Goal: Task Accomplishment & Management: Complete application form

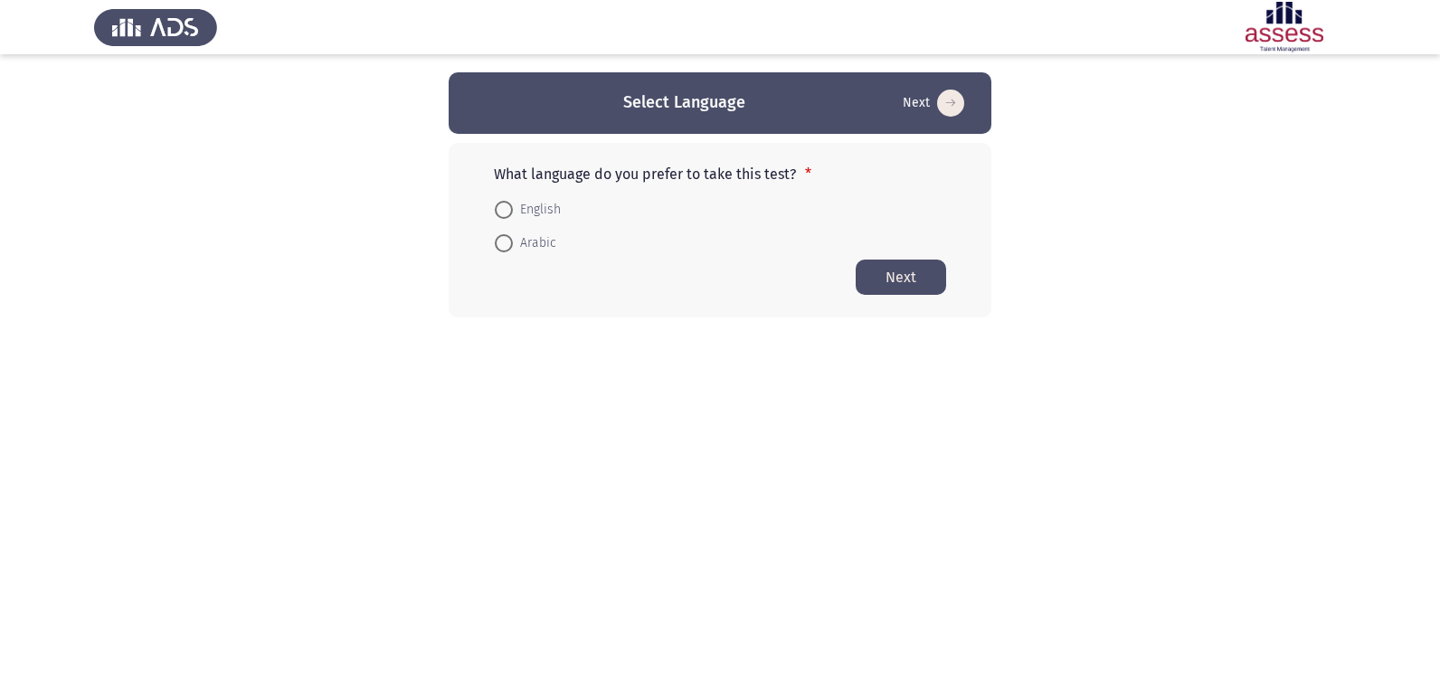
click at [495, 209] on span at bounding box center [504, 210] width 18 height 18
click at [495, 209] on input "English" at bounding box center [504, 210] width 18 height 18
radio input "true"
click at [865, 260] on button "Next" at bounding box center [901, 276] width 90 height 35
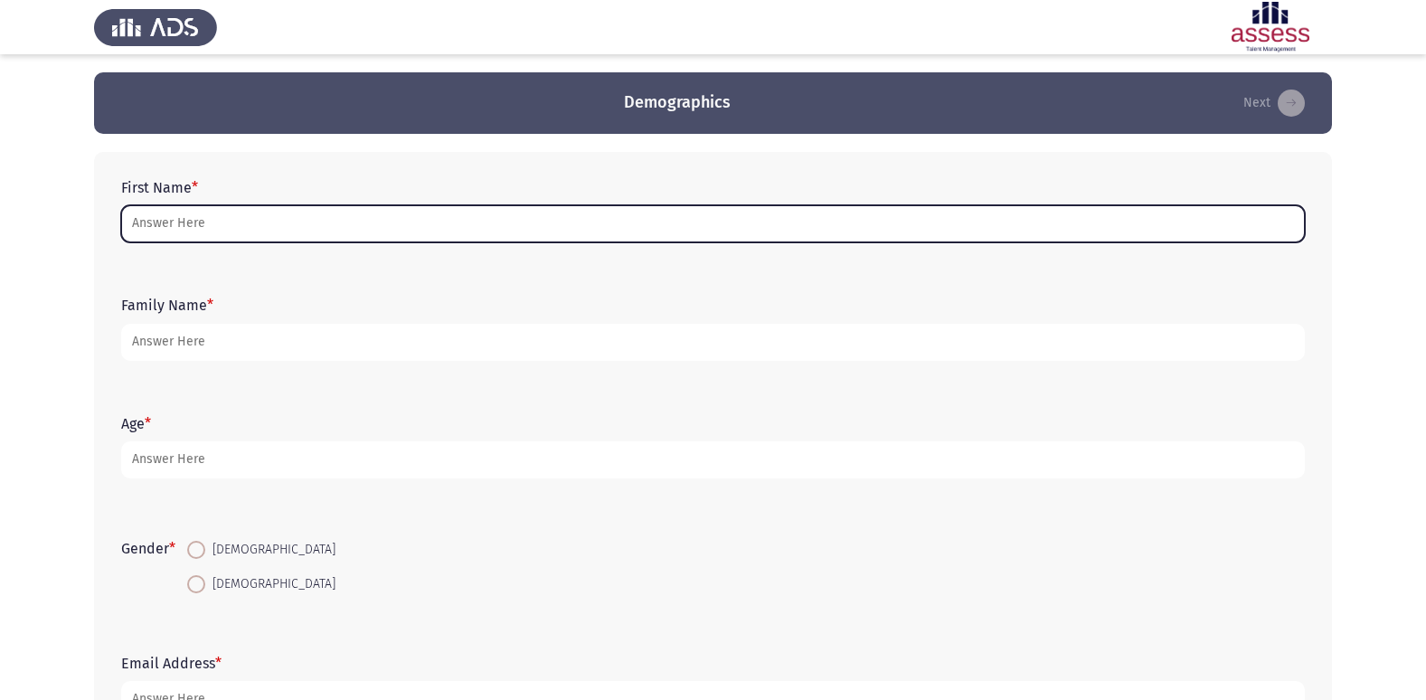
click at [696, 226] on input "First Name *" at bounding box center [713, 223] width 1184 height 37
type input "a"
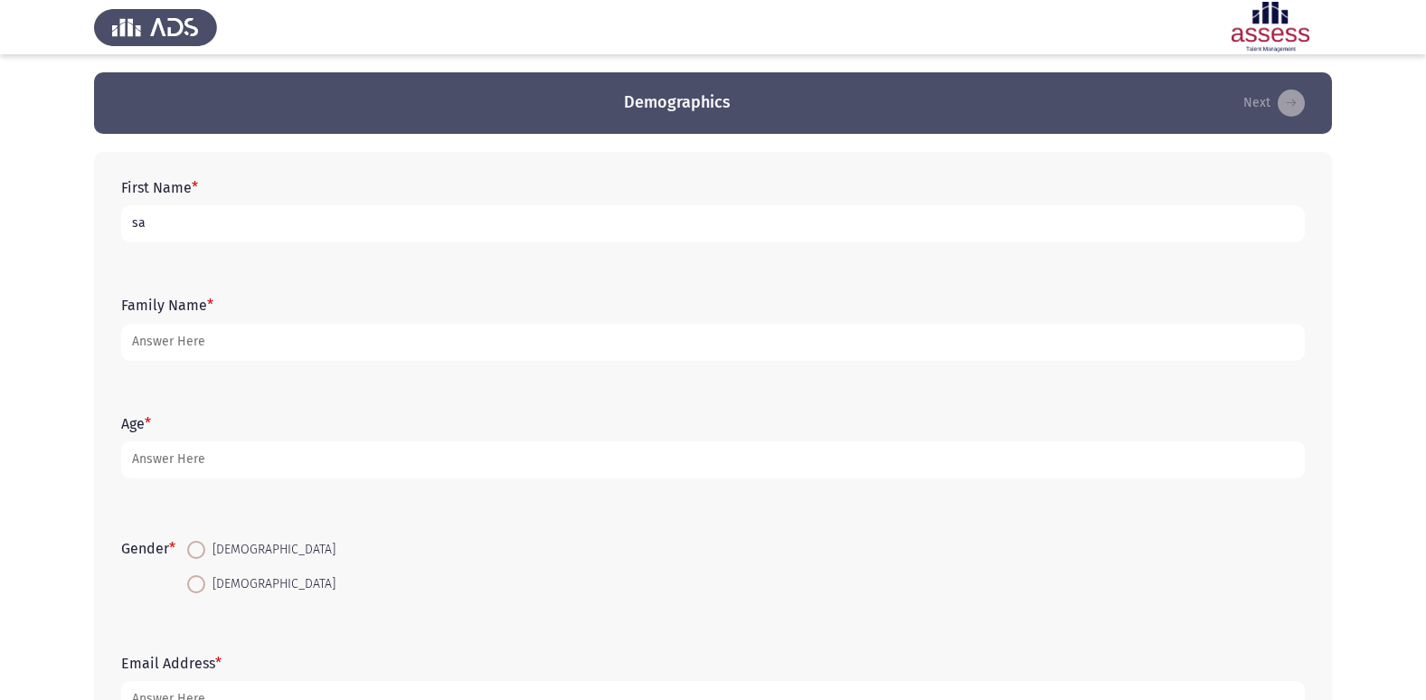
type input "s"
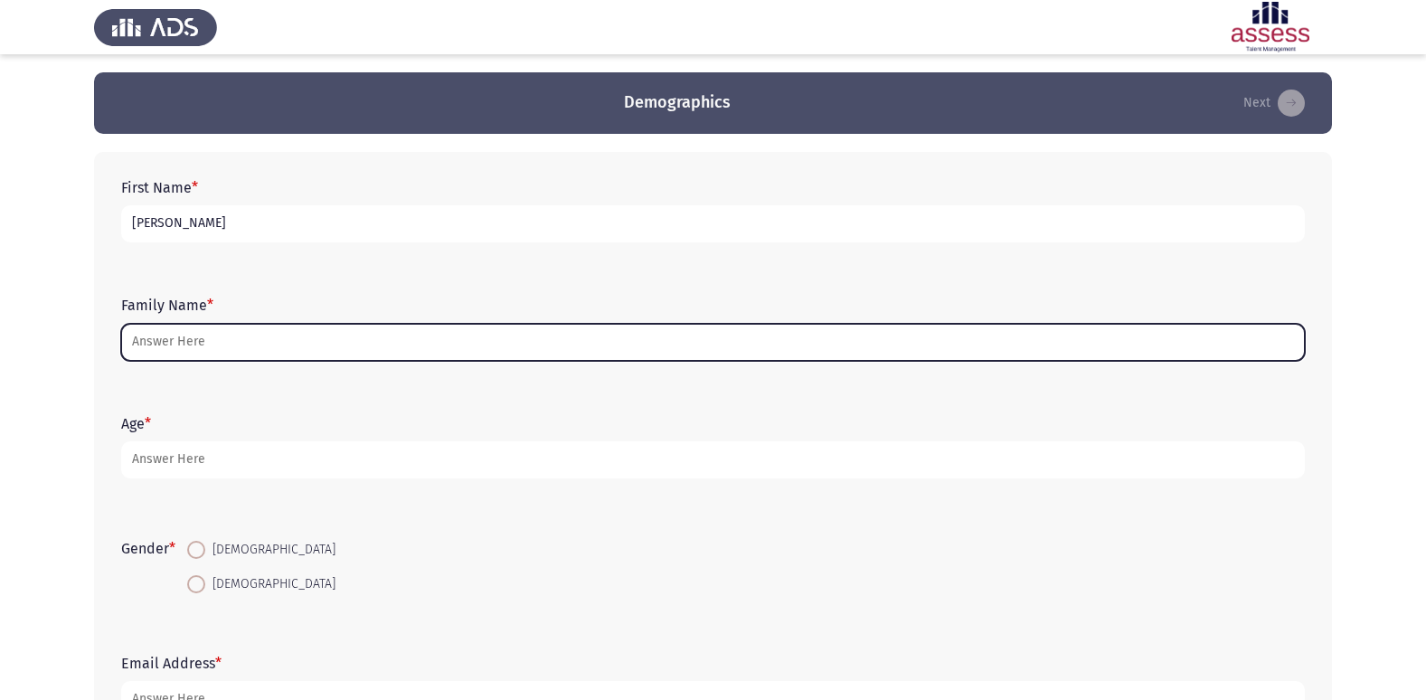
click at [452, 329] on input "Family Name *" at bounding box center [713, 342] width 1184 height 37
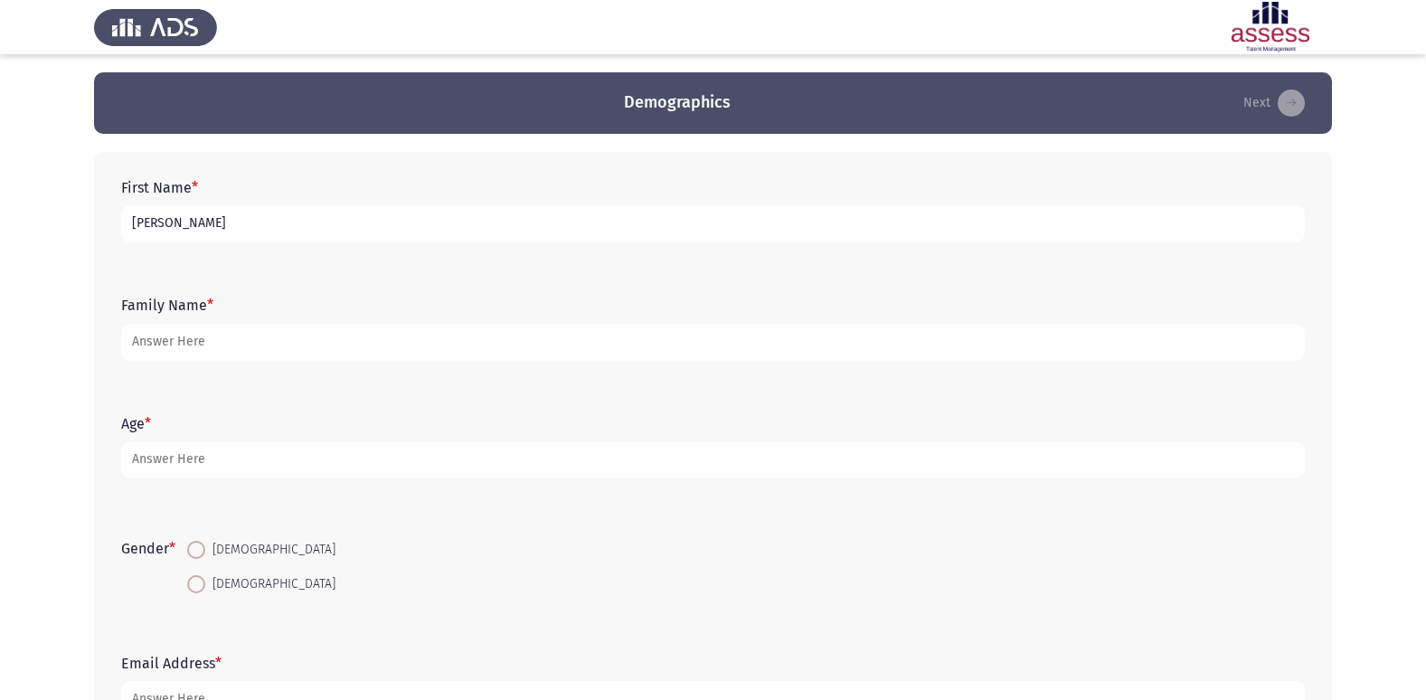
click at [412, 211] on input "[PERSON_NAME]" at bounding box center [713, 223] width 1184 height 37
type input "[PERSON_NAME] [PERSON_NAME]"
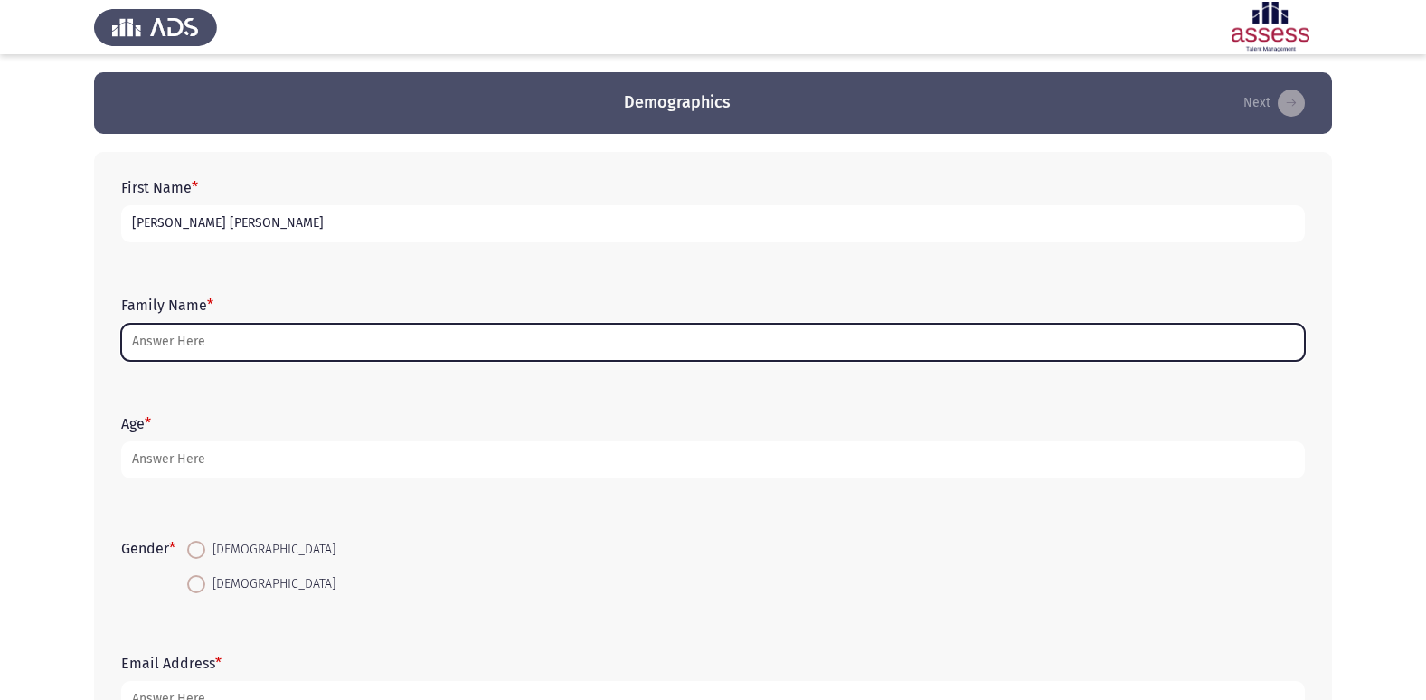
click at [402, 329] on input "Family Name *" at bounding box center [713, 342] width 1184 height 37
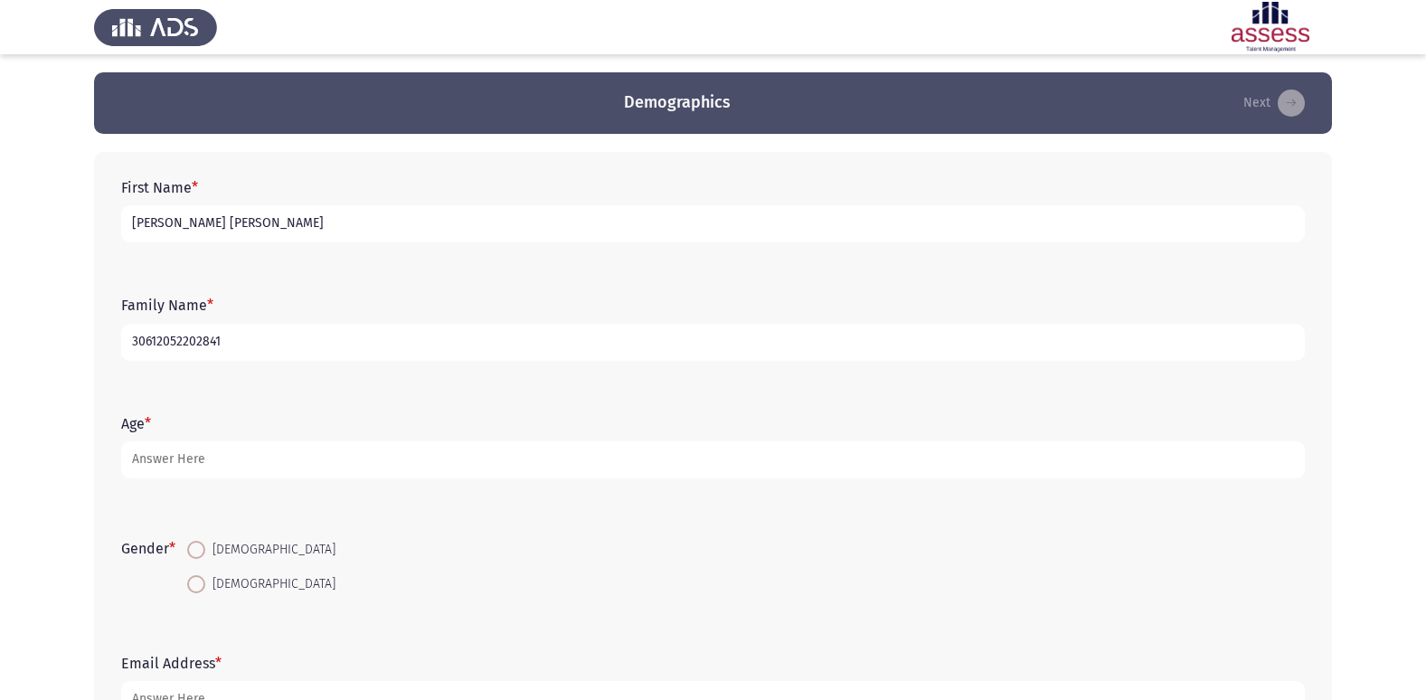
type input "30612052202841"
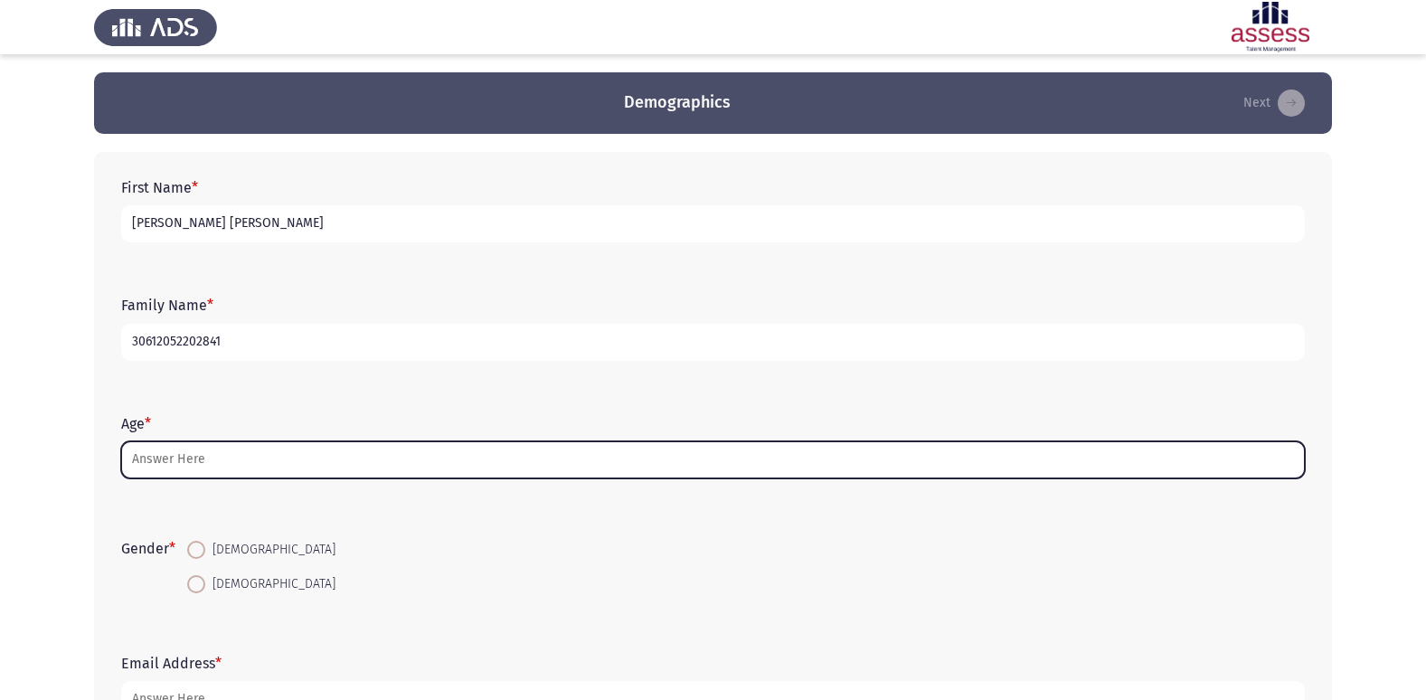
click at [249, 459] on input "Age *" at bounding box center [713, 459] width 1184 height 37
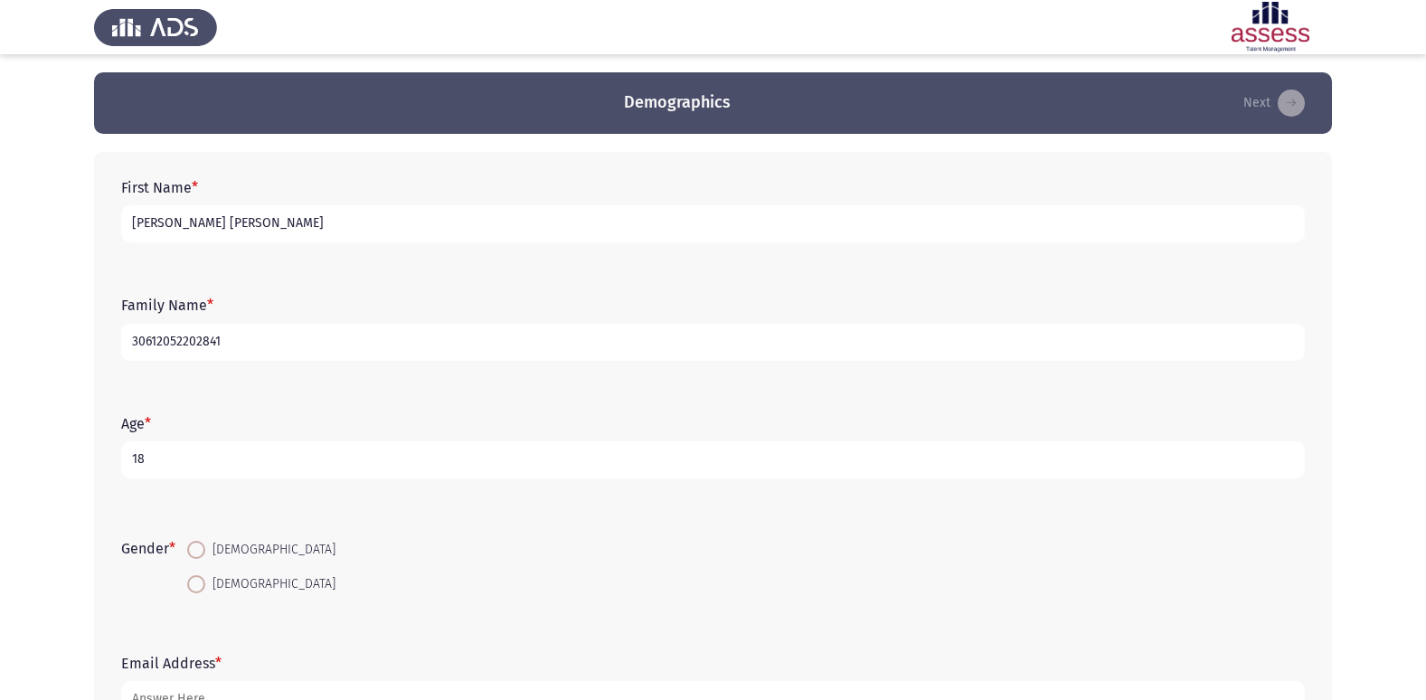
type input "18"
click at [205, 578] on span at bounding box center [196, 584] width 18 height 18
click at [205, 578] on input "[DEMOGRAPHIC_DATA]" at bounding box center [196, 584] width 18 height 18
radio input "true"
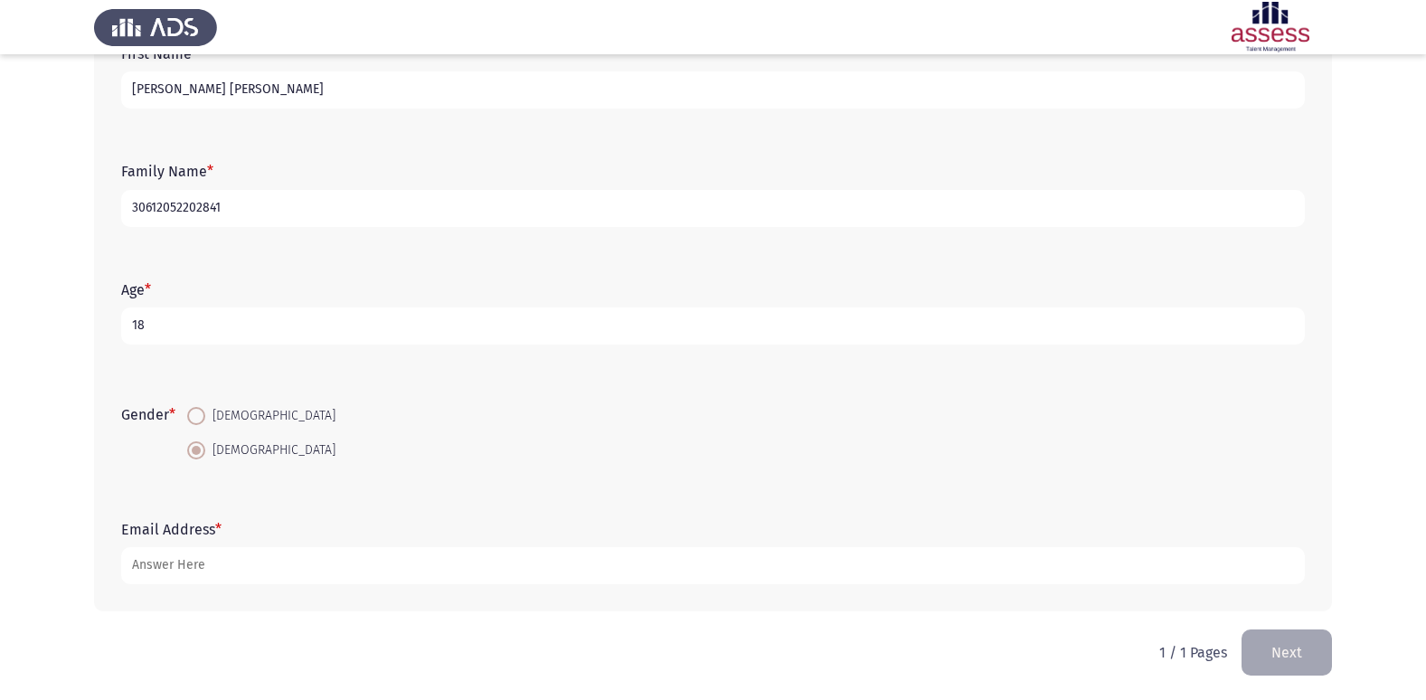
scroll to position [136, 0]
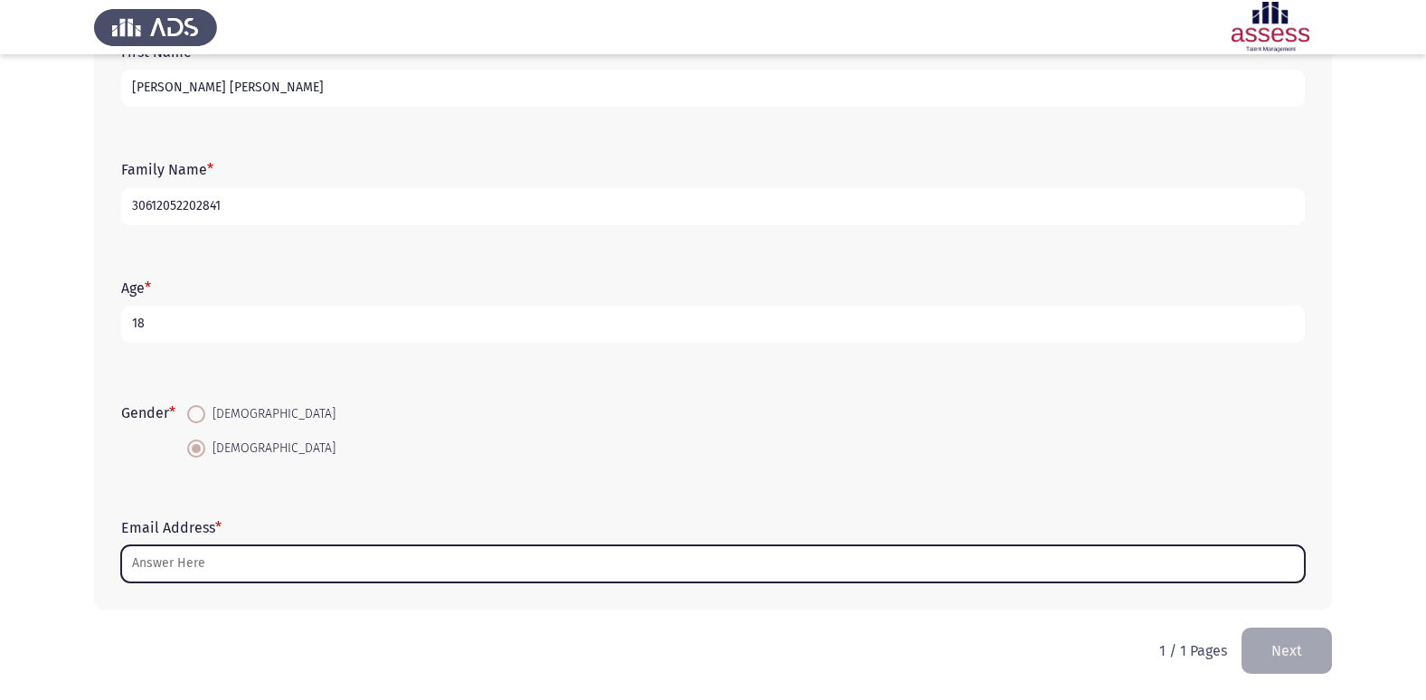
click at [279, 563] on input "Email Address *" at bounding box center [713, 563] width 1184 height 37
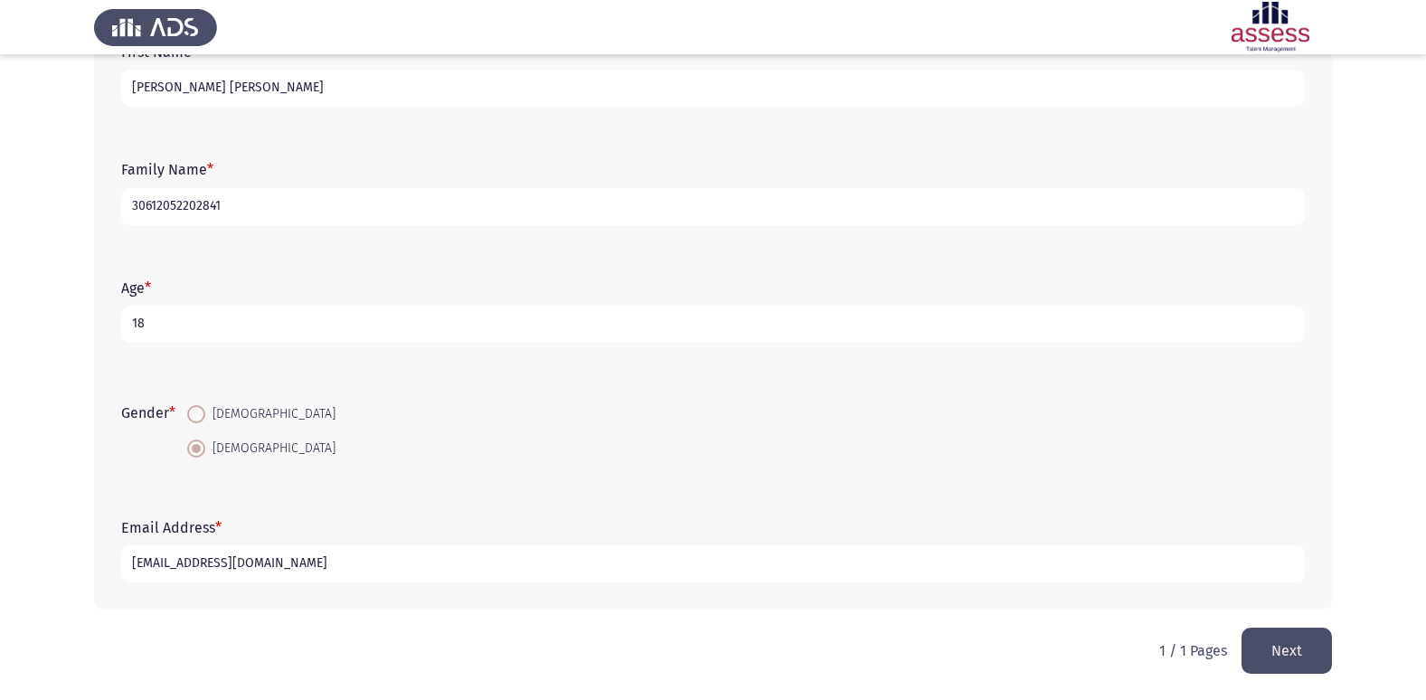
type input "[EMAIL_ADDRESS][DOMAIN_NAME]"
click at [1275, 666] on button "Next" at bounding box center [1287, 651] width 90 height 46
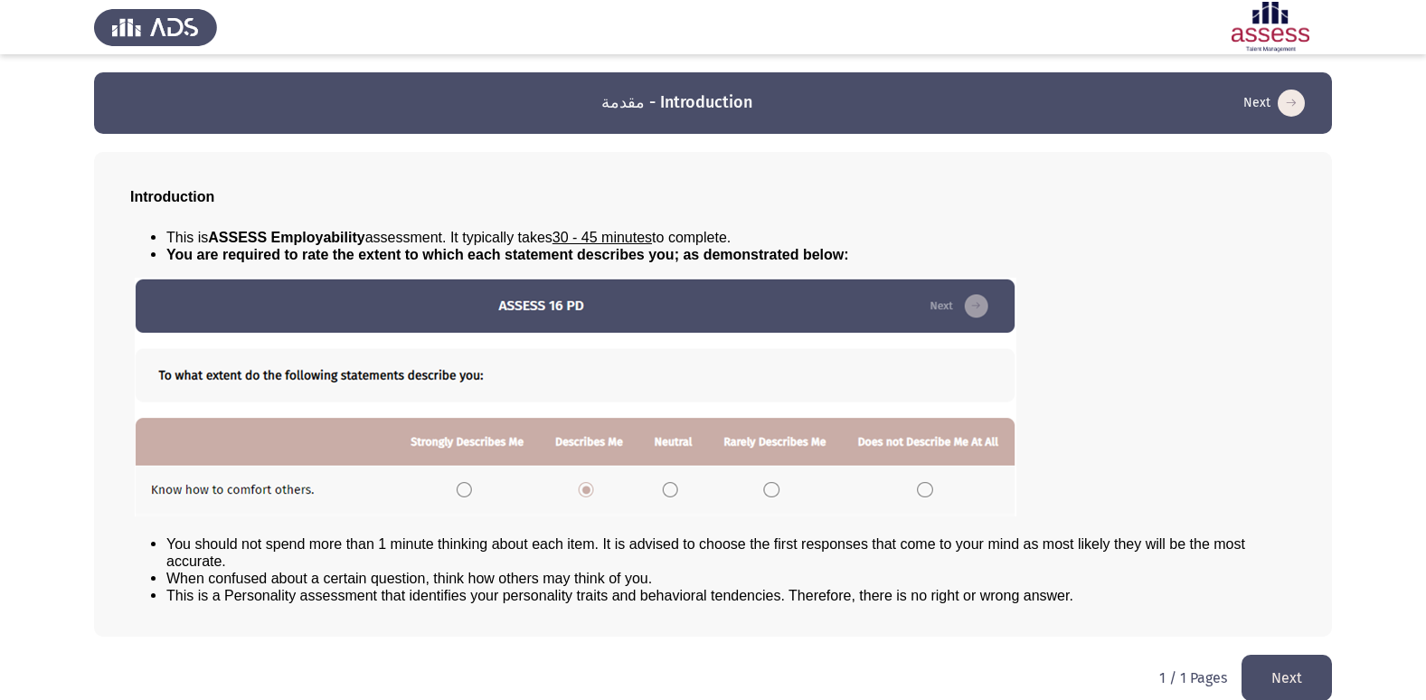
scroll to position [19, 0]
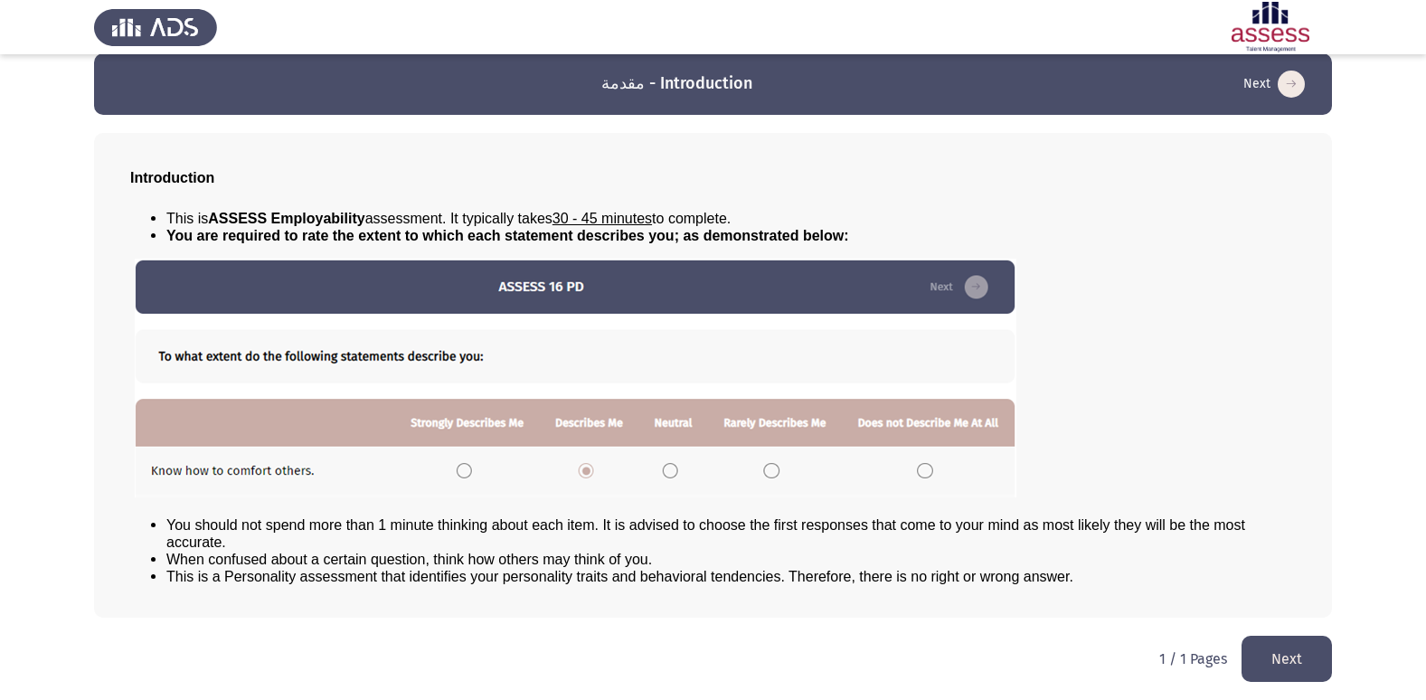
click at [1280, 648] on button "Next" at bounding box center [1287, 659] width 90 height 46
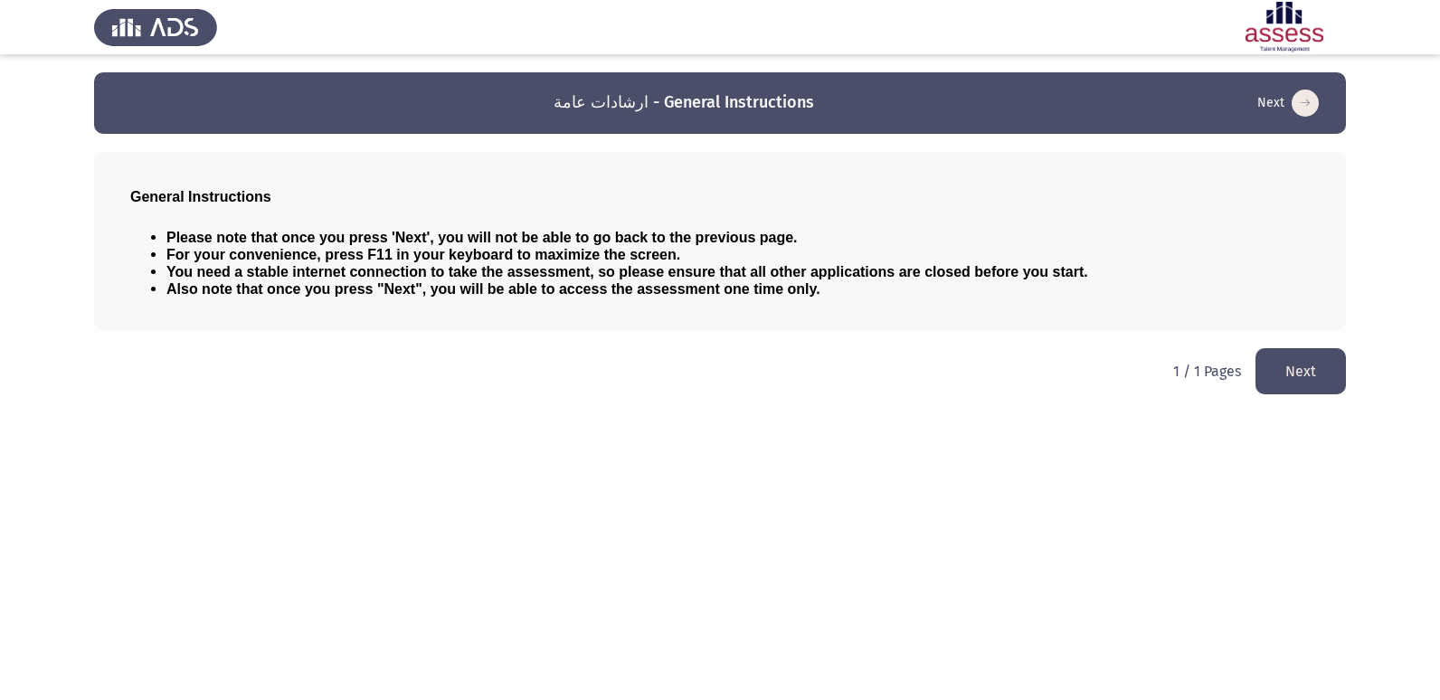
click at [1300, 370] on button "Next" at bounding box center [1300, 371] width 90 height 46
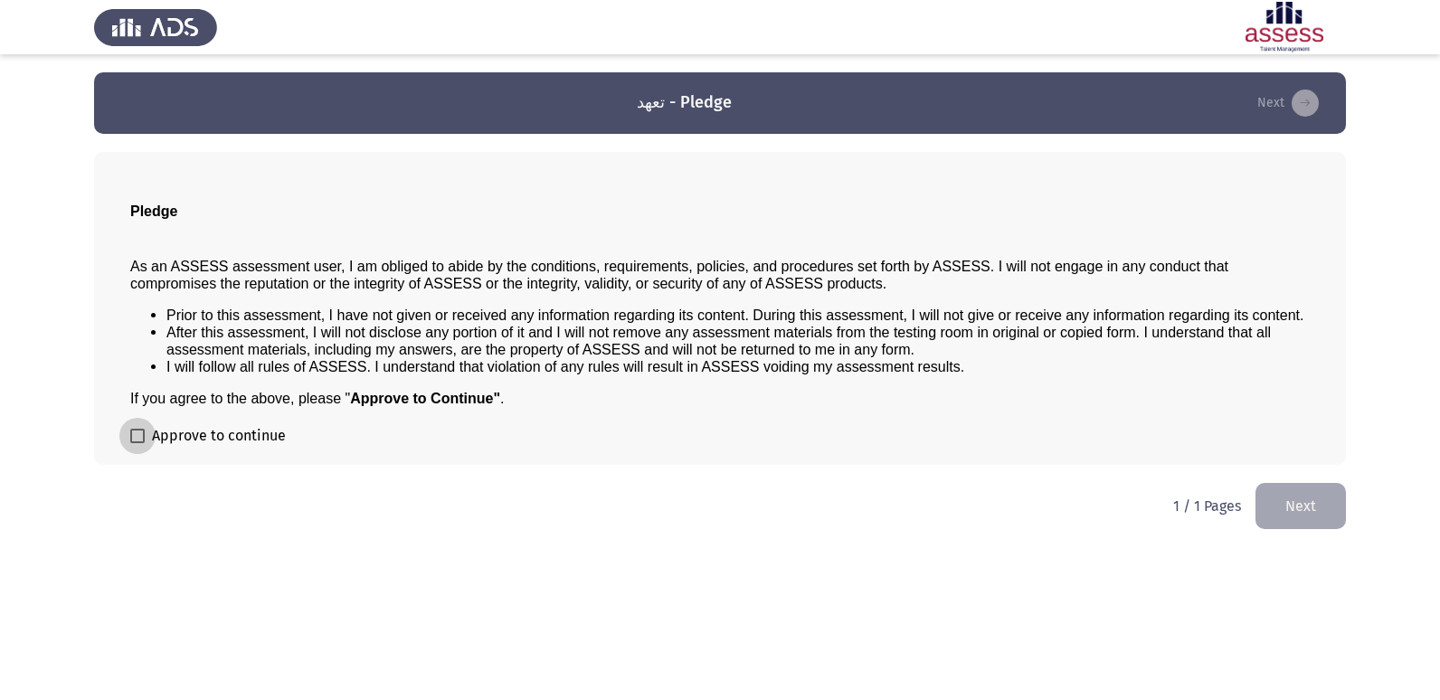
click at [240, 433] on span "Approve to continue" at bounding box center [219, 436] width 134 height 22
click at [137, 443] on input "Approve to continue" at bounding box center [137, 443] width 1 height 1
checkbox input "true"
click at [1280, 497] on button "Next" at bounding box center [1300, 506] width 90 height 46
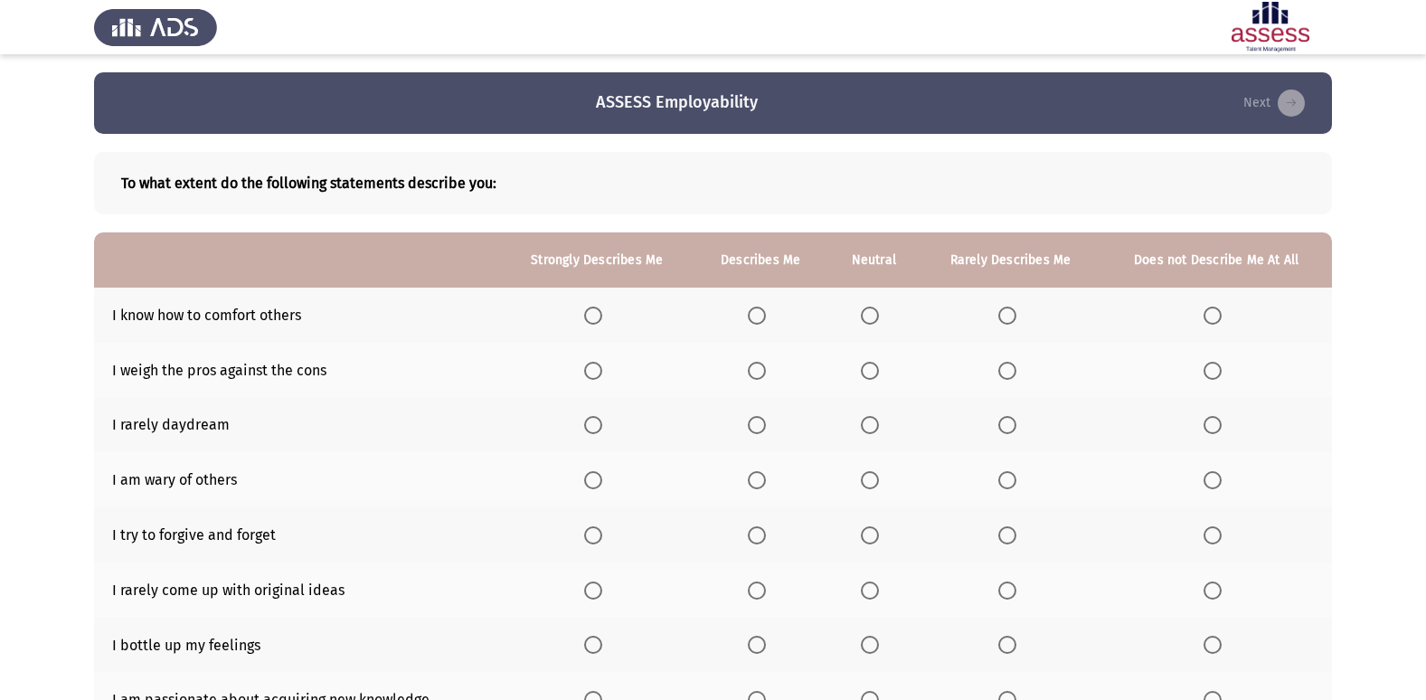
scroll to position [90, 0]
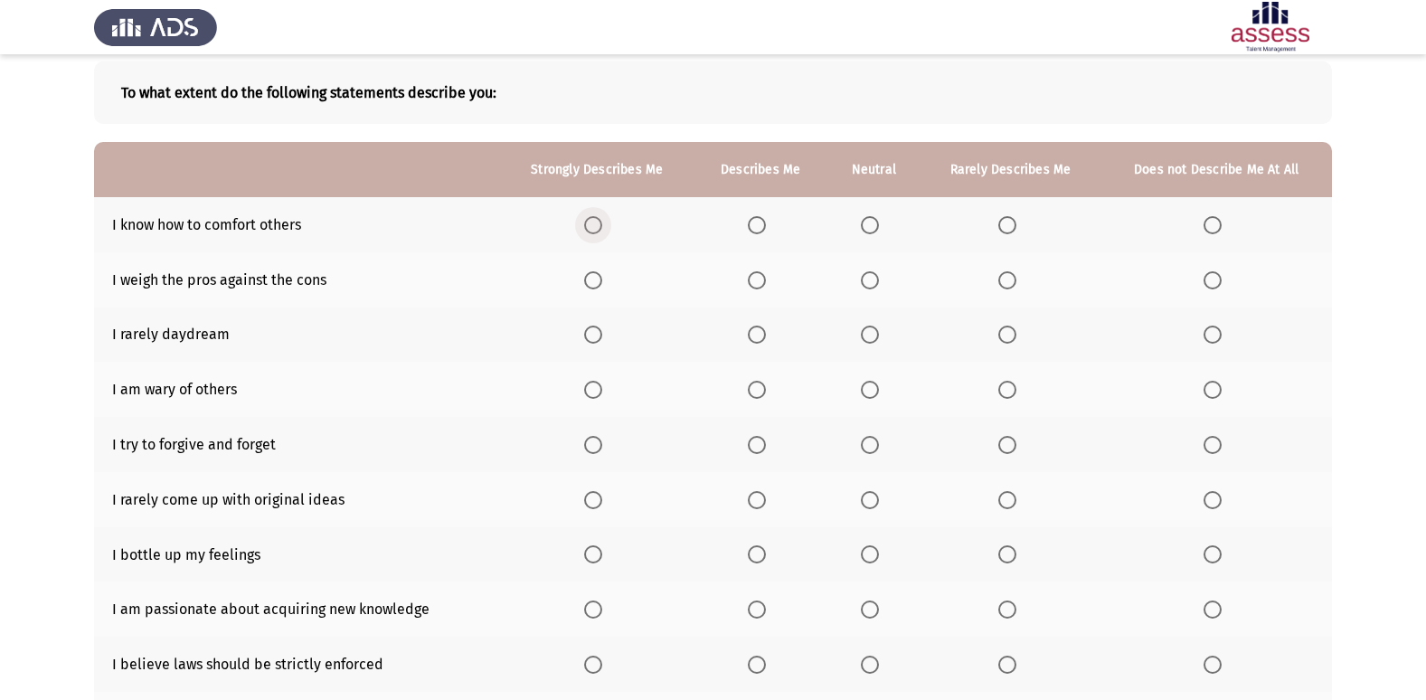
click at [588, 226] on span "Select an option" at bounding box center [593, 225] width 18 height 18
click at [588, 226] on input "Select an option" at bounding box center [593, 225] width 18 height 18
click at [596, 272] on span "Select an option" at bounding box center [593, 280] width 18 height 18
click at [596, 272] on input "Select an option" at bounding box center [593, 280] width 18 height 18
click at [867, 337] on span "Select an option" at bounding box center [870, 335] width 18 height 18
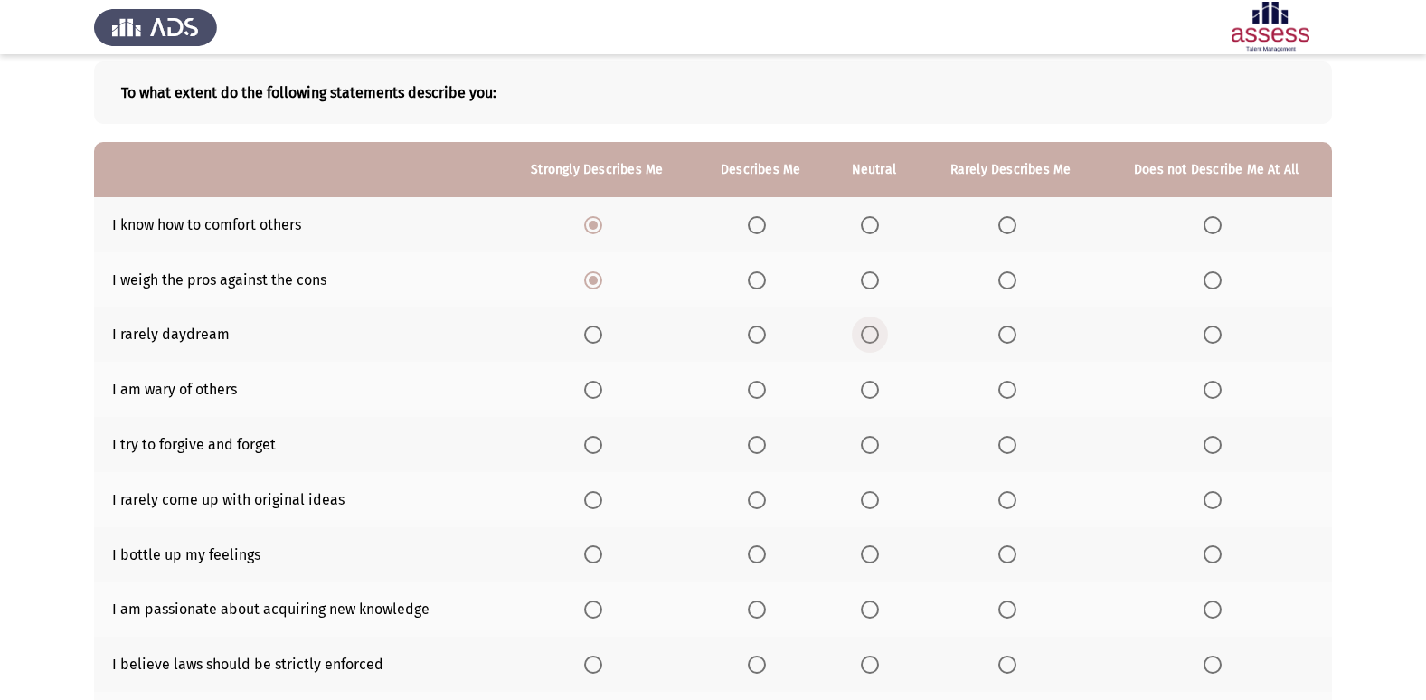
click at [867, 337] on input "Select an option" at bounding box center [870, 335] width 18 height 18
click at [864, 387] on span "Select an option" at bounding box center [870, 390] width 18 height 18
click at [864, 387] on input "Select an option" at bounding box center [870, 390] width 18 height 18
click at [591, 452] on span "Select an option" at bounding box center [593, 445] width 18 height 18
click at [591, 452] on input "Select an option" at bounding box center [593, 445] width 18 height 18
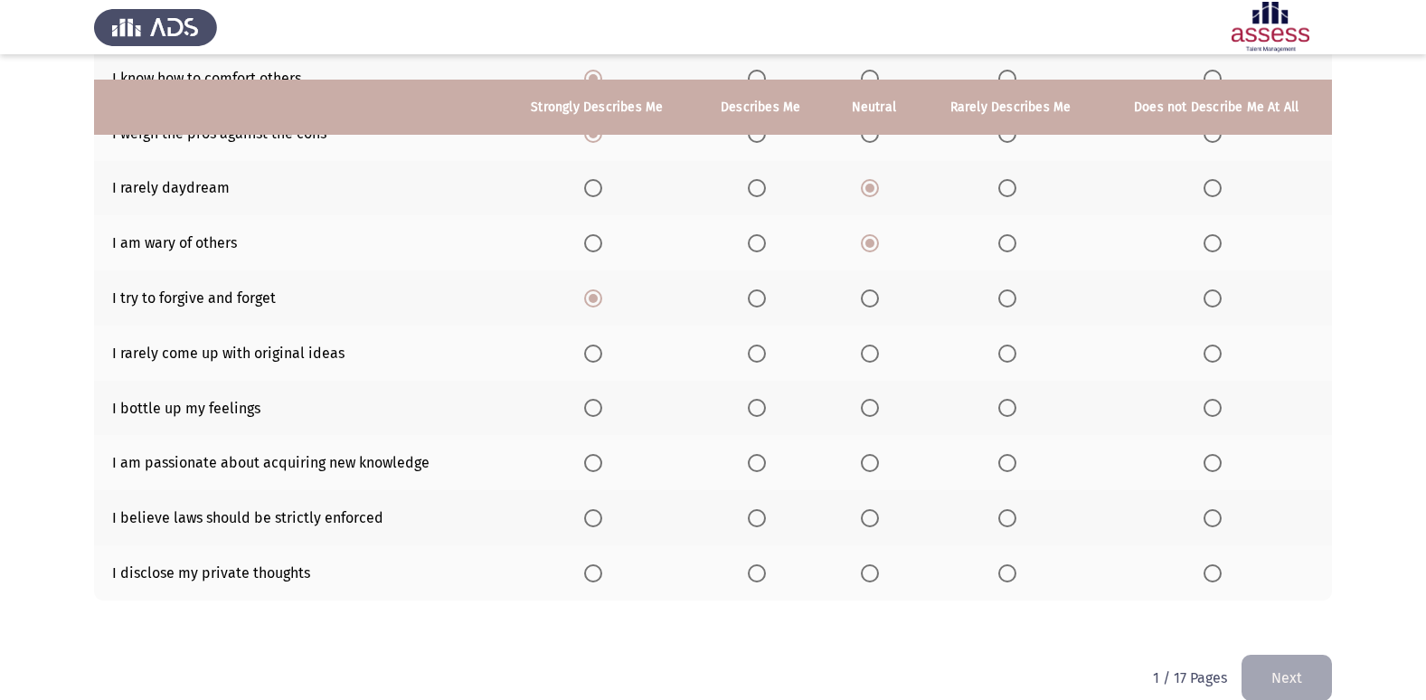
scroll to position [264, 0]
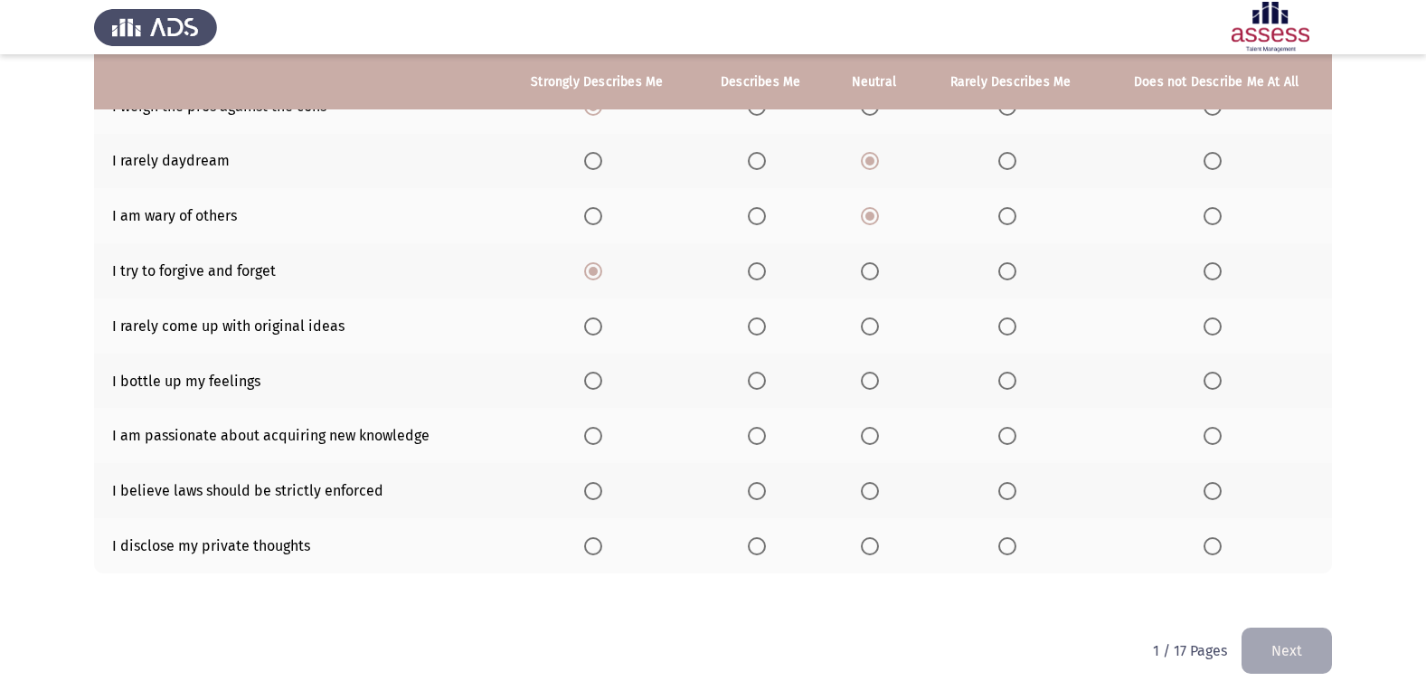
click at [1217, 323] on span "Select an option" at bounding box center [1213, 326] width 18 height 18
click at [1217, 323] on input "Select an option" at bounding box center [1213, 326] width 18 height 18
click at [866, 379] on span "Select an option" at bounding box center [870, 381] width 18 height 18
click at [866, 379] on input "Select an option" at bounding box center [870, 381] width 18 height 18
click at [590, 444] on span "Select an option" at bounding box center [593, 436] width 18 height 18
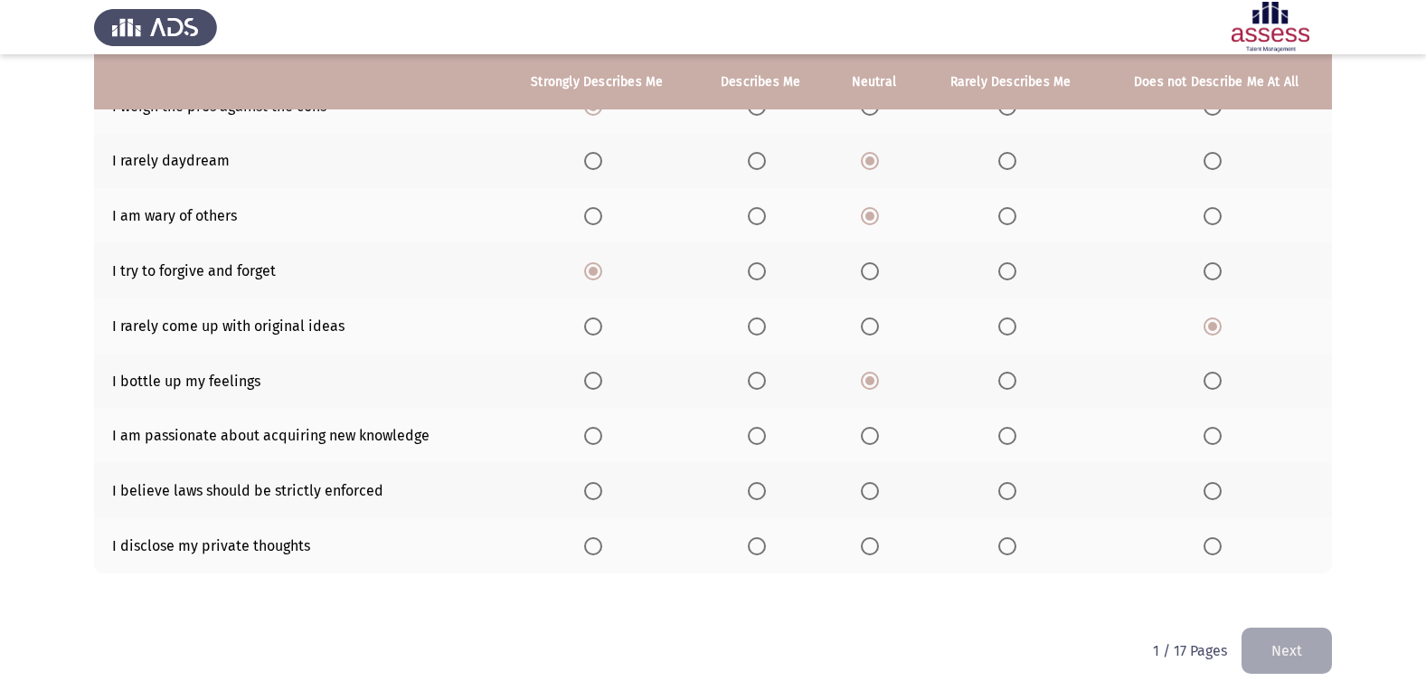
click at [590, 444] on input "Select an option" at bounding box center [593, 436] width 18 height 18
click at [761, 490] on span "Select an option" at bounding box center [757, 491] width 18 height 18
click at [761, 490] on input "Select an option" at bounding box center [757, 491] width 18 height 18
click at [868, 554] on span "Select an option" at bounding box center [870, 546] width 18 height 18
click at [868, 554] on input "Select an option" at bounding box center [870, 546] width 18 height 18
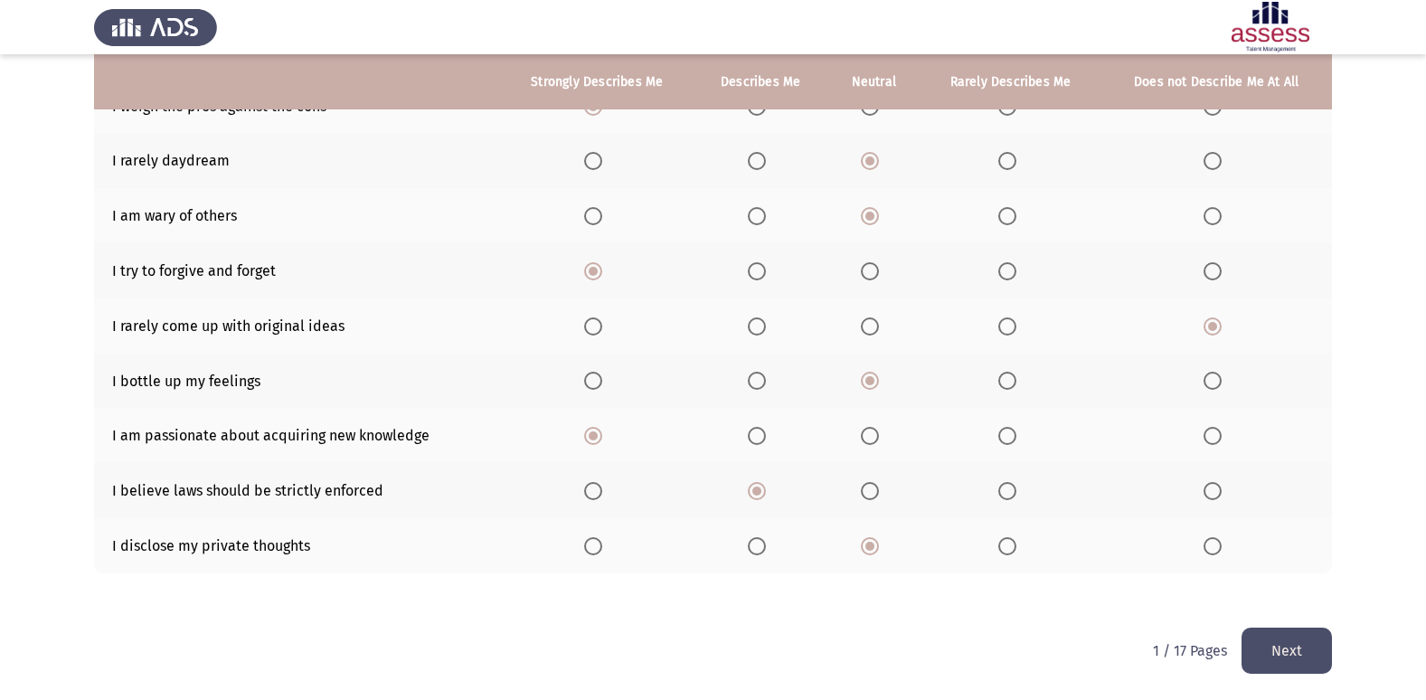
click at [1303, 653] on button "Next" at bounding box center [1287, 651] width 90 height 46
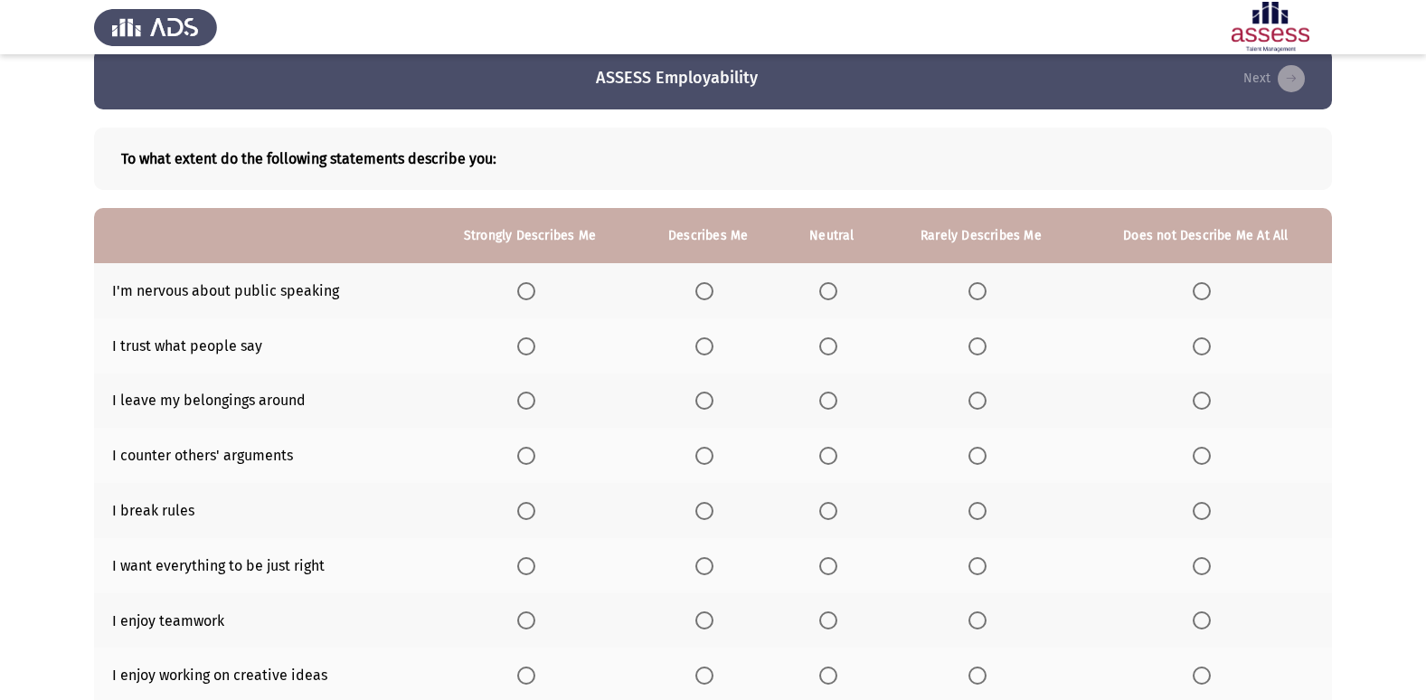
scroll to position [0, 0]
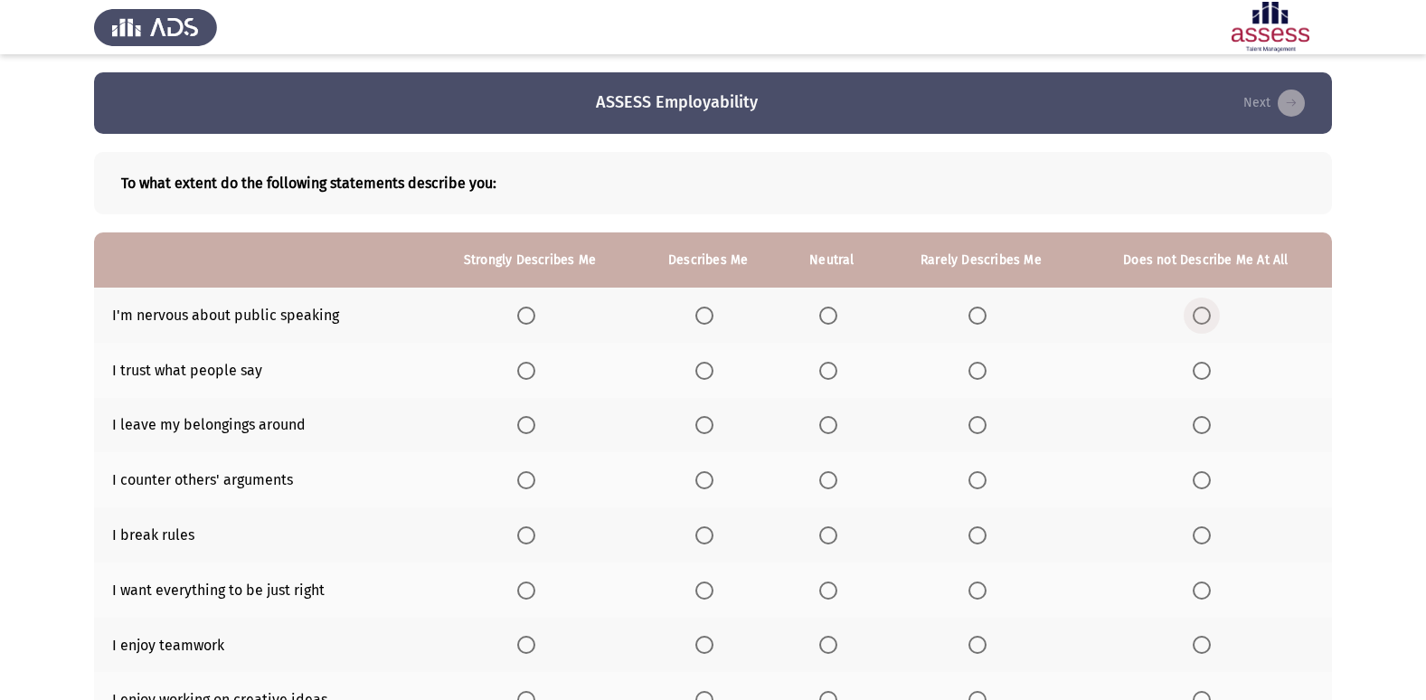
click at [1204, 309] on span "Select an option" at bounding box center [1202, 316] width 18 height 18
click at [1204, 309] on input "Select an option" at bounding box center [1202, 316] width 18 height 18
click at [973, 377] on span "Select an option" at bounding box center [978, 371] width 18 height 18
click at [973, 377] on input "Select an option" at bounding box center [978, 371] width 18 height 18
click at [1208, 420] on span "Select an option" at bounding box center [1202, 425] width 18 height 18
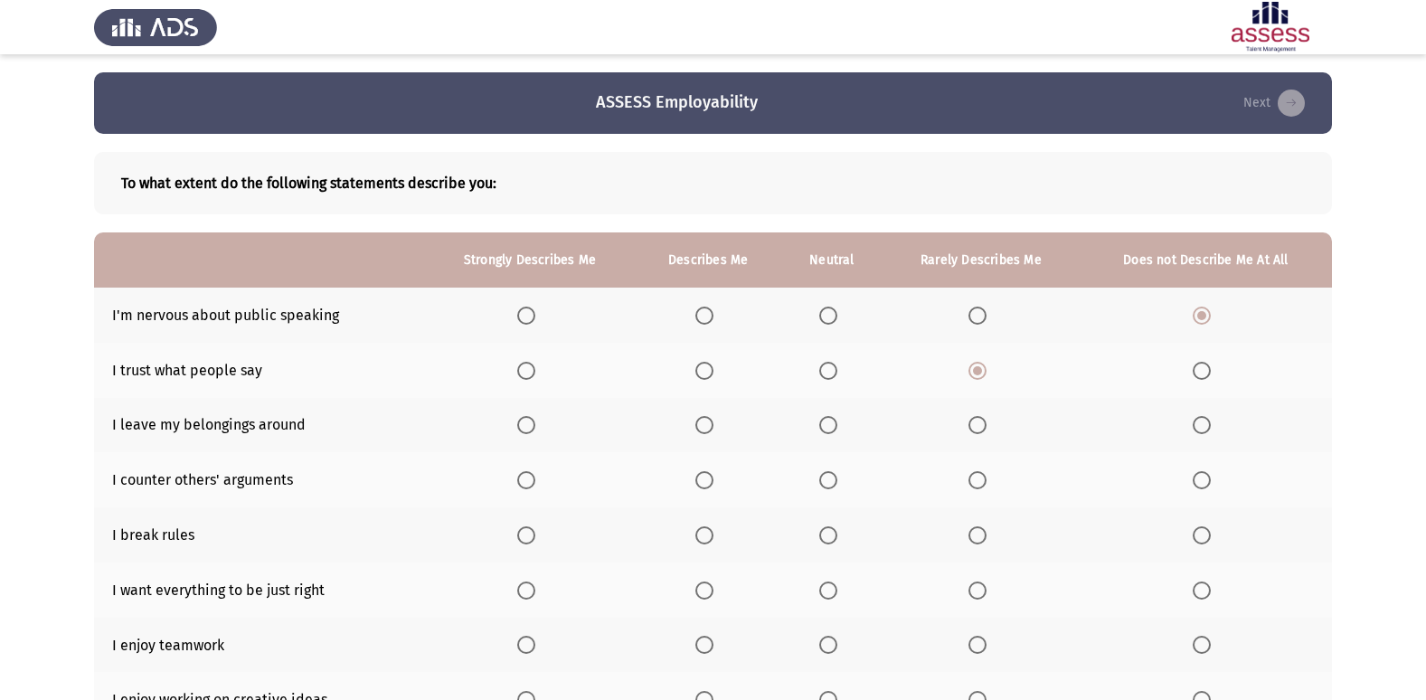
click at [1208, 420] on input "Select an option" at bounding box center [1202, 425] width 18 height 18
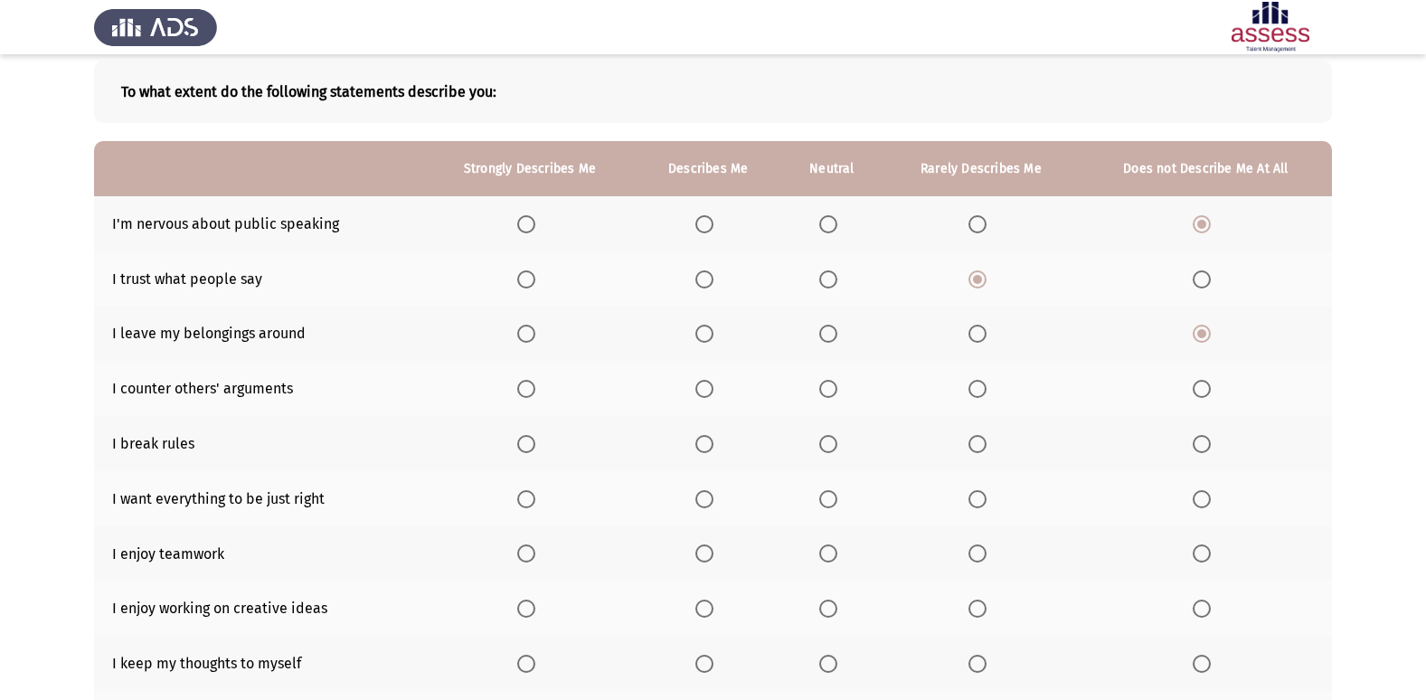
scroll to position [90, 0]
click at [833, 390] on span "Select an option" at bounding box center [828, 390] width 18 height 18
click at [833, 390] on input "Select an option" at bounding box center [828, 390] width 18 height 18
click at [1195, 443] on span "Select an option" at bounding box center [1202, 445] width 18 height 18
click at [1195, 443] on input "Select an option" at bounding box center [1202, 445] width 18 height 18
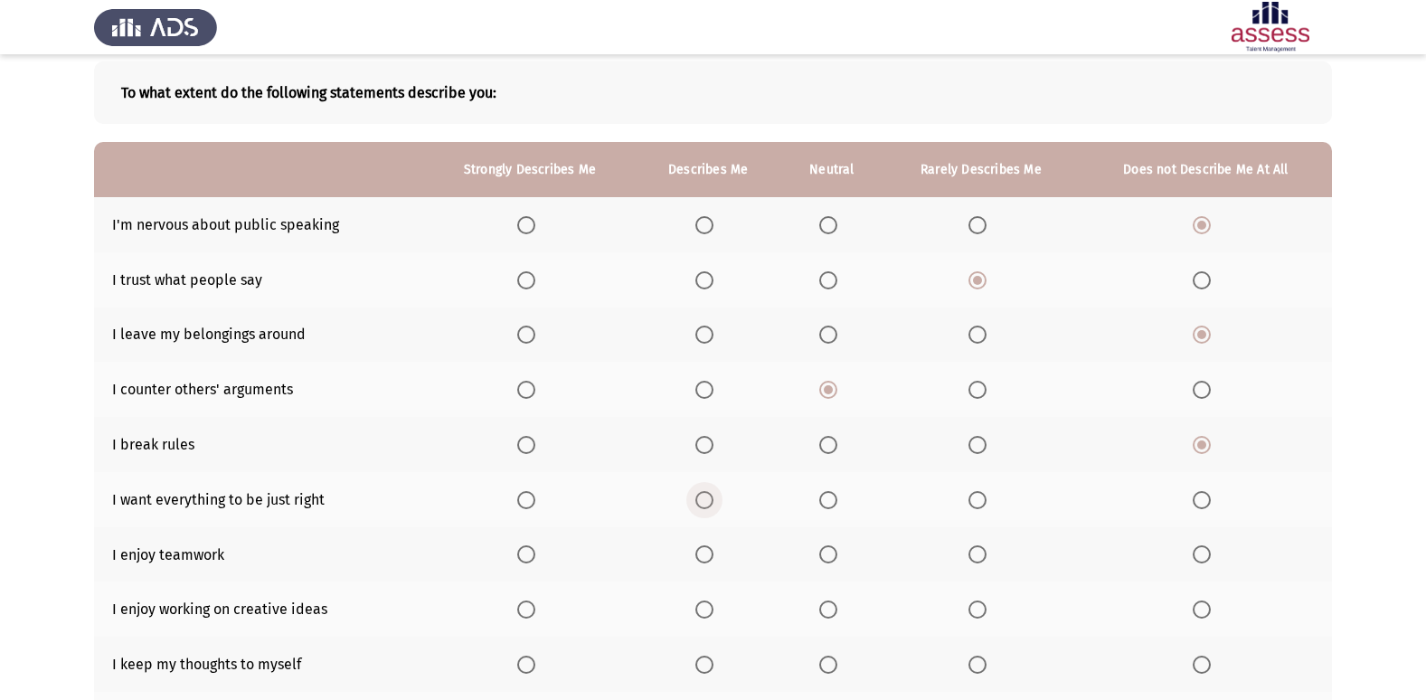
click at [704, 498] on span "Select an option" at bounding box center [704, 500] width 18 height 18
click at [704, 498] on input "Select an option" at bounding box center [704, 500] width 18 height 18
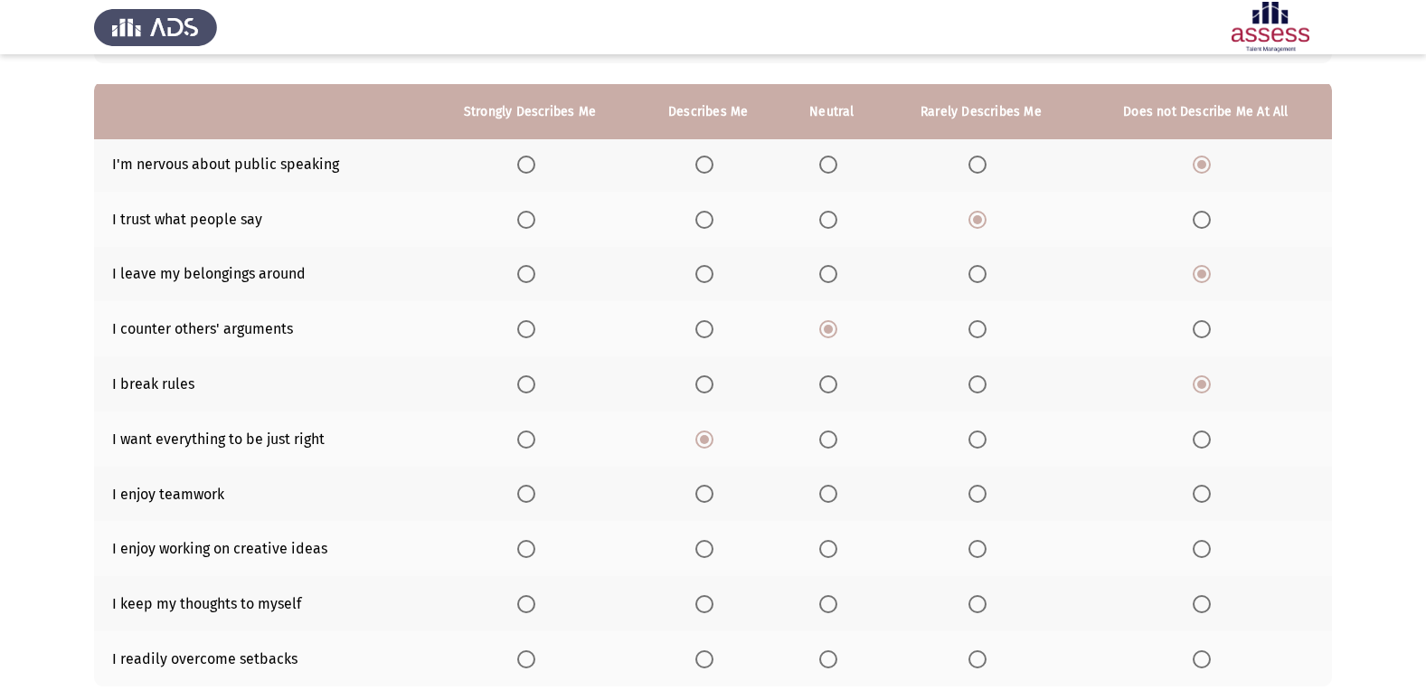
scroll to position [181, 0]
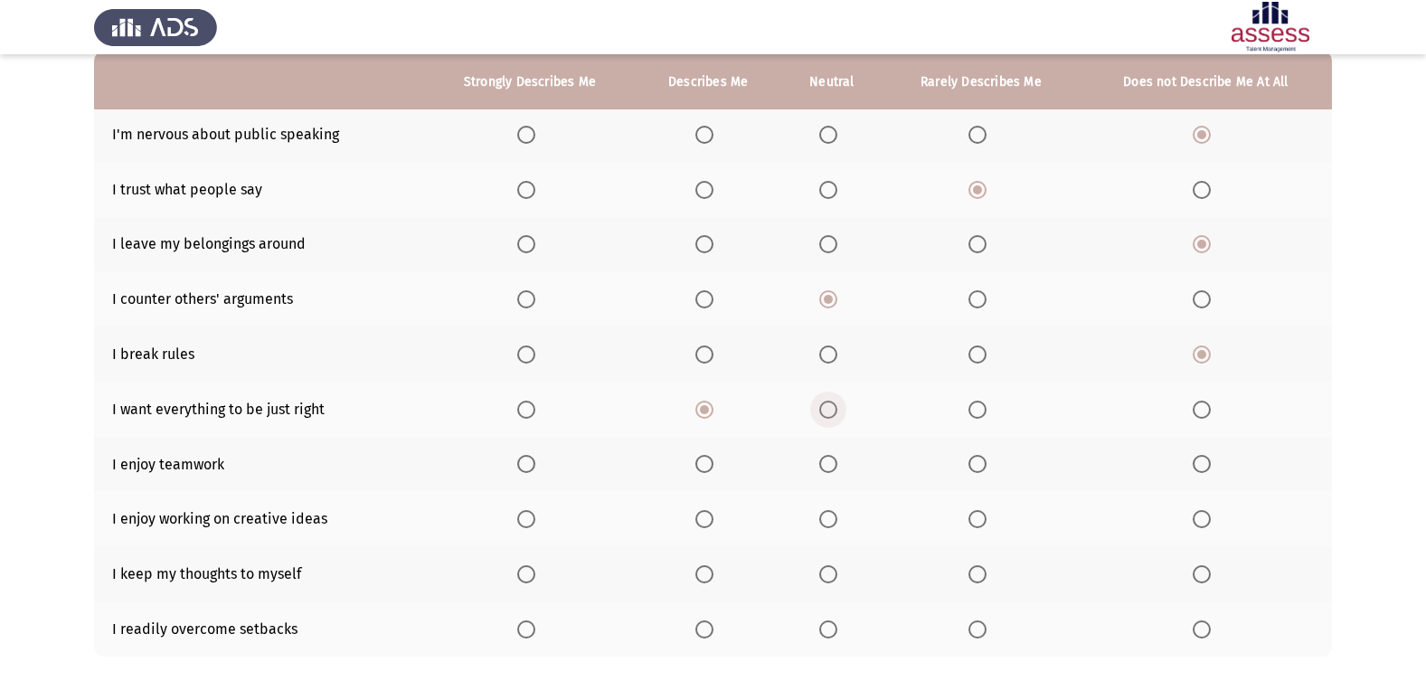
click at [827, 402] on span "Select an option" at bounding box center [828, 410] width 18 height 18
click at [827, 402] on input "Select an option" at bounding box center [828, 410] width 18 height 18
click at [718, 401] on label "Select an option" at bounding box center [707, 410] width 25 height 18
click at [714, 401] on input "Select an option" at bounding box center [704, 410] width 18 height 18
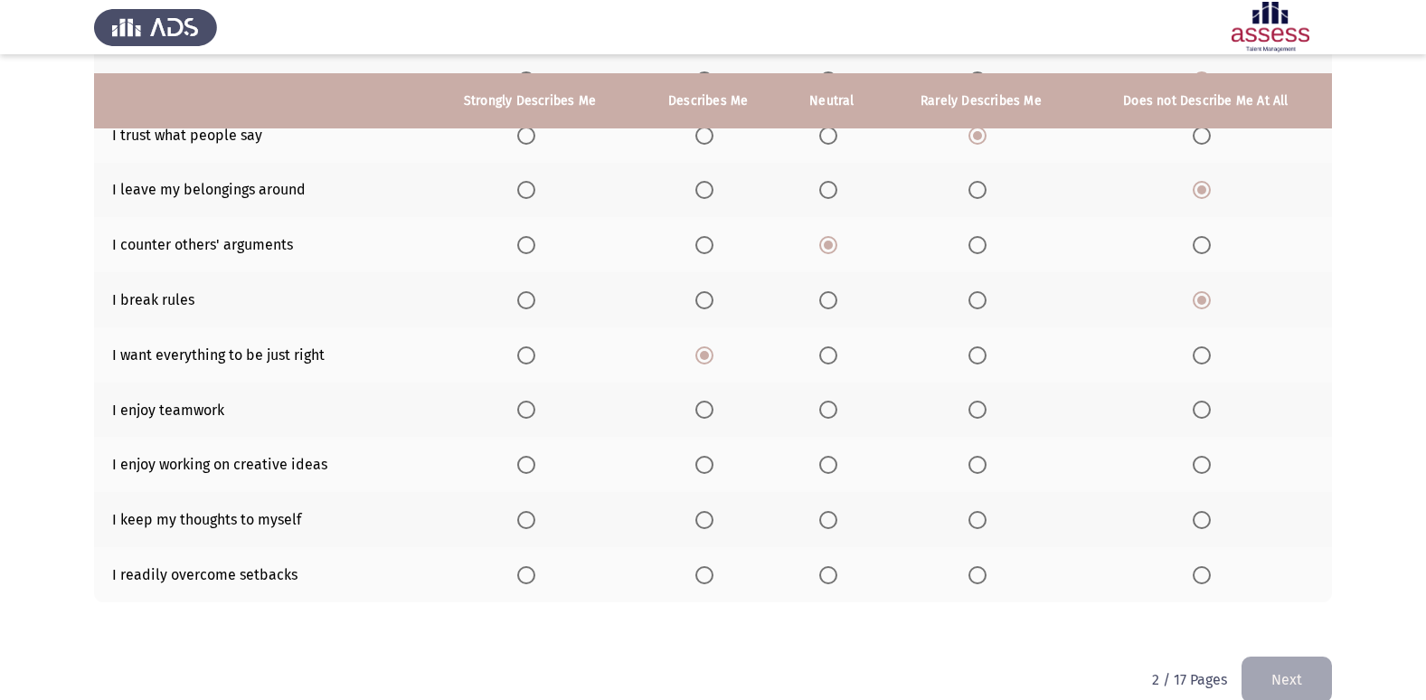
scroll to position [264, 0]
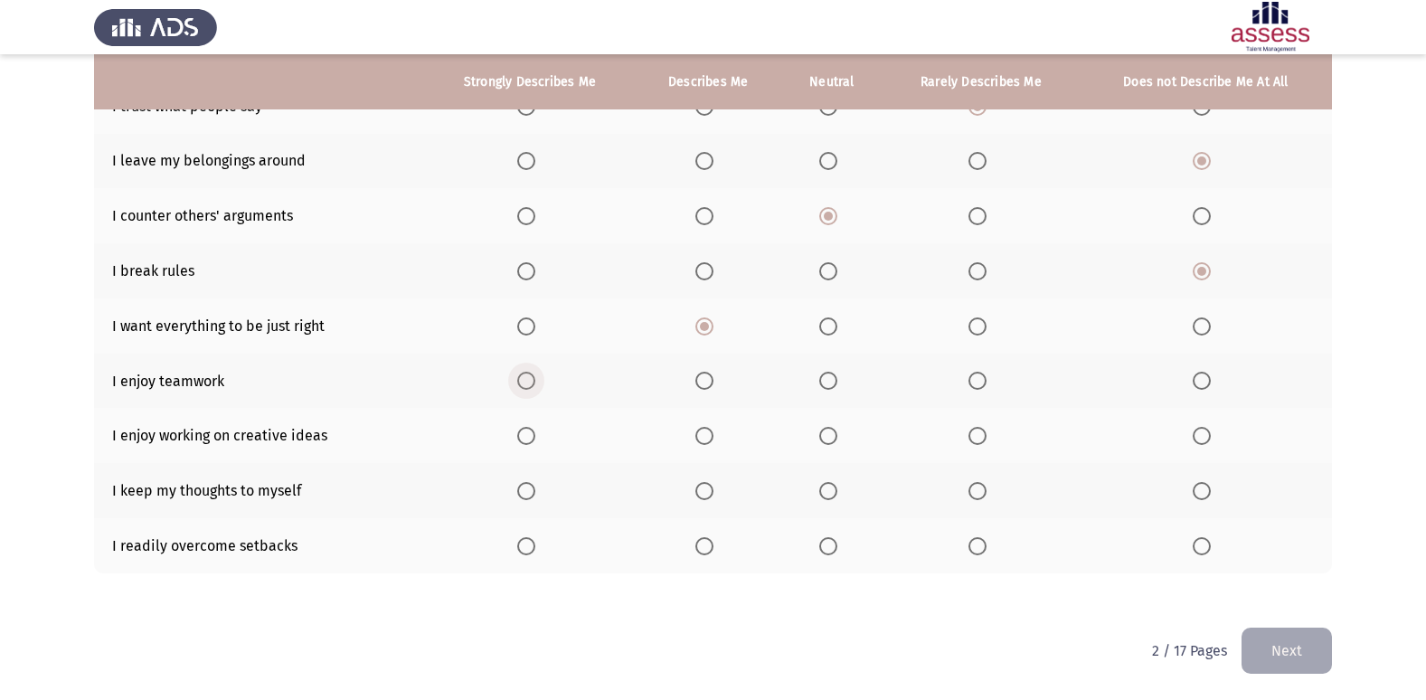
click at [535, 379] on span "Select an option" at bounding box center [526, 381] width 18 height 18
click at [535, 379] on input "Select an option" at bounding box center [526, 381] width 18 height 18
click at [533, 430] on span "Select an option" at bounding box center [526, 436] width 18 height 18
click at [533, 430] on input "Select an option" at bounding box center [526, 436] width 18 height 18
click at [822, 487] on span "Select an option" at bounding box center [828, 491] width 18 height 18
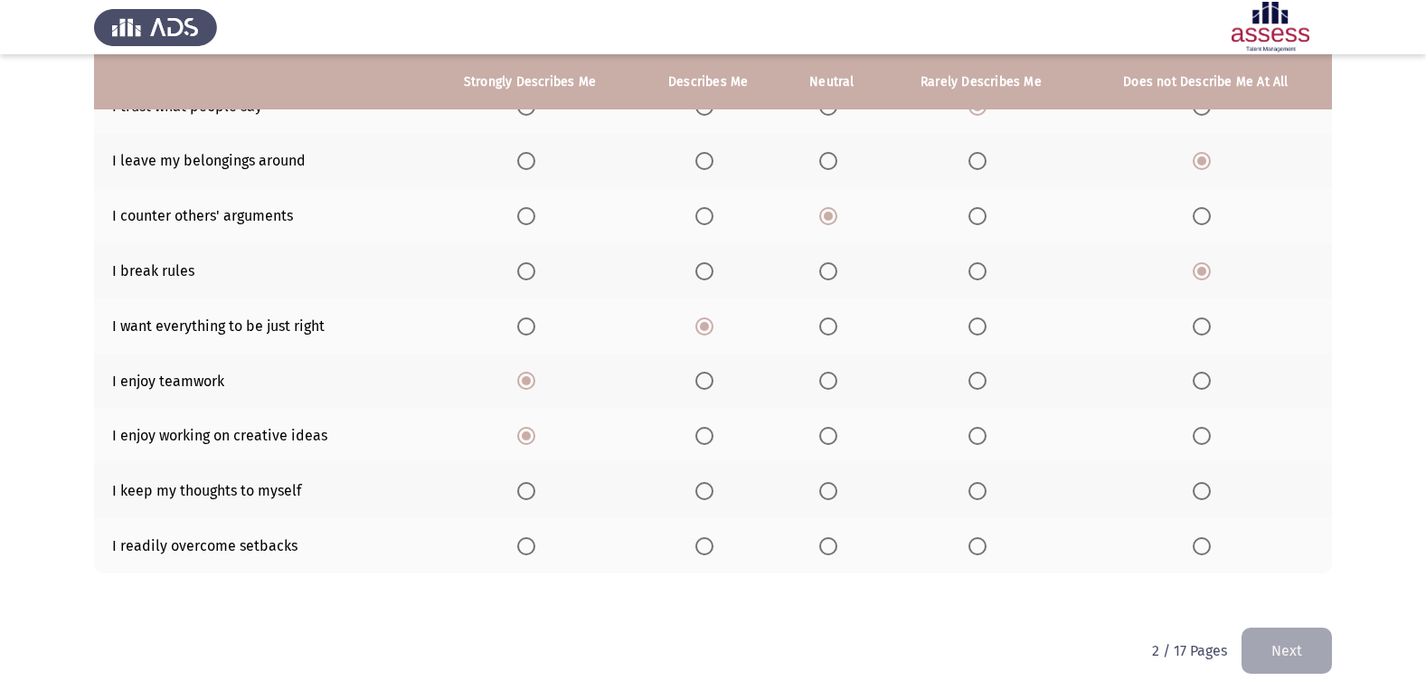
click at [822, 487] on input "Select an option" at bounding box center [828, 491] width 18 height 18
click at [521, 545] on span "Select an option" at bounding box center [526, 546] width 18 height 18
click at [521, 545] on input "Select an option" at bounding box center [526, 546] width 18 height 18
click at [1295, 667] on button "Next" at bounding box center [1287, 651] width 90 height 46
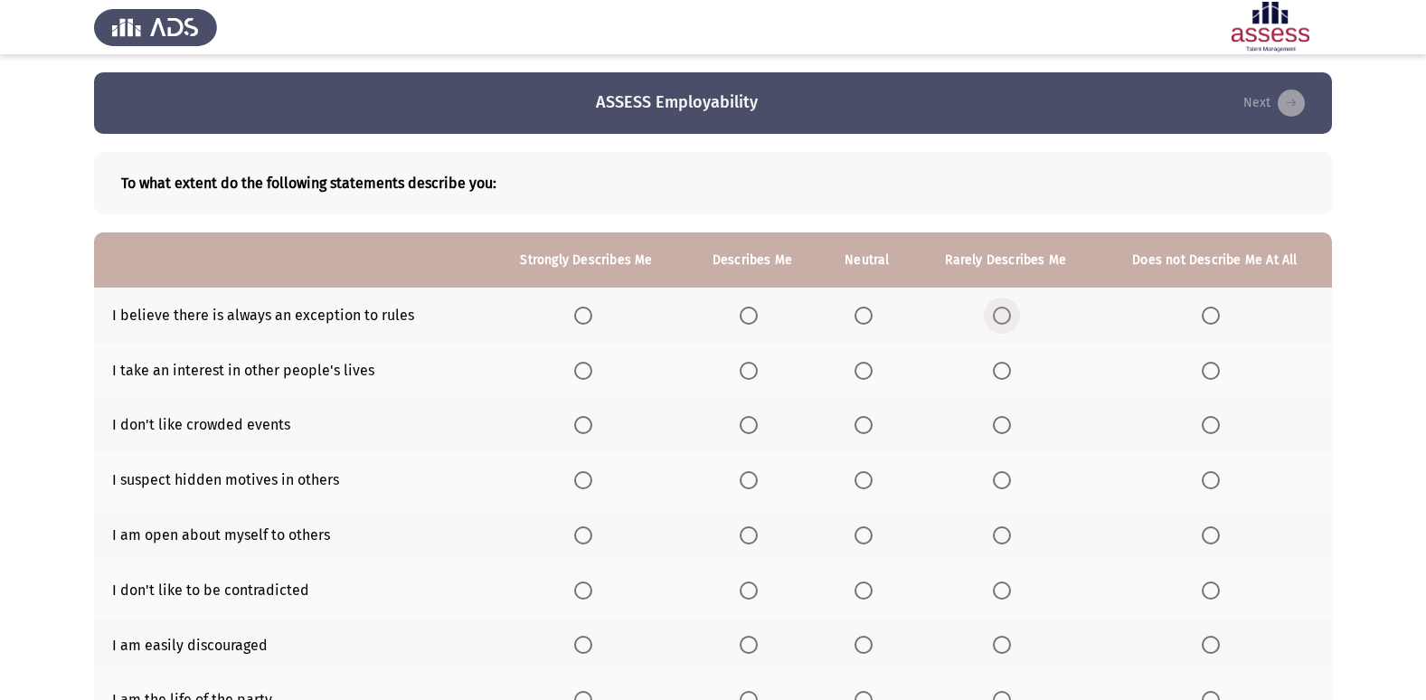
click at [1011, 317] on span "Select an option" at bounding box center [1002, 316] width 18 height 18
click at [1011, 317] on input "Select an option" at bounding box center [1002, 316] width 18 height 18
click at [1214, 374] on span "Select an option" at bounding box center [1211, 371] width 18 height 18
click at [1214, 374] on input "Select an option" at bounding box center [1211, 371] width 18 height 18
click at [1206, 426] on span "Select an option" at bounding box center [1211, 425] width 18 height 18
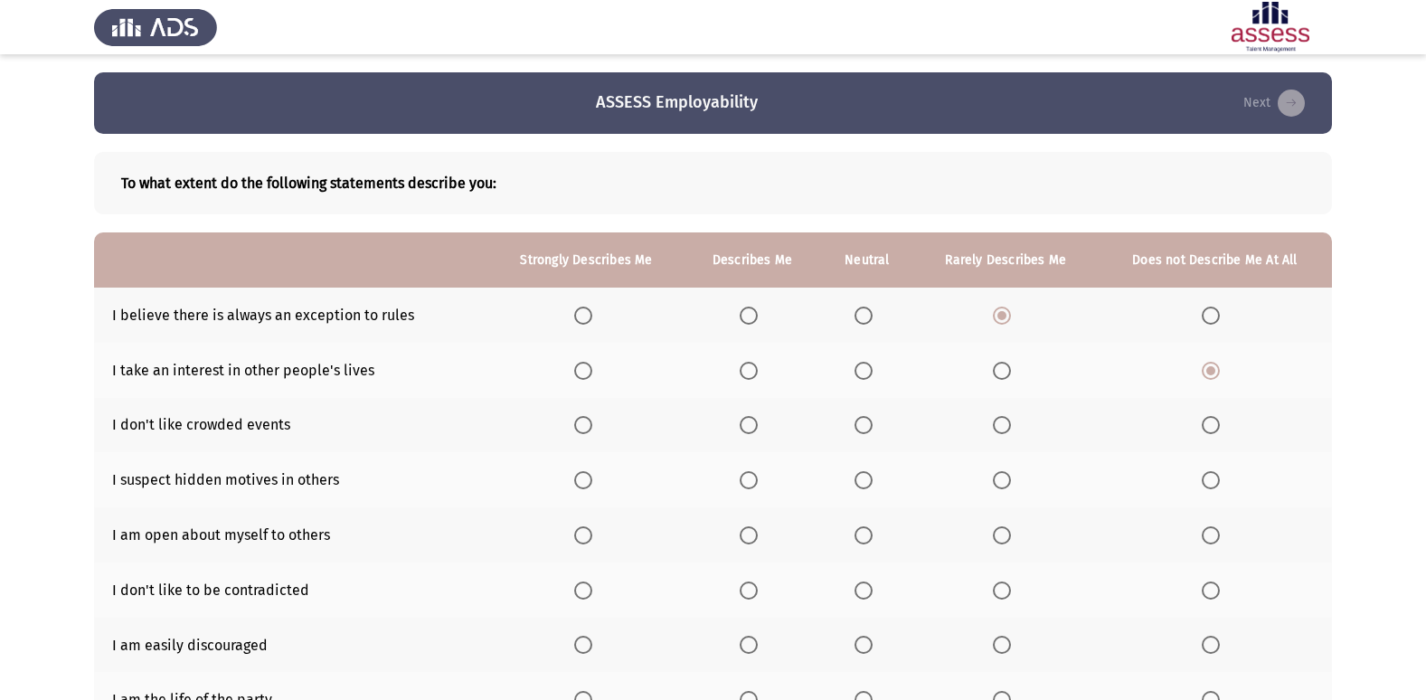
click at [1206, 426] on input "Select an option" at bounding box center [1211, 425] width 18 height 18
click at [1200, 477] on th at bounding box center [1215, 479] width 234 height 55
click at [1208, 479] on span "Select an option" at bounding box center [1211, 480] width 18 height 18
click at [1208, 479] on input "Select an option" at bounding box center [1211, 480] width 18 height 18
click at [997, 530] on span "Select an option" at bounding box center [1002, 535] width 18 height 18
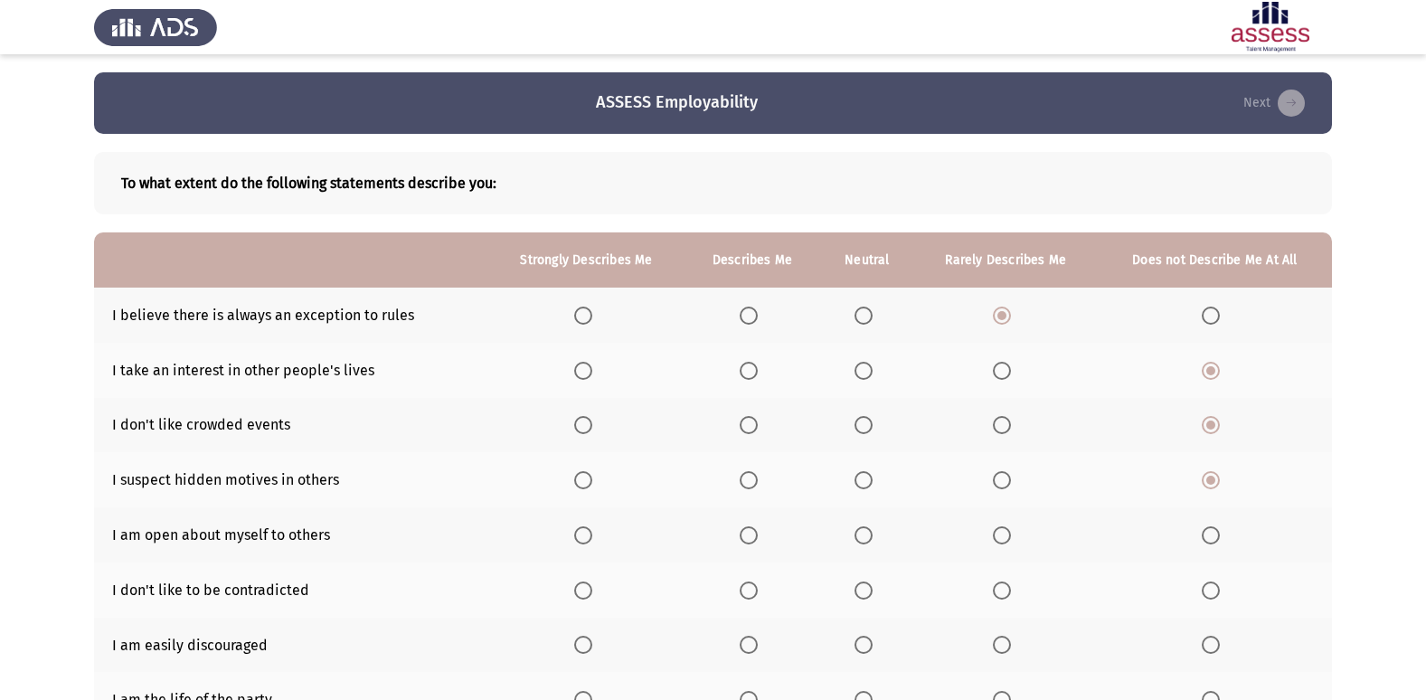
click at [997, 530] on input "Select an option" at bounding box center [1002, 535] width 18 height 18
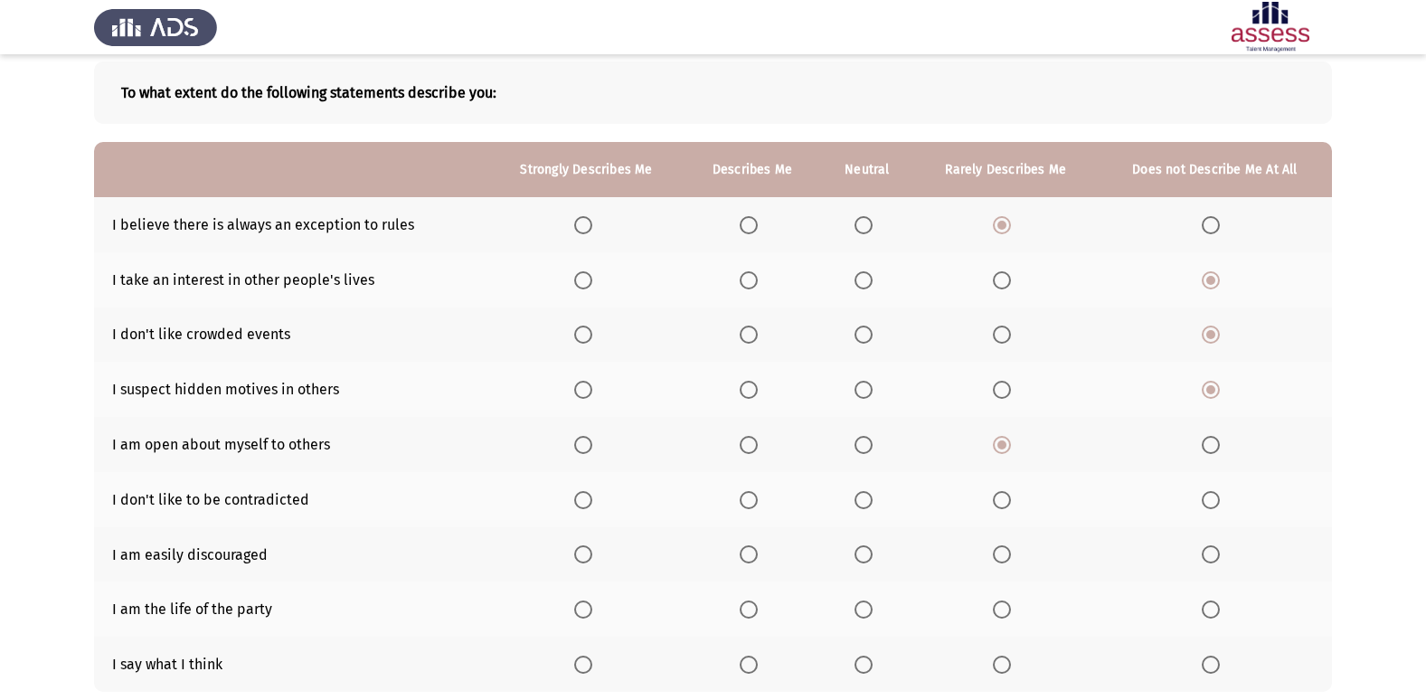
click at [1215, 496] on span "Select an option" at bounding box center [1211, 500] width 18 height 18
click at [1215, 496] on input "Select an option" at bounding box center [1211, 500] width 18 height 18
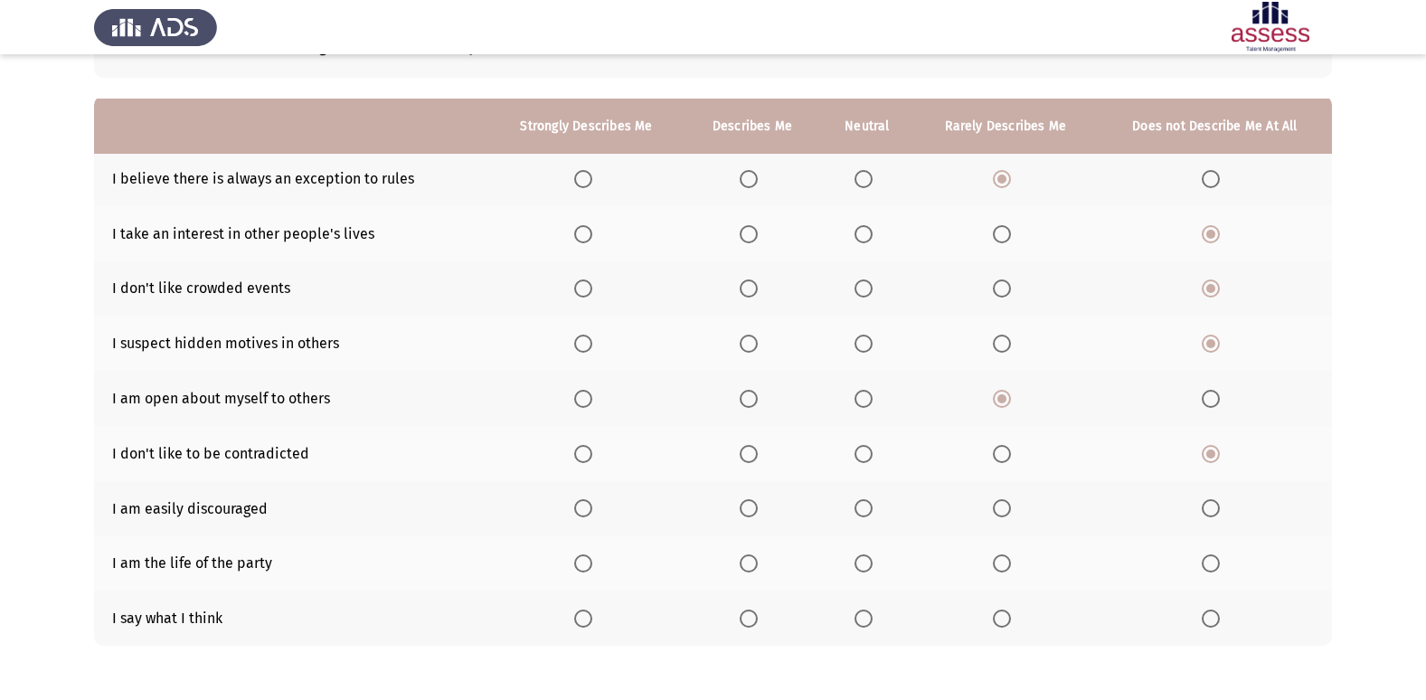
scroll to position [181, 0]
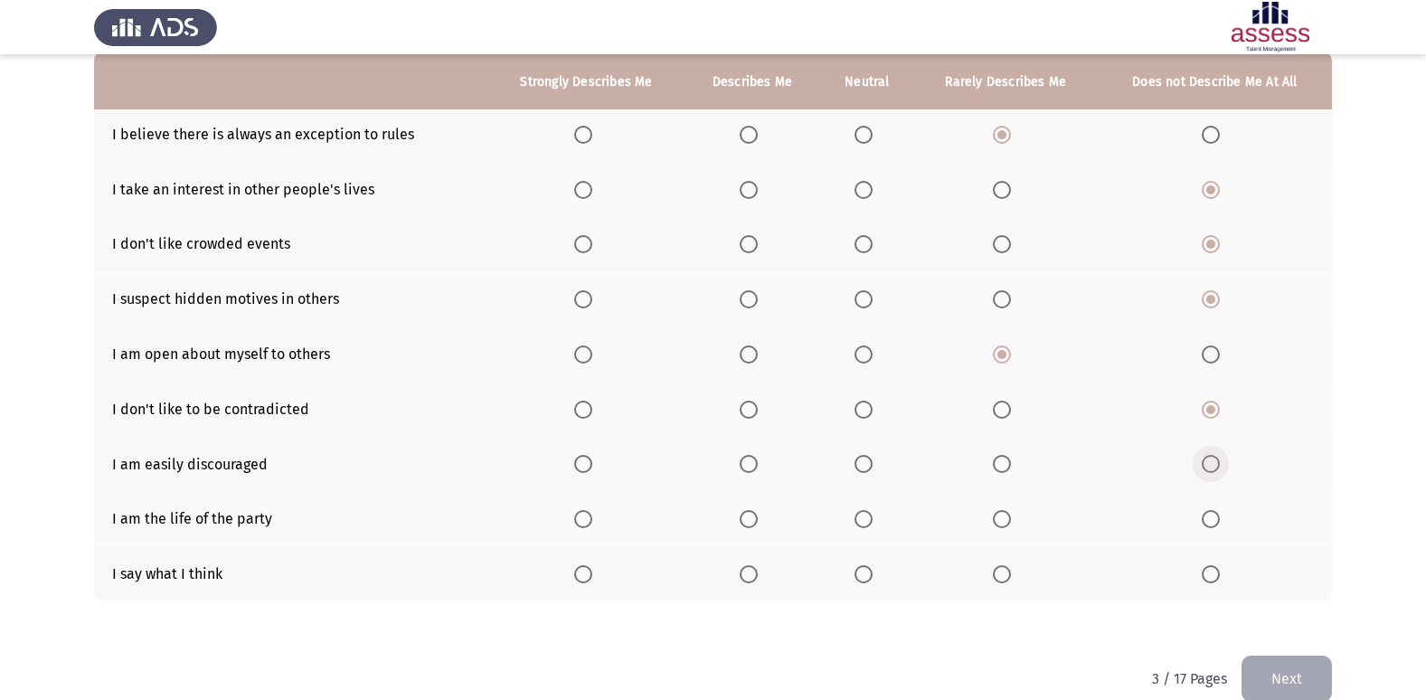
click at [1214, 473] on span "Select an option" at bounding box center [1211, 464] width 18 height 18
click at [1214, 473] on input "Select an option" at bounding box center [1211, 464] width 18 height 18
click at [860, 517] on span "Select an option" at bounding box center [864, 519] width 18 height 18
click at [860, 517] on input "Select an option" at bounding box center [864, 519] width 18 height 18
click at [867, 576] on span "Select an option" at bounding box center [864, 574] width 18 height 18
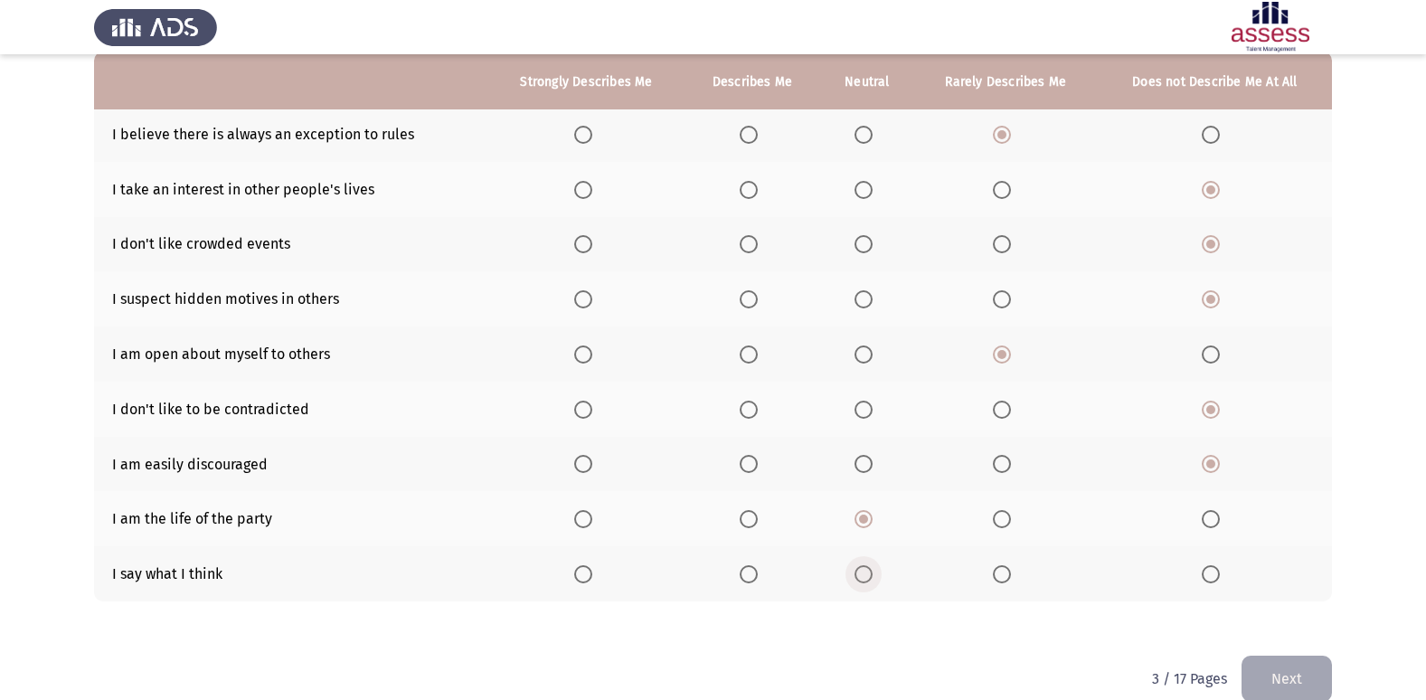
click at [867, 576] on input "Select an option" at bounding box center [864, 574] width 18 height 18
click at [1303, 666] on button "Next" at bounding box center [1287, 679] width 90 height 46
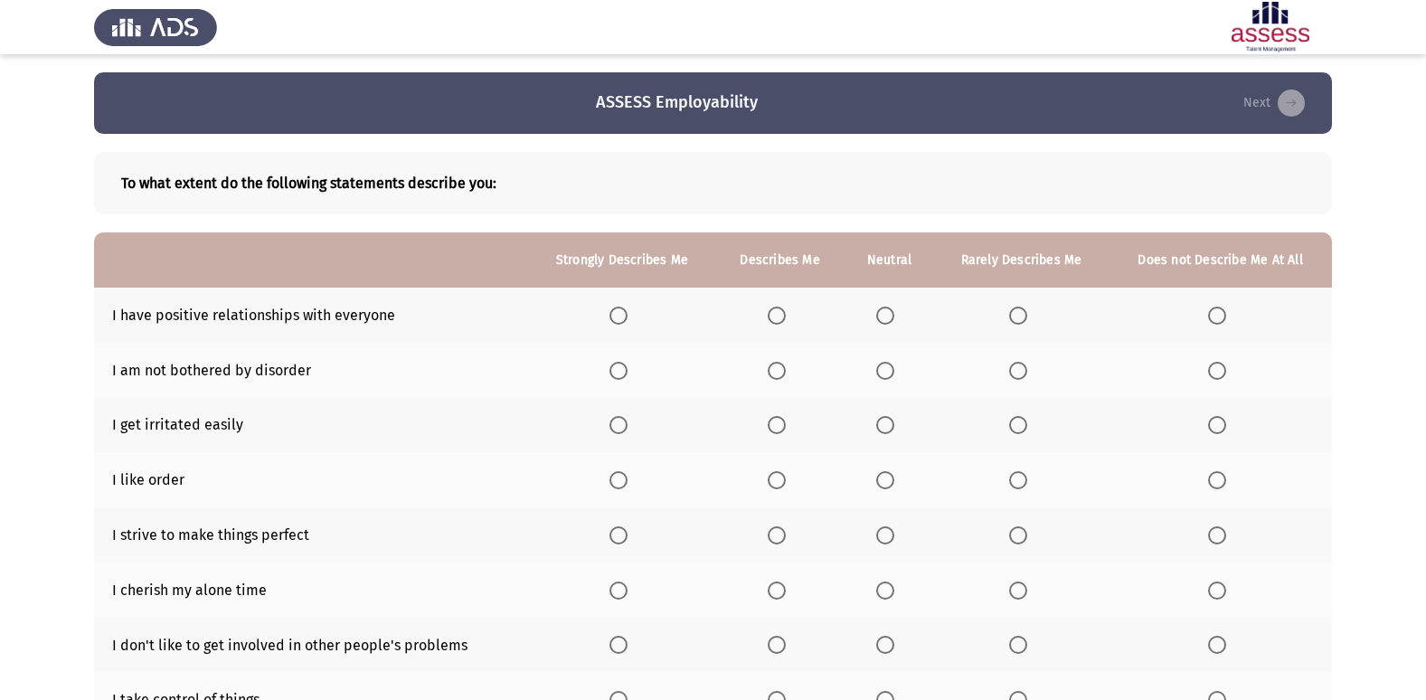
click at [622, 313] on span "Select an option" at bounding box center [619, 316] width 18 height 18
click at [622, 313] on input "Select an option" at bounding box center [619, 316] width 18 height 18
click at [889, 368] on span "Select an option" at bounding box center [885, 371] width 18 height 18
click at [889, 368] on input "Select an option" at bounding box center [885, 371] width 18 height 18
click at [1033, 374] on label "Select an option" at bounding box center [1021, 371] width 25 height 18
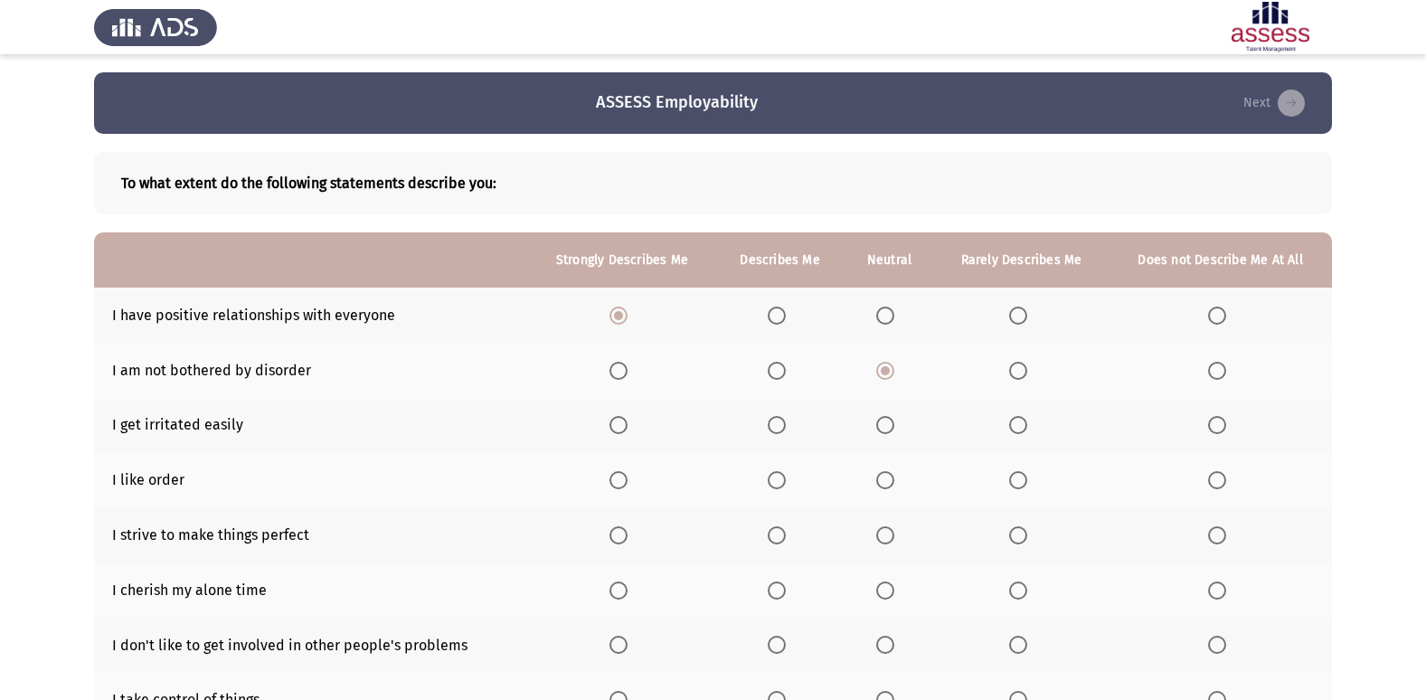
click at [1027, 374] on input "Select an option" at bounding box center [1018, 371] width 18 height 18
click at [1220, 422] on span "Select an option" at bounding box center [1217, 425] width 18 height 18
click at [1220, 422] on input "Select an option" at bounding box center [1217, 425] width 18 height 18
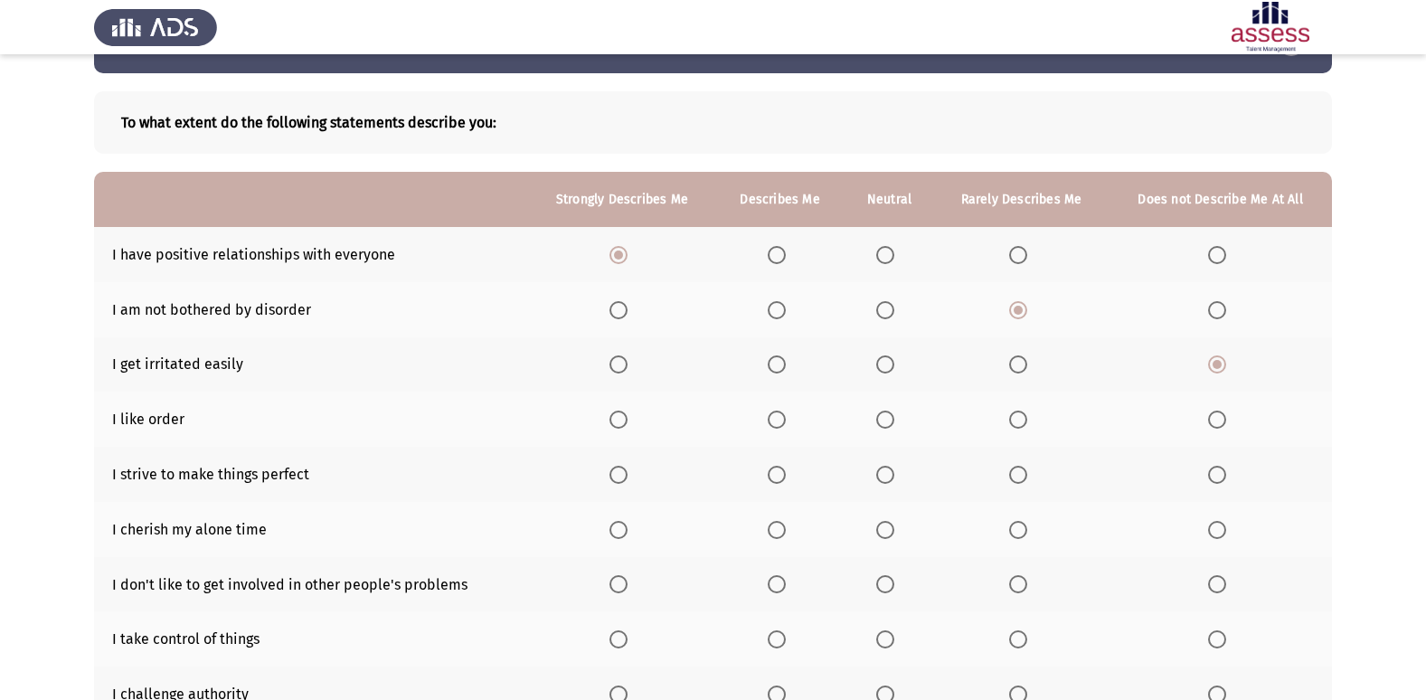
scroll to position [90, 0]
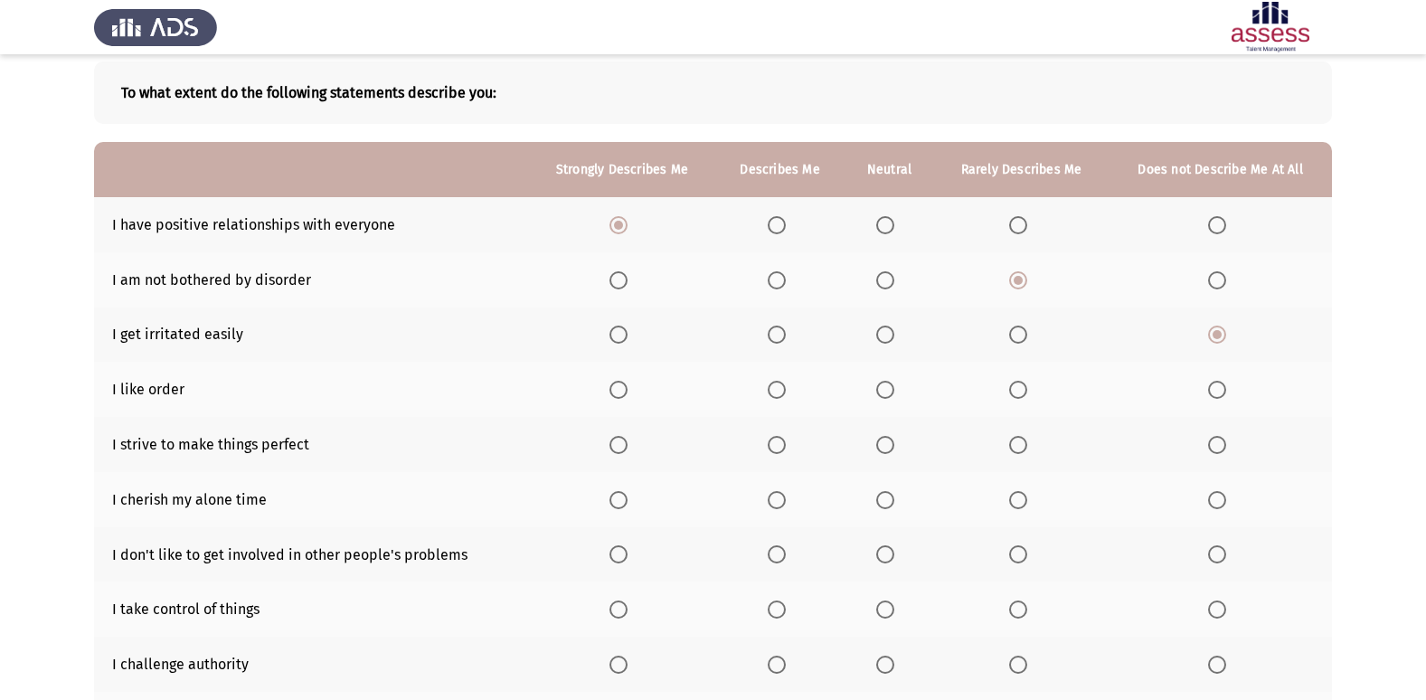
click at [616, 383] on span "Select an option" at bounding box center [619, 390] width 18 height 18
click at [616, 383] on input "Select an option" at bounding box center [619, 390] width 18 height 18
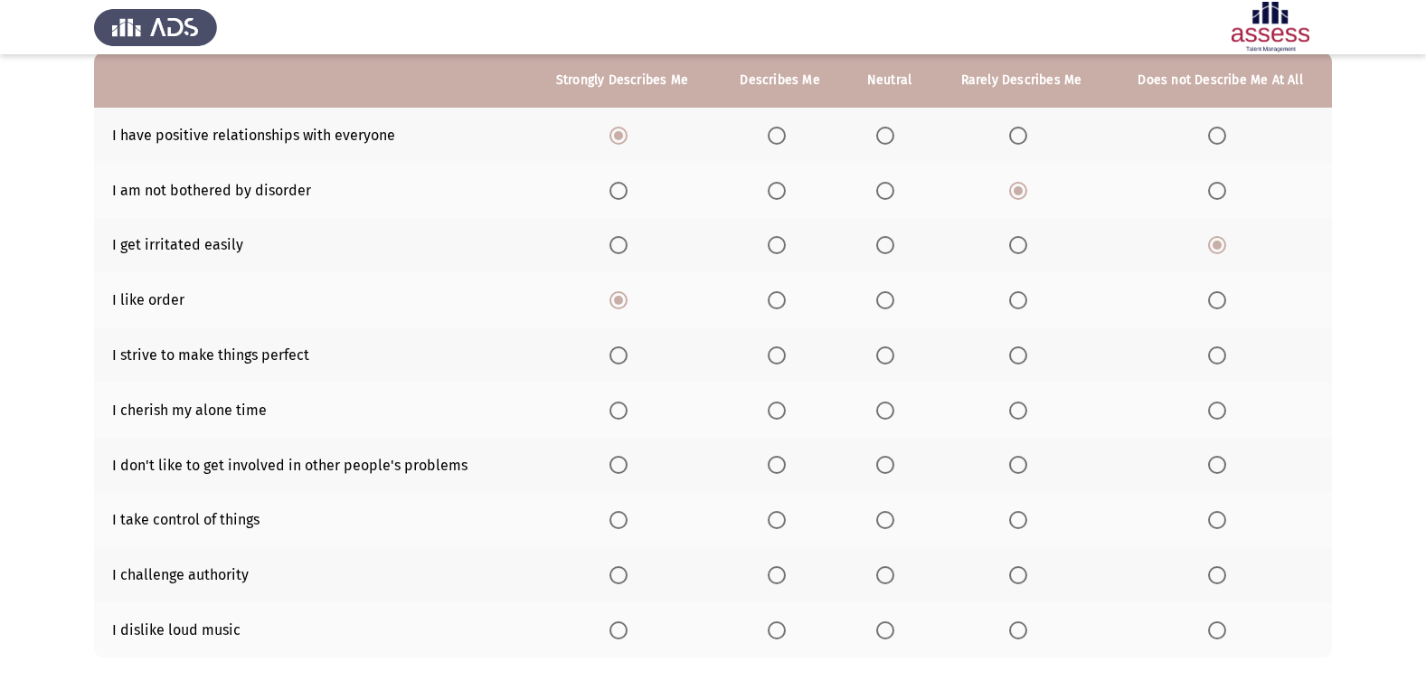
scroll to position [181, 0]
click at [620, 359] on span "Select an option" at bounding box center [619, 354] width 18 height 18
click at [620, 359] on input "Select an option" at bounding box center [619, 354] width 18 height 18
click at [632, 402] on label "Select an option" at bounding box center [622, 410] width 25 height 18
click at [628, 402] on input "Select an option" at bounding box center [619, 410] width 18 height 18
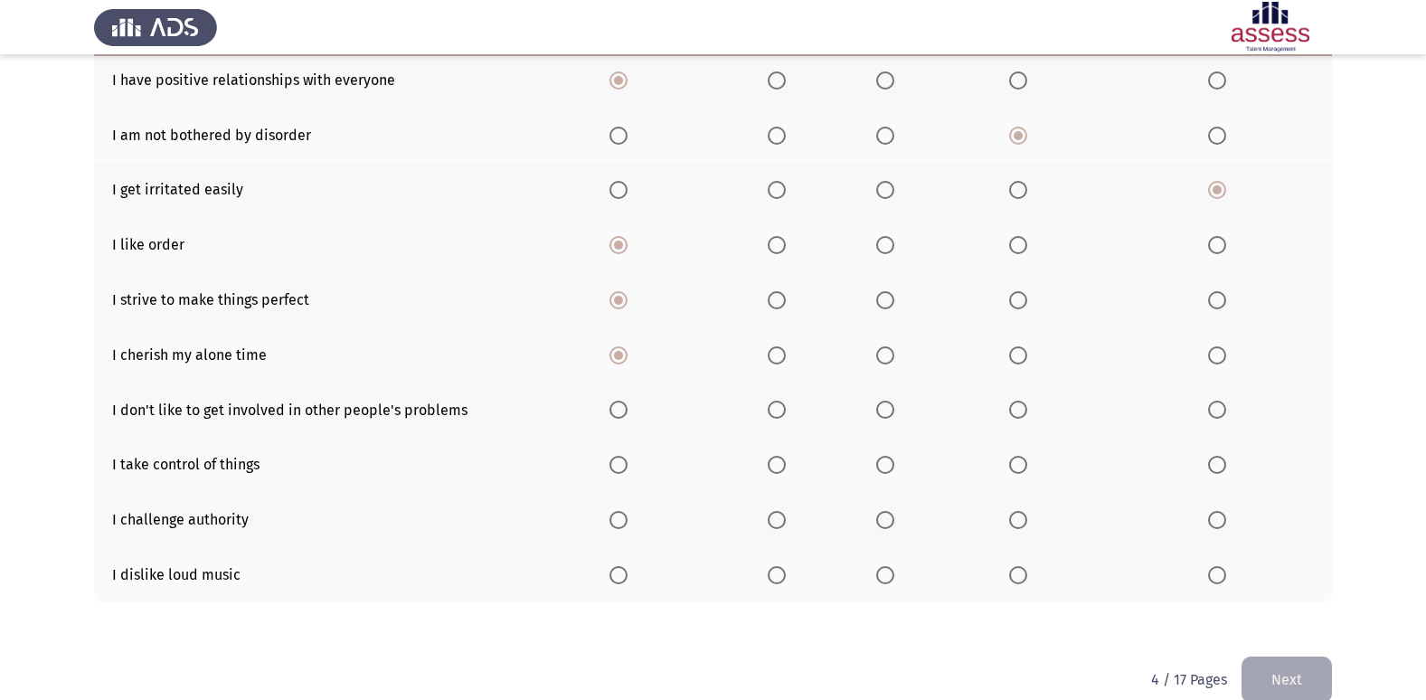
scroll to position [264, 0]
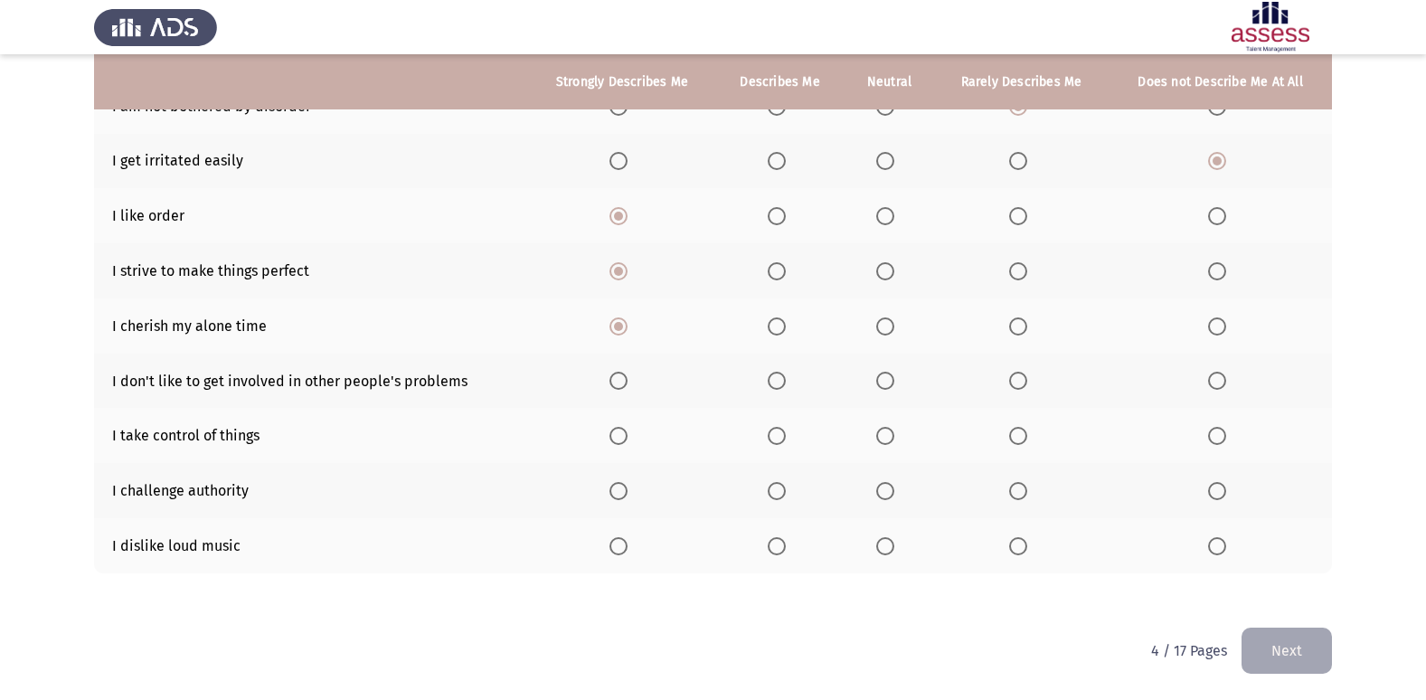
click at [1026, 378] on span "Select an option" at bounding box center [1018, 381] width 18 height 18
click at [1026, 378] on input "Select an option" at bounding box center [1018, 381] width 18 height 18
click at [635, 443] on label "Select an option" at bounding box center [622, 436] width 25 height 18
click at [628, 443] on input "Select an option" at bounding box center [619, 436] width 18 height 18
click at [1023, 490] on span "Select an option" at bounding box center [1018, 491] width 18 height 18
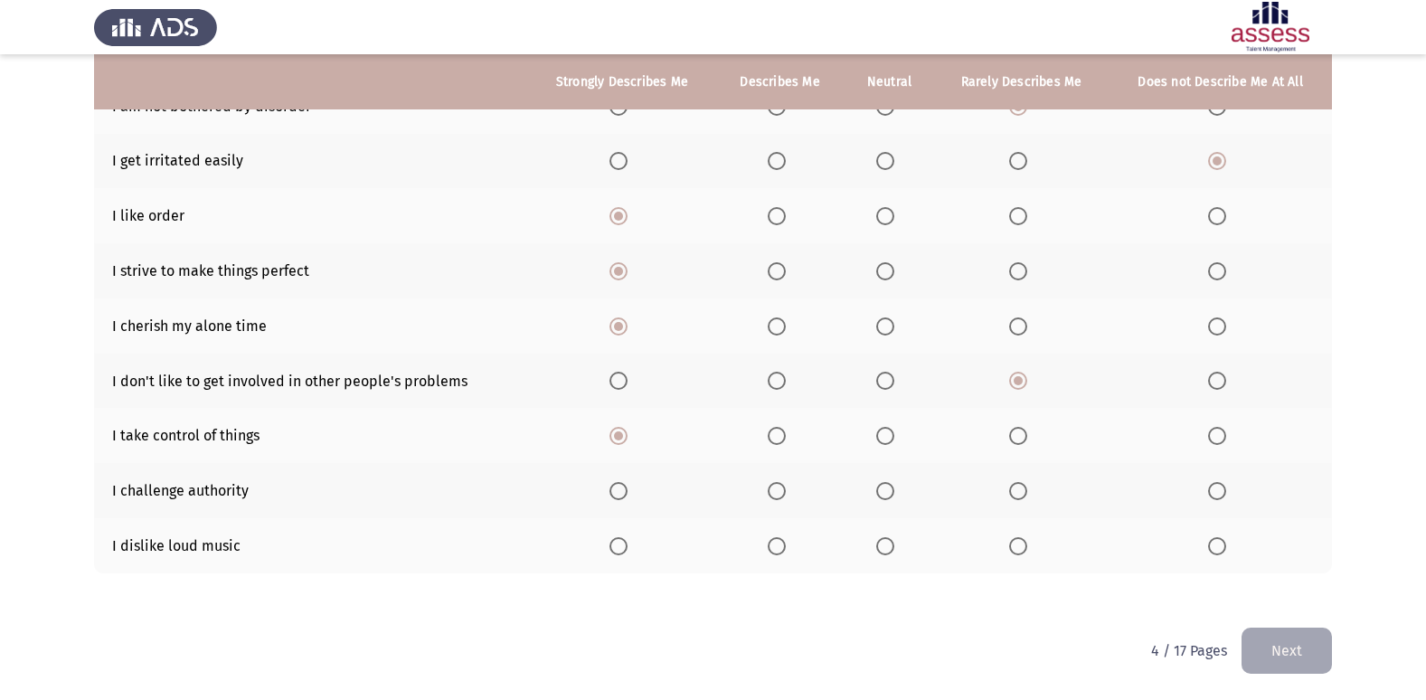
click at [1023, 490] on input "Select an option" at bounding box center [1018, 491] width 18 height 18
click at [1024, 553] on span "Select an option" at bounding box center [1018, 546] width 18 height 18
click at [1024, 553] on input "Select an option" at bounding box center [1018, 546] width 18 height 18
click at [1286, 644] on button "Next" at bounding box center [1287, 651] width 90 height 46
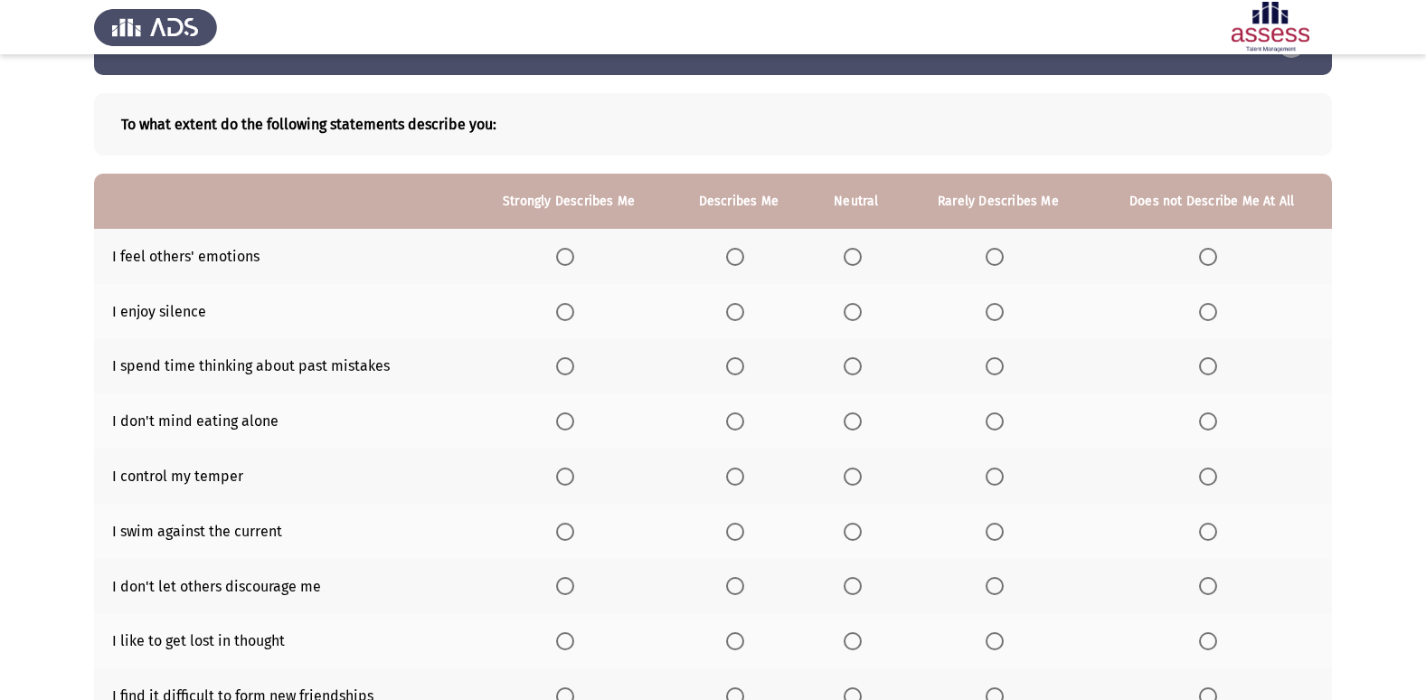
scroll to position [90, 0]
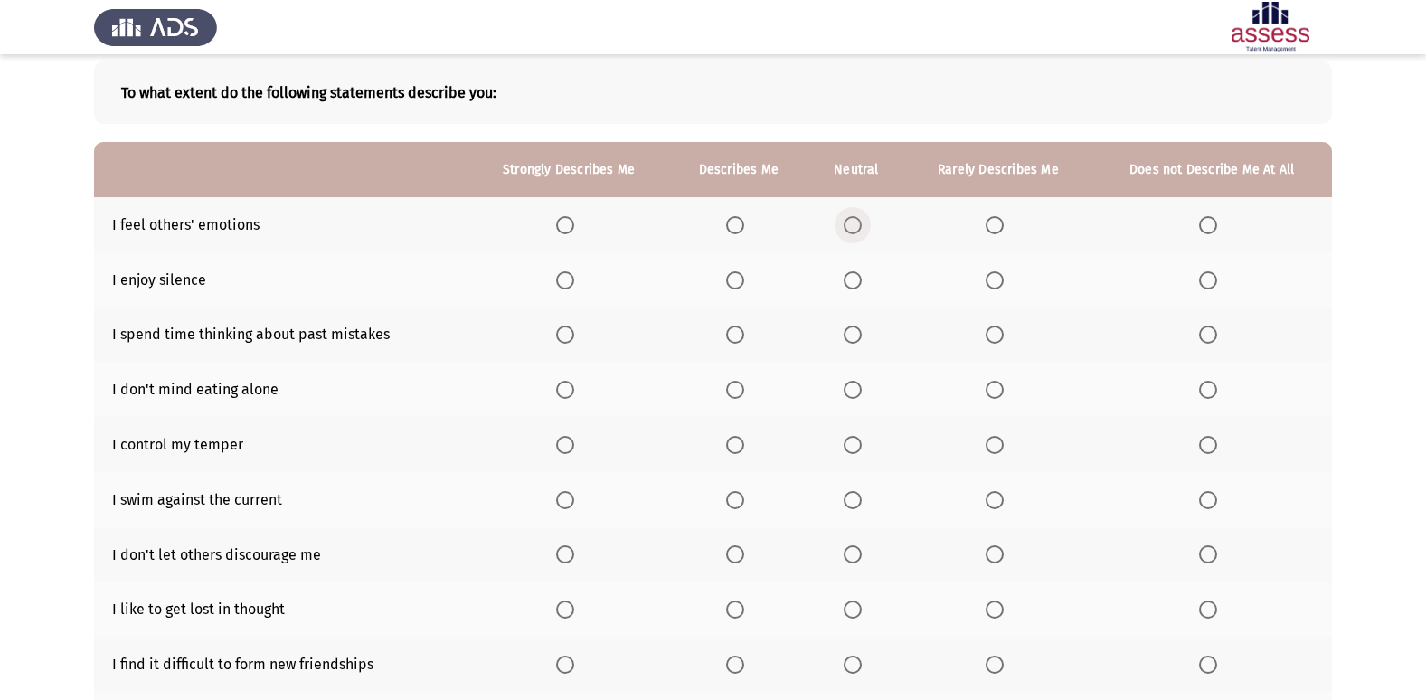
click at [849, 220] on span "Select an option" at bounding box center [853, 225] width 18 height 18
click at [849, 220] on input "Select an option" at bounding box center [853, 225] width 18 height 18
click at [857, 288] on span "Select an option" at bounding box center [853, 280] width 18 height 18
click at [857, 288] on input "Select an option" at bounding box center [853, 280] width 18 height 18
click at [1215, 336] on span "Select an option" at bounding box center [1208, 335] width 18 height 18
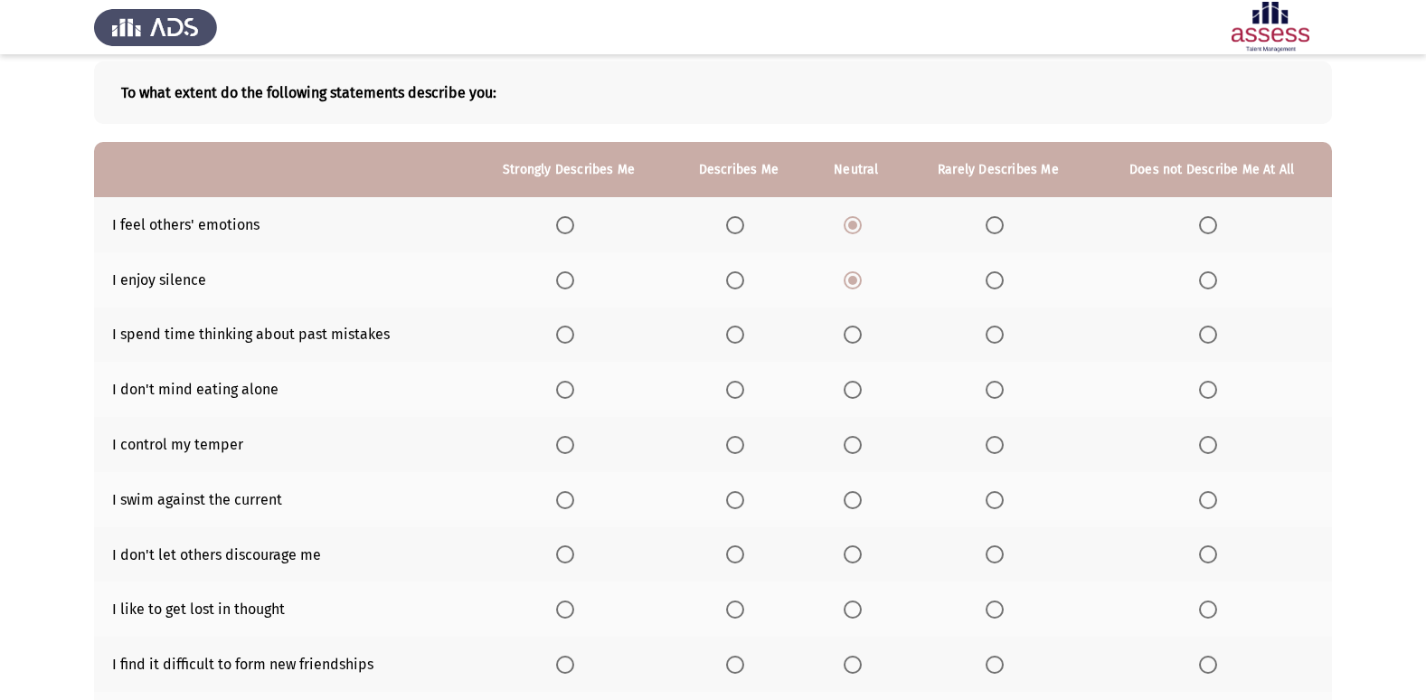
click at [1215, 336] on input "Select an option" at bounding box center [1208, 335] width 18 height 18
click at [737, 388] on span "Select an option" at bounding box center [735, 390] width 18 height 18
click at [737, 388] on input "Select an option" at bounding box center [735, 390] width 18 height 18
click at [560, 440] on span "Select an option" at bounding box center [565, 445] width 18 height 18
click at [560, 440] on input "Select an option" at bounding box center [565, 445] width 18 height 18
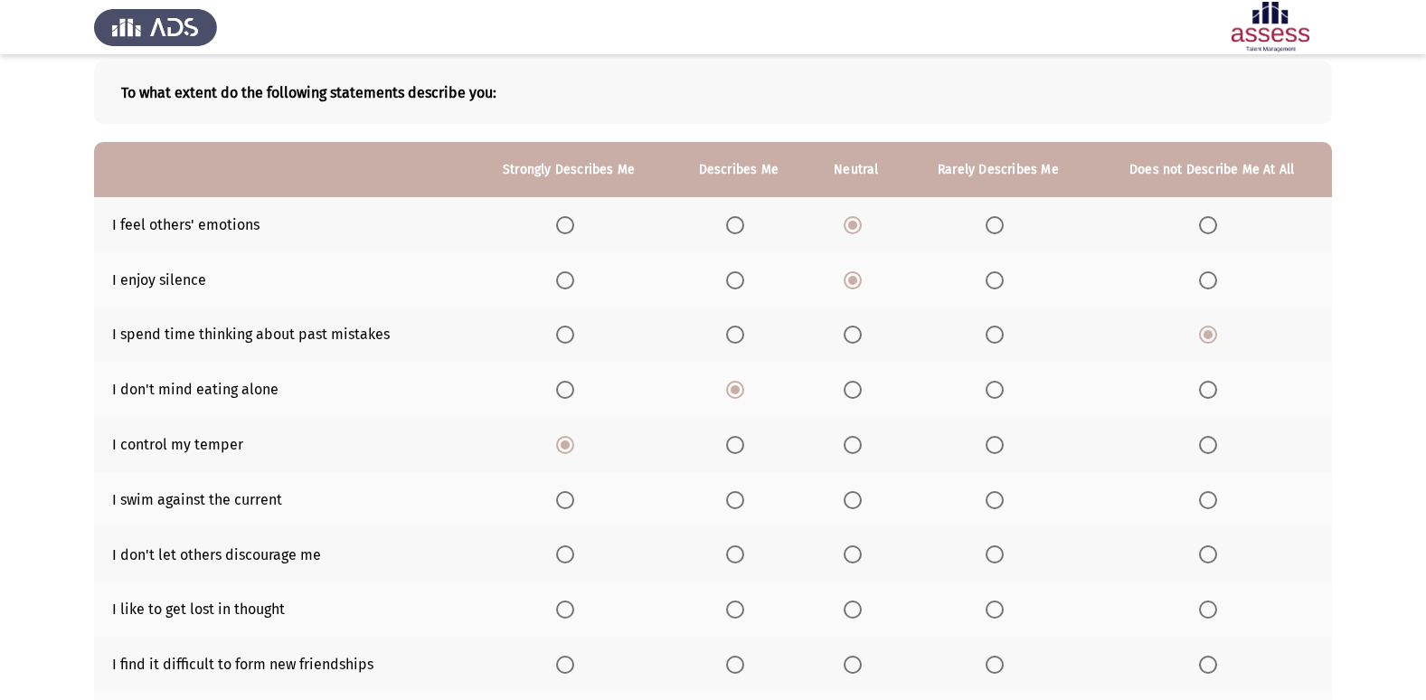
scroll to position [181, 0]
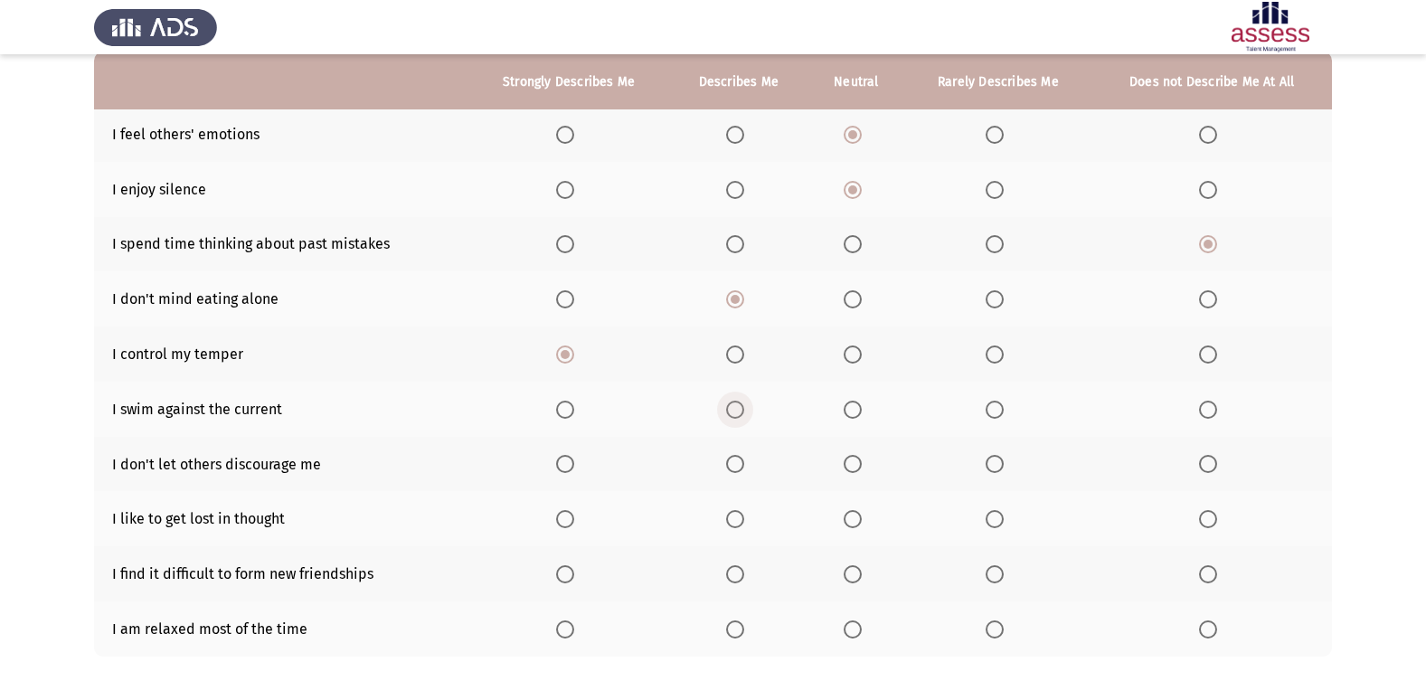
click at [742, 412] on span "Select an option" at bounding box center [735, 410] width 18 height 18
click at [742, 412] on input "Select an option" at bounding box center [735, 410] width 18 height 18
click at [560, 459] on span "Select an option" at bounding box center [565, 464] width 18 height 18
click at [560, 459] on input "Select an option" at bounding box center [565, 464] width 18 height 18
click at [1217, 525] on span "Select an option" at bounding box center [1208, 519] width 18 height 18
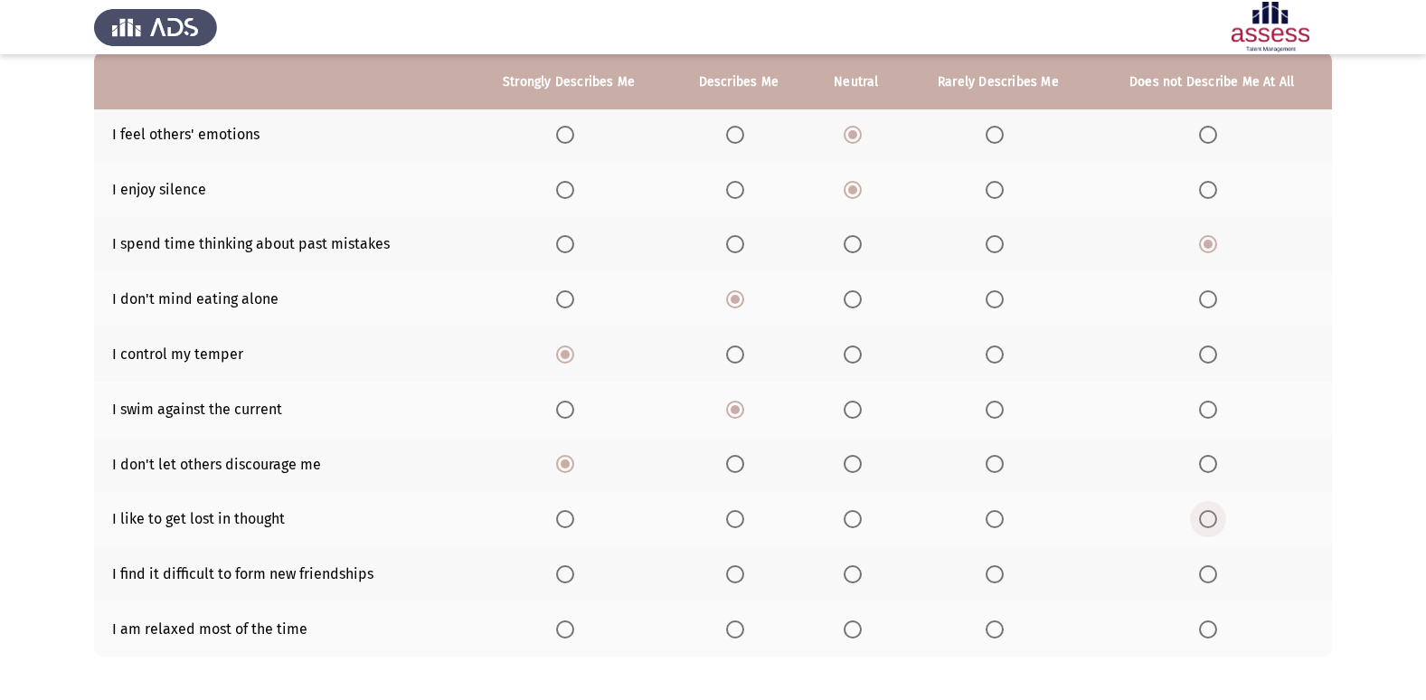
click at [1217, 525] on input "Select an option" at bounding box center [1208, 519] width 18 height 18
click at [1199, 570] on span "Select an option" at bounding box center [1208, 574] width 18 height 18
click at [1199, 570] on input "Select an option" at bounding box center [1208, 574] width 18 height 18
click at [853, 631] on span "Select an option" at bounding box center [853, 629] width 18 height 18
click at [853, 631] on input "Select an option" at bounding box center [853, 629] width 18 height 18
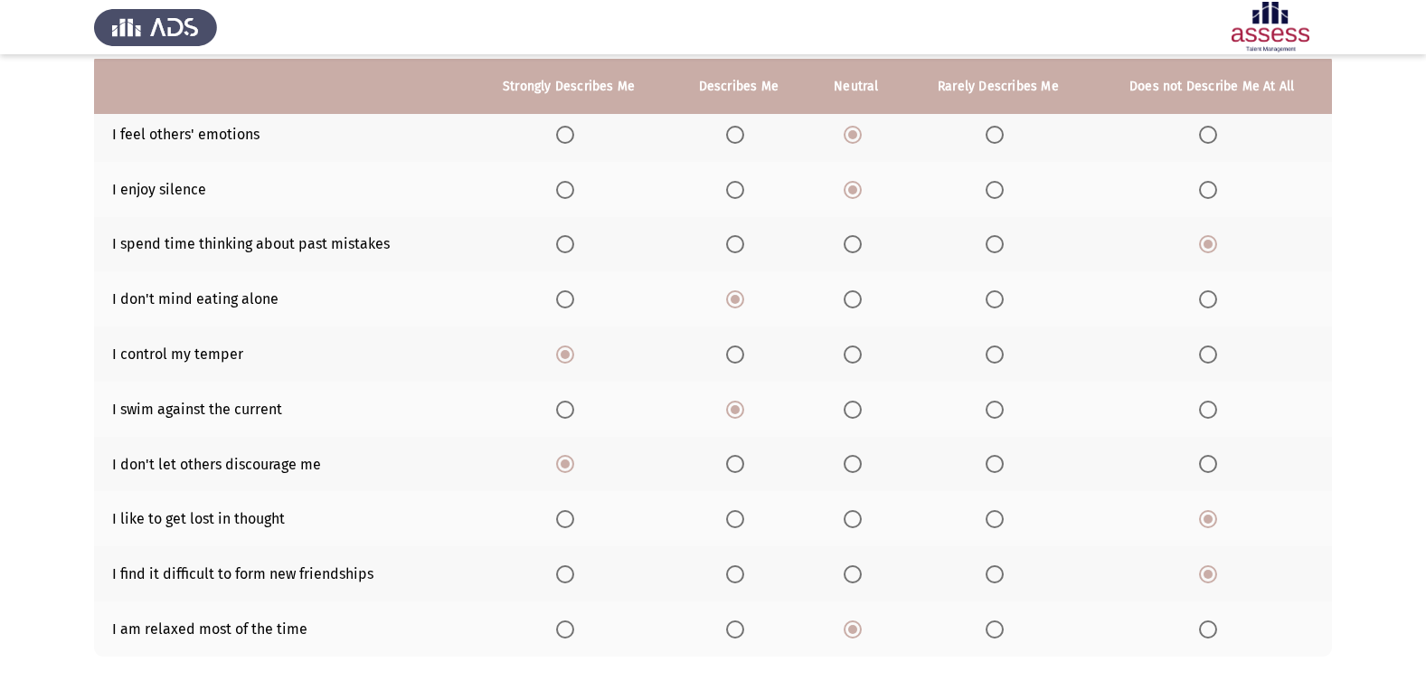
scroll to position [264, 0]
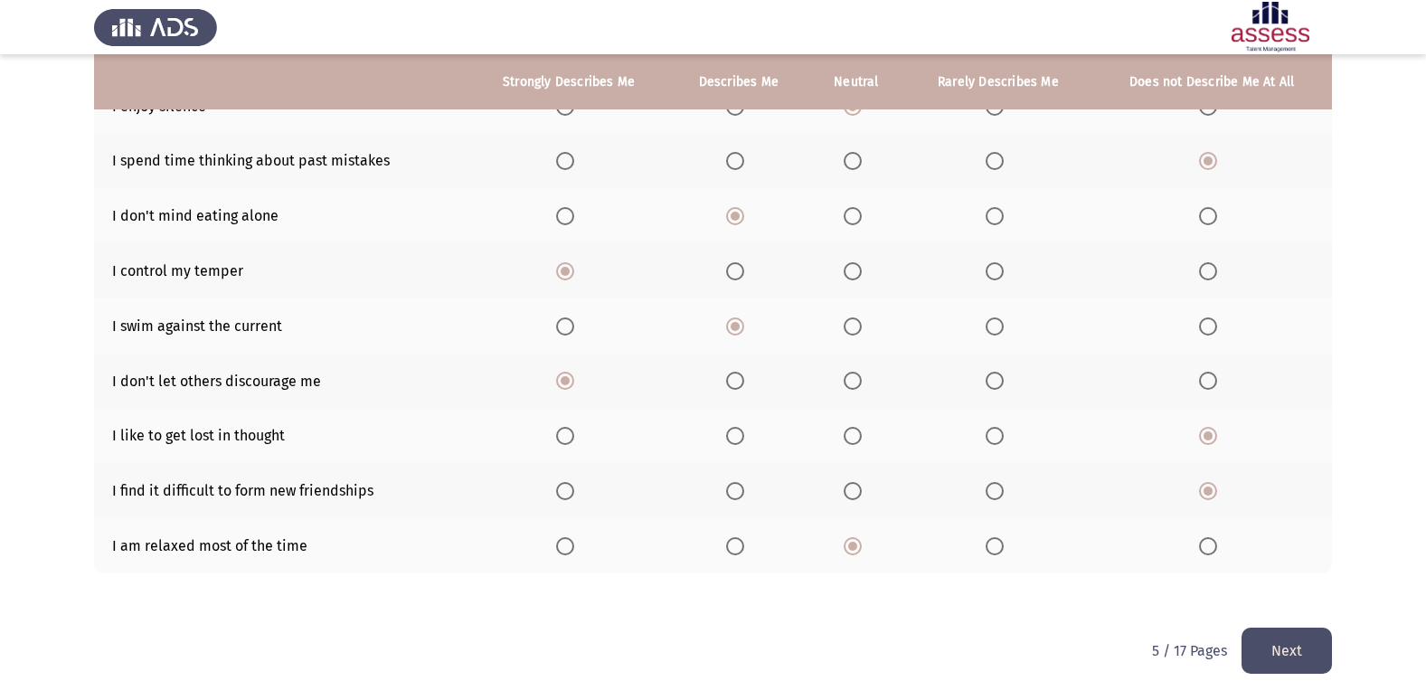
click at [1327, 664] on button "Next" at bounding box center [1287, 651] width 90 height 46
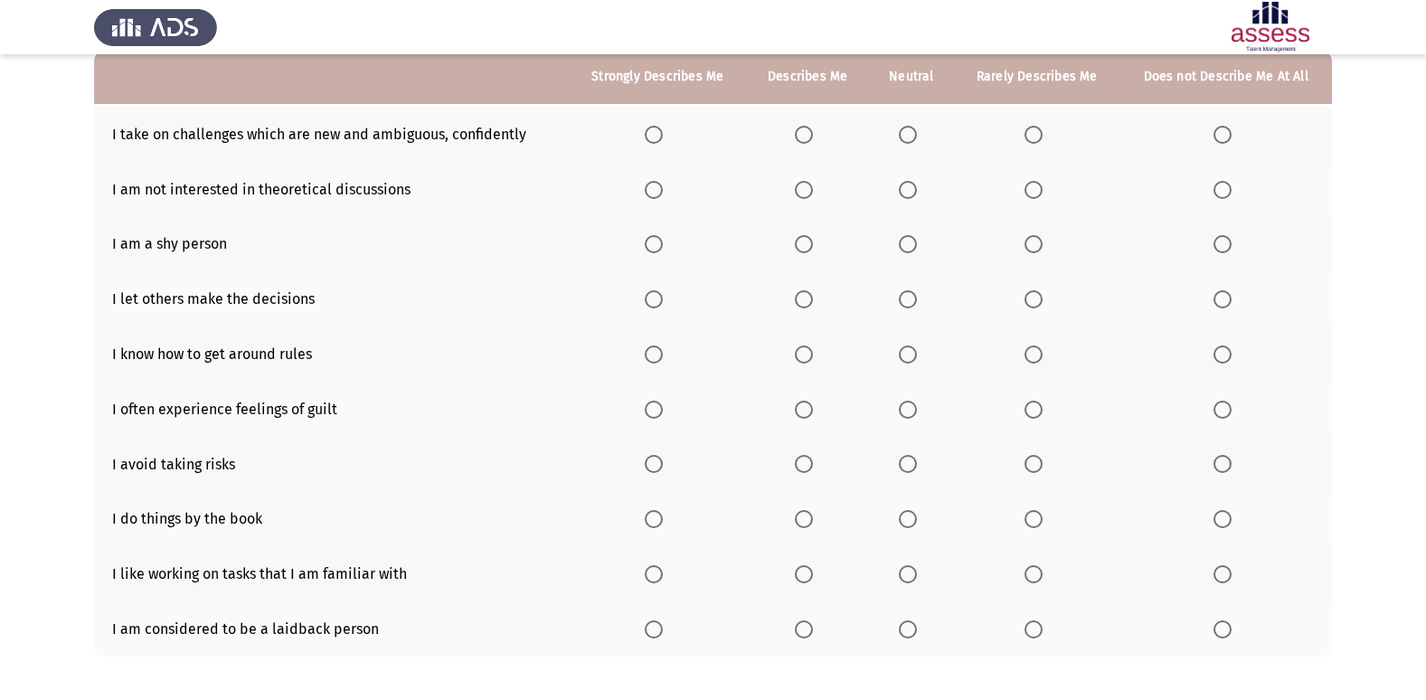
scroll to position [90, 0]
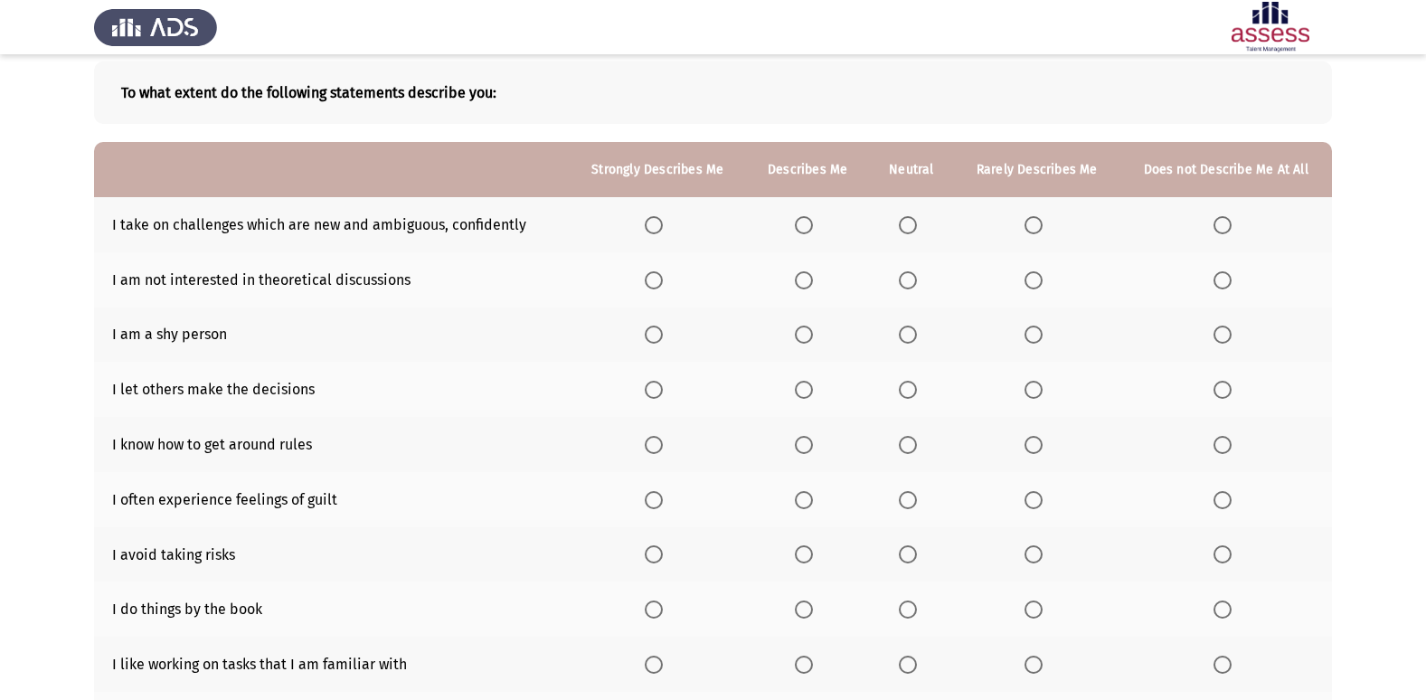
click at [657, 222] on span "Select an option" at bounding box center [654, 225] width 18 height 18
click at [657, 222] on input "Select an option" at bounding box center [654, 225] width 18 height 18
click at [1210, 279] on th at bounding box center [1226, 279] width 213 height 55
click at [1217, 279] on span "Select an option" at bounding box center [1223, 280] width 18 height 18
click at [1217, 279] on input "Select an option" at bounding box center [1223, 280] width 18 height 18
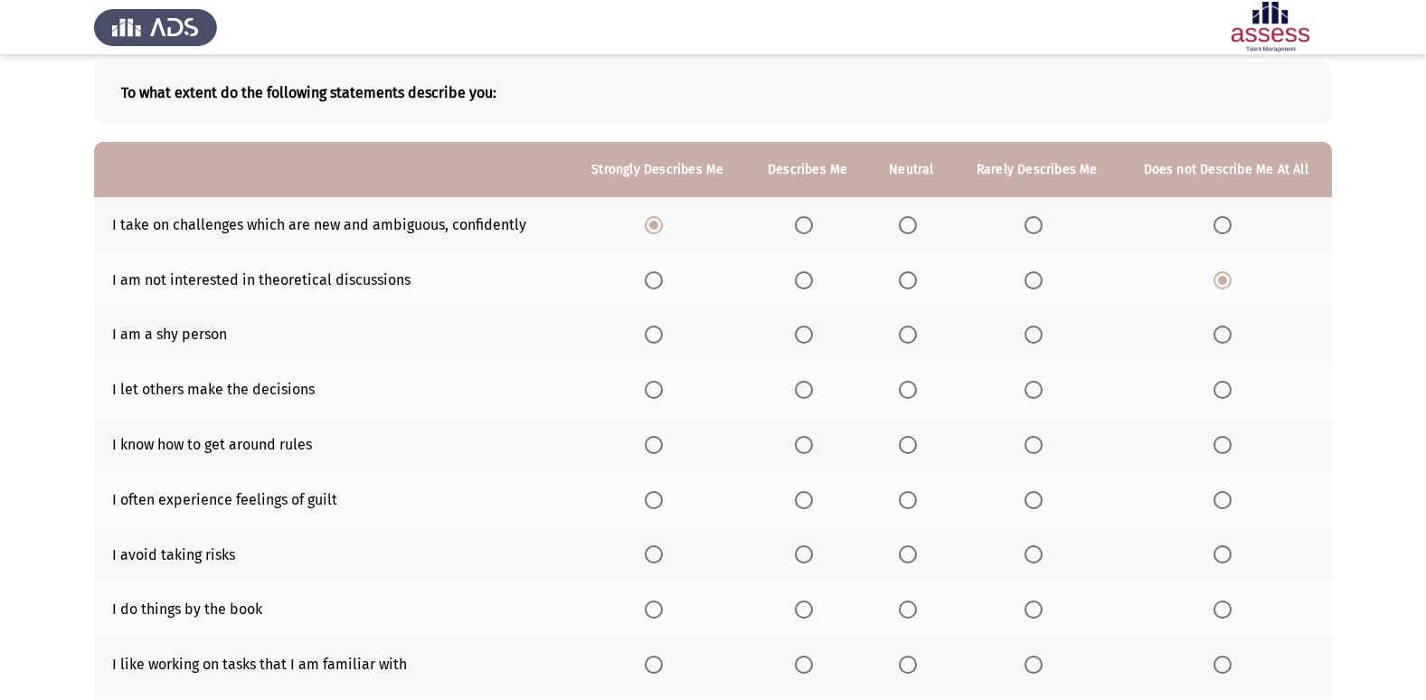
click at [1222, 326] on span "Select an option" at bounding box center [1223, 335] width 18 height 18
click at [1222, 326] on input "Select an option" at bounding box center [1223, 335] width 18 height 18
click at [1220, 392] on span "Select an option" at bounding box center [1223, 390] width 18 height 18
click at [1220, 392] on input "Select an option" at bounding box center [1223, 390] width 18 height 18
click at [1230, 449] on span "Select an option" at bounding box center [1223, 445] width 18 height 18
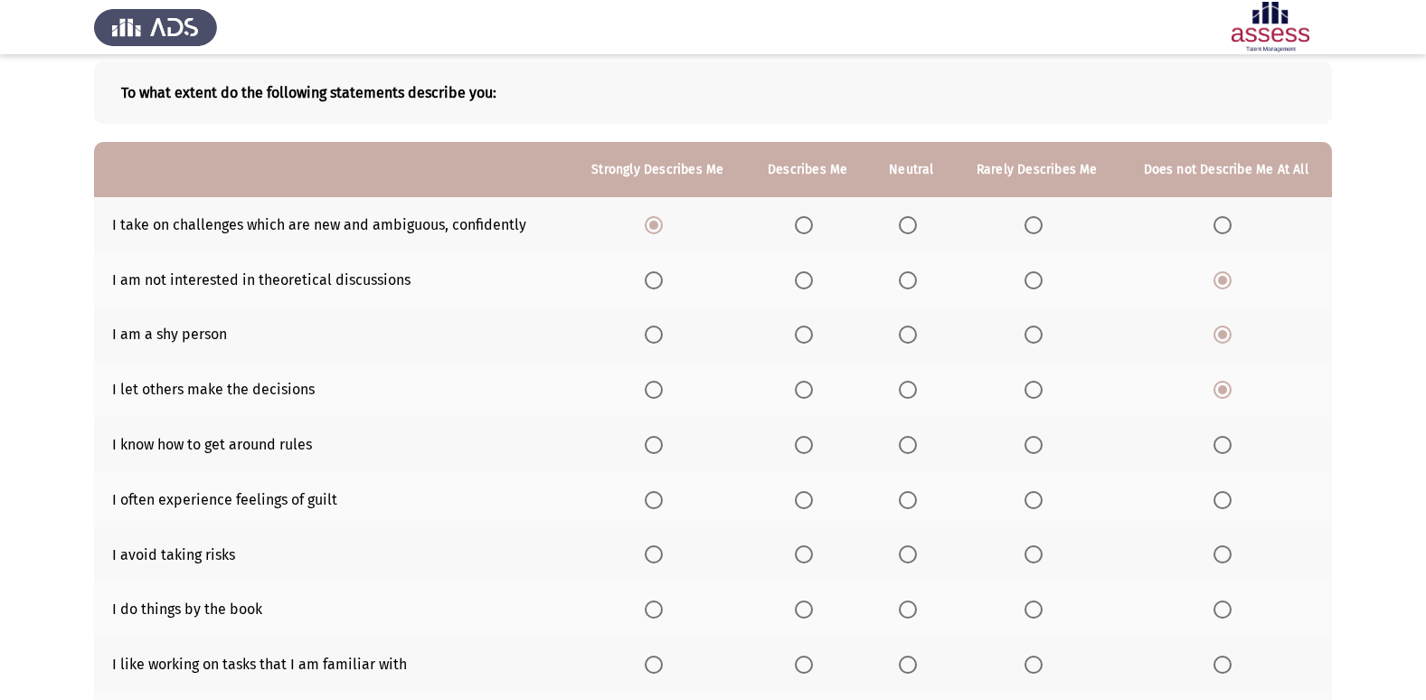
click at [1230, 449] on input "Select an option" at bounding box center [1223, 445] width 18 height 18
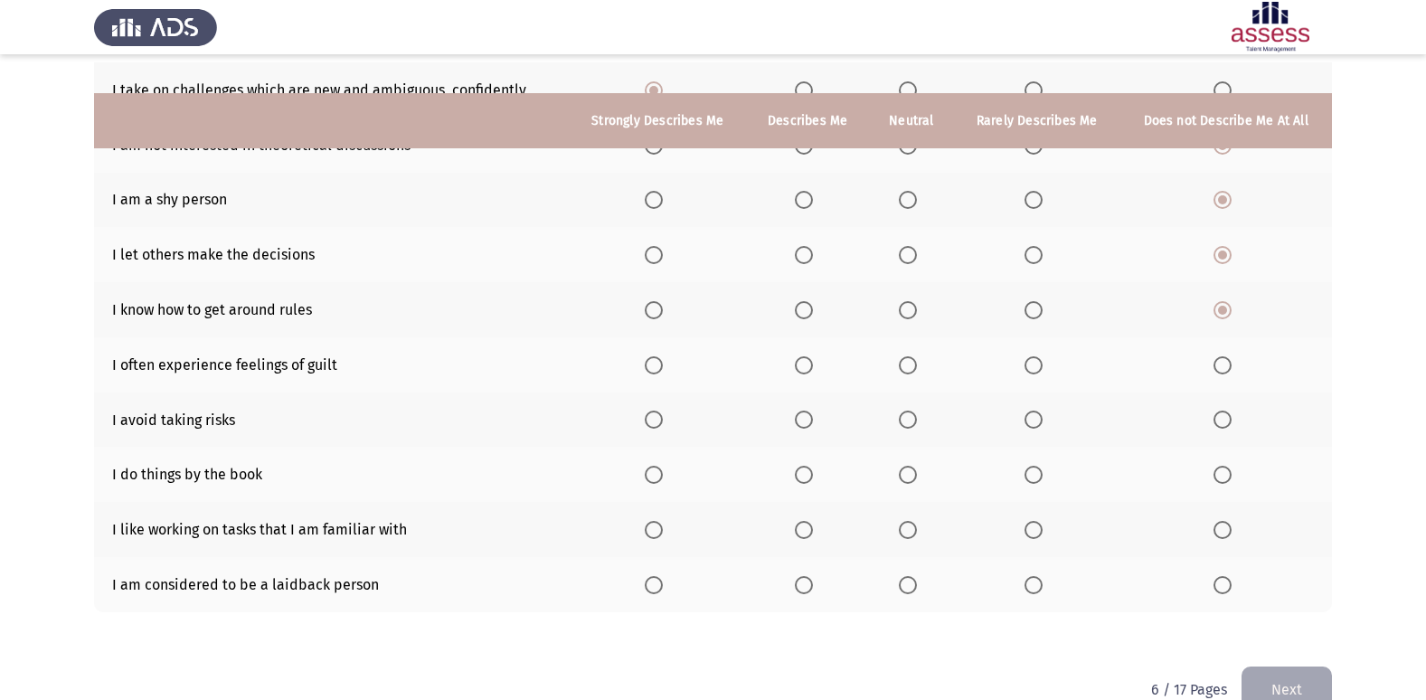
scroll to position [264, 0]
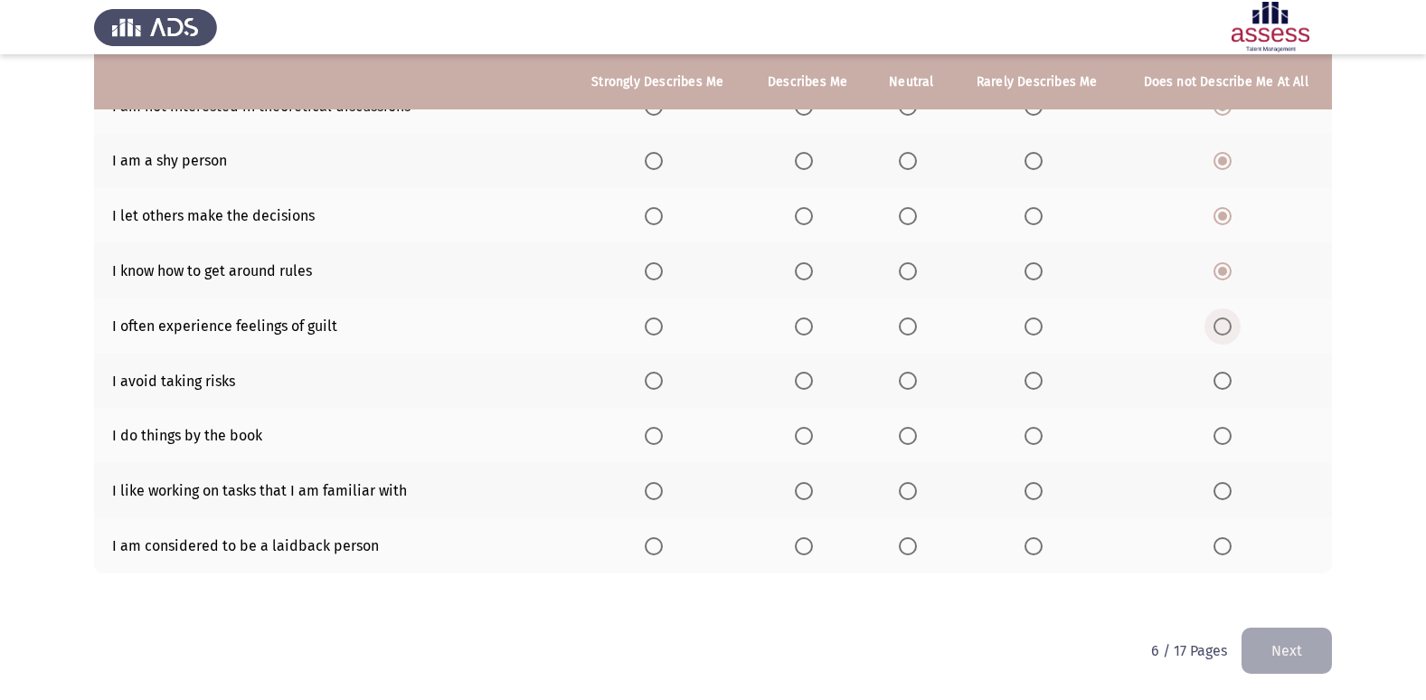
click at [1226, 324] on span "Select an option" at bounding box center [1223, 326] width 18 height 18
click at [1226, 324] on input "Select an option" at bounding box center [1223, 326] width 18 height 18
click at [1230, 372] on span "Select an option" at bounding box center [1223, 381] width 18 height 18
click at [1230, 372] on input "Select an option" at bounding box center [1223, 381] width 18 height 18
click at [1035, 440] on span "Select an option" at bounding box center [1034, 436] width 18 height 18
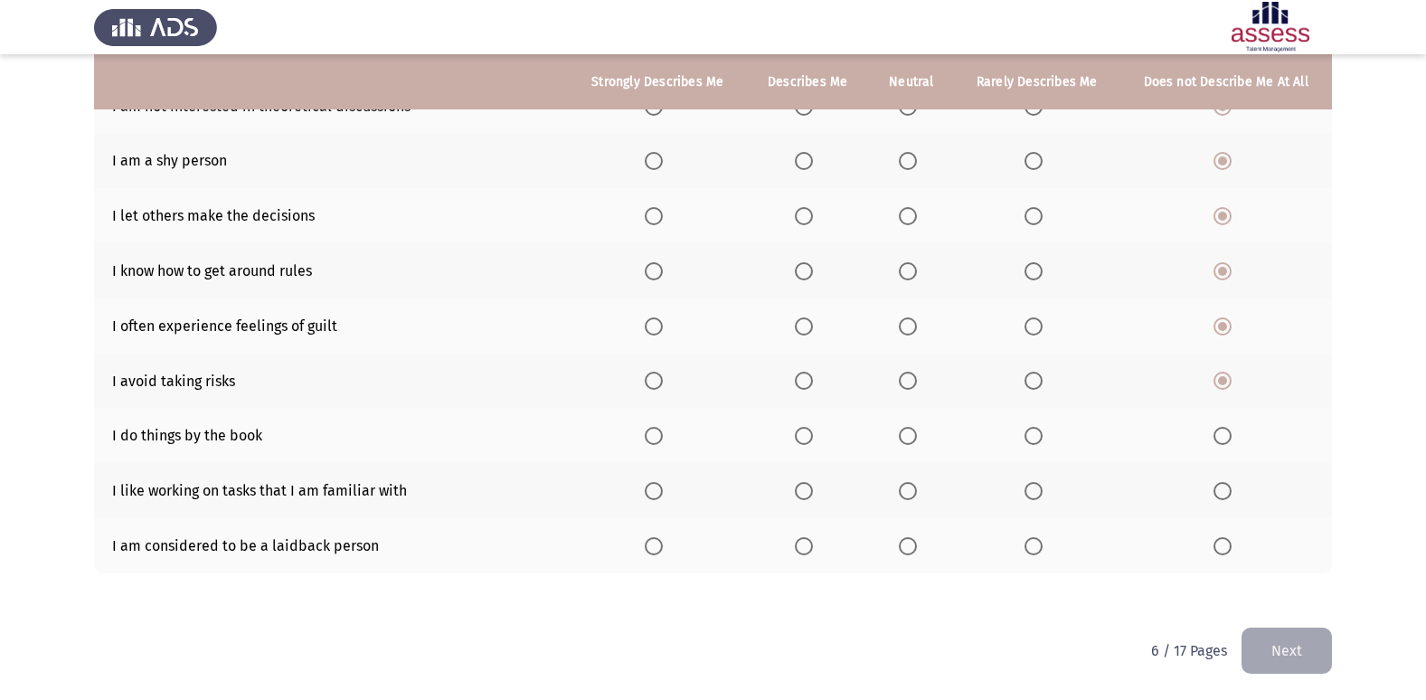
click at [1035, 440] on input "Select an option" at bounding box center [1034, 436] width 18 height 18
click at [917, 496] on span "Select an option" at bounding box center [908, 491] width 18 height 18
click at [917, 496] on input "Select an option" at bounding box center [908, 491] width 18 height 18
click at [908, 546] on span "Select an option" at bounding box center [908, 546] width 0 height 0
click at [910, 545] on input "Select an option" at bounding box center [908, 546] width 18 height 18
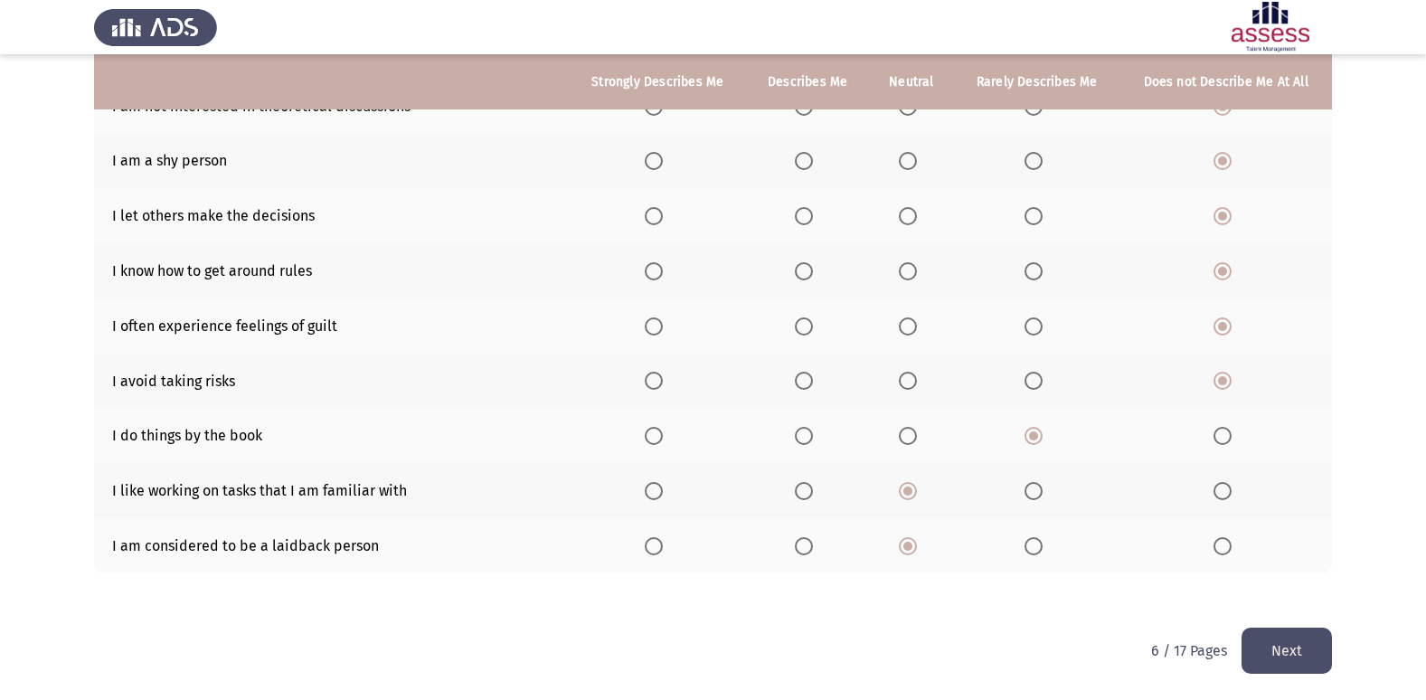
click at [1338, 666] on html "ASSESS Employability Next To what extent do the following statements describe y…" at bounding box center [713, 218] width 1426 height 964
click at [1292, 656] on button "Next" at bounding box center [1287, 651] width 90 height 46
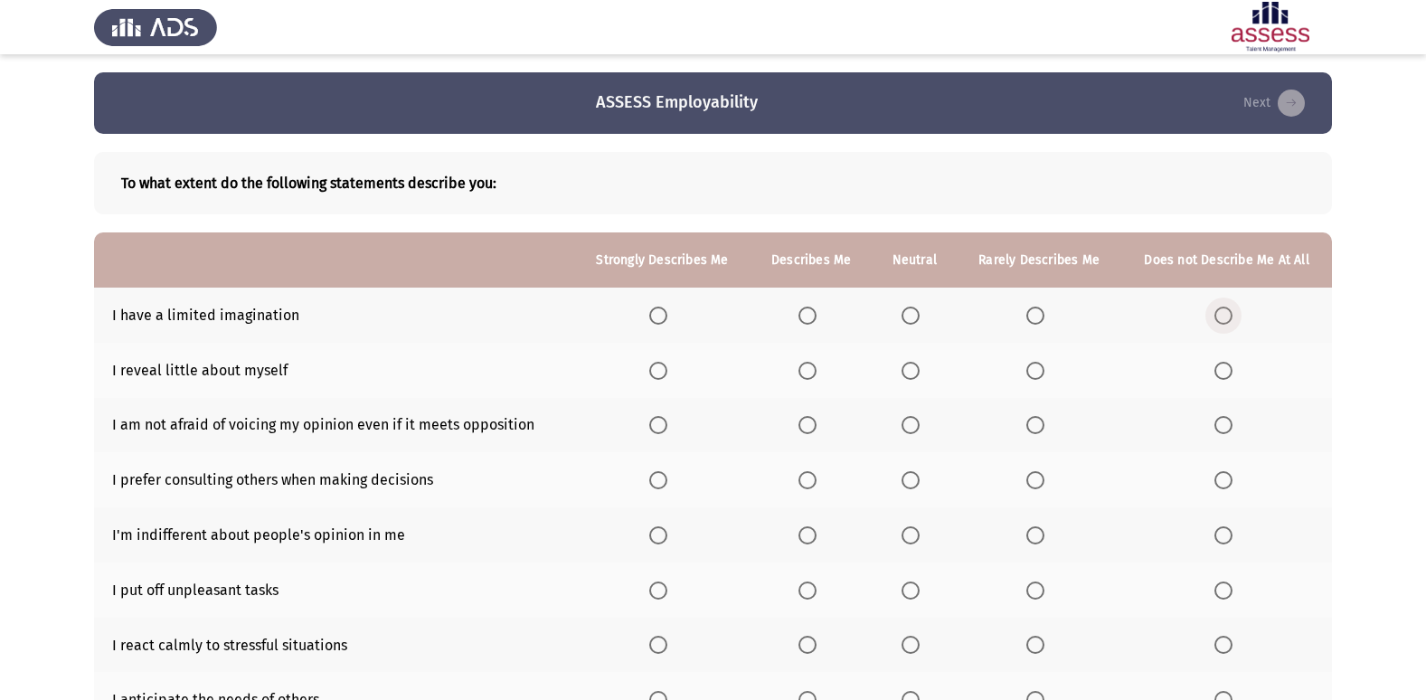
click at [1217, 318] on span "Select an option" at bounding box center [1224, 316] width 18 height 18
click at [1217, 318] on input "Select an option" at bounding box center [1224, 316] width 18 height 18
click at [917, 376] on span "Select an option" at bounding box center [911, 371] width 18 height 18
click at [917, 376] on input "Select an option" at bounding box center [911, 371] width 18 height 18
click at [660, 431] on span "Select an option" at bounding box center [658, 425] width 18 height 18
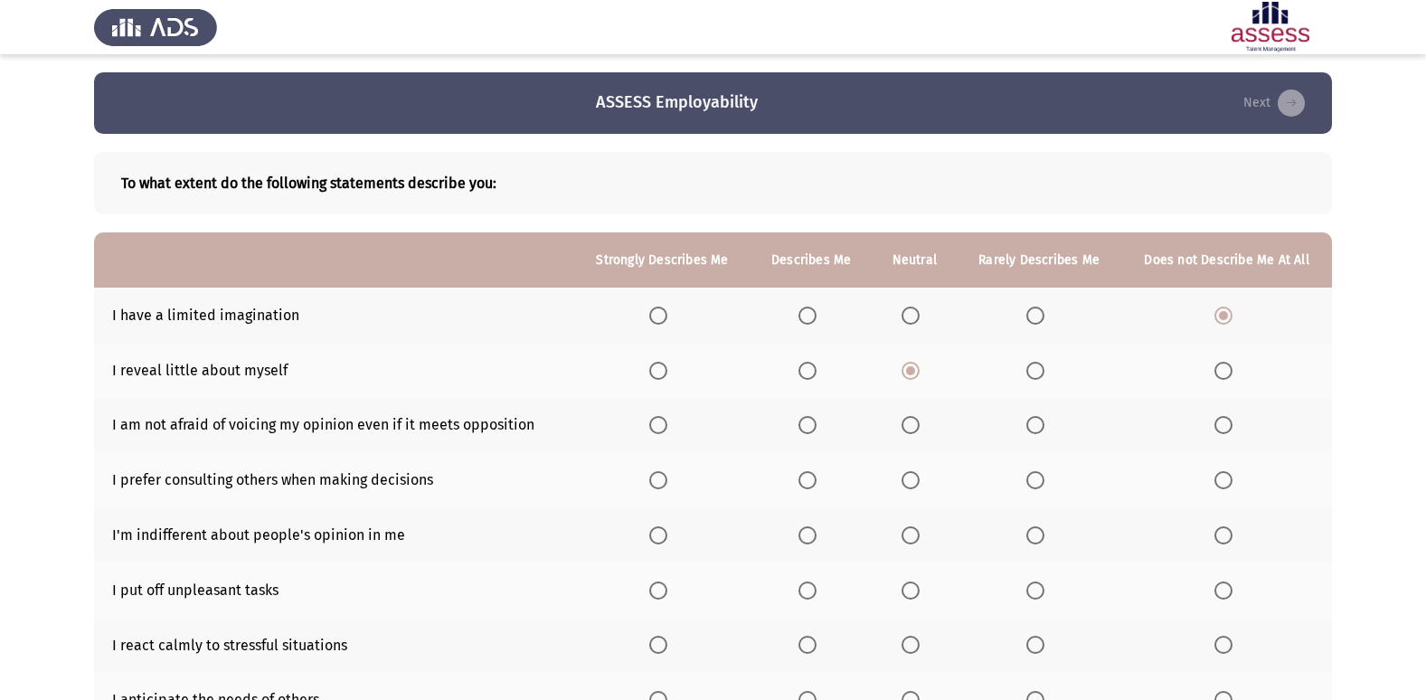
click at [660, 431] on input "Select an option" at bounding box center [658, 425] width 18 height 18
click at [810, 477] on span "Select an option" at bounding box center [808, 480] width 18 height 18
click at [810, 477] on input "Select an option" at bounding box center [808, 480] width 18 height 18
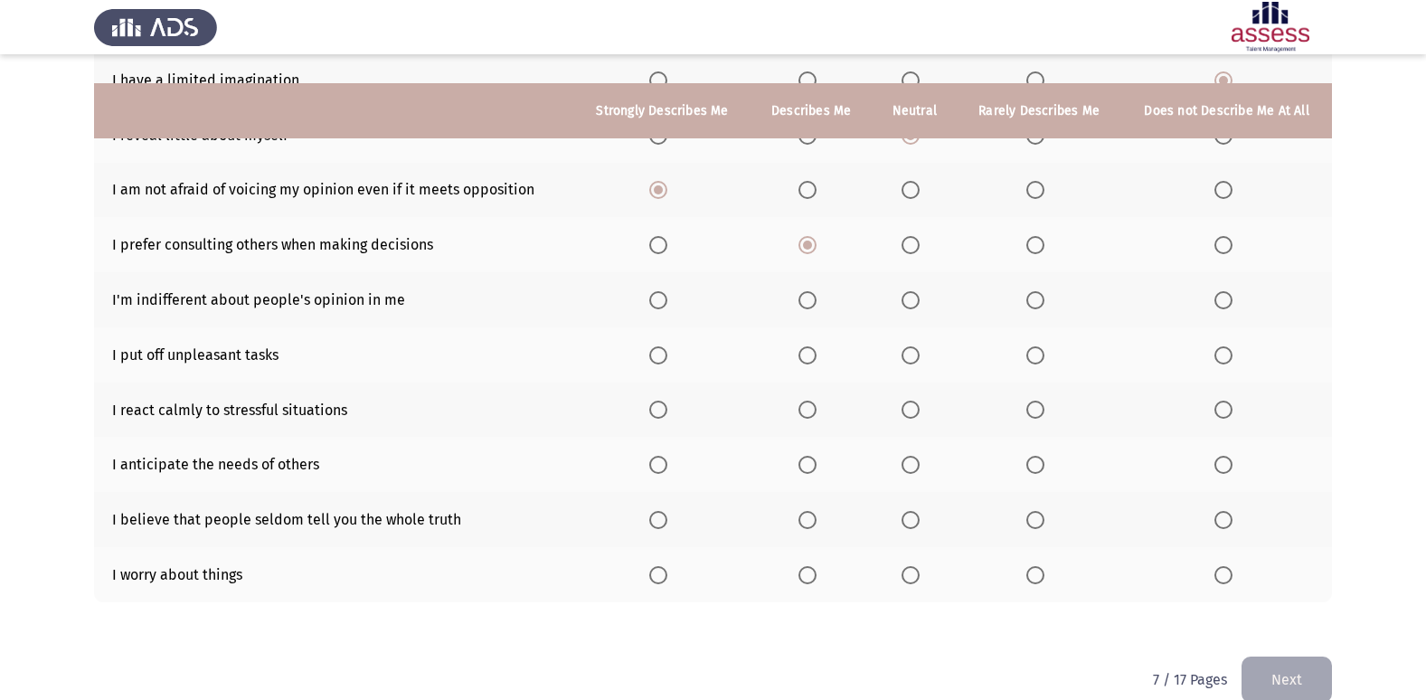
scroll to position [264, 0]
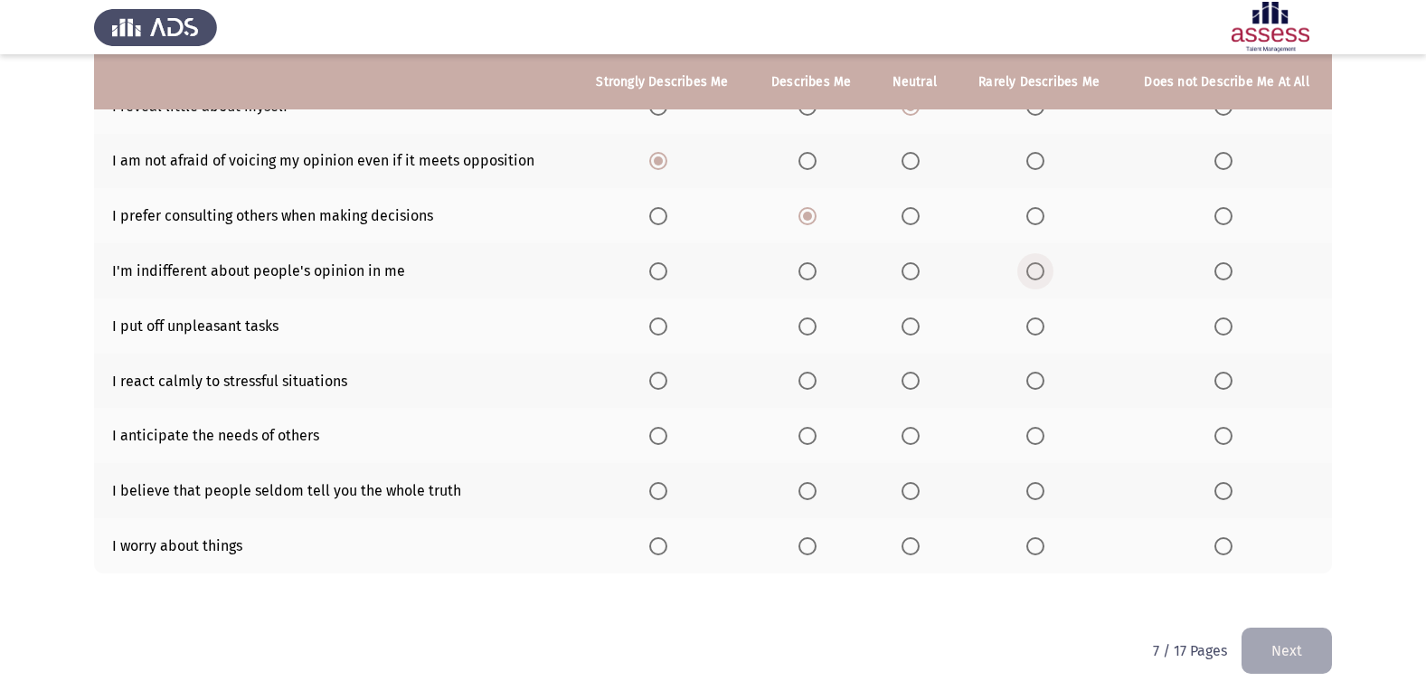
click at [1045, 272] on span "Select an option" at bounding box center [1035, 271] width 18 height 18
click at [1045, 272] on input "Select an option" at bounding box center [1035, 271] width 18 height 18
click at [1217, 324] on span "Select an option" at bounding box center [1224, 326] width 18 height 18
click at [1217, 324] on input "Select an option" at bounding box center [1224, 326] width 18 height 18
click at [675, 377] on label "Select an option" at bounding box center [661, 381] width 25 height 18
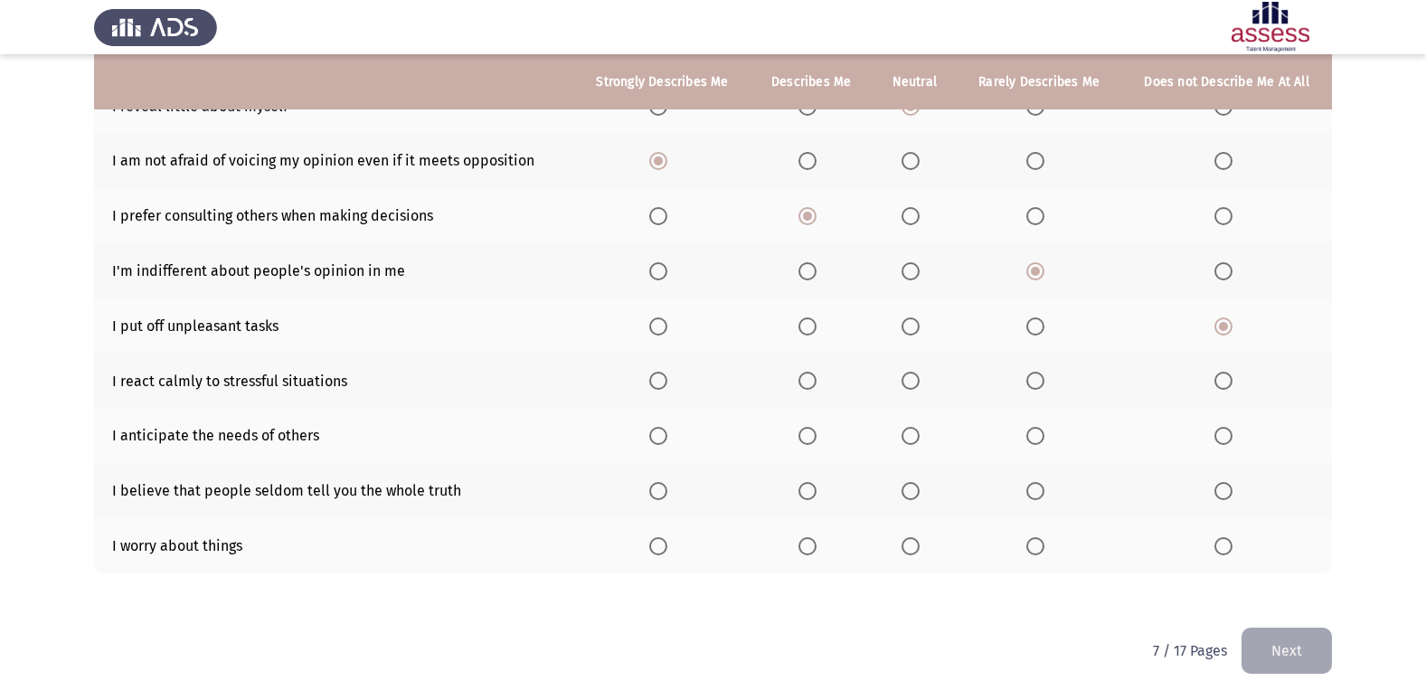
click at [667, 377] on input "Select an option" at bounding box center [658, 381] width 18 height 18
click at [675, 439] on label "Select an option" at bounding box center [661, 436] width 25 height 18
click at [667, 439] on input "Select an option" at bounding box center [658, 436] width 18 height 18
click at [1223, 492] on span "Select an option" at bounding box center [1224, 491] width 18 height 18
click at [1223, 492] on input "Select an option" at bounding box center [1224, 491] width 18 height 18
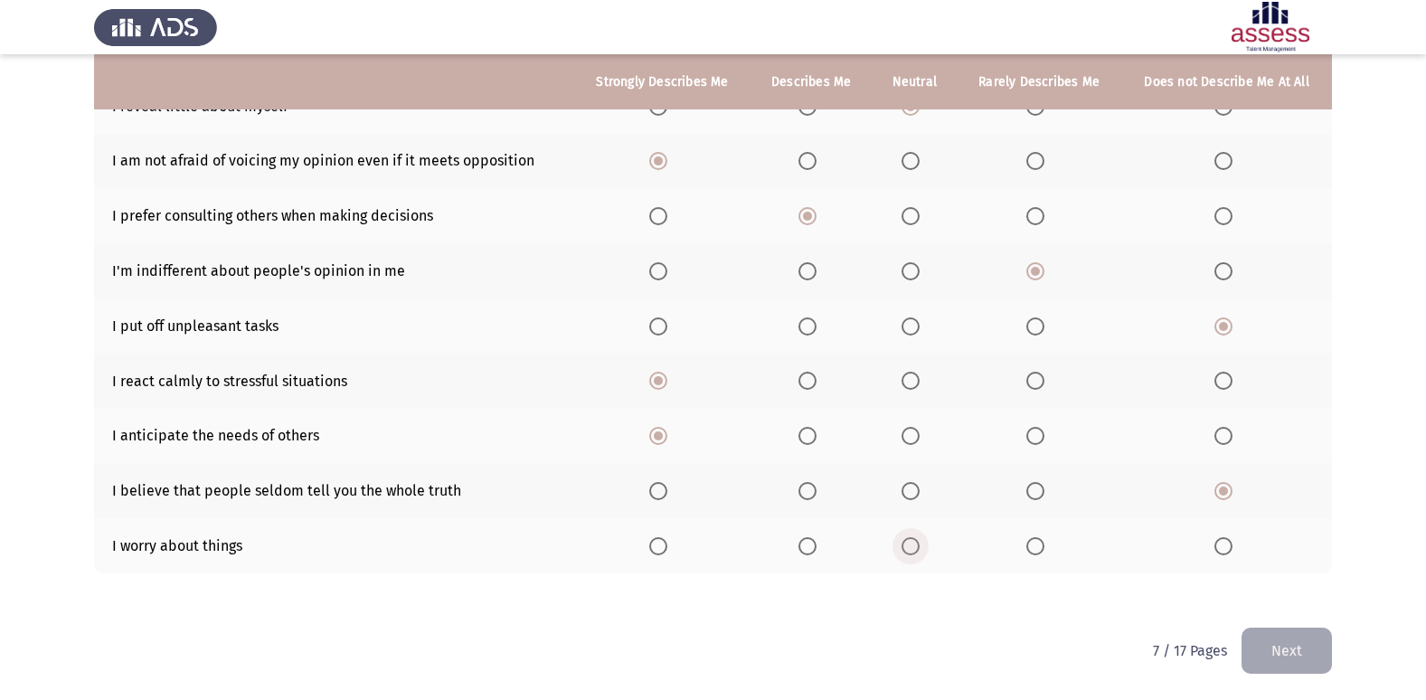
click at [903, 545] on span "Select an option" at bounding box center [911, 546] width 18 height 18
click at [903, 545] on input "Select an option" at bounding box center [911, 546] width 18 height 18
click at [1035, 545] on span "Select an option" at bounding box center [1035, 546] width 18 height 18
click at [1035, 545] on input "Select an option" at bounding box center [1035, 546] width 18 height 18
click at [1267, 648] on button "Next" at bounding box center [1287, 651] width 90 height 46
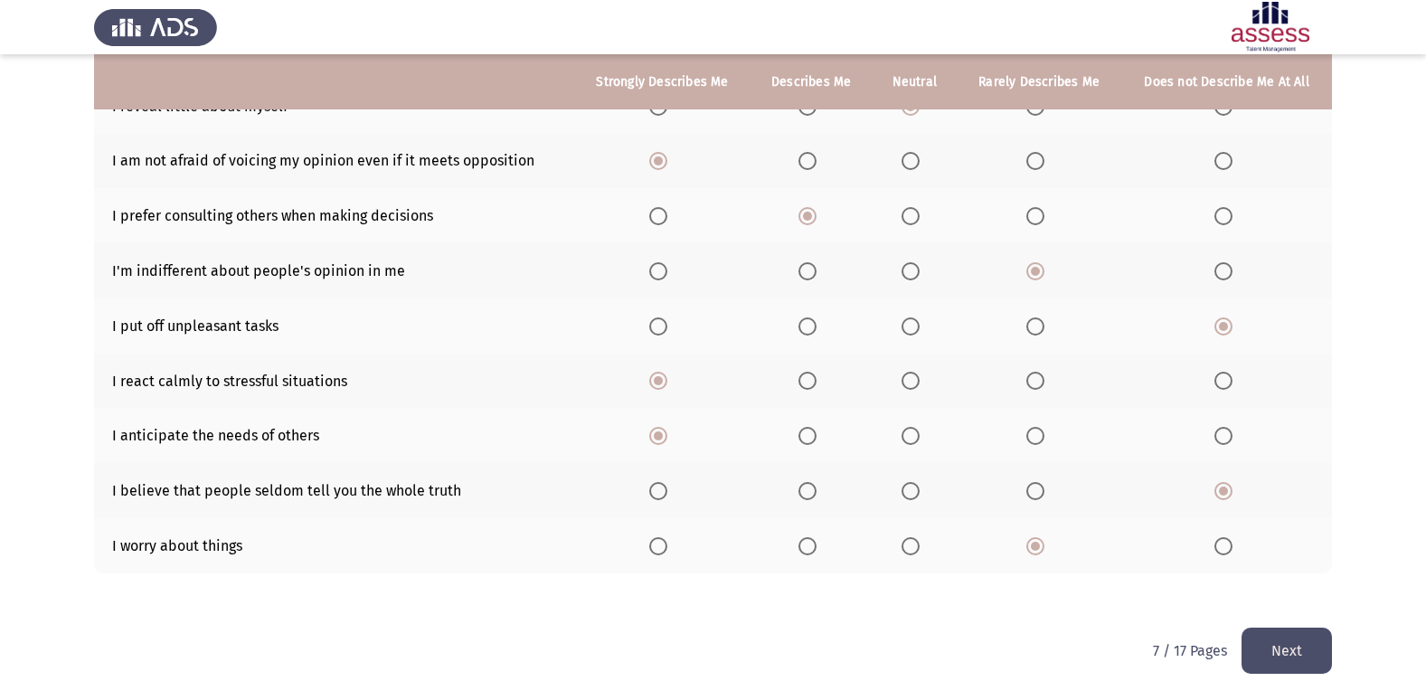
scroll to position [0, 0]
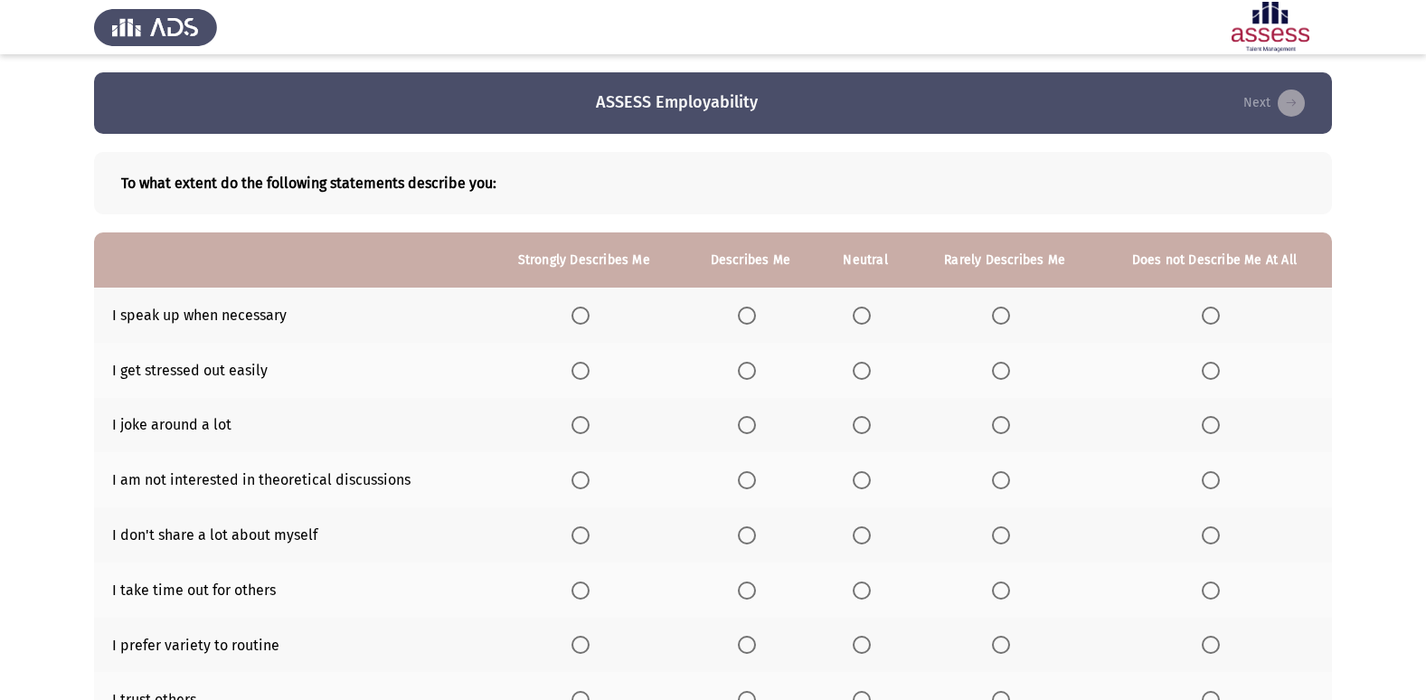
click at [570, 317] on th at bounding box center [584, 315] width 197 height 55
click at [577, 319] on span "Select an option" at bounding box center [581, 316] width 18 height 18
click at [577, 319] on input "Select an option" at bounding box center [581, 316] width 18 height 18
click at [1208, 371] on span "Select an option" at bounding box center [1211, 371] width 18 height 18
click at [1208, 371] on input "Select an option" at bounding box center [1211, 371] width 18 height 18
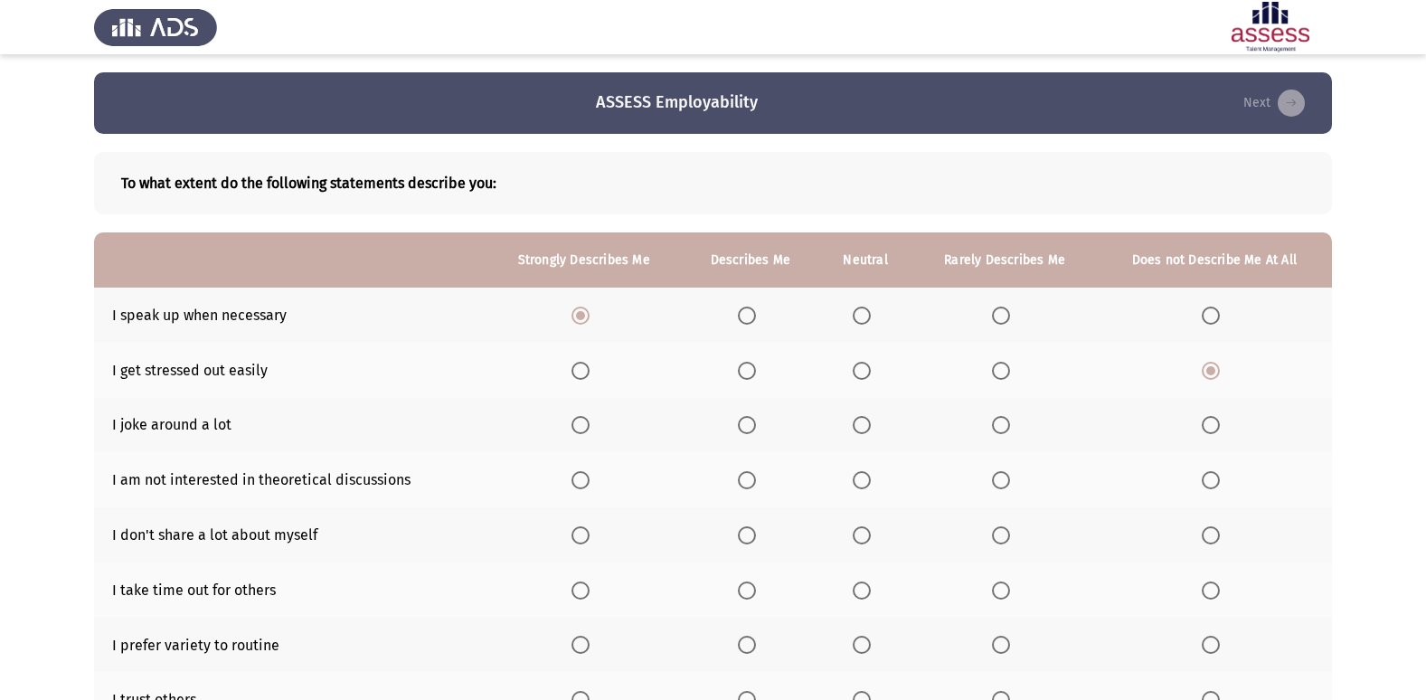
click at [1202, 422] on span "Select an option" at bounding box center [1211, 425] width 18 height 18
click at [1202, 422] on input "Select an option" at bounding box center [1211, 425] width 18 height 18
click at [1216, 477] on span "Select an option" at bounding box center [1211, 480] width 18 height 18
click at [1216, 477] on input "Select an option" at bounding box center [1211, 480] width 18 height 18
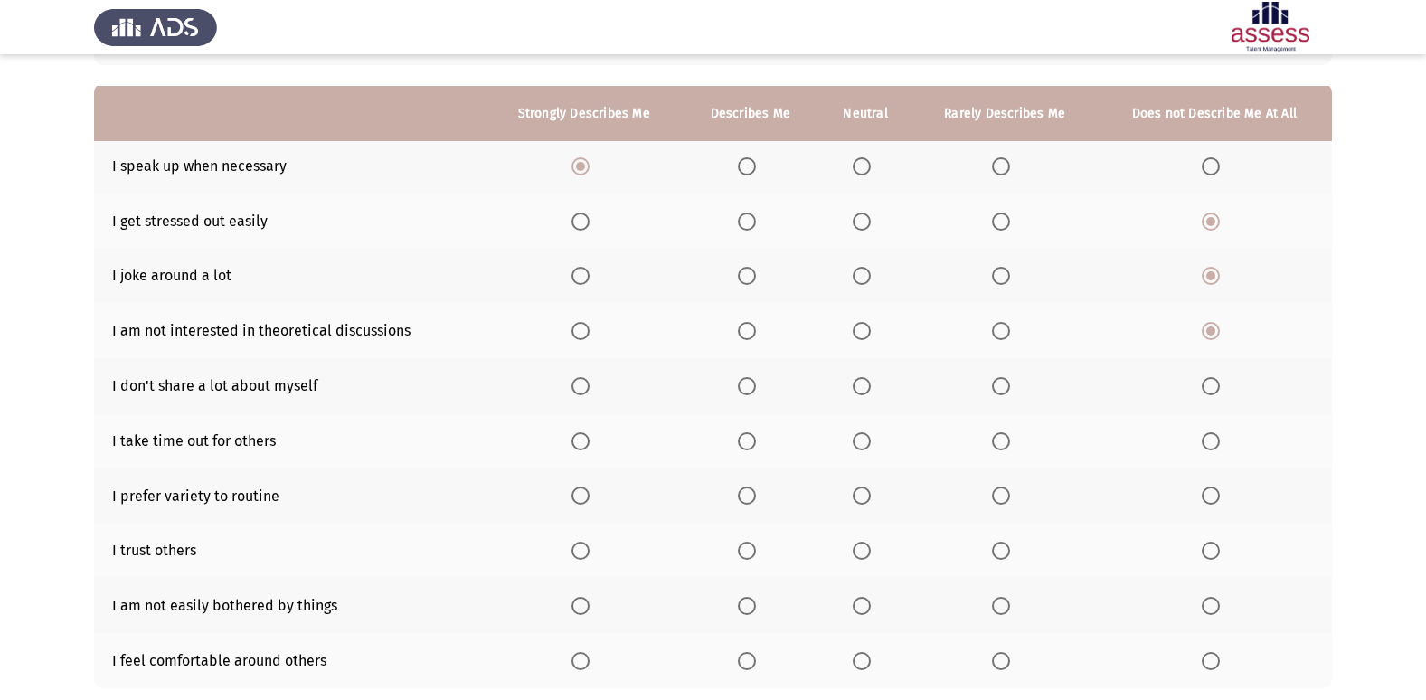
scroll to position [181, 0]
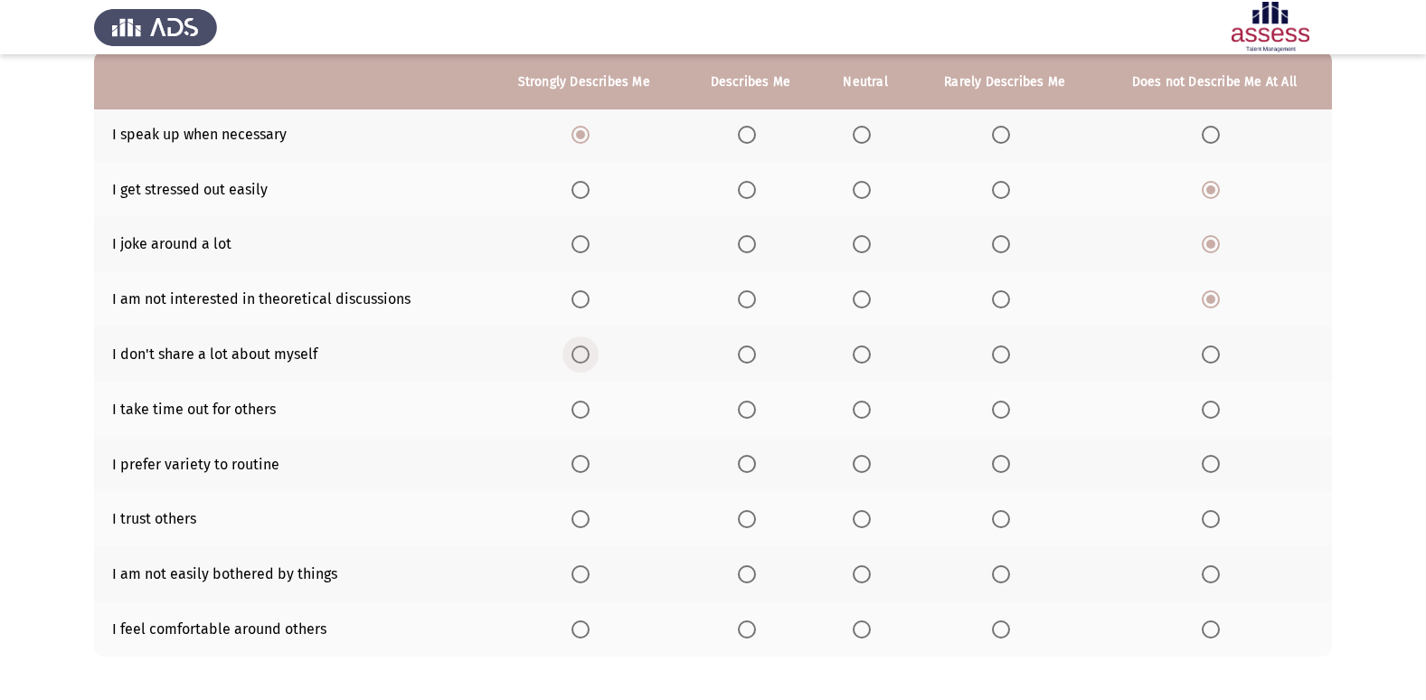
click at [577, 354] on span "Select an option" at bounding box center [581, 354] width 18 height 18
click at [577, 354] on input "Select an option" at bounding box center [581, 354] width 18 height 18
click at [866, 413] on span "Select an option" at bounding box center [862, 410] width 18 height 18
click at [866, 413] on input "Select an option" at bounding box center [862, 410] width 18 height 18
click at [587, 458] on span "Select an option" at bounding box center [581, 464] width 18 height 18
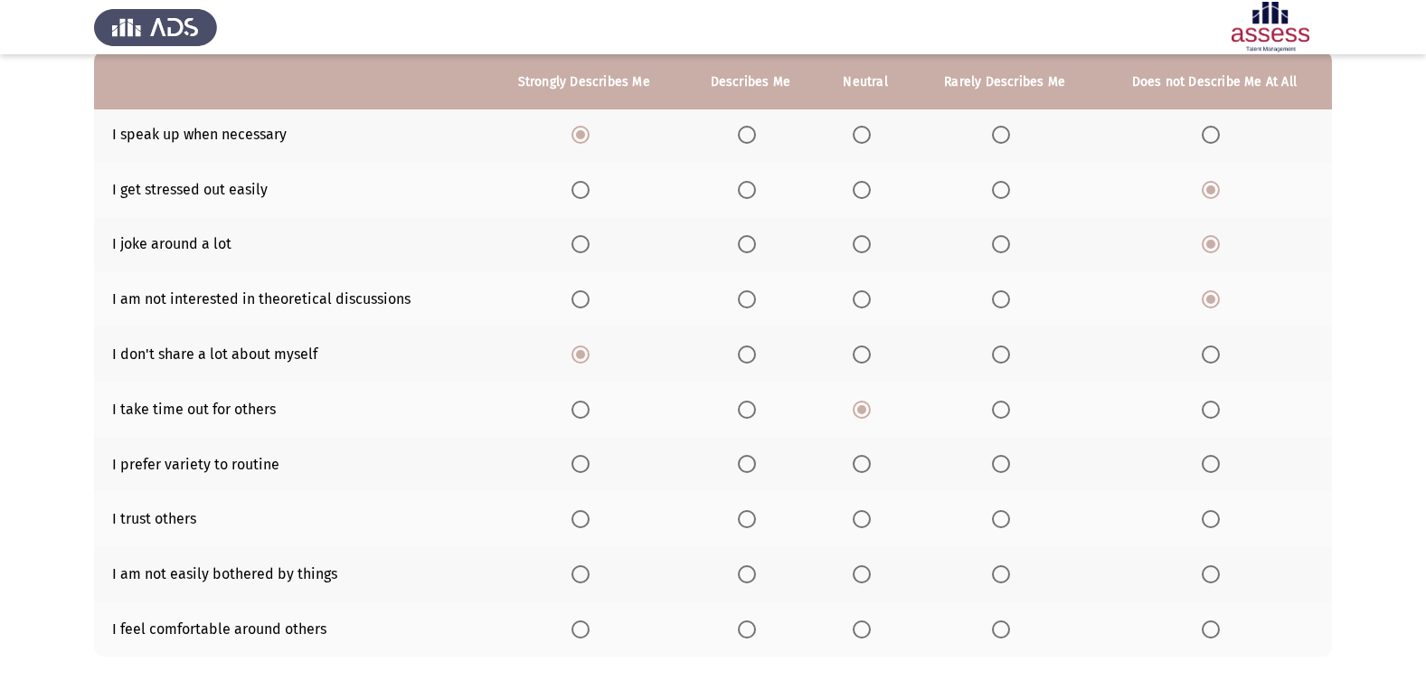
click at [587, 458] on input "Select an option" at bounding box center [581, 464] width 18 height 18
click at [862, 514] on span "Select an option" at bounding box center [862, 519] width 18 height 18
click at [862, 514] on input "Select an option" at bounding box center [862, 519] width 18 height 18
click at [574, 570] on span "Select an option" at bounding box center [581, 574] width 18 height 18
click at [574, 570] on input "Select an option" at bounding box center [581, 574] width 18 height 18
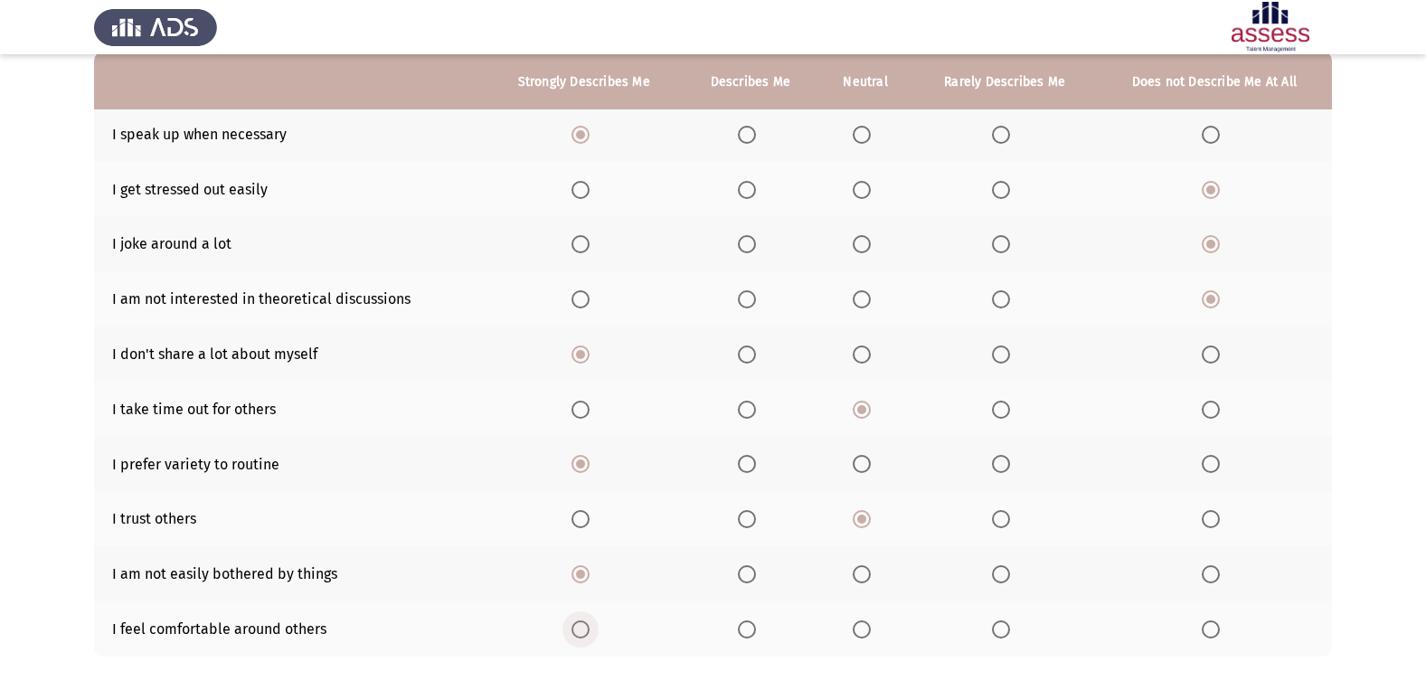
click at [581, 629] on span "Select an option" at bounding box center [581, 629] width 0 height 0
click at [581, 629] on input "Select an option" at bounding box center [581, 629] width 18 height 18
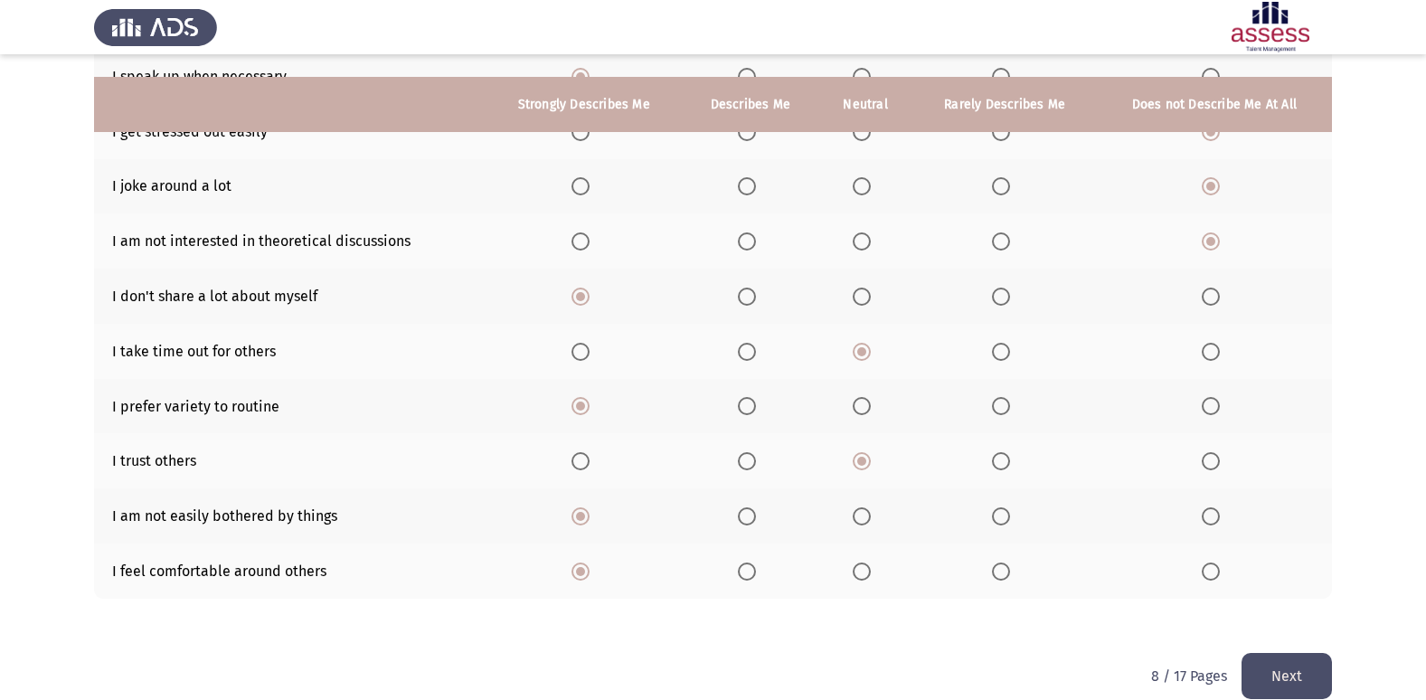
scroll to position [264, 0]
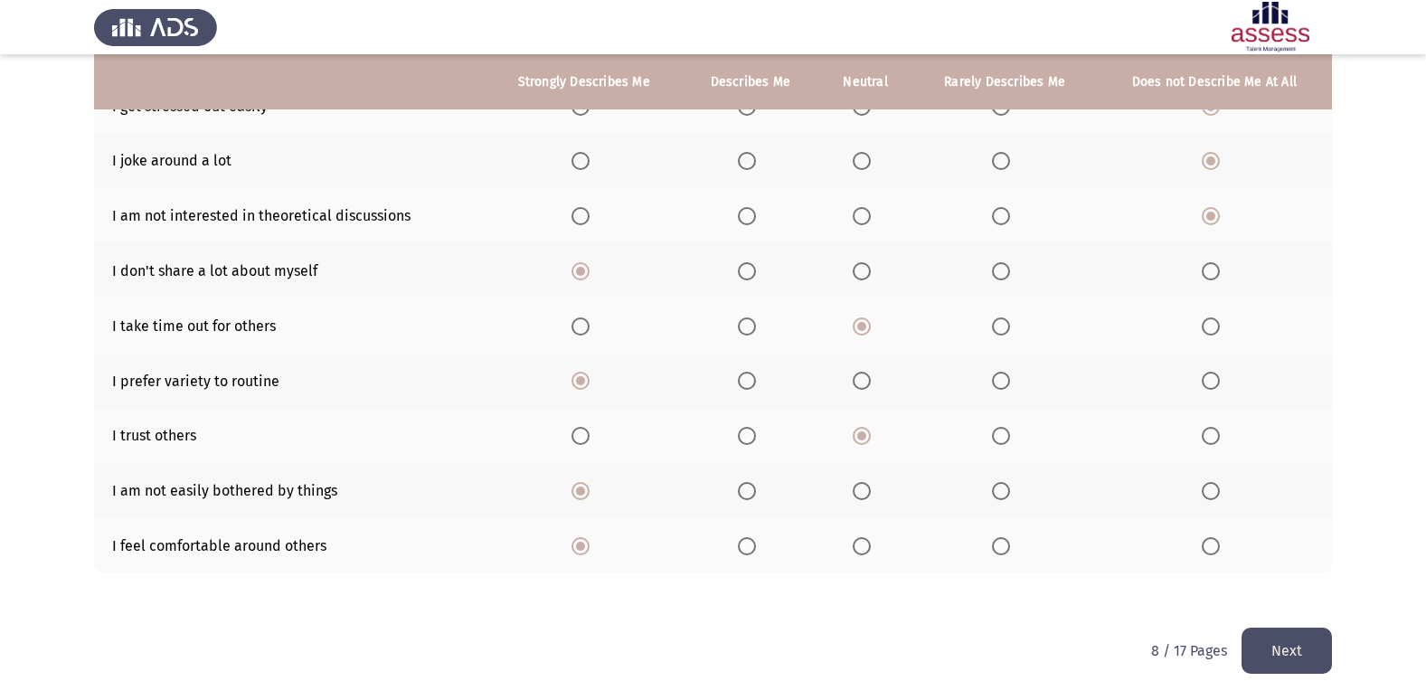
click at [1275, 643] on button "Next" at bounding box center [1287, 651] width 90 height 46
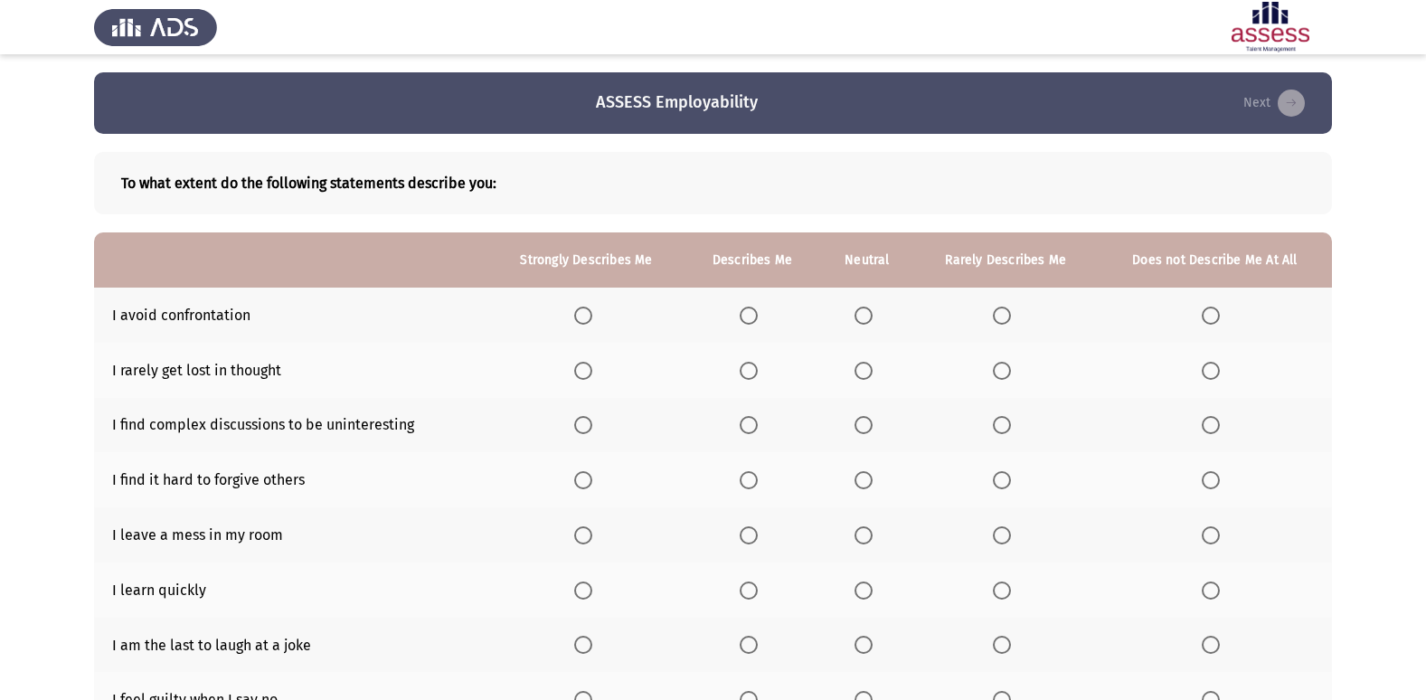
click at [1211, 316] on span "Select an option" at bounding box center [1211, 316] width 0 height 0
click at [1211, 316] on input "Select an option" at bounding box center [1211, 316] width 18 height 18
click at [761, 367] on label "Select an option" at bounding box center [752, 371] width 25 height 18
click at [758, 367] on input "Select an option" at bounding box center [749, 371] width 18 height 18
click at [1207, 424] on span "Select an option" at bounding box center [1211, 425] width 18 height 18
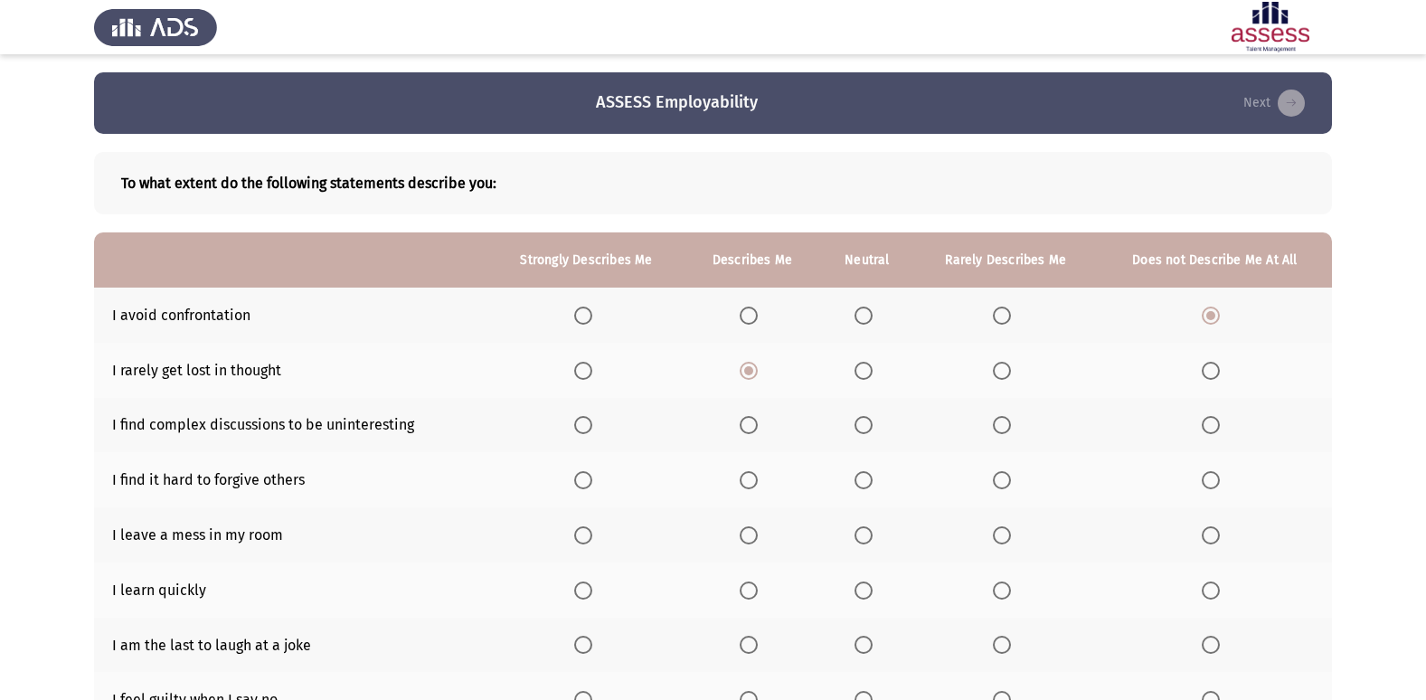
click at [1207, 424] on input "Select an option" at bounding box center [1211, 425] width 18 height 18
click at [995, 480] on span "Select an option" at bounding box center [1002, 480] width 18 height 18
click at [995, 480] on input "Select an option" at bounding box center [1002, 480] width 18 height 18
click at [1219, 536] on span "Select an option" at bounding box center [1211, 535] width 18 height 18
click at [1219, 536] on input "Select an option" at bounding box center [1211, 535] width 18 height 18
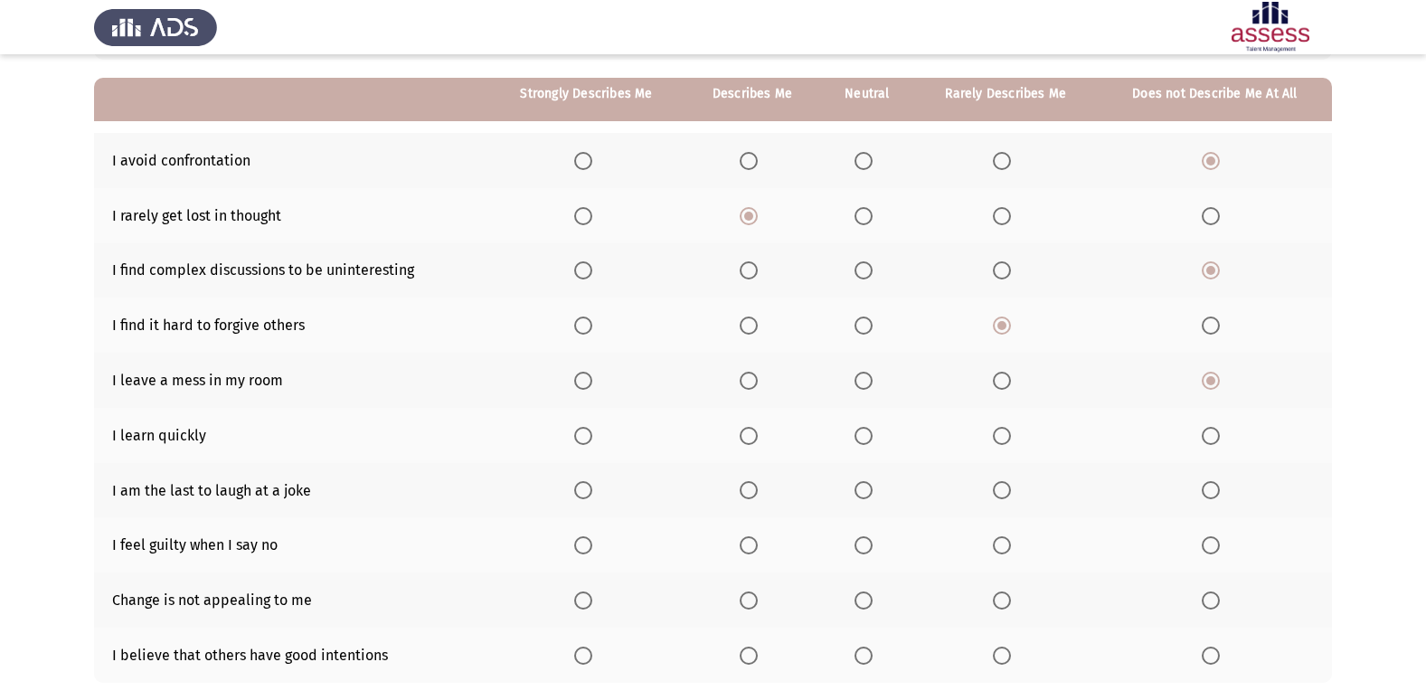
scroll to position [181, 0]
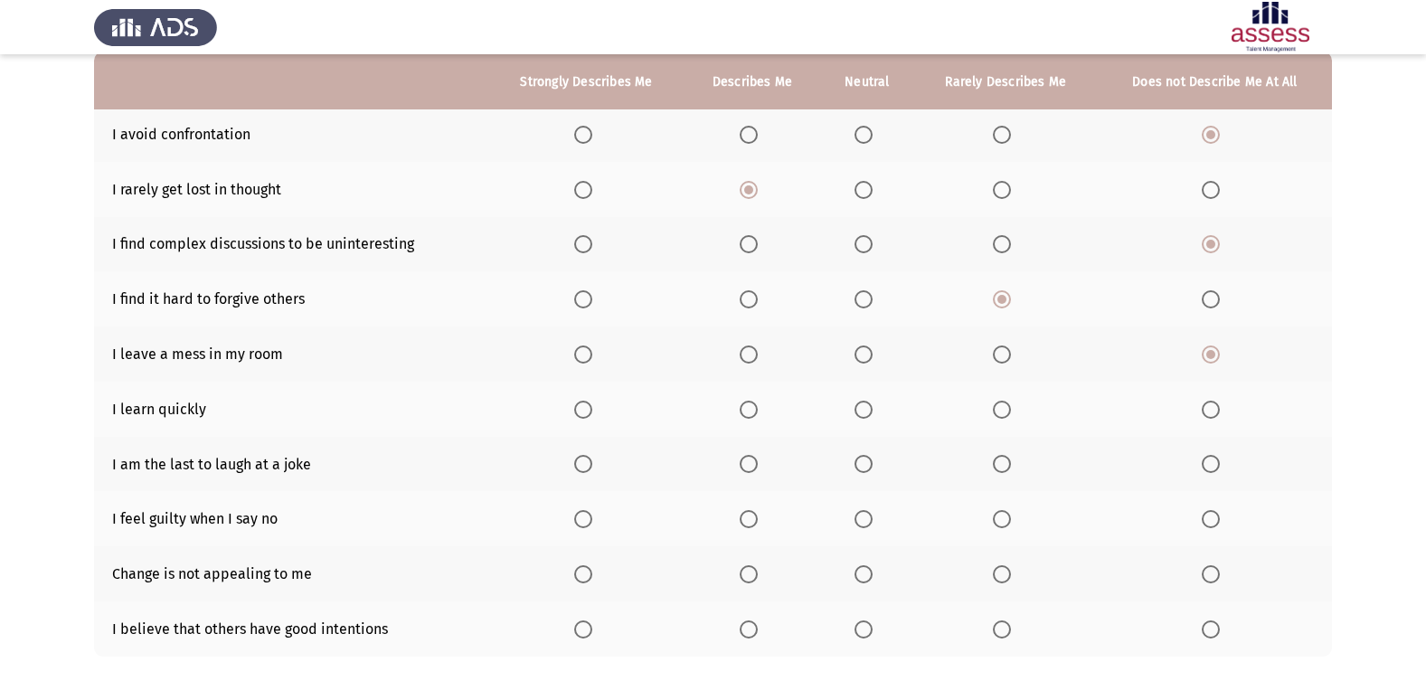
click at [584, 411] on span "Select an option" at bounding box center [583, 410] width 18 height 18
click at [584, 411] on input "Select an option" at bounding box center [583, 410] width 18 height 18
click at [1218, 469] on span "Select an option" at bounding box center [1211, 464] width 18 height 18
click at [1218, 469] on input "Select an option" at bounding box center [1211, 464] width 18 height 18
click at [997, 515] on span "Select an option" at bounding box center [1002, 519] width 18 height 18
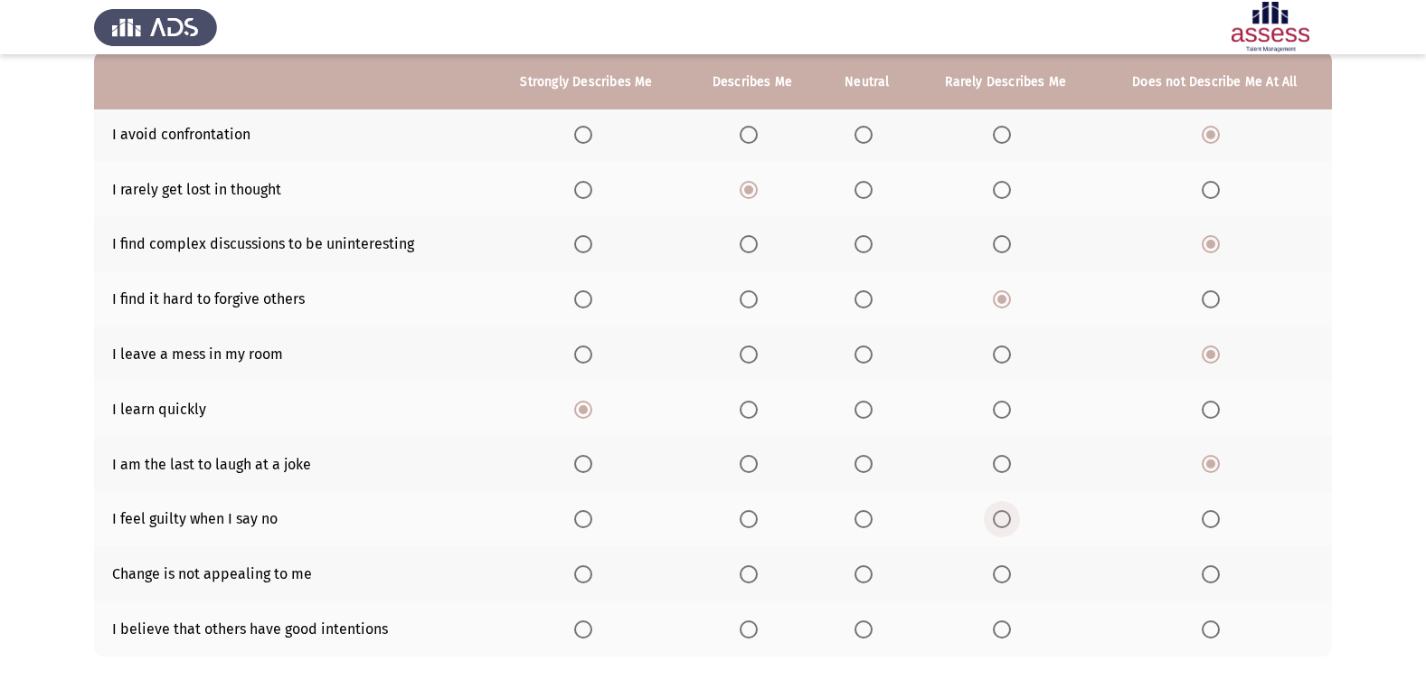
click at [997, 515] on input "Select an option" at bounding box center [1002, 519] width 18 height 18
click at [1218, 581] on span "Select an option" at bounding box center [1211, 574] width 18 height 18
click at [1218, 581] on input "Select an option" at bounding box center [1211, 574] width 18 height 18
click at [879, 628] on label "Select an option" at bounding box center [867, 629] width 25 height 18
click at [873, 628] on input "Select an option" at bounding box center [864, 629] width 18 height 18
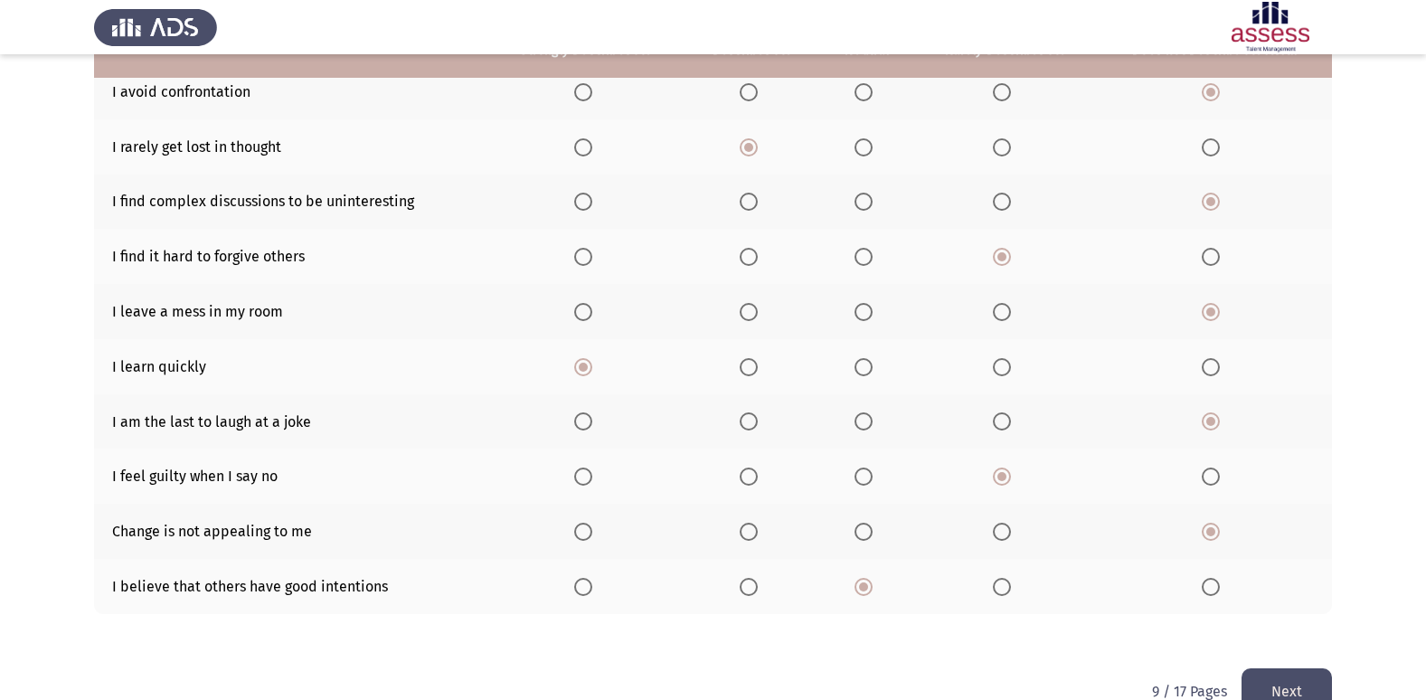
scroll to position [264, 0]
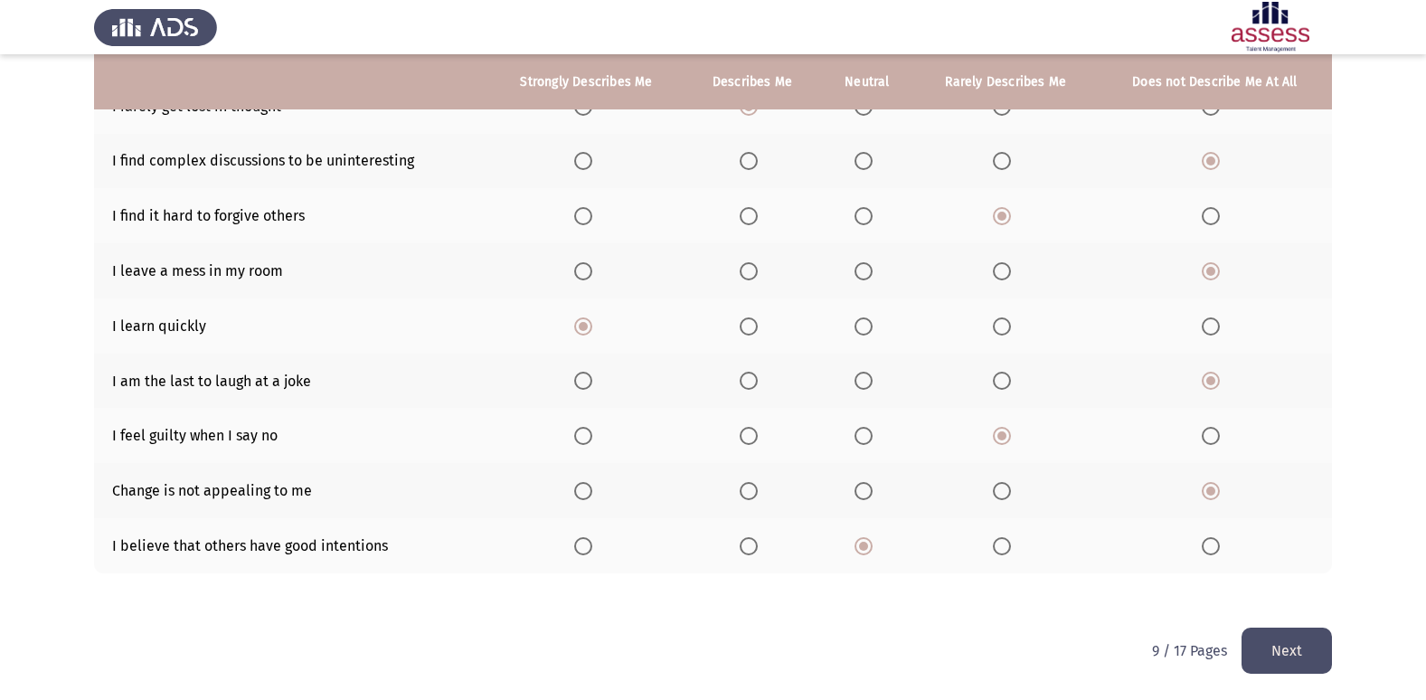
click at [1272, 639] on button "Next" at bounding box center [1287, 651] width 90 height 46
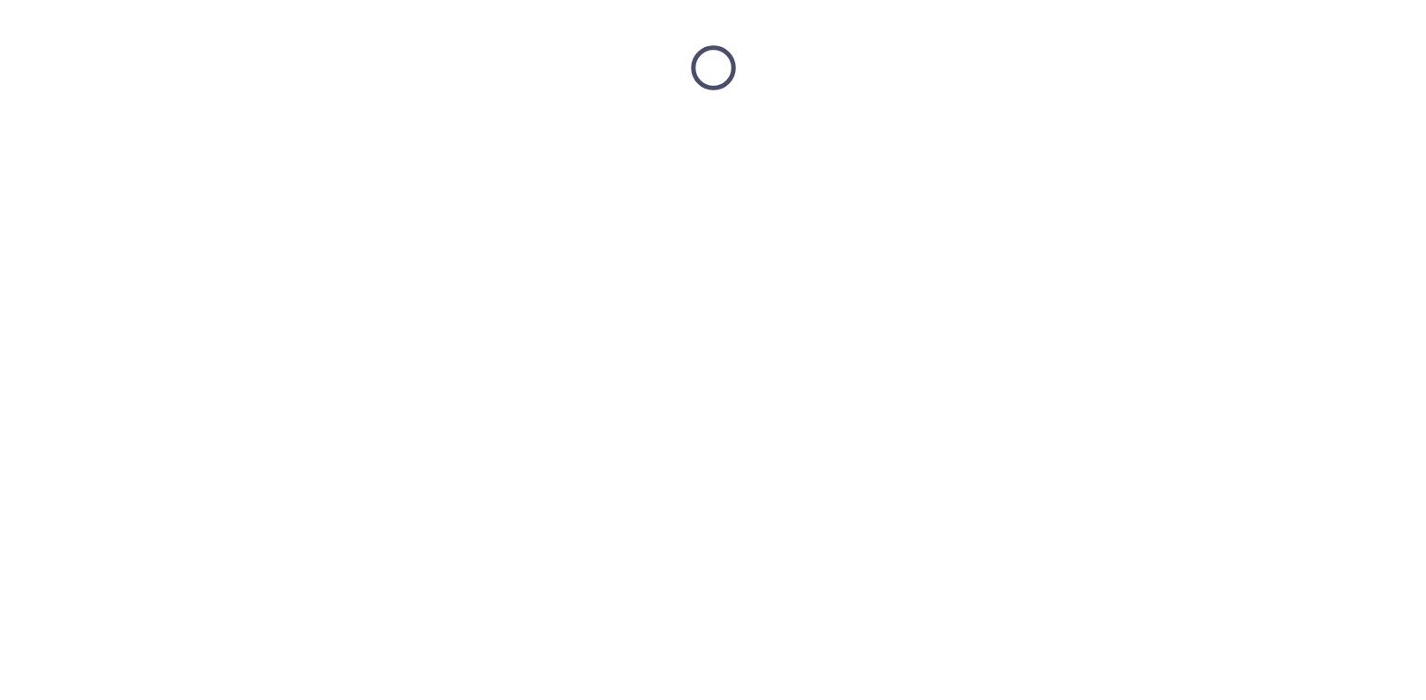
scroll to position [0, 0]
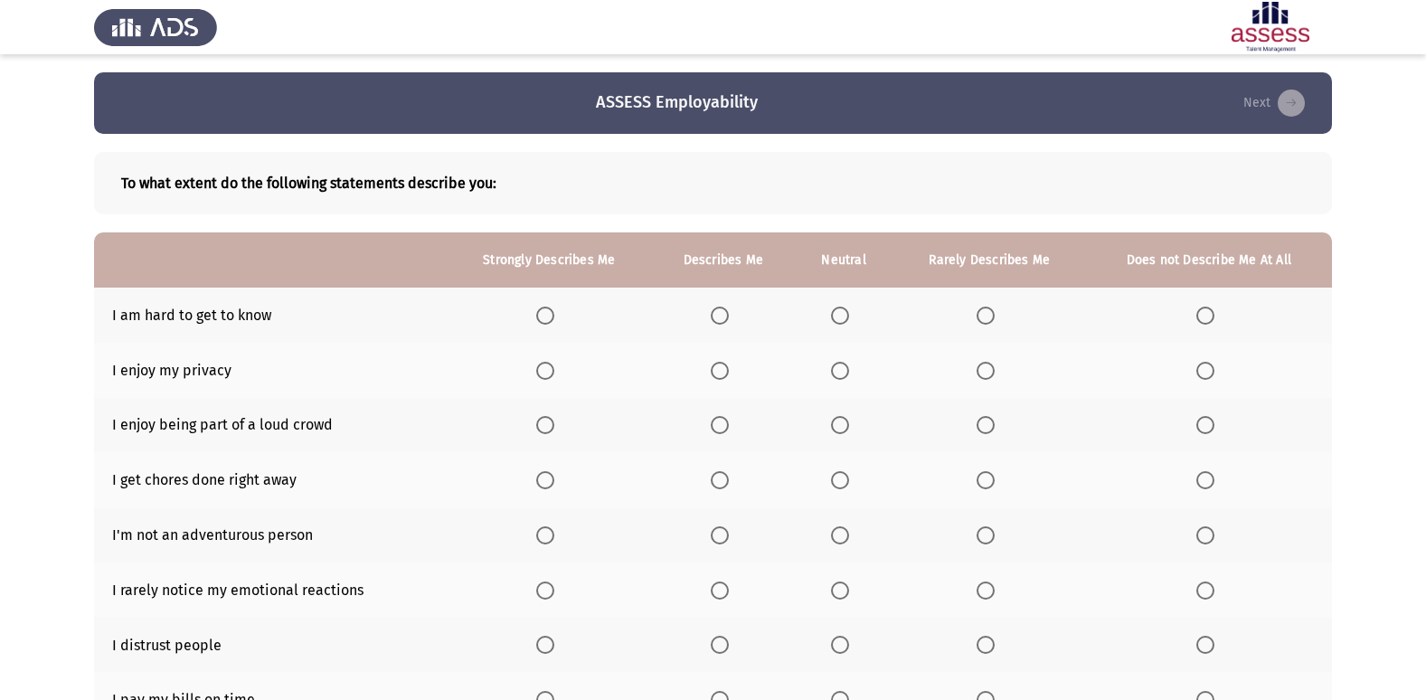
click at [845, 324] on span "Select an option" at bounding box center [840, 316] width 18 height 18
click at [845, 324] on input "Select an option" at bounding box center [840, 316] width 18 height 18
click at [540, 377] on span "Select an option" at bounding box center [545, 371] width 18 height 18
click at [540, 377] on input "Select an option" at bounding box center [545, 371] width 18 height 18
click at [835, 419] on span "Select an option" at bounding box center [840, 425] width 18 height 18
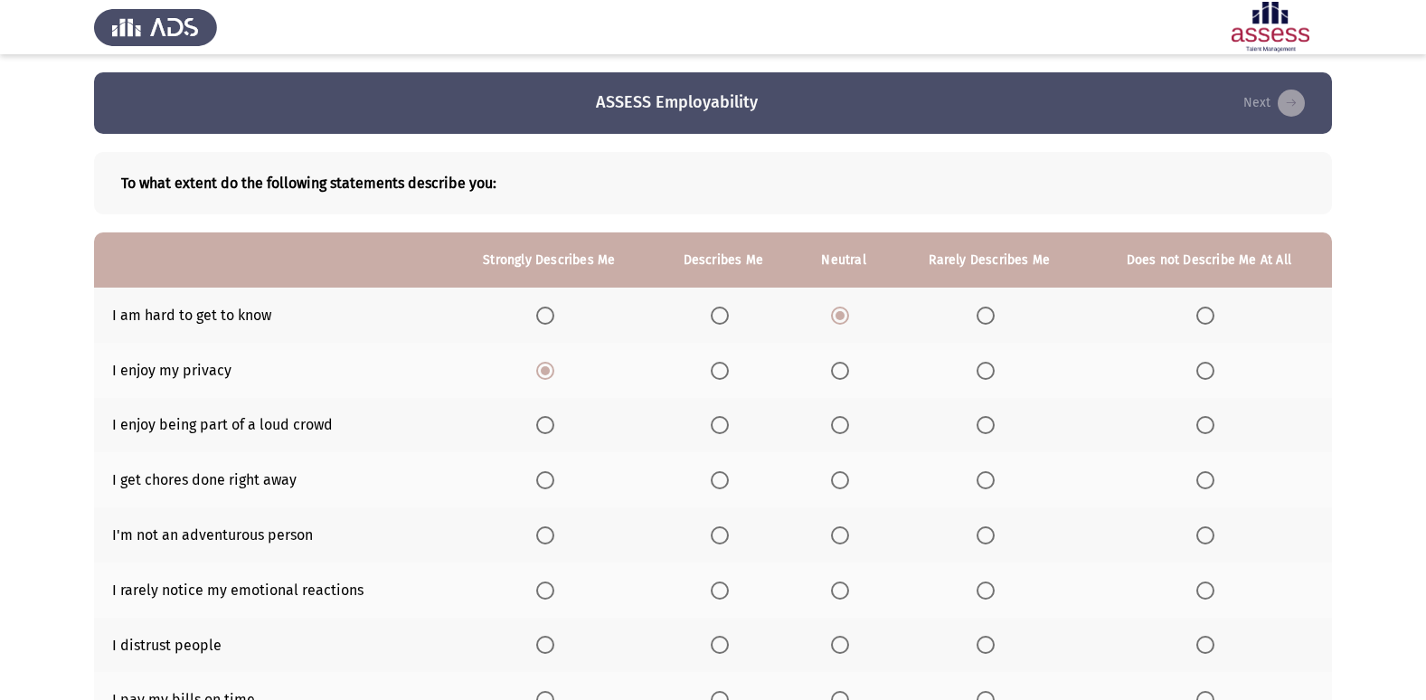
click at [835, 419] on input "Select an option" at bounding box center [840, 425] width 18 height 18
click at [537, 477] on span "Select an option" at bounding box center [545, 480] width 18 height 18
click at [537, 477] on input "Select an option" at bounding box center [545, 480] width 18 height 18
click at [1215, 533] on label "Select an option" at bounding box center [1208, 535] width 25 height 18
click at [1215, 533] on input "Select an option" at bounding box center [1205, 535] width 18 height 18
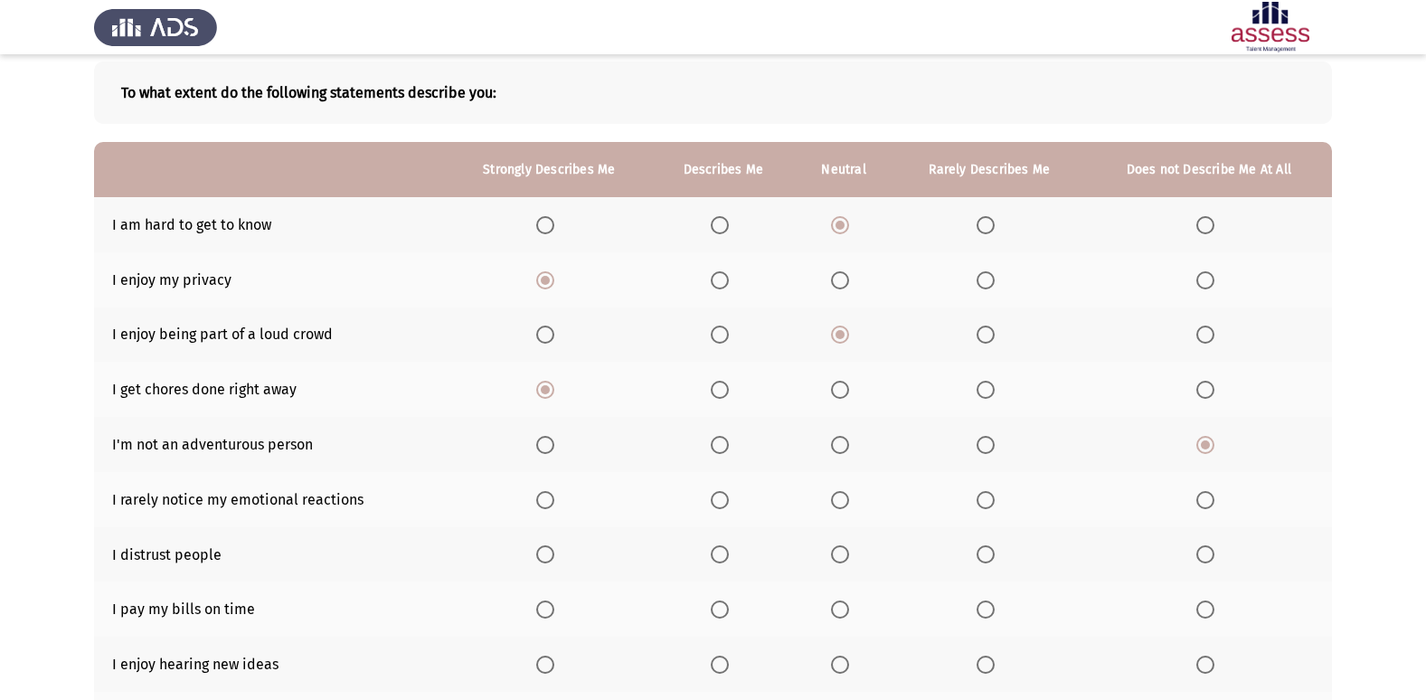
scroll to position [181, 0]
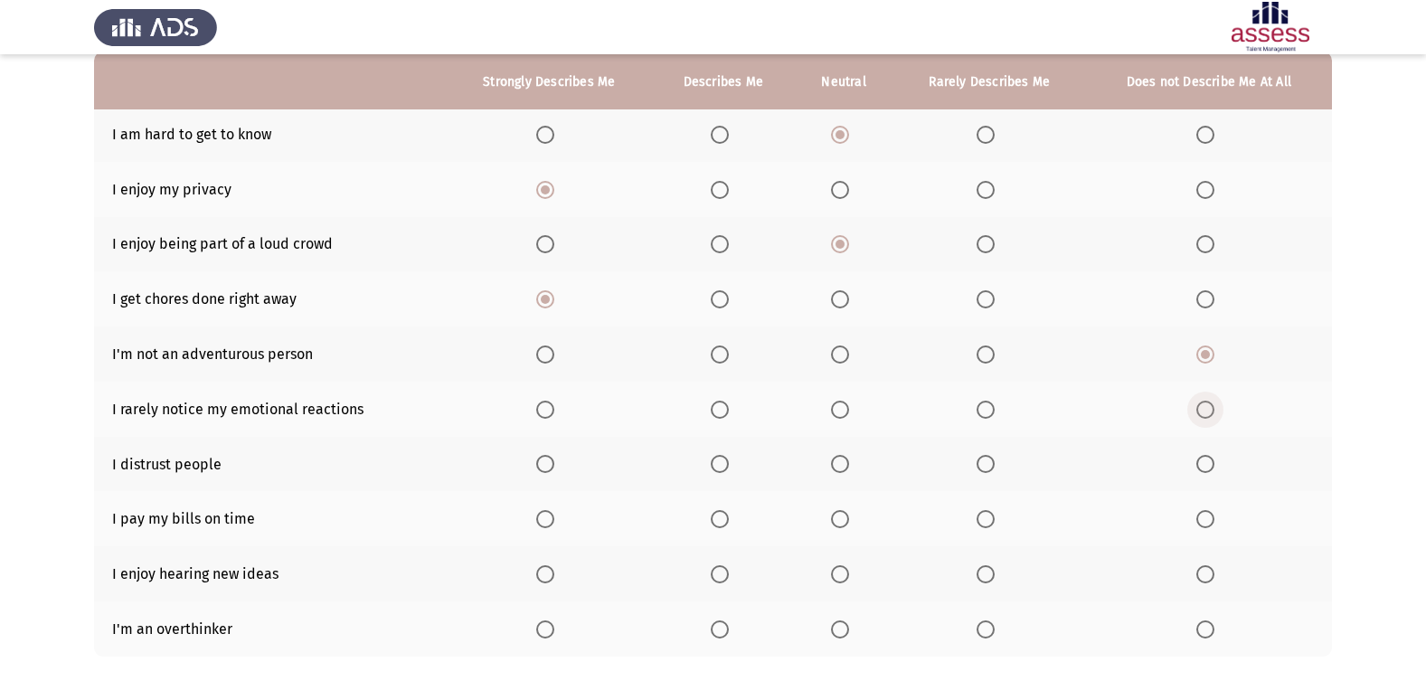
click at [1199, 407] on span "Select an option" at bounding box center [1205, 410] width 18 height 18
click at [1199, 407] on input "Select an option" at bounding box center [1205, 410] width 18 height 18
click at [845, 469] on span "Select an option" at bounding box center [840, 464] width 18 height 18
click at [845, 469] on input "Select an option" at bounding box center [840, 464] width 18 height 18
click at [547, 519] on span "Select an option" at bounding box center [545, 519] width 18 height 18
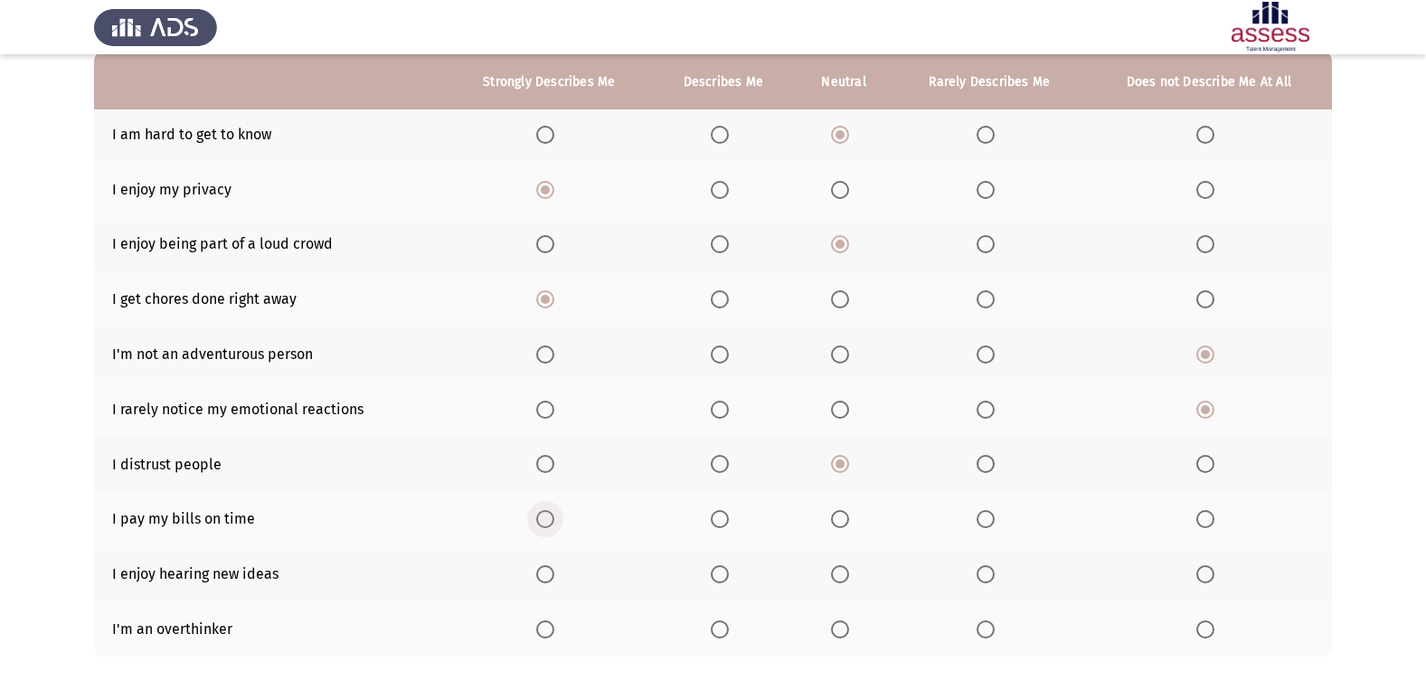
click at [547, 519] on input "Select an option" at bounding box center [545, 519] width 18 height 18
click at [541, 569] on span "Select an option" at bounding box center [545, 574] width 18 height 18
click at [541, 569] on input "Select an option" at bounding box center [545, 574] width 18 height 18
click at [1204, 617] on th at bounding box center [1209, 628] width 246 height 55
click at [986, 628] on span "Select an option" at bounding box center [986, 629] width 18 height 18
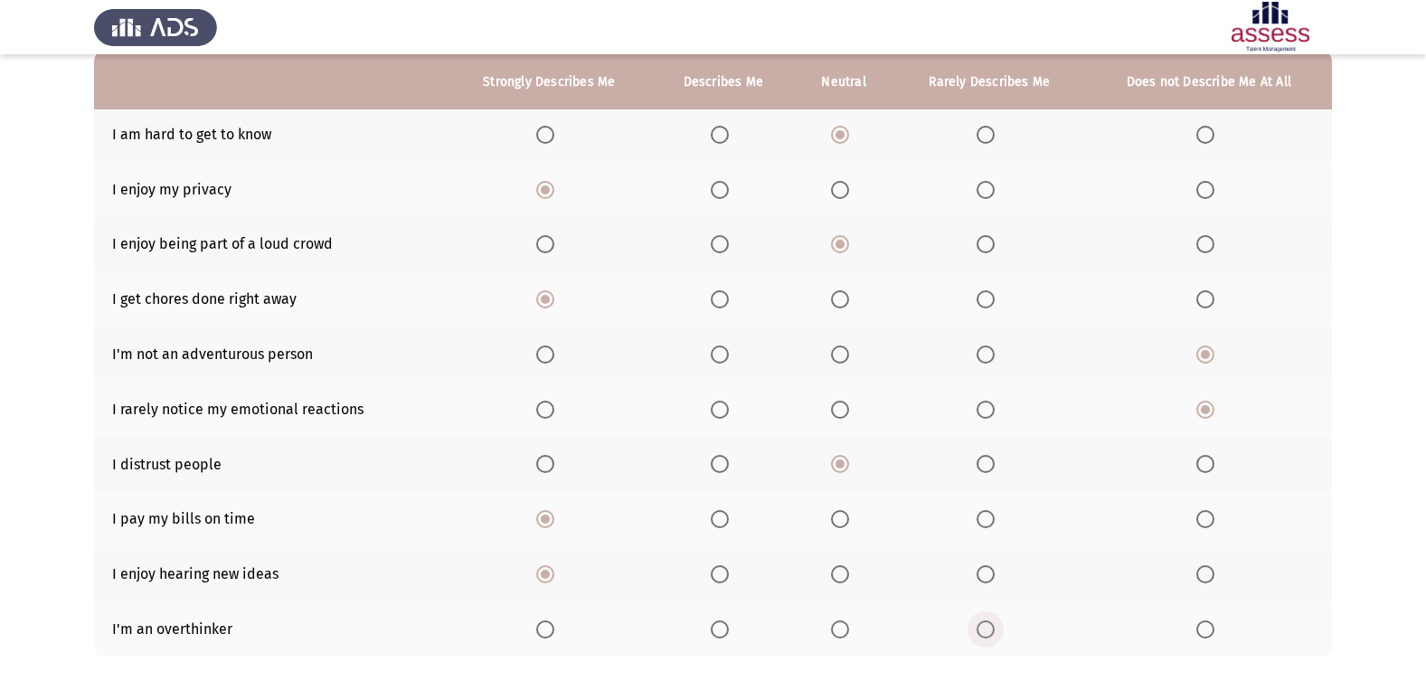
click at [986, 628] on input "Select an option" at bounding box center [986, 629] width 18 height 18
click at [846, 633] on span "Select an option" at bounding box center [840, 629] width 18 height 18
click at [846, 633] on input "Select an option" at bounding box center [840, 629] width 18 height 18
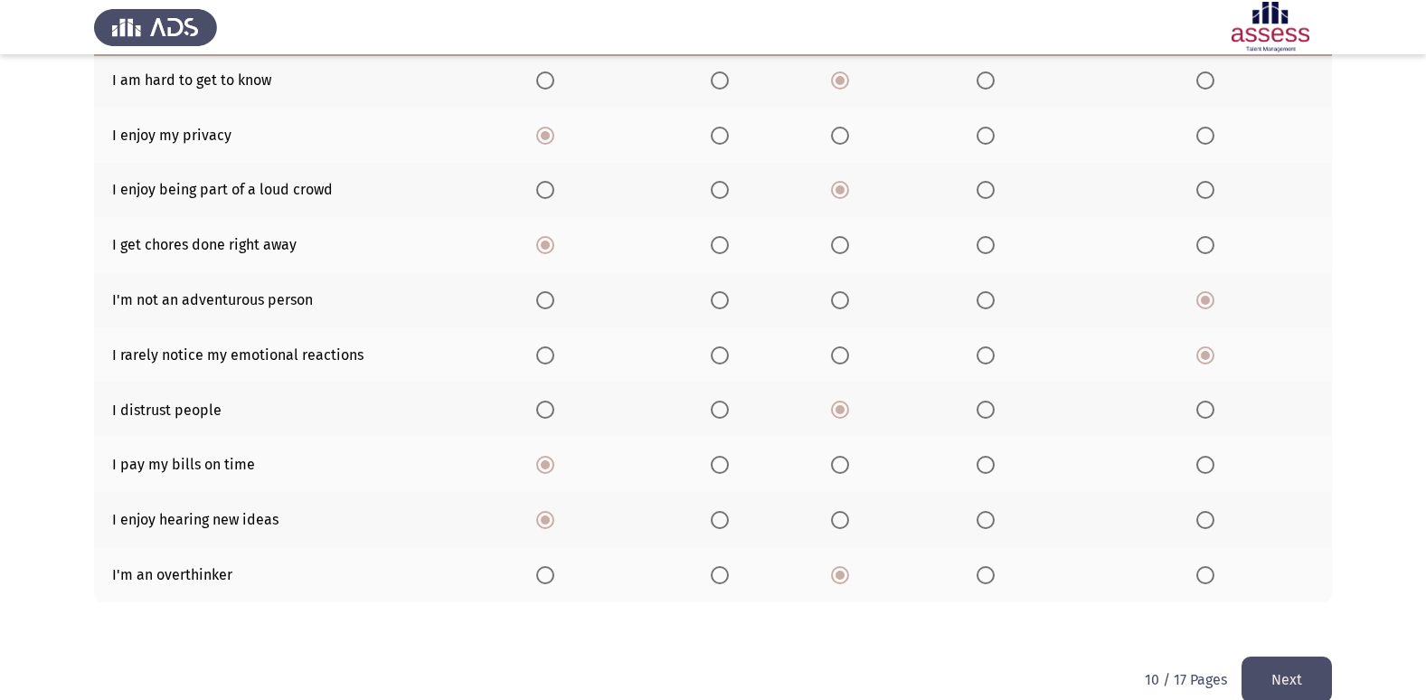
scroll to position [264, 0]
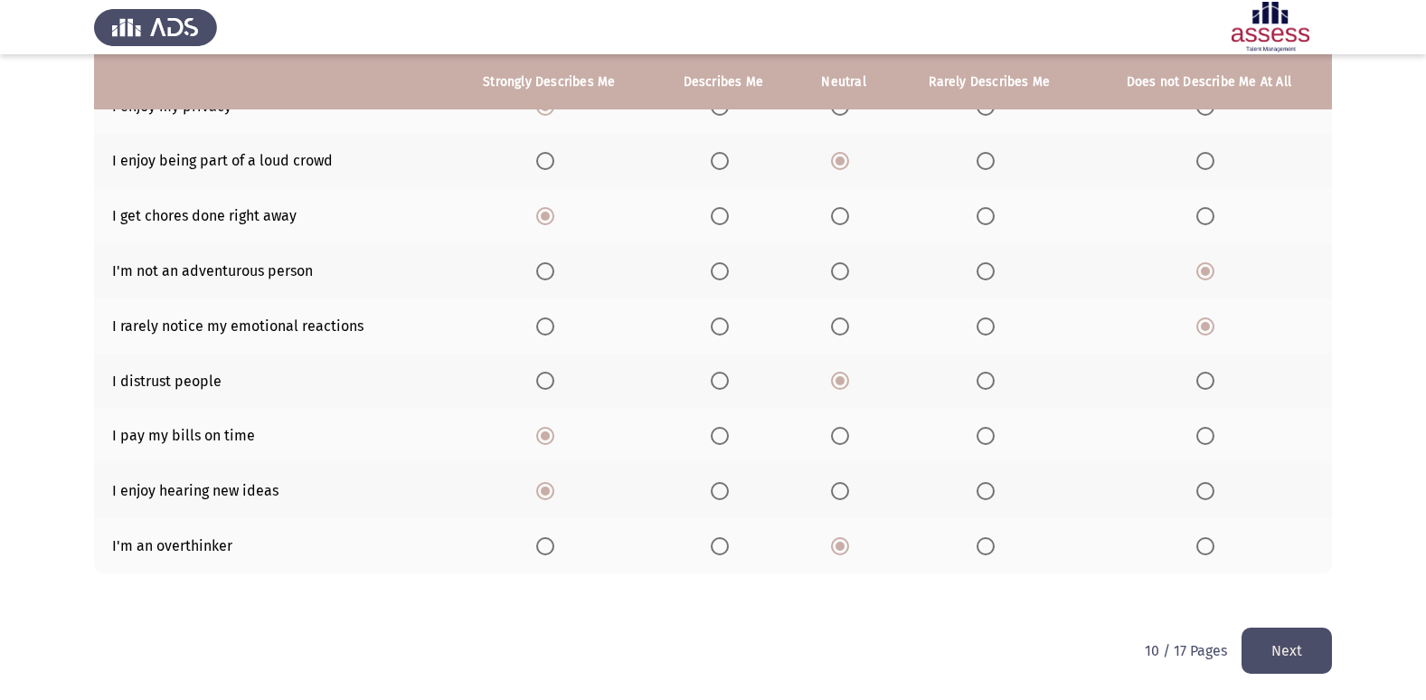
click at [1273, 641] on button "Next" at bounding box center [1287, 651] width 90 height 46
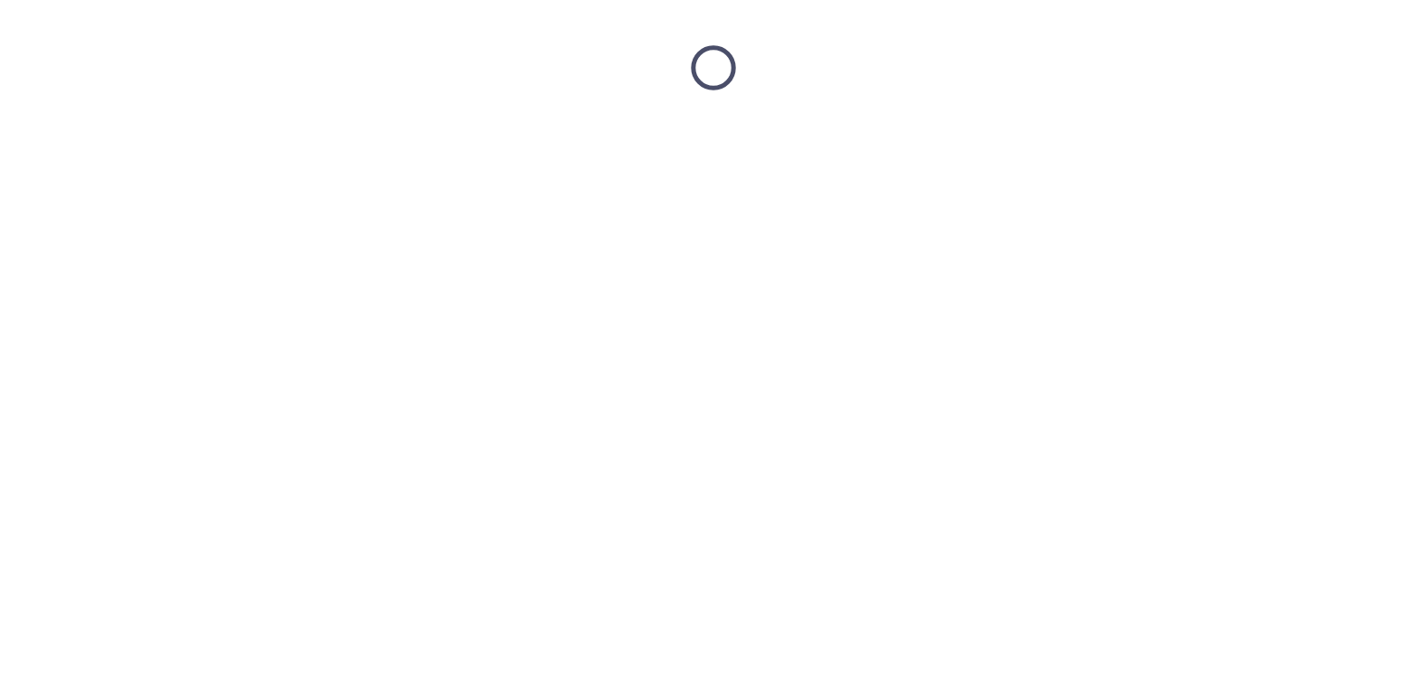
scroll to position [0, 0]
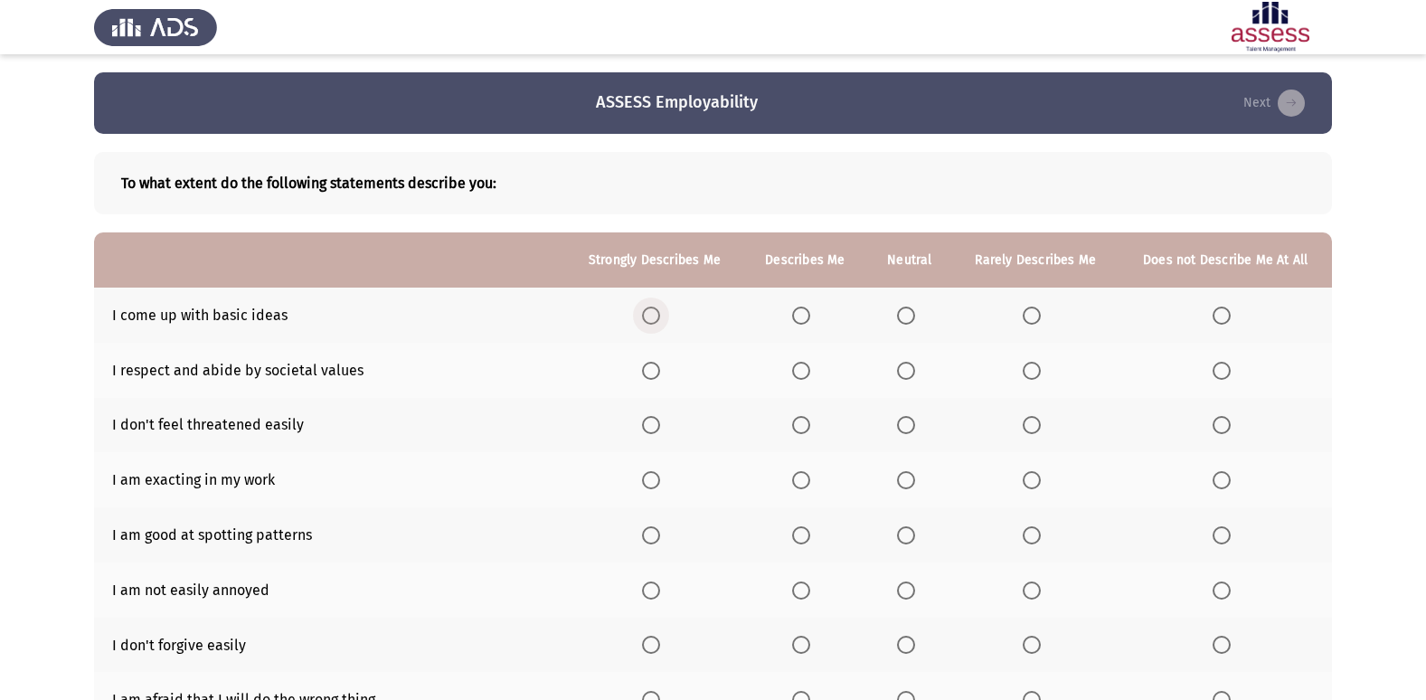
click at [654, 307] on span "Select an option" at bounding box center [651, 316] width 18 height 18
click at [654, 307] on input "Select an option" at bounding box center [651, 316] width 18 height 18
click at [643, 372] on th at bounding box center [654, 370] width 178 height 55
click at [654, 377] on span "Select an option" at bounding box center [651, 371] width 18 height 18
click at [654, 377] on input "Select an option" at bounding box center [651, 371] width 18 height 18
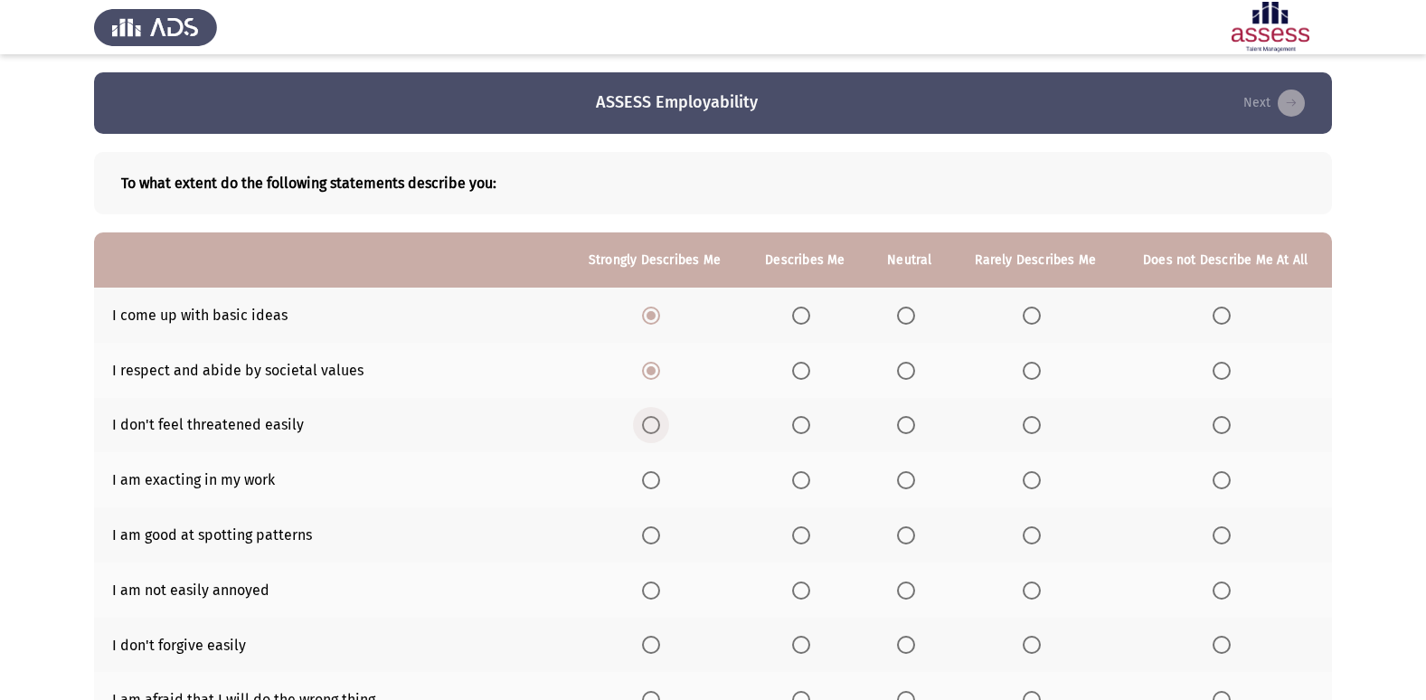
click at [648, 421] on span "Select an option" at bounding box center [651, 425] width 18 height 18
click at [648, 421] on input "Select an option" at bounding box center [651, 425] width 18 height 18
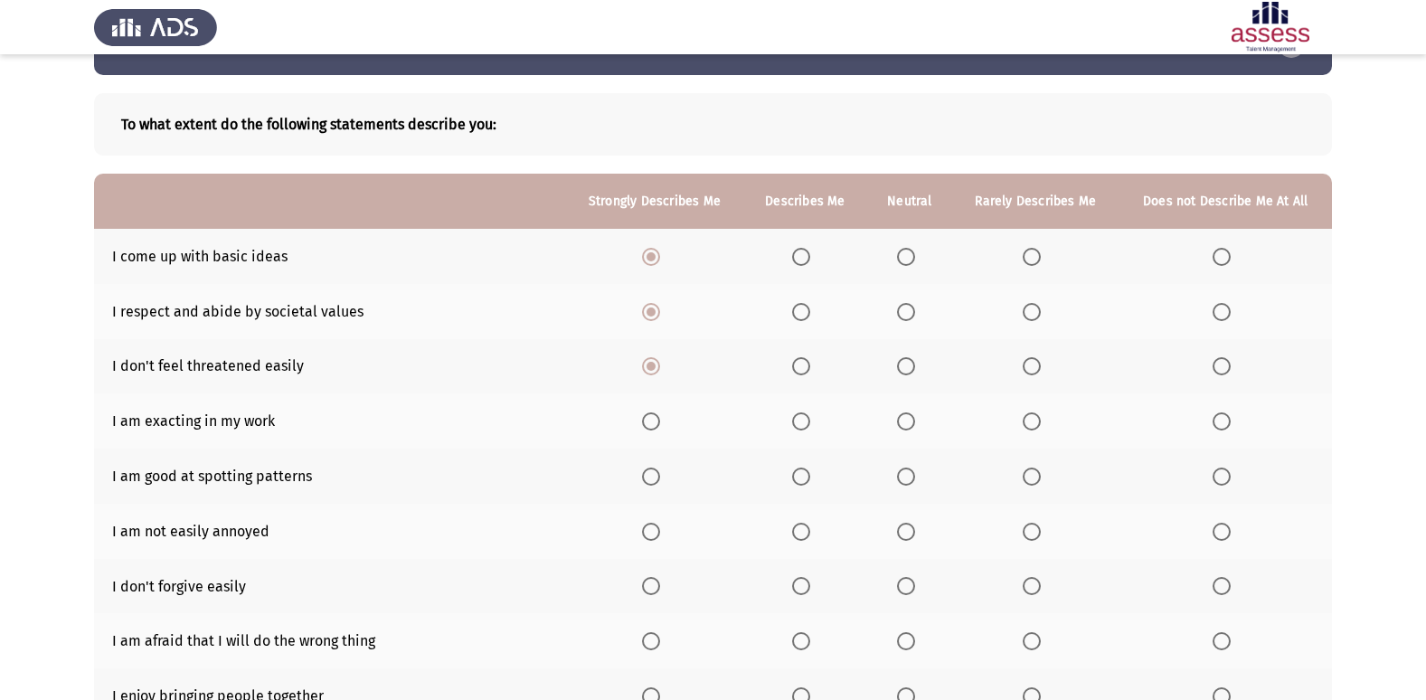
scroll to position [90, 0]
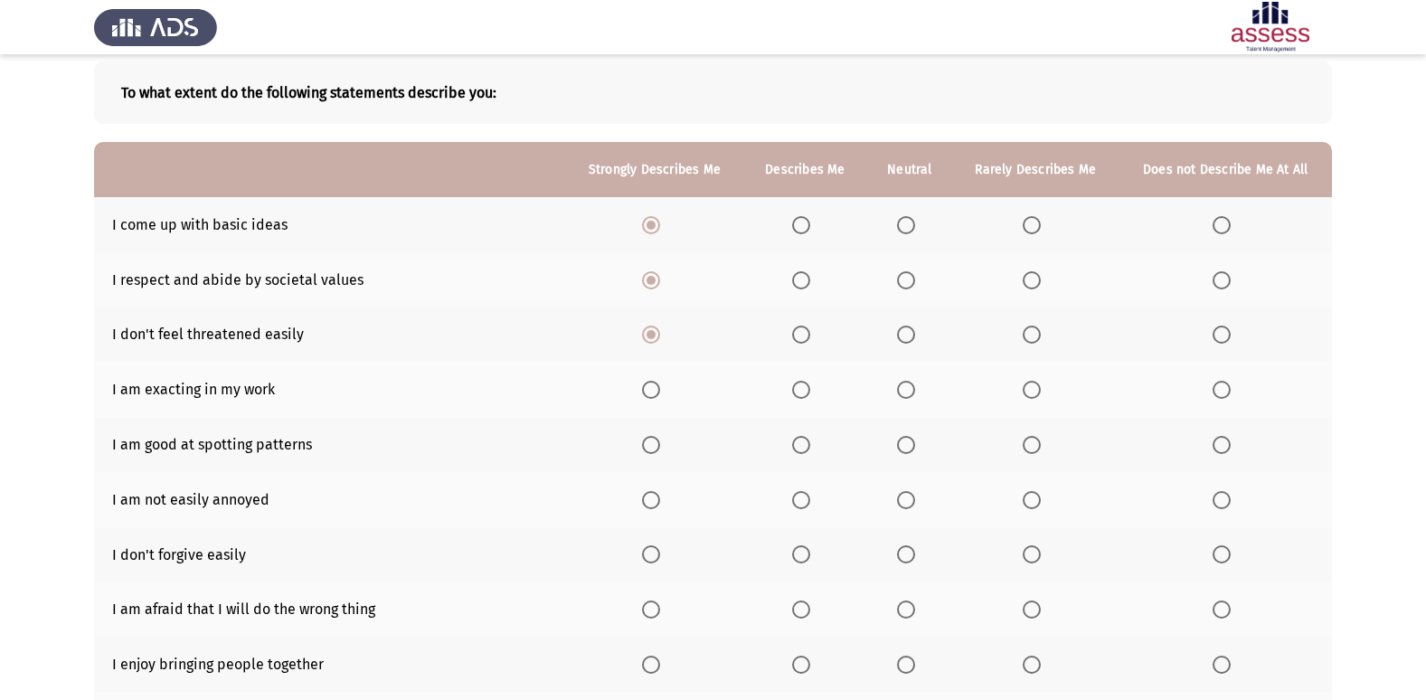
click at [666, 393] on label "Select an option" at bounding box center [654, 390] width 25 height 18
click at [660, 393] on input "Select an option" at bounding box center [651, 390] width 18 height 18
click at [653, 449] on span "Select an option" at bounding box center [651, 445] width 18 height 18
click at [653, 449] on input "Select an option" at bounding box center [651, 445] width 18 height 18
click at [656, 506] on span "Select an option" at bounding box center [651, 500] width 18 height 18
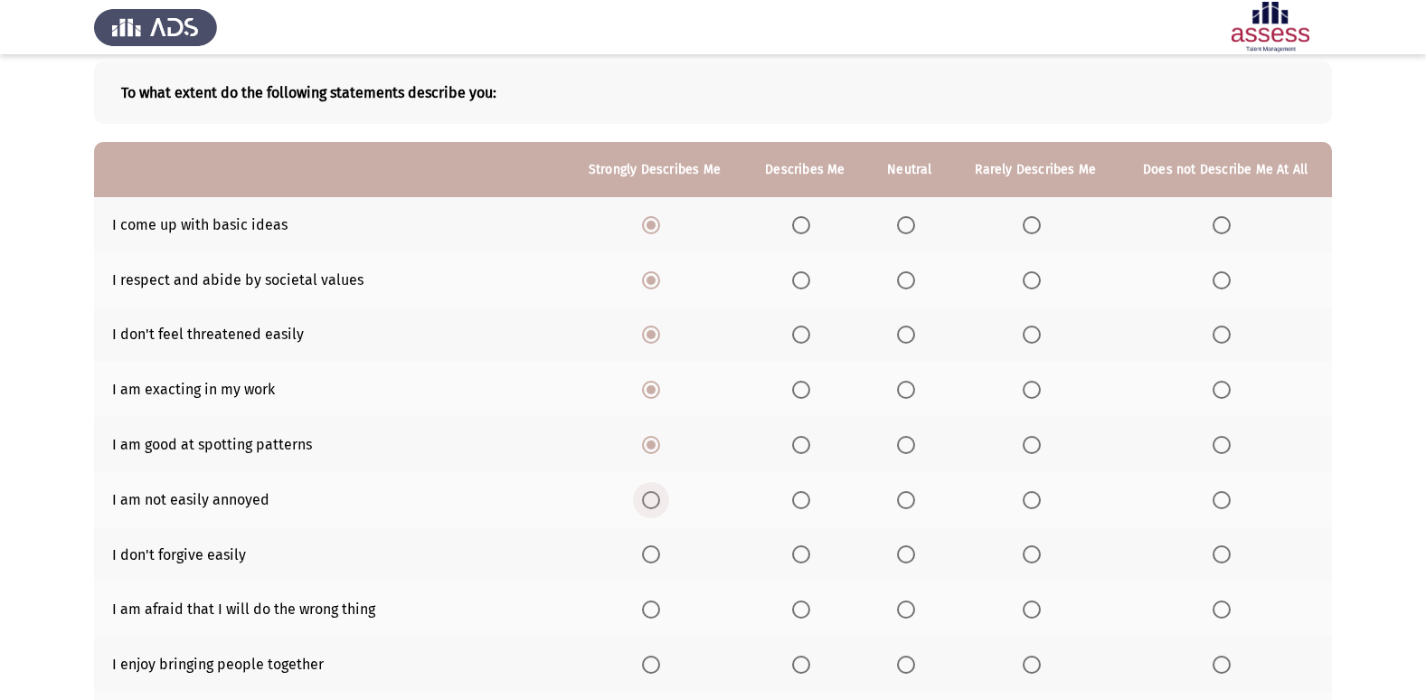
click at [656, 506] on input "Select an option" at bounding box center [651, 500] width 18 height 18
click at [1215, 553] on span "Select an option" at bounding box center [1222, 554] width 18 height 18
click at [1215, 553] on input "Select an option" at bounding box center [1222, 554] width 18 height 18
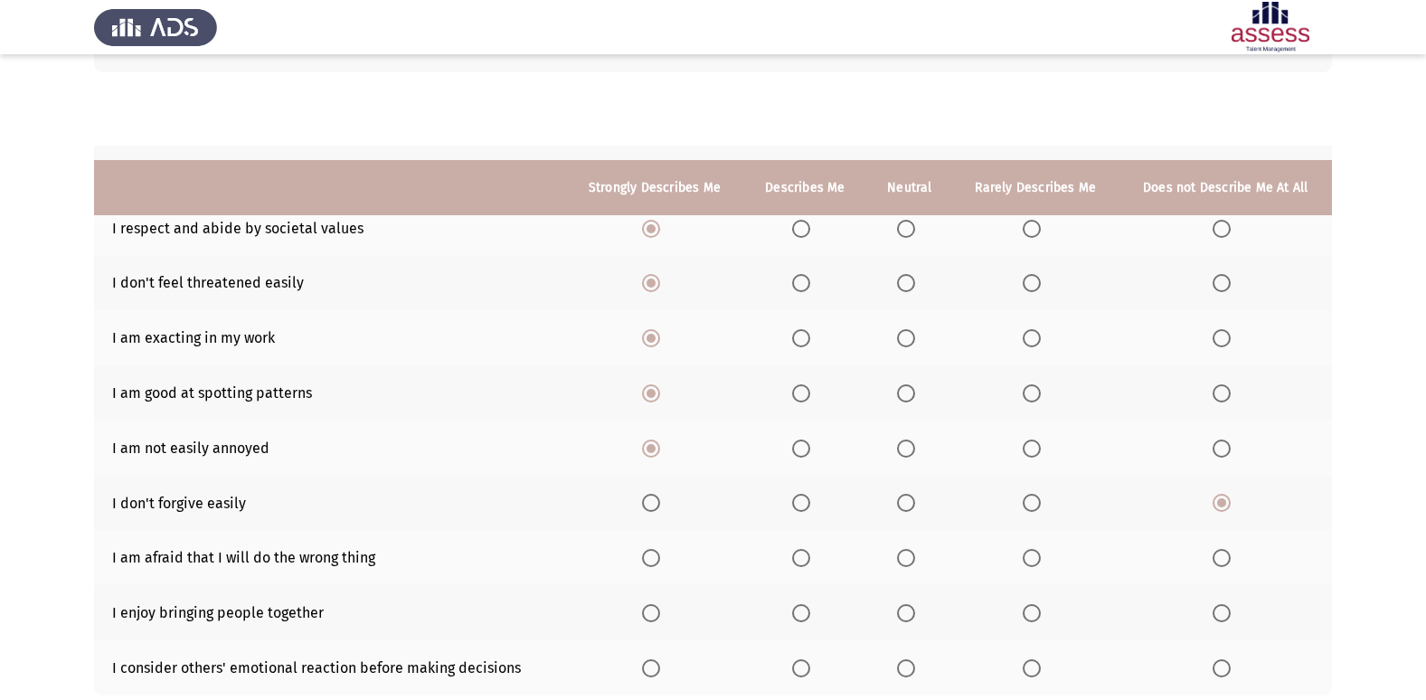
scroll to position [264, 0]
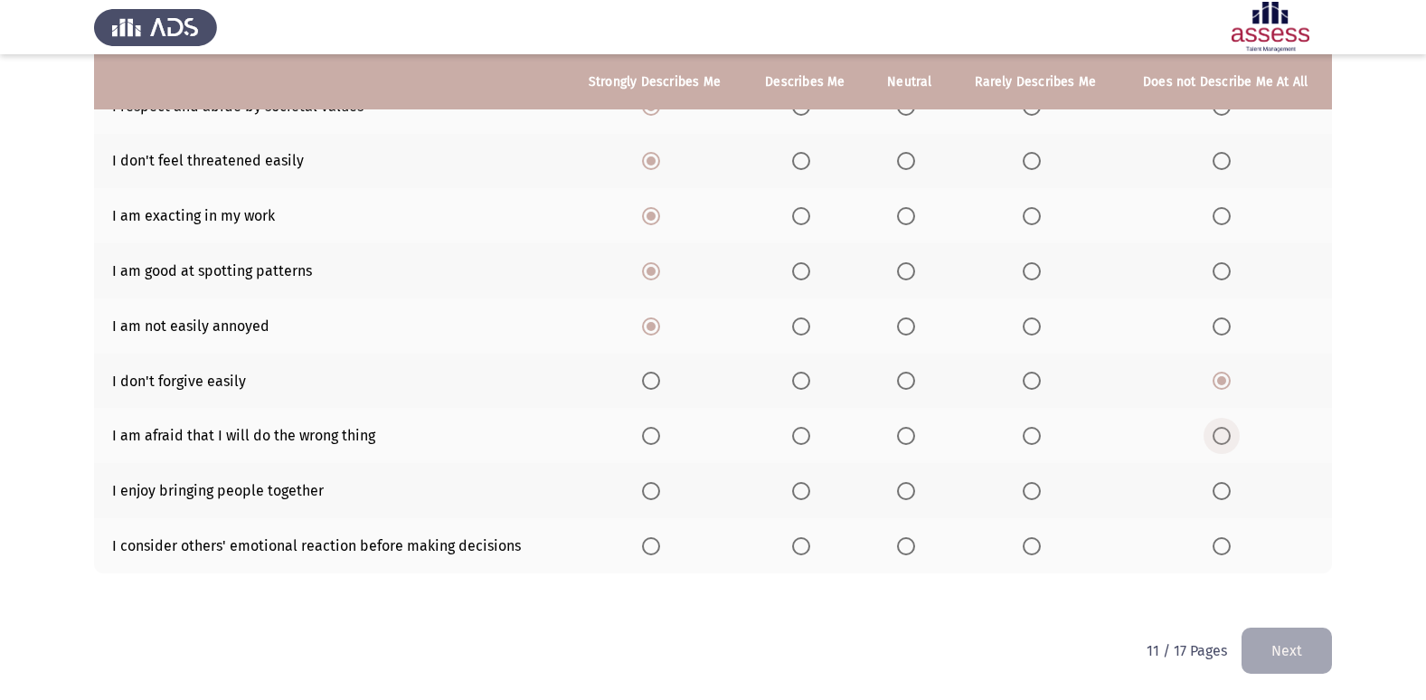
click at [1224, 440] on span "Select an option" at bounding box center [1222, 436] width 18 height 18
click at [1224, 440] on input "Select an option" at bounding box center [1222, 436] width 18 height 18
click at [658, 493] on span "Select an option" at bounding box center [651, 491] width 18 height 18
click at [658, 493] on input "Select an option" at bounding box center [651, 491] width 18 height 18
click at [912, 557] on th at bounding box center [910, 545] width 86 height 55
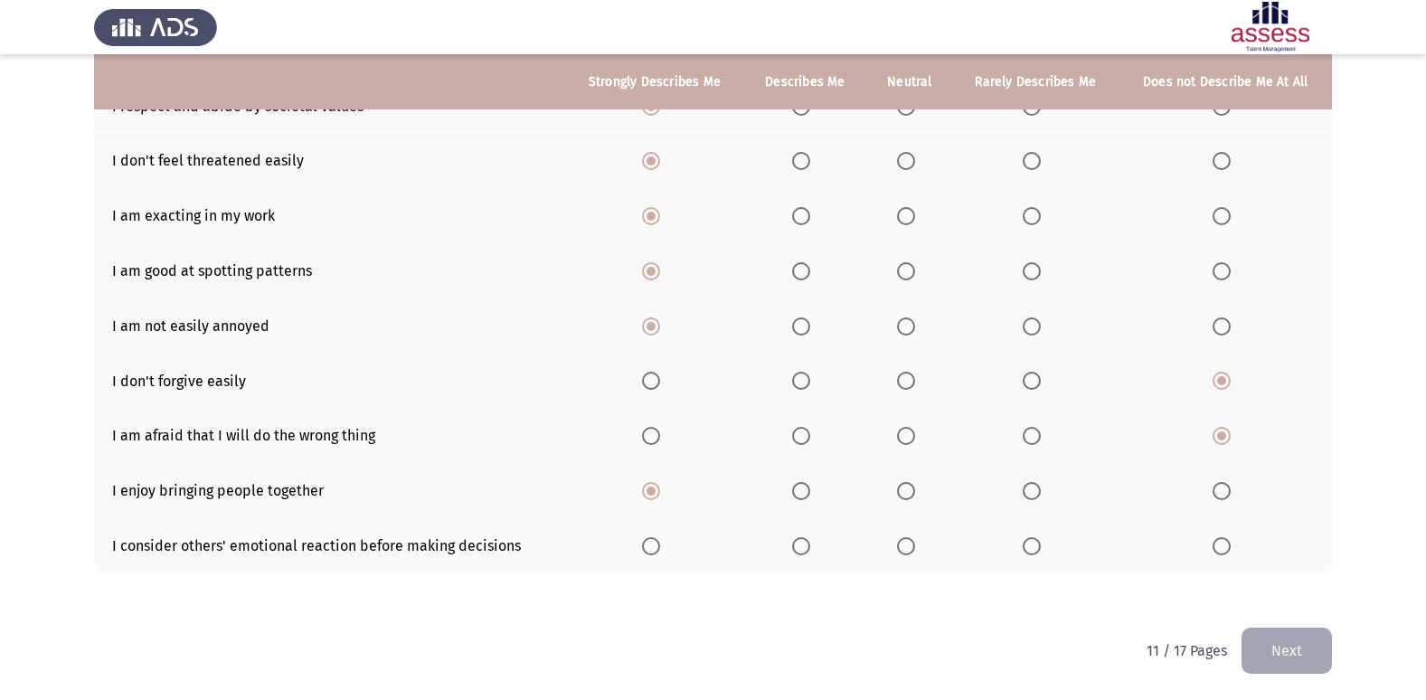
click at [914, 553] on span "Select an option" at bounding box center [906, 546] width 18 height 18
click at [914, 553] on input "Select an option" at bounding box center [906, 546] width 18 height 18
click at [1289, 660] on button "Next" at bounding box center [1287, 651] width 90 height 46
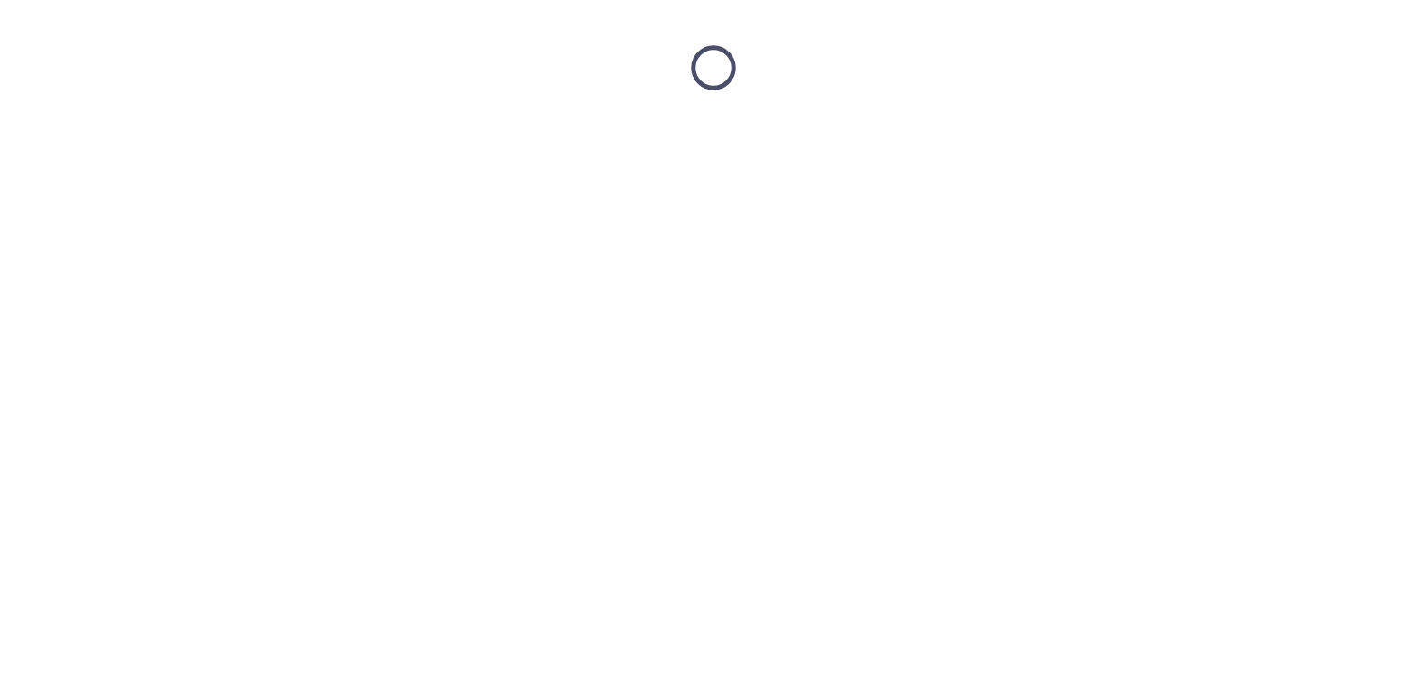
scroll to position [0, 0]
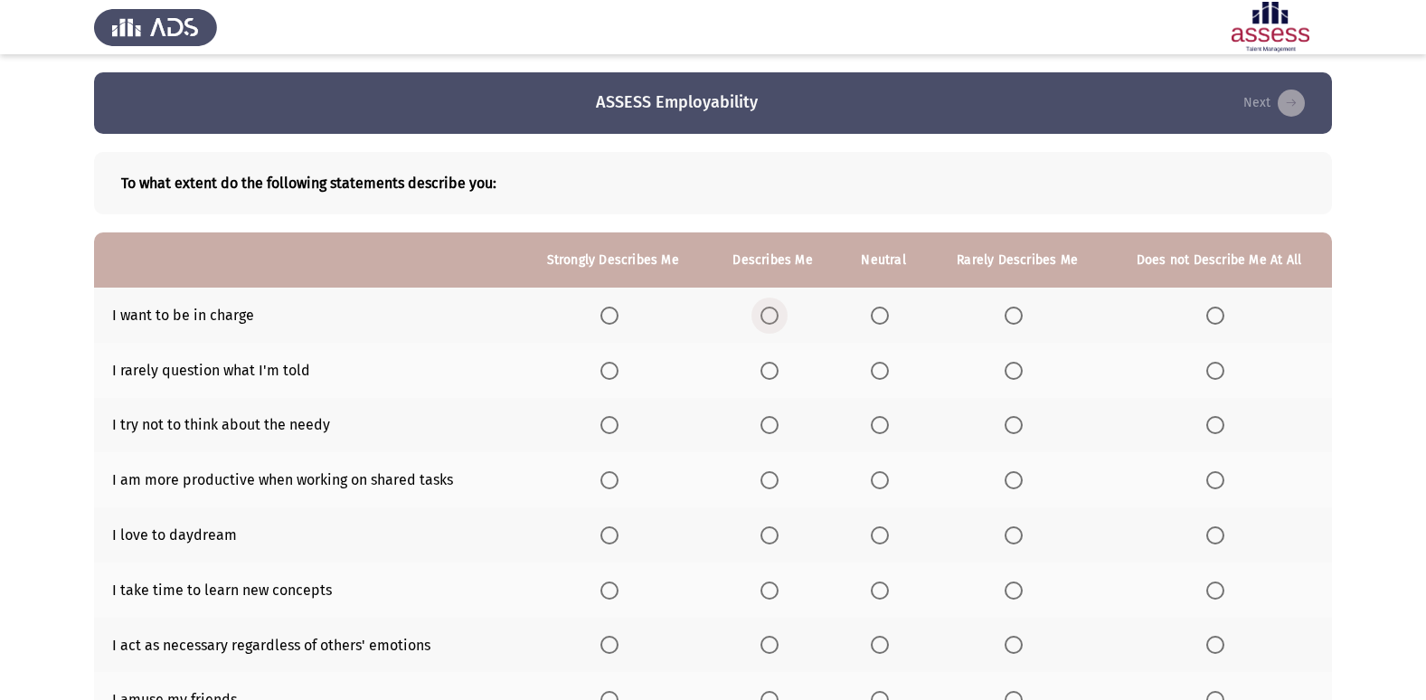
click at [779, 316] on span "Select an option" at bounding box center [770, 316] width 18 height 18
click at [779, 316] on input "Select an option" at bounding box center [770, 316] width 18 height 18
click at [1220, 371] on span "Select an option" at bounding box center [1215, 371] width 18 height 18
click at [1220, 371] on input "Select an option" at bounding box center [1215, 371] width 18 height 18
click at [896, 426] on label "Select an option" at bounding box center [883, 425] width 25 height 18
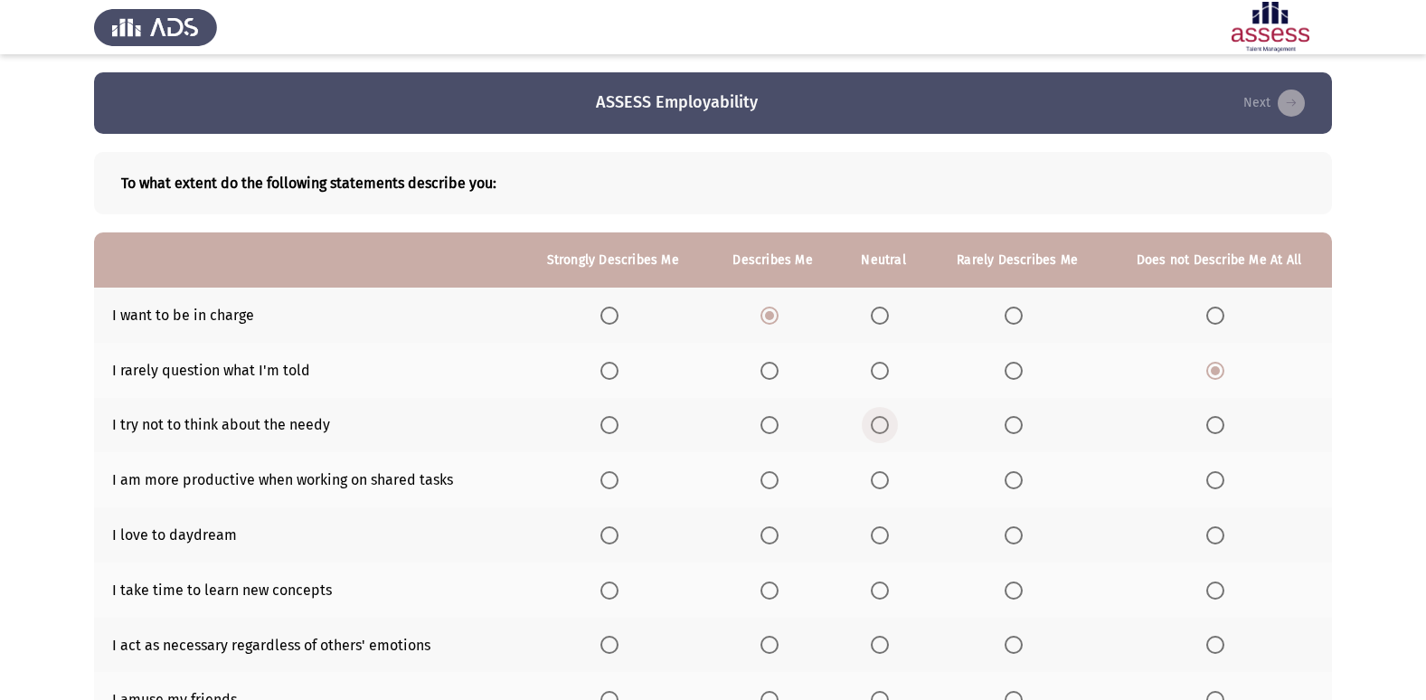
click at [889, 426] on input "Select an option" at bounding box center [880, 425] width 18 height 18
click at [871, 472] on th at bounding box center [883, 479] width 91 height 55
click at [894, 485] on label "Select an option" at bounding box center [883, 480] width 25 height 18
click at [889, 485] on input "Select an option" at bounding box center [880, 480] width 18 height 18
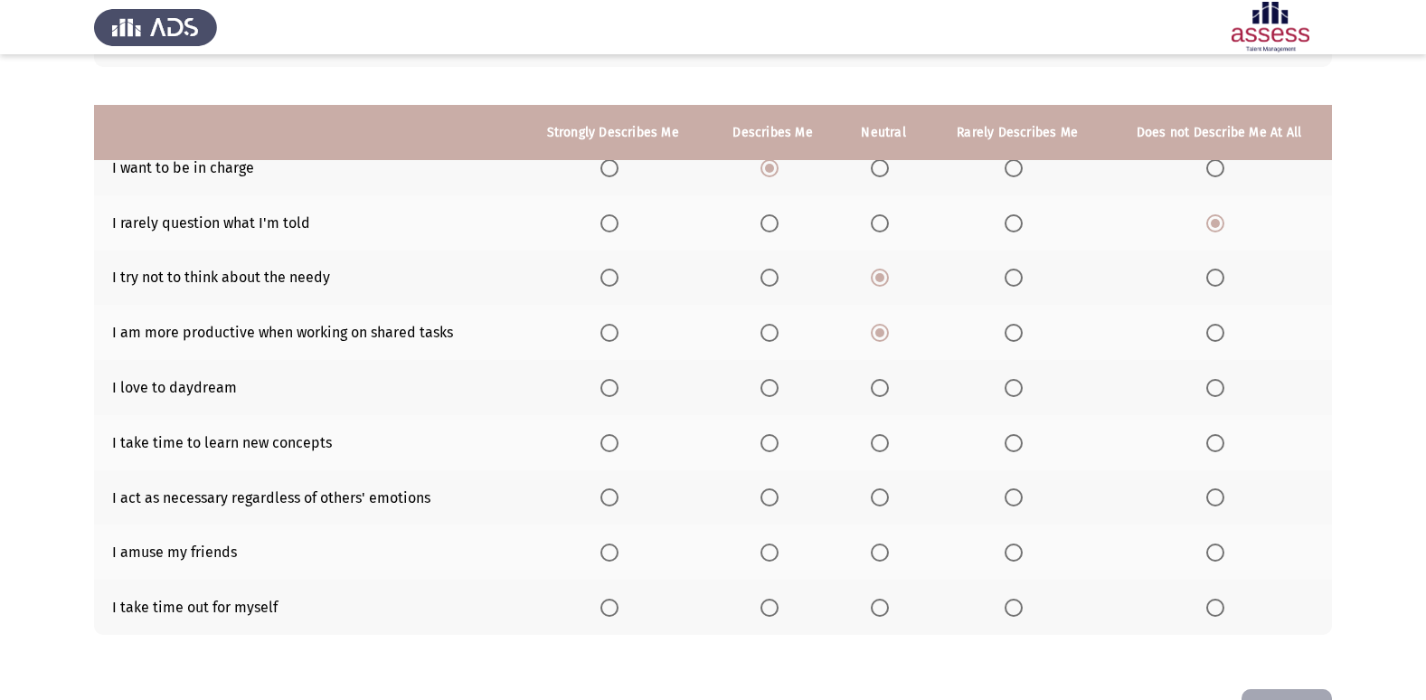
scroll to position [209, 0]
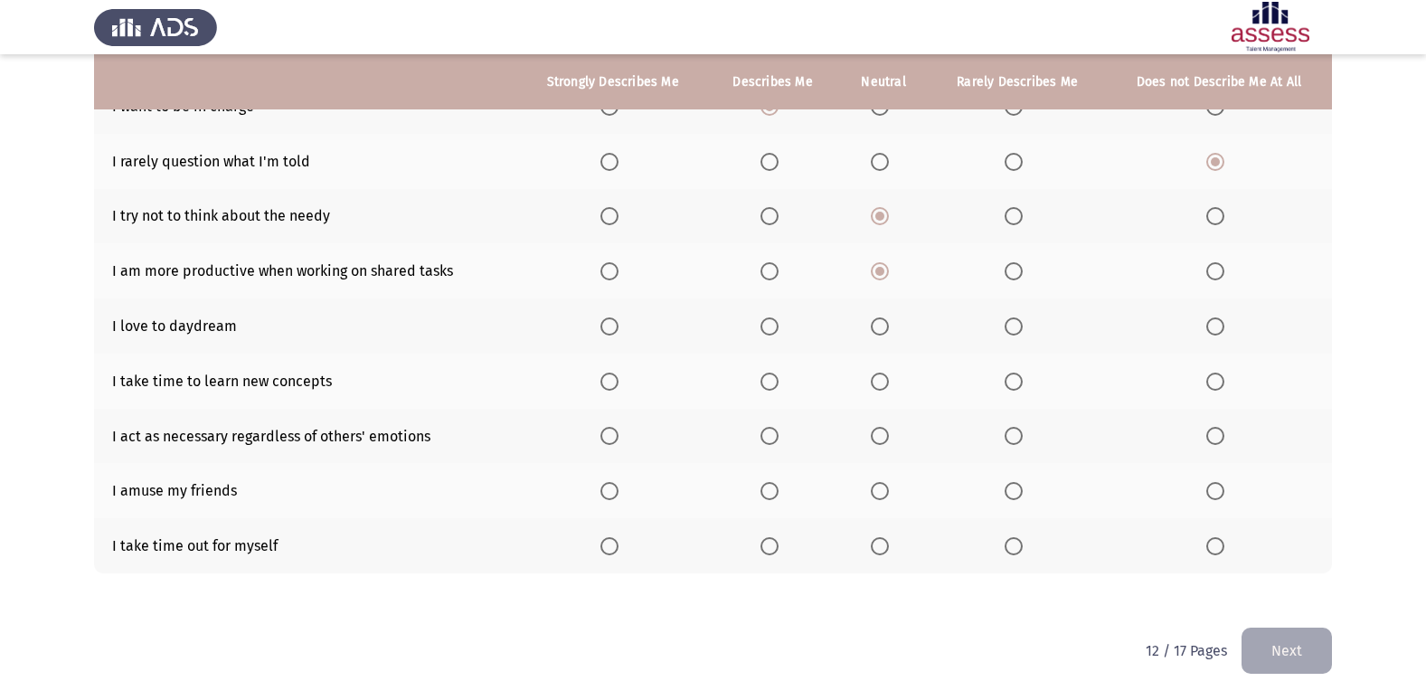
click at [1004, 321] on th at bounding box center [1017, 325] width 176 height 55
click at [1010, 323] on span "Select an option" at bounding box center [1014, 326] width 18 height 18
click at [1010, 323] on input "Select an option" at bounding box center [1014, 326] width 18 height 18
click at [611, 383] on span "Select an option" at bounding box center [609, 382] width 18 height 18
click at [611, 383] on input "Select an option" at bounding box center [609, 382] width 18 height 18
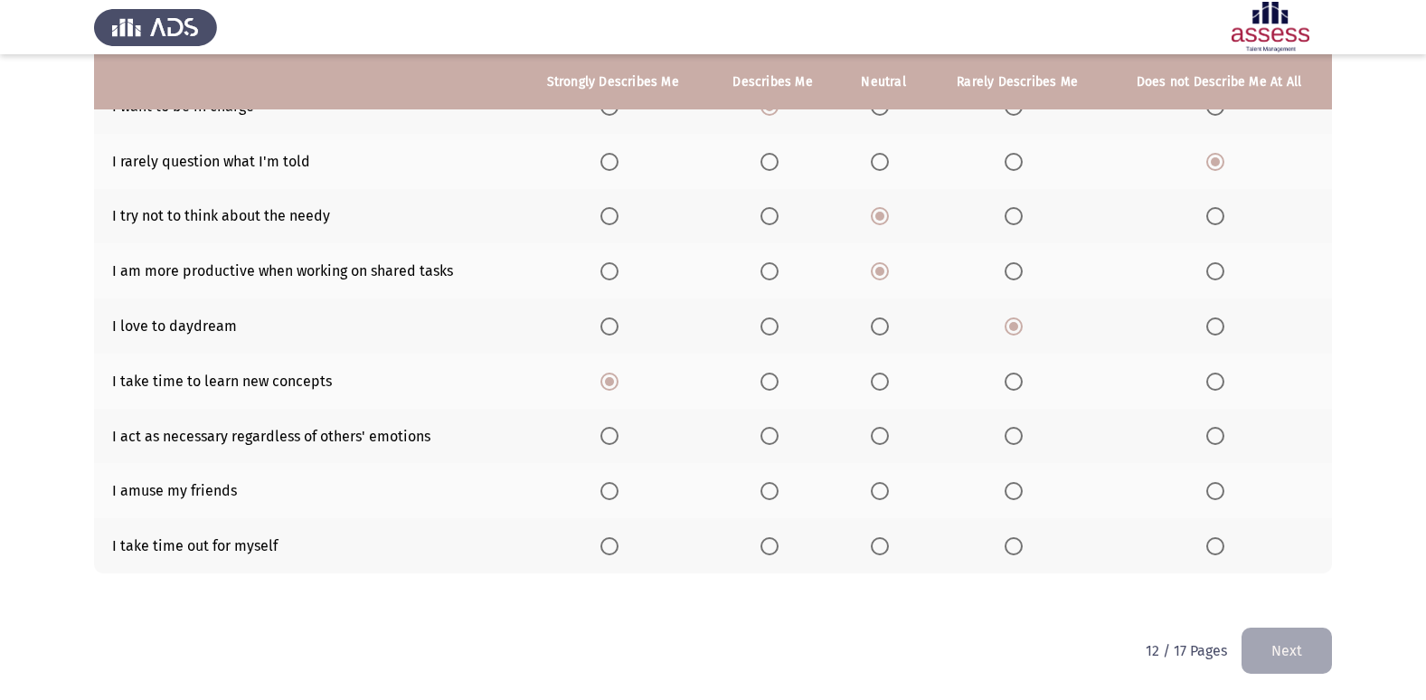
click at [885, 440] on span "Select an option" at bounding box center [880, 436] width 18 height 18
click at [885, 440] on input "Select an option" at bounding box center [880, 436] width 18 height 18
click at [875, 488] on span "Select an option" at bounding box center [880, 491] width 18 height 18
click at [875, 488] on input "Select an option" at bounding box center [880, 491] width 18 height 18
click at [774, 493] on span "Select an option" at bounding box center [770, 491] width 18 height 18
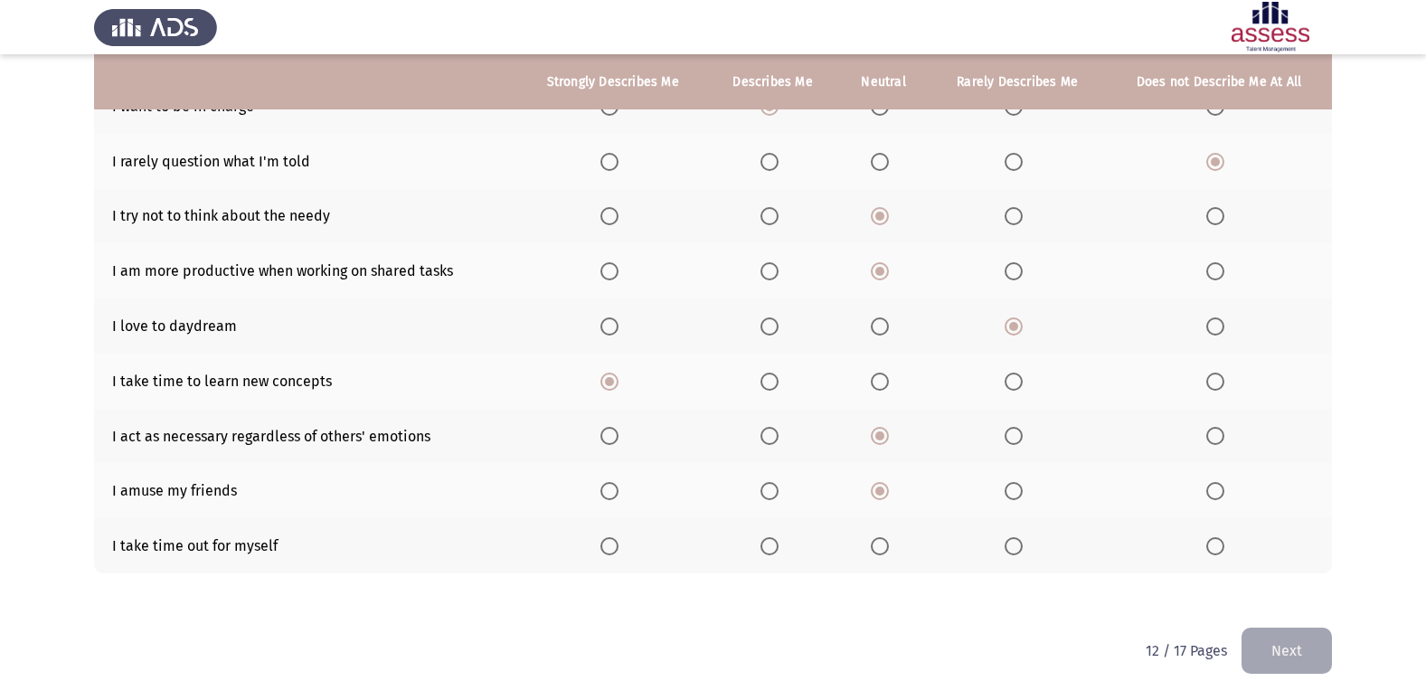
click at [774, 493] on input "Select an option" at bounding box center [770, 491] width 18 height 18
click at [619, 549] on span "Select an option" at bounding box center [609, 546] width 18 height 18
click at [619, 549] on input "Select an option" at bounding box center [609, 546] width 18 height 18
click at [1326, 663] on button "Next" at bounding box center [1287, 651] width 90 height 46
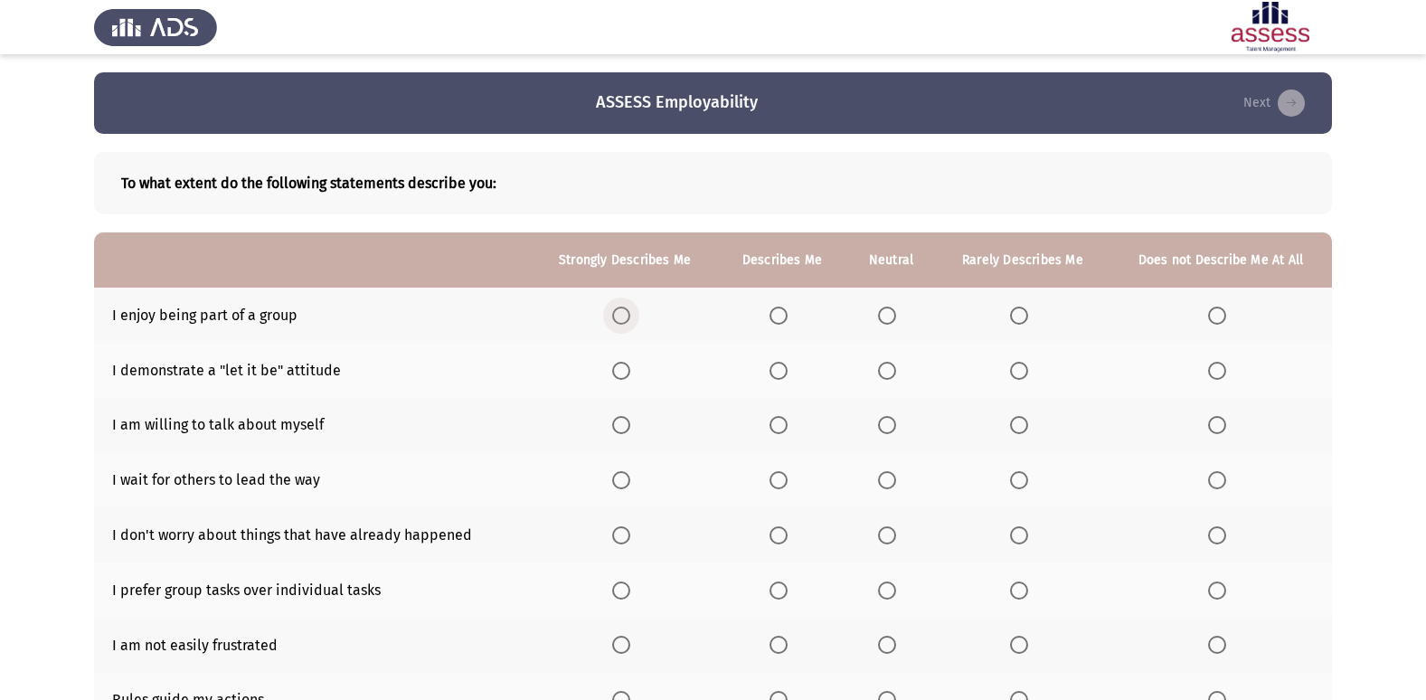
click at [626, 319] on span "Select an option" at bounding box center [621, 316] width 18 height 18
click at [626, 319] on input "Select an option" at bounding box center [621, 316] width 18 height 18
click at [886, 373] on span "Select an option" at bounding box center [887, 371] width 18 height 18
click at [886, 373] on input "Select an option" at bounding box center [887, 371] width 18 height 18
click at [895, 417] on span "Select an option" at bounding box center [887, 425] width 18 height 18
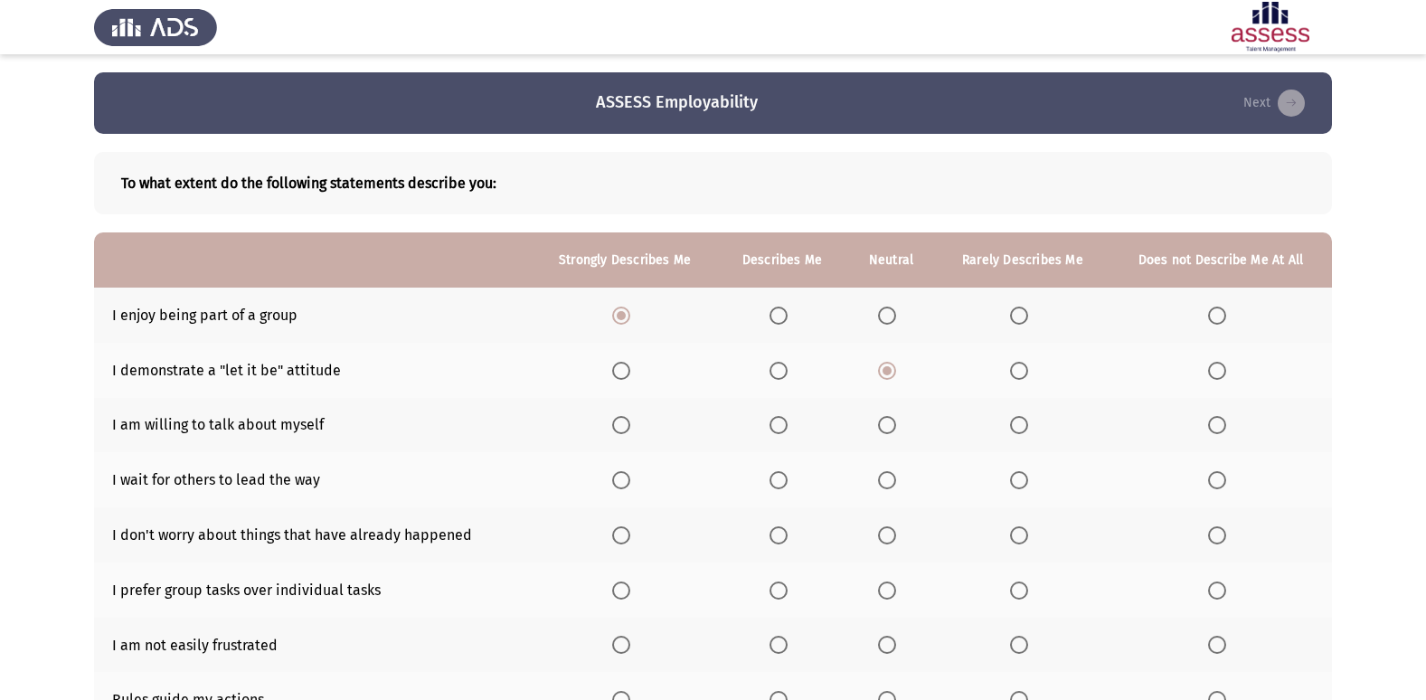
click at [895, 417] on input "Select an option" at bounding box center [887, 425] width 18 height 18
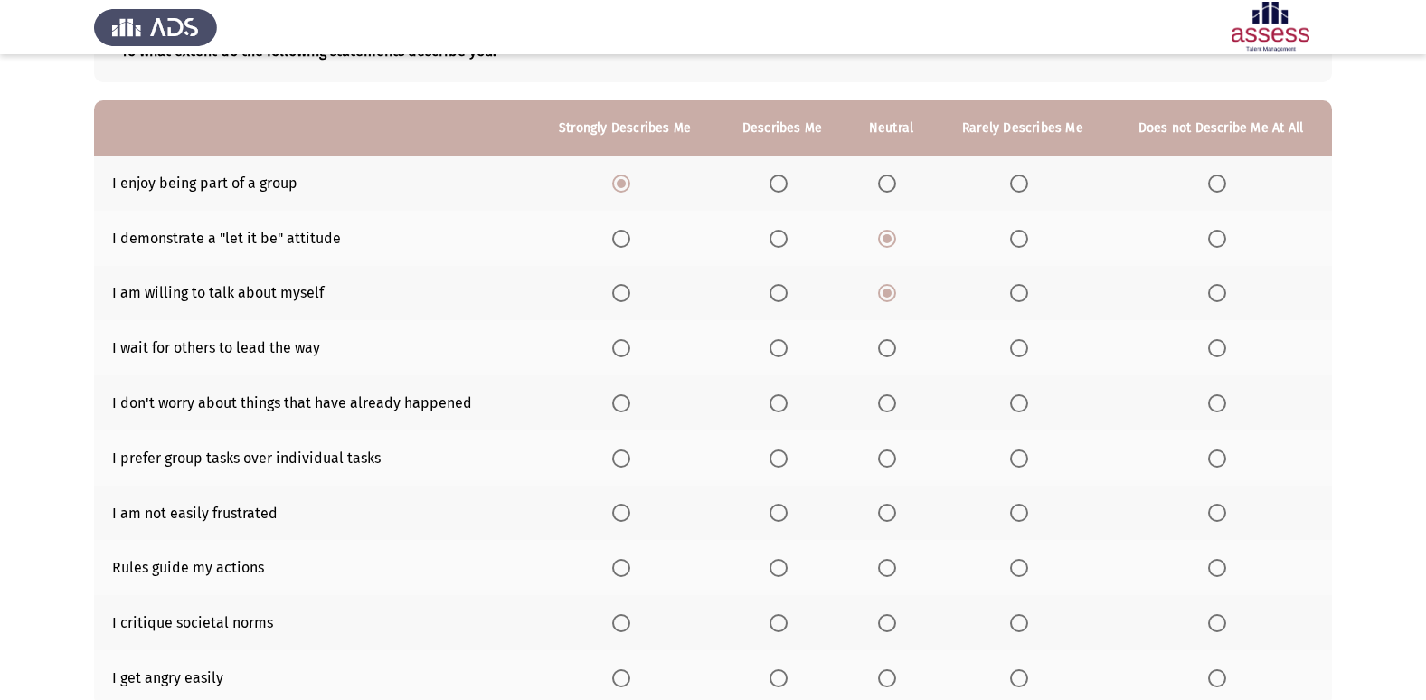
scroll to position [181, 0]
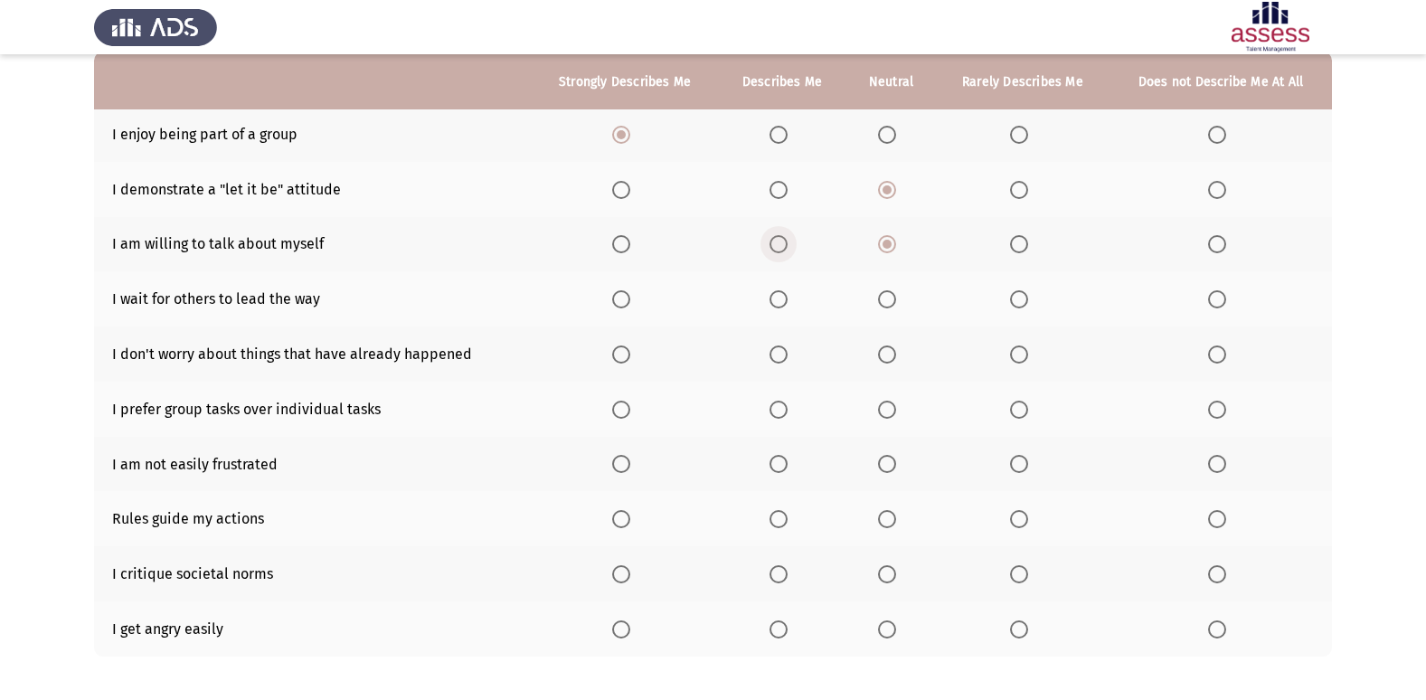
click at [779, 248] on span "Select an option" at bounding box center [779, 244] width 18 height 18
click at [779, 248] on input "Select an option" at bounding box center [779, 244] width 18 height 18
click at [1019, 295] on span "Select an option" at bounding box center [1019, 299] width 18 height 18
click at [1019, 295] on input "Select an option" at bounding box center [1019, 299] width 18 height 18
click at [628, 354] on span "Select an option" at bounding box center [621, 354] width 18 height 18
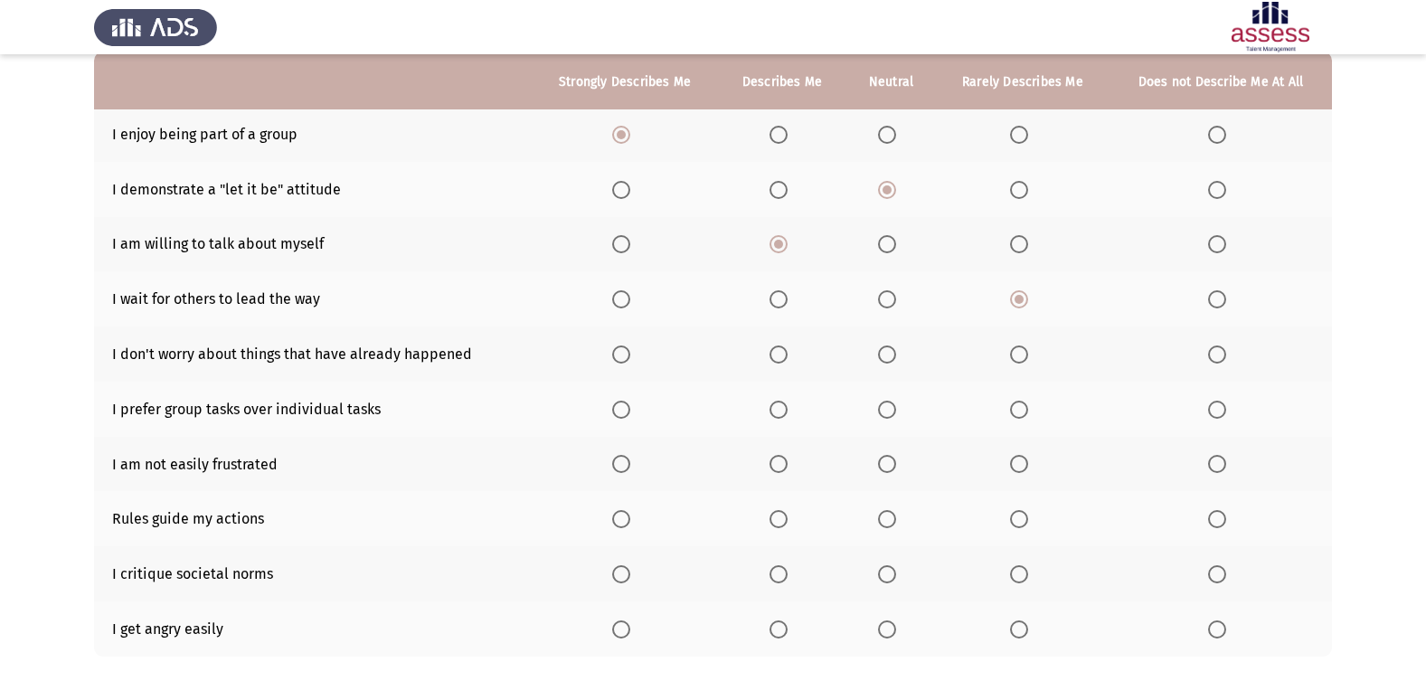
click at [628, 354] on input "Select an option" at bounding box center [621, 354] width 18 height 18
click at [626, 411] on span "Select an option" at bounding box center [621, 410] width 18 height 18
click at [626, 411] on input "Select an option" at bounding box center [621, 410] width 18 height 18
click at [893, 412] on span "Select an option" at bounding box center [887, 410] width 18 height 18
click at [893, 412] on input "Select an option" at bounding box center [887, 410] width 18 height 18
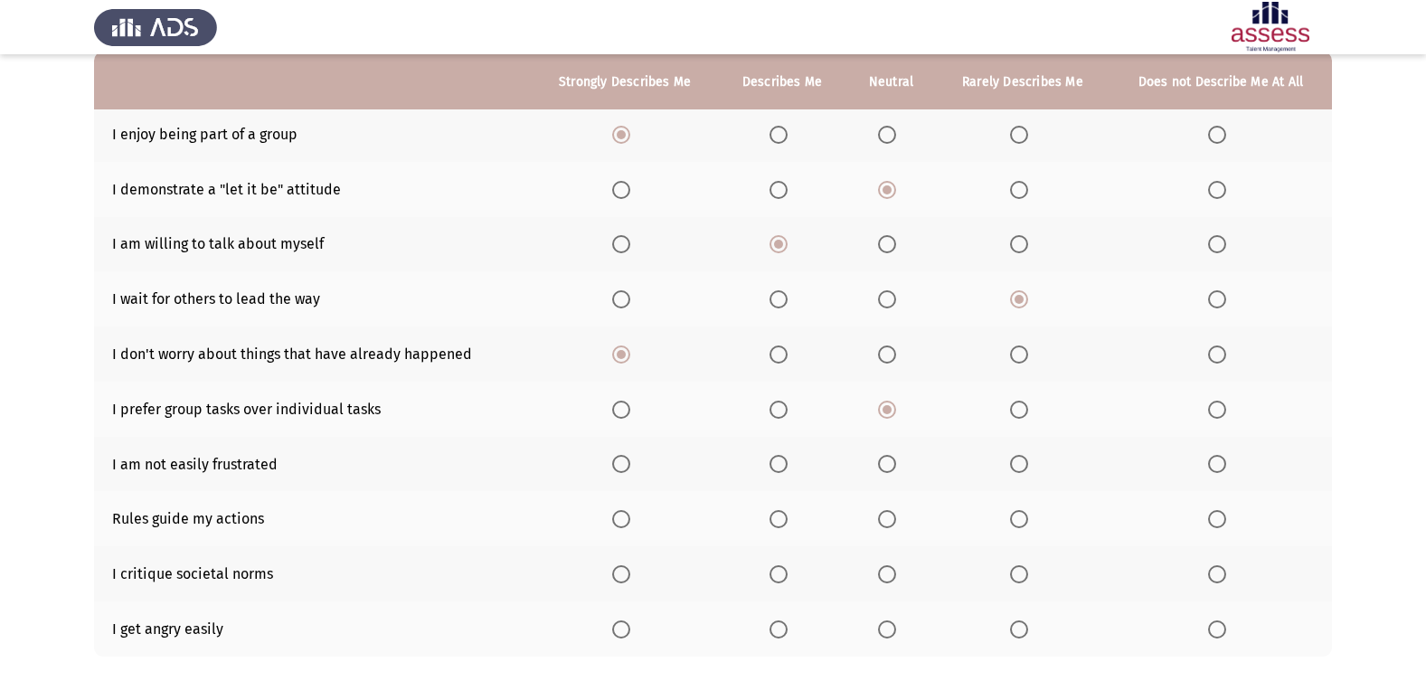
click at [788, 462] on span "Select an option" at bounding box center [779, 464] width 18 height 18
click at [788, 462] on input "Select an option" at bounding box center [779, 464] width 18 height 18
click at [894, 521] on span "Select an option" at bounding box center [887, 519] width 18 height 18
click at [894, 521] on input "Select an option" at bounding box center [887, 519] width 18 height 18
click at [784, 575] on span "Select an option" at bounding box center [779, 574] width 18 height 18
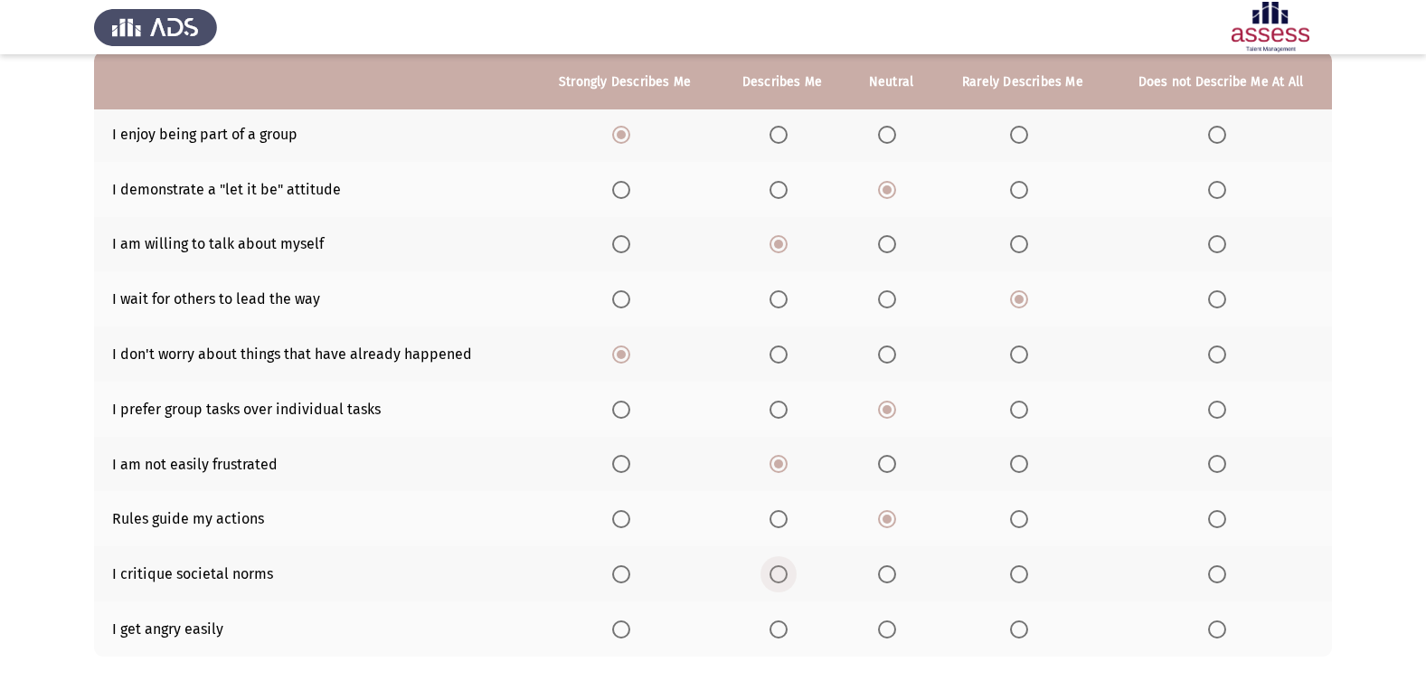
click at [784, 575] on input "Select an option" at bounding box center [779, 574] width 18 height 18
click at [889, 625] on span "Select an option" at bounding box center [887, 629] width 18 height 18
click at [889, 625] on input "Select an option" at bounding box center [887, 629] width 18 height 18
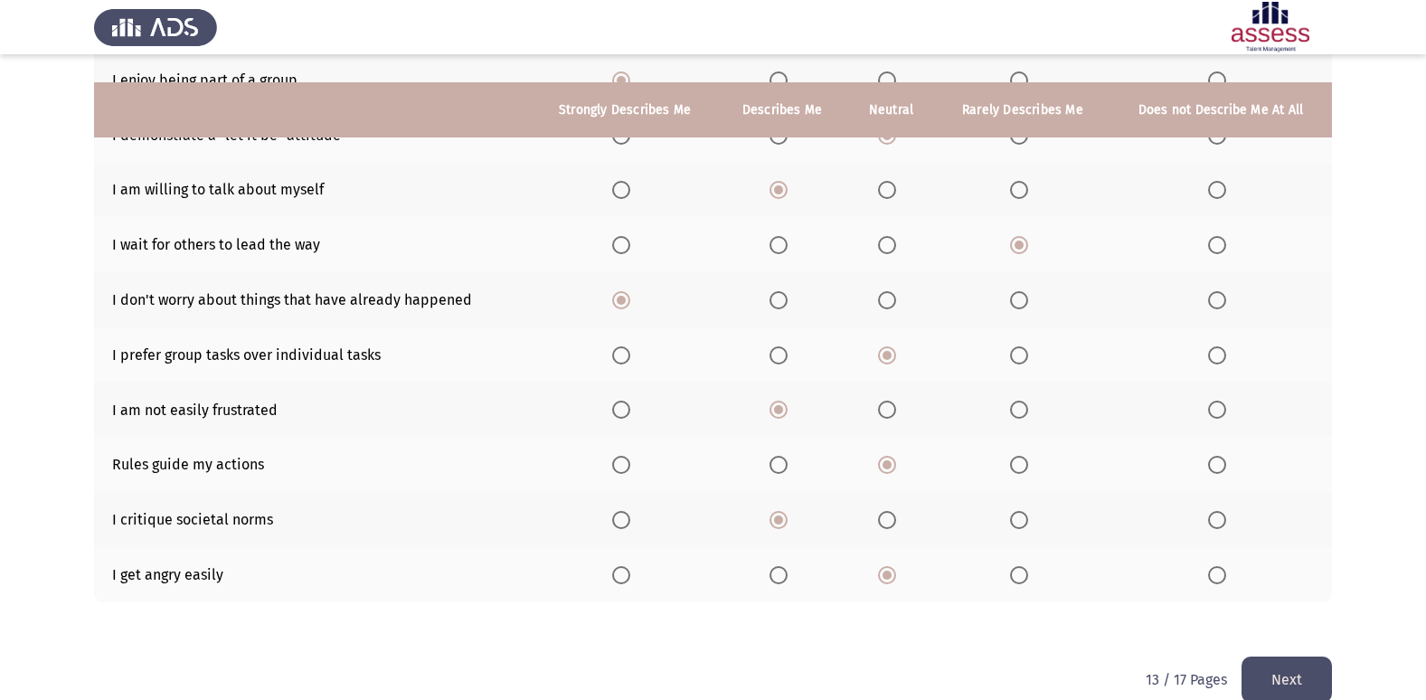
scroll to position [264, 0]
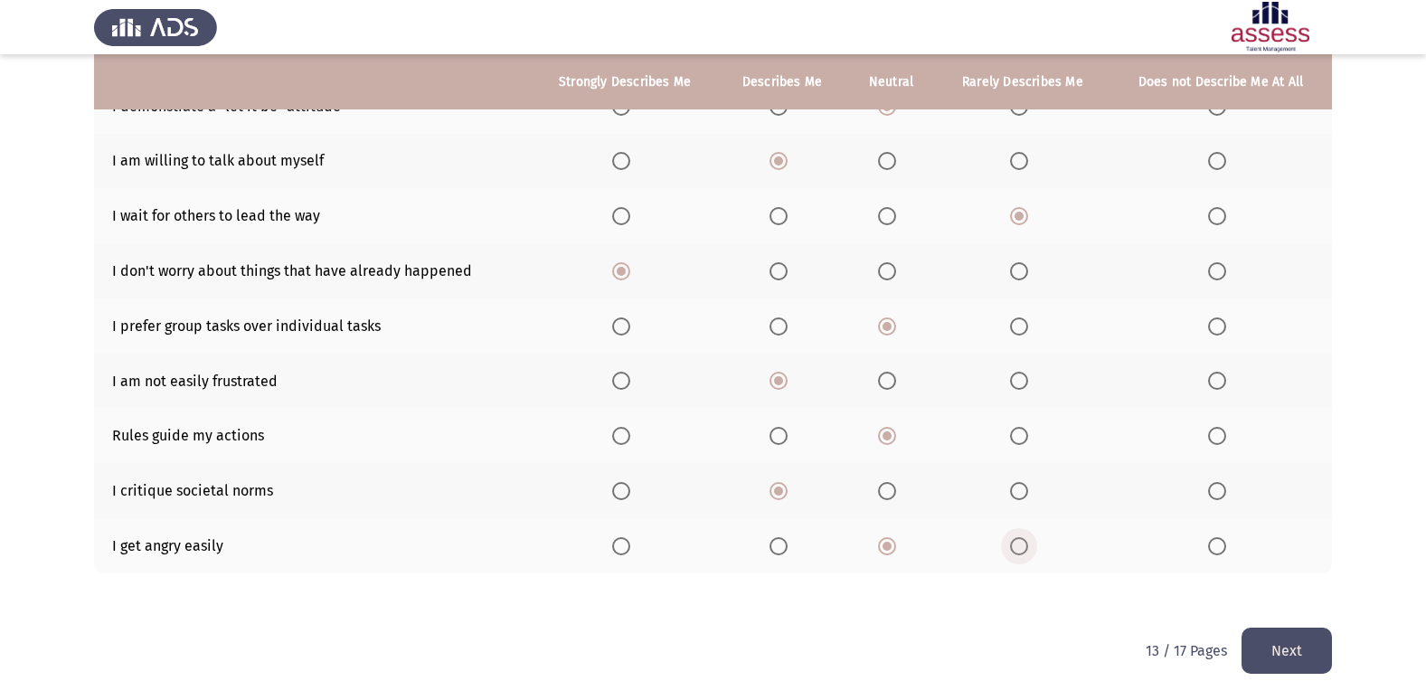
click at [1031, 553] on label "Select an option" at bounding box center [1022, 546] width 25 height 18
click at [1028, 553] on input "Select an option" at bounding box center [1019, 546] width 18 height 18
click at [1300, 657] on button "Next" at bounding box center [1287, 651] width 90 height 46
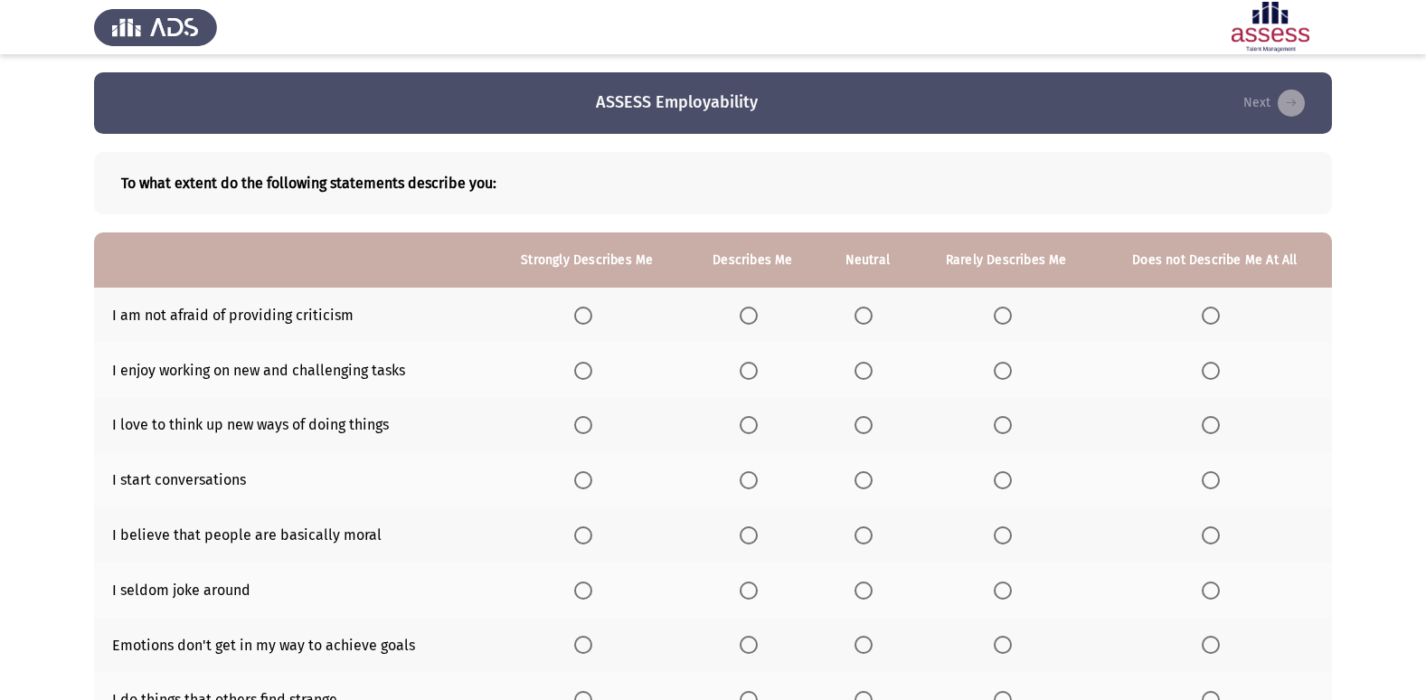
click at [870, 311] on span "Select an option" at bounding box center [864, 316] width 18 height 18
click at [870, 311] on input "Select an option" at bounding box center [864, 316] width 18 height 18
click at [587, 364] on span "Select an option" at bounding box center [583, 371] width 18 height 18
click at [587, 364] on input "Select an option" at bounding box center [583, 371] width 18 height 18
click at [580, 425] on span "Select an option" at bounding box center [583, 425] width 18 height 18
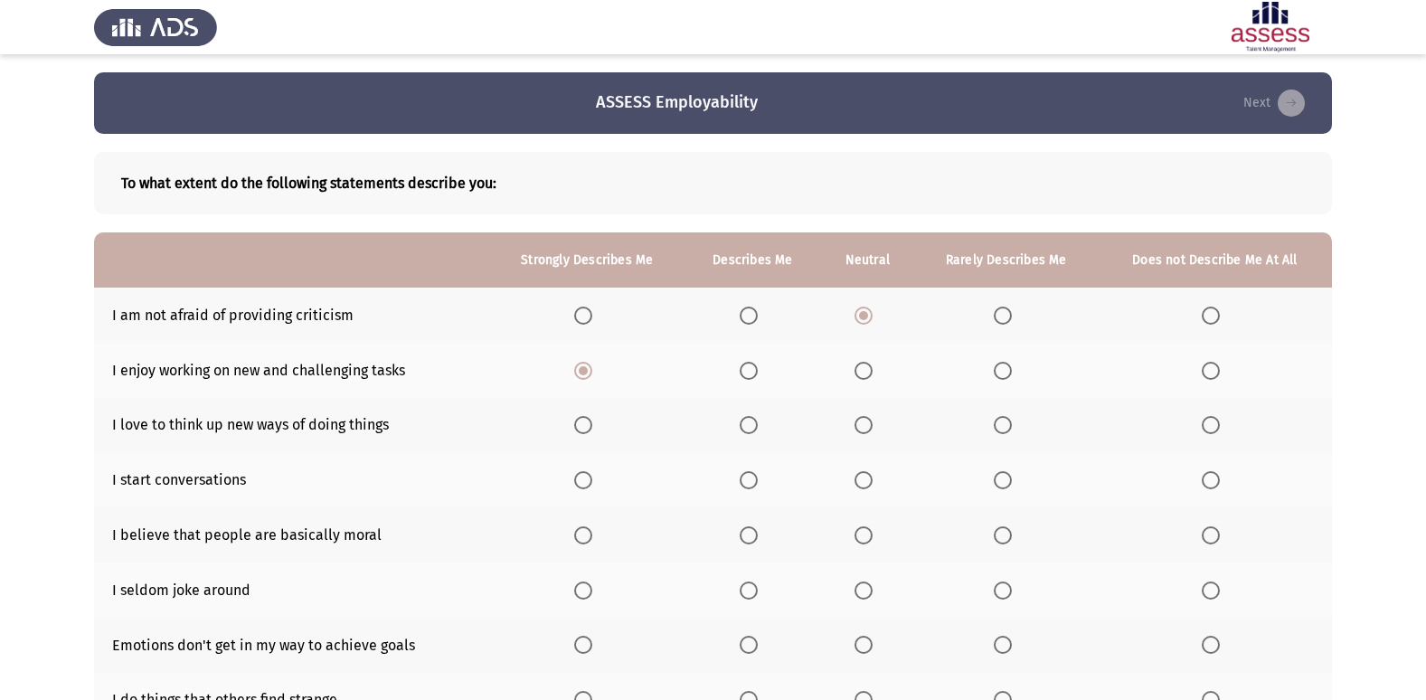
click at [580, 425] on input "Select an option" at bounding box center [583, 425] width 18 height 18
click at [587, 468] on th at bounding box center [587, 479] width 196 height 55
click at [588, 476] on span "Select an option" at bounding box center [583, 480] width 18 height 18
click at [588, 476] on input "Select an option" at bounding box center [583, 480] width 18 height 18
click at [859, 531] on span "Select an option" at bounding box center [864, 535] width 18 height 18
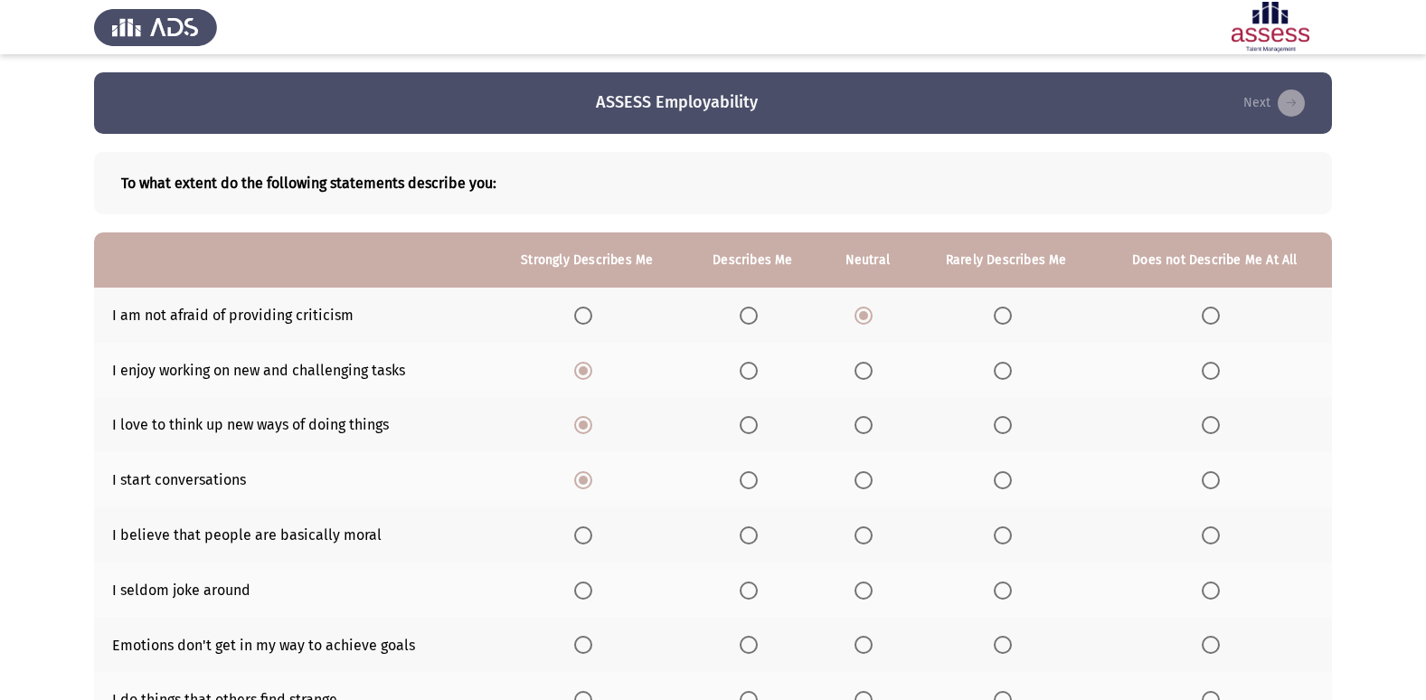
click at [859, 531] on input "Select an option" at bounding box center [864, 535] width 18 height 18
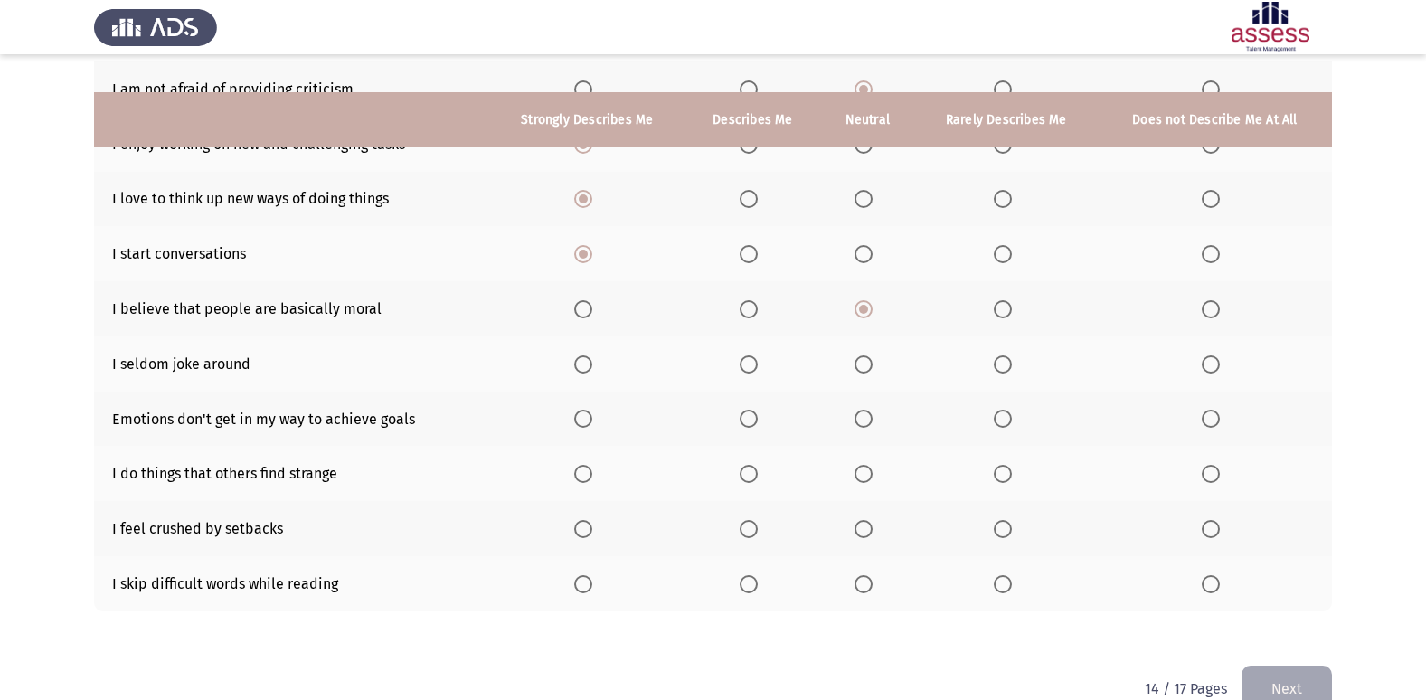
scroll to position [264, 0]
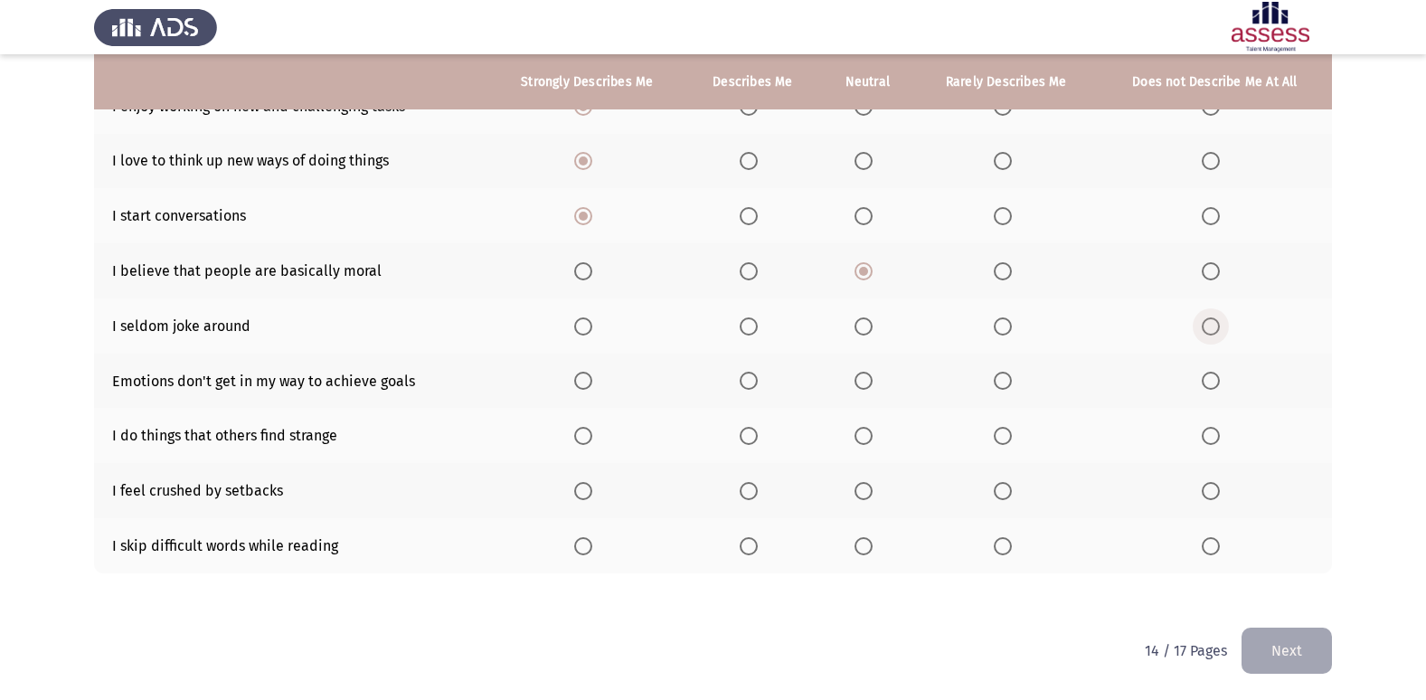
click at [1207, 326] on span "Select an option" at bounding box center [1211, 326] width 18 height 18
click at [1207, 326] on input "Select an option" at bounding box center [1211, 326] width 18 height 18
click at [871, 330] on span "Select an option" at bounding box center [864, 326] width 18 height 18
click at [871, 330] on input "Select an option" at bounding box center [864, 326] width 18 height 18
click at [865, 373] on span "Select an option" at bounding box center [864, 381] width 18 height 18
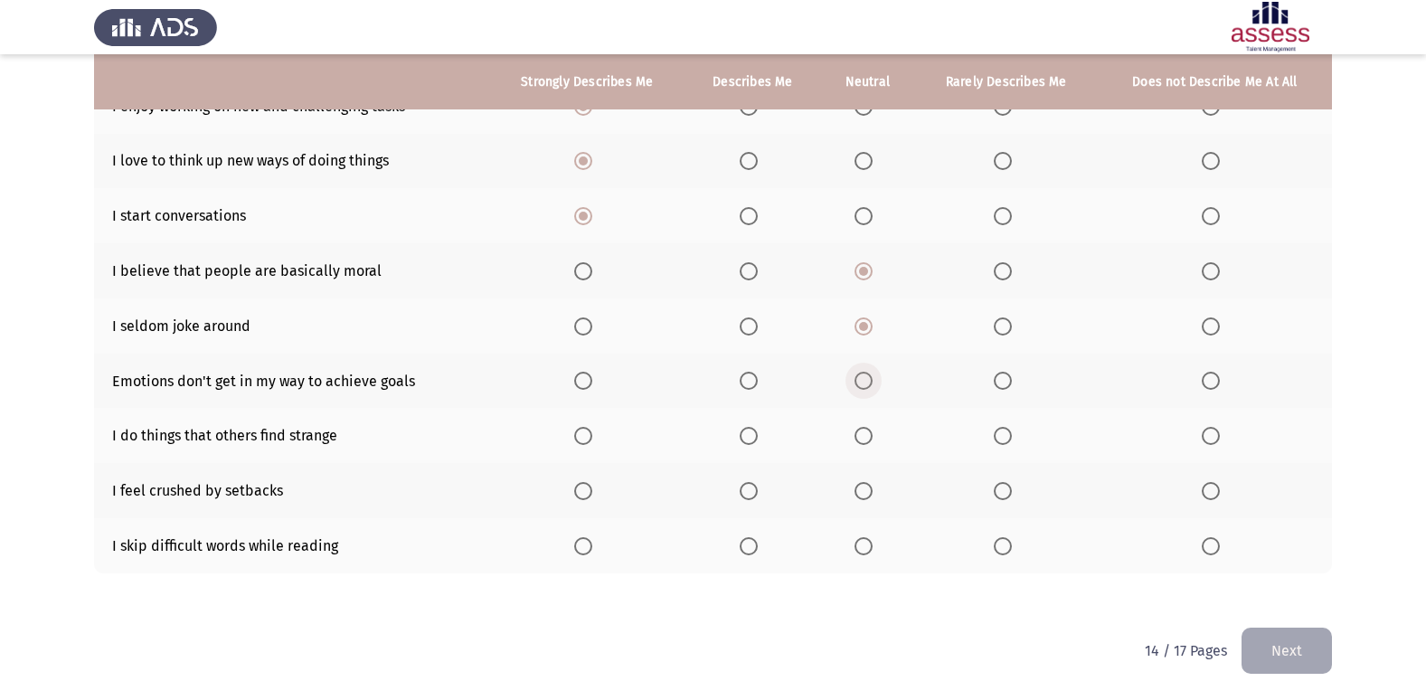
click at [865, 373] on input "Select an option" at bounding box center [864, 381] width 18 height 18
click at [861, 430] on span "Select an option" at bounding box center [864, 436] width 18 height 18
click at [861, 430] on input "Select an option" at bounding box center [864, 436] width 18 height 18
click at [1207, 485] on span "Select an option" at bounding box center [1211, 491] width 18 height 18
click at [1207, 485] on input "Select an option" at bounding box center [1211, 491] width 18 height 18
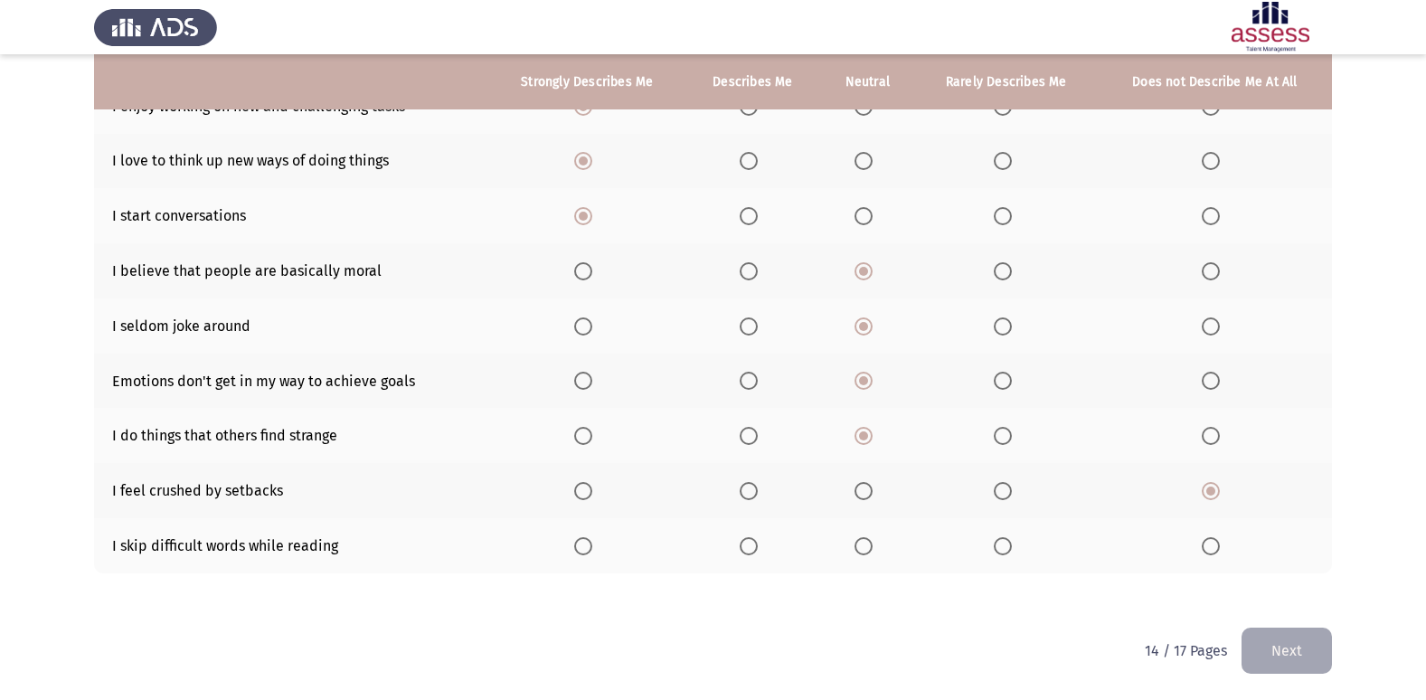
click at [1228, 557] on th at bounding box center [1215, 545] width 234 height 55
click at [1216, 555] on th at bounding box center [1215, 545] width 234 height 55
click at [1211, 546] on span "Select an option" at bounding box center [1211, 546] width 0 height 0
click at [1211, 546] on input "Select an option" at bounding box center [1211, 546] width 18 height 18
click at [1310, 655] on button "Next" at bounding box center [1287, 651] width 90 height 46
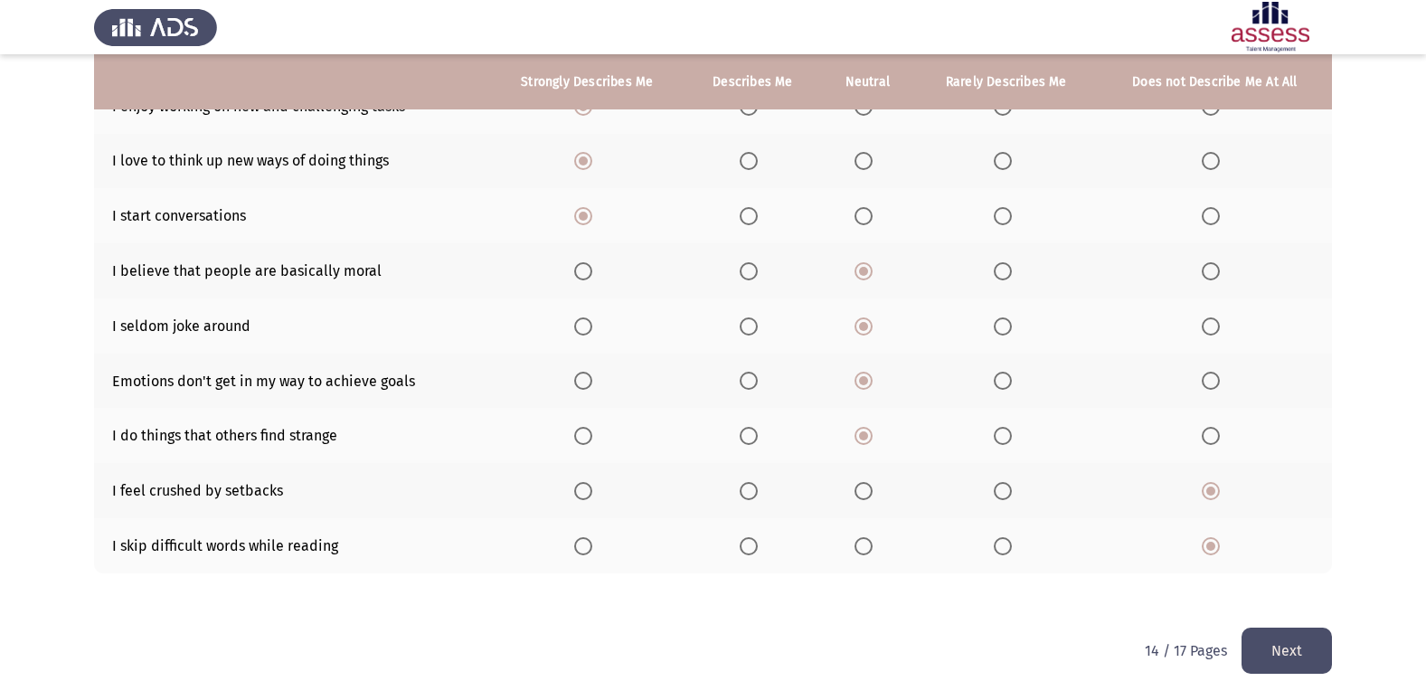
scroll to position [0, 0]
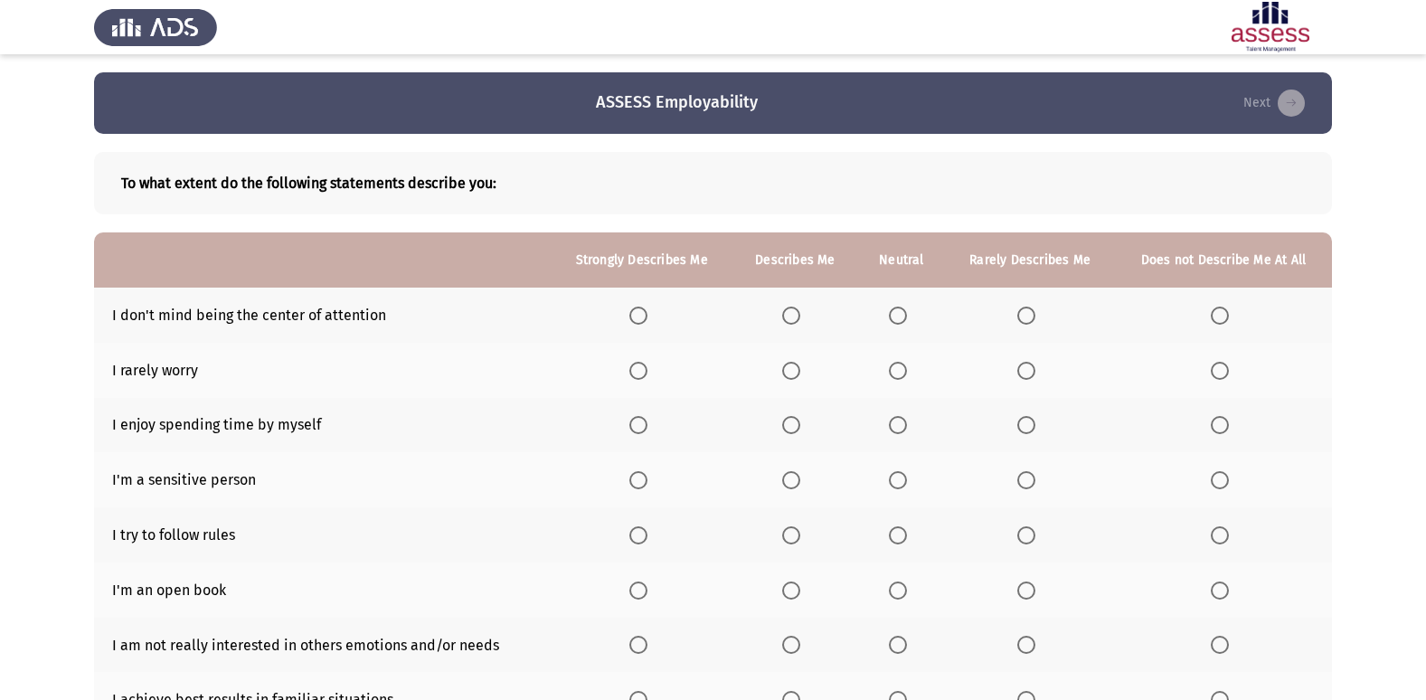
click at [651, 327] on th at bounding box center [642, 315] width 182 height 55
click at [639, 319] on span "Select an option" at bounding box center [638, 316] width 18 height 18
click at [639, 319] on input "Select an option" at bounding box center [638, 316] width 18 height 18
click at [624, 366] on th at bounding box center [642, 370] width 182 height 55
click at [637, 366] on span "Select an option" at bounding box center [638, 371] width 18 height 18
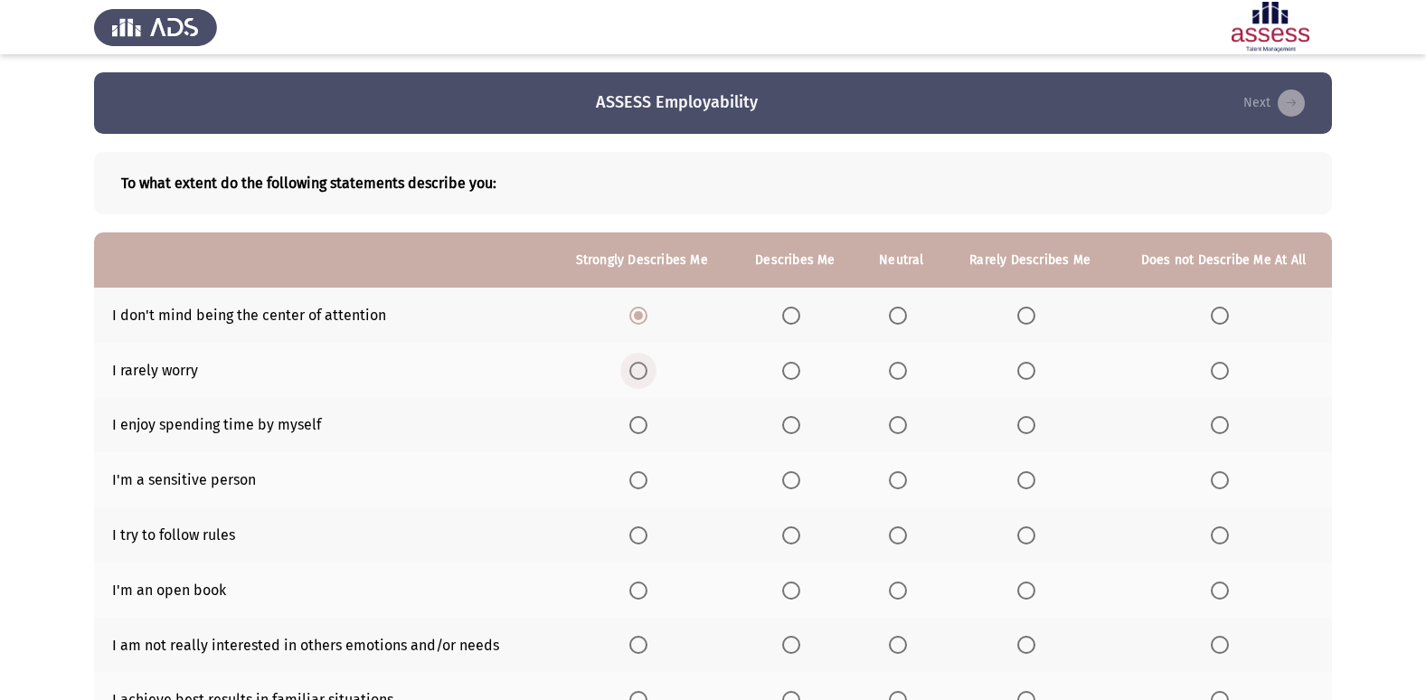
click at [637, 366] on input "Select an option" at bounding box center [638, 371] width 18 height 18
click at [638, 423] on span "Select an option" at bounding box center [638, 425] width 18 height 18
click at [638, 423] on input "Select an option" at bounding box center [638, 425] width 18 height 18
click at [902, 474] on span "Select an option" at bounding box center [898, 480] width 18 height 18
click at [902, 474] on input "Select an option" at bounding box center [898, 480] width 18 height 18
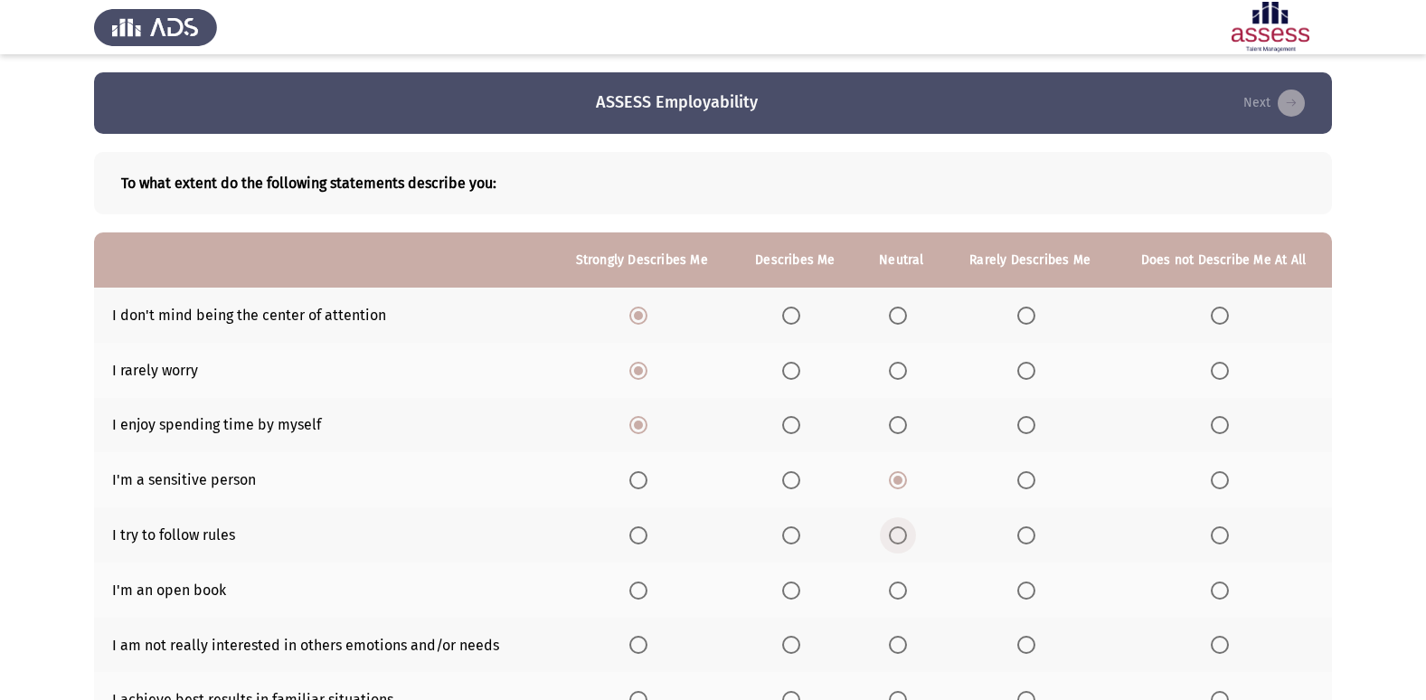
click at [907, 534] on span "Select an option" at bounding box center [898, 535] width 18 height 18
click at [907, 534] on input "Select an option" at bounding box center [898, 535] width 18 height 18
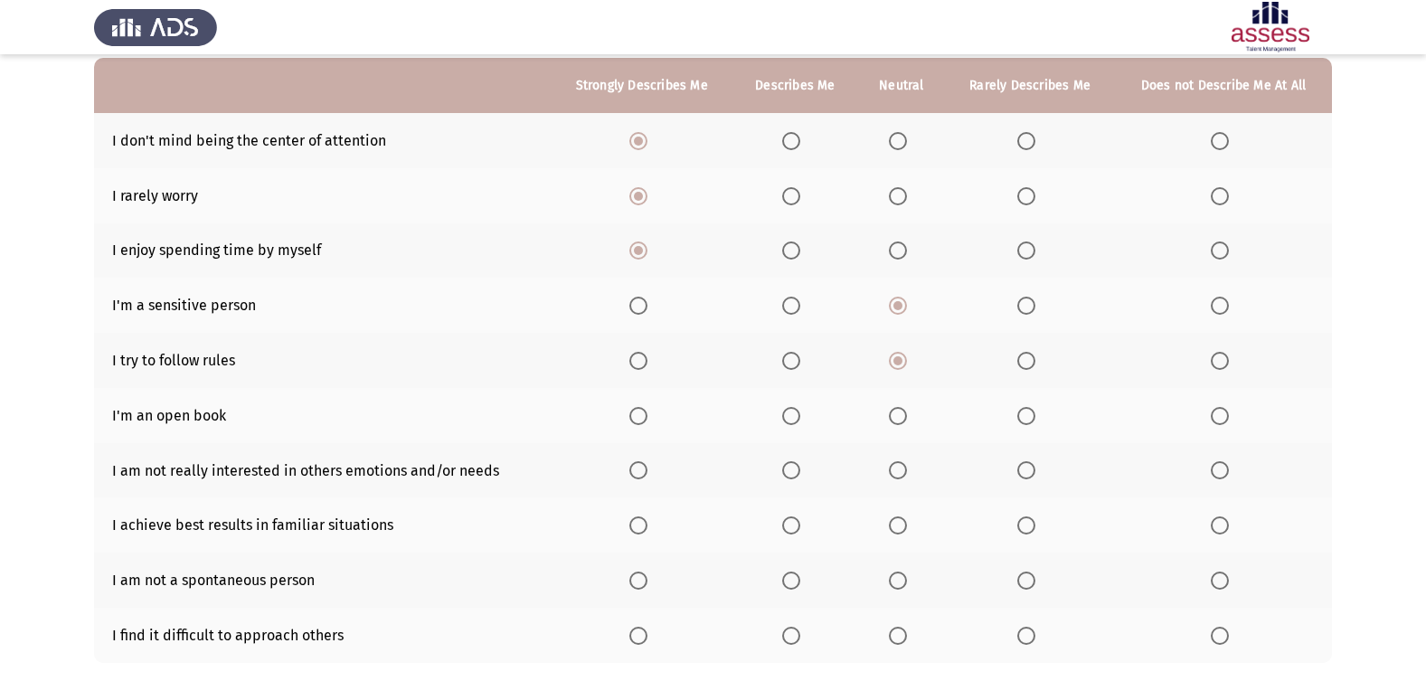
scroll to position [181, 0]
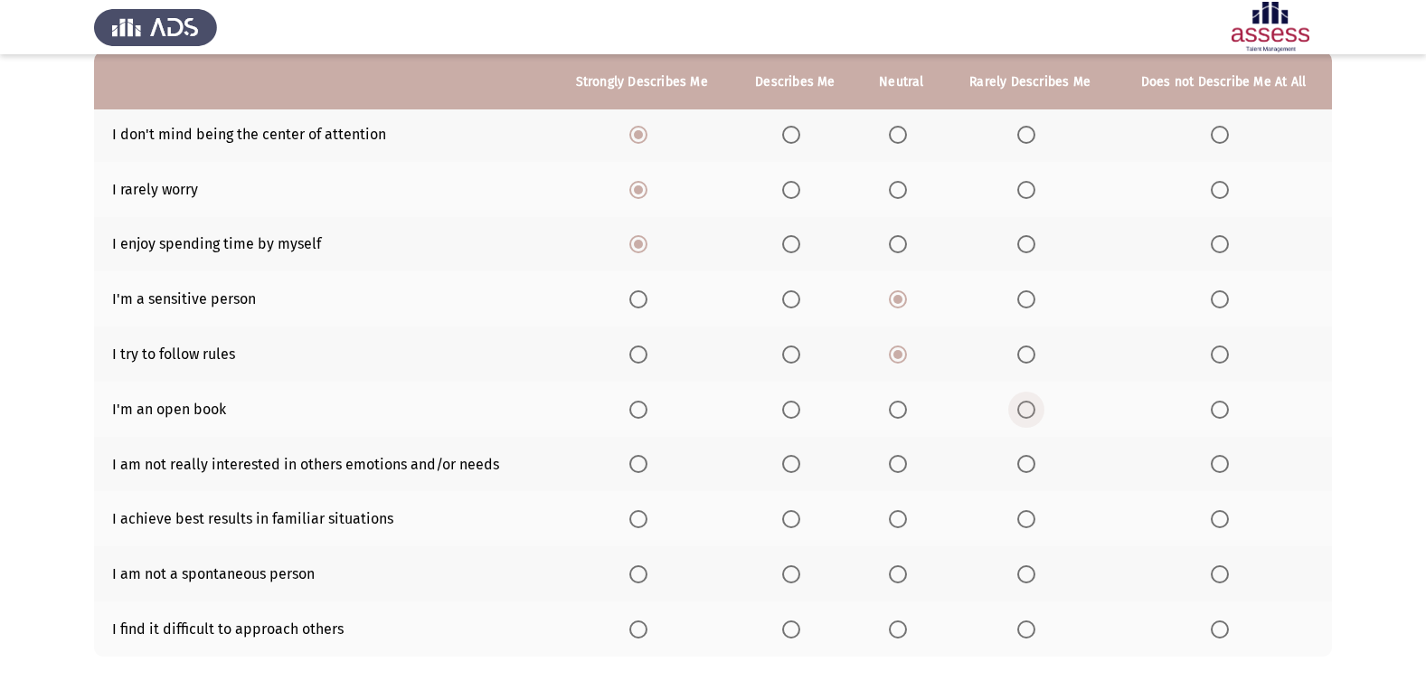
click at [1019, 406] on span "Select an option" at bounding box center [1026, 410] width 18 height 18
click at [1019, 406] on input "Select an option" at bounding box center [1026, 410] width 18 height 18
click at [1024, 469] on span "Select an option" at bounding box center [1026, 464] width 18 height 18
click at [1024, 469] on input "Select an option" at bounding box center [1026, 464] width 18 height 18
click at [642, 516] on span "Select an option" at bounding box center [638, 519] width 18 height 18
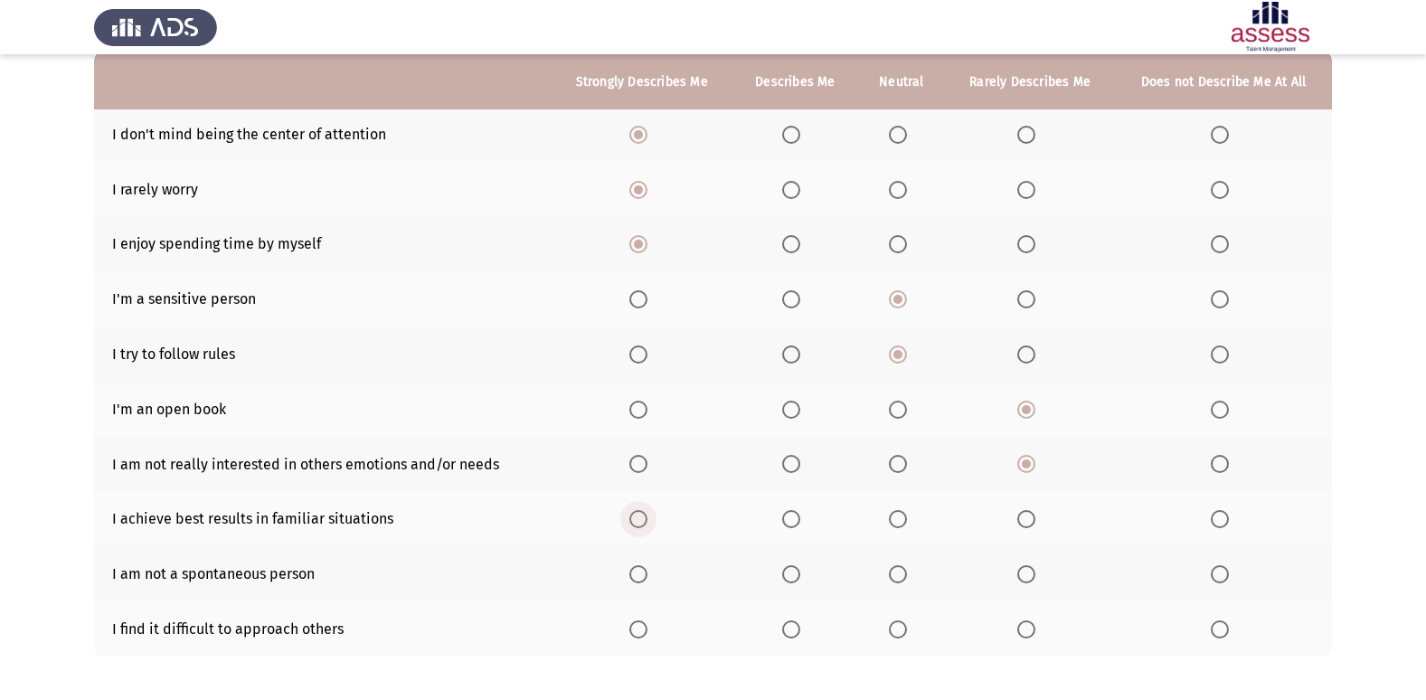
click at [642, 516] on input "Select an option" at bounding box center [638, 519] width 18 height 18
click at [900, 514] on span "Select an option" at bounding box center [898, 519] width 18 height 18
click at [900, 514] on input "Select an option" at bounding box center [898, 519] width 18 height 18
click at [1035, 574] on span "Select an option" at bounding box center [1026, 574] width 18 height 18
click at [1035, 574] on input "Select an option" at bounding box center [1026, 574] width 18 height 18
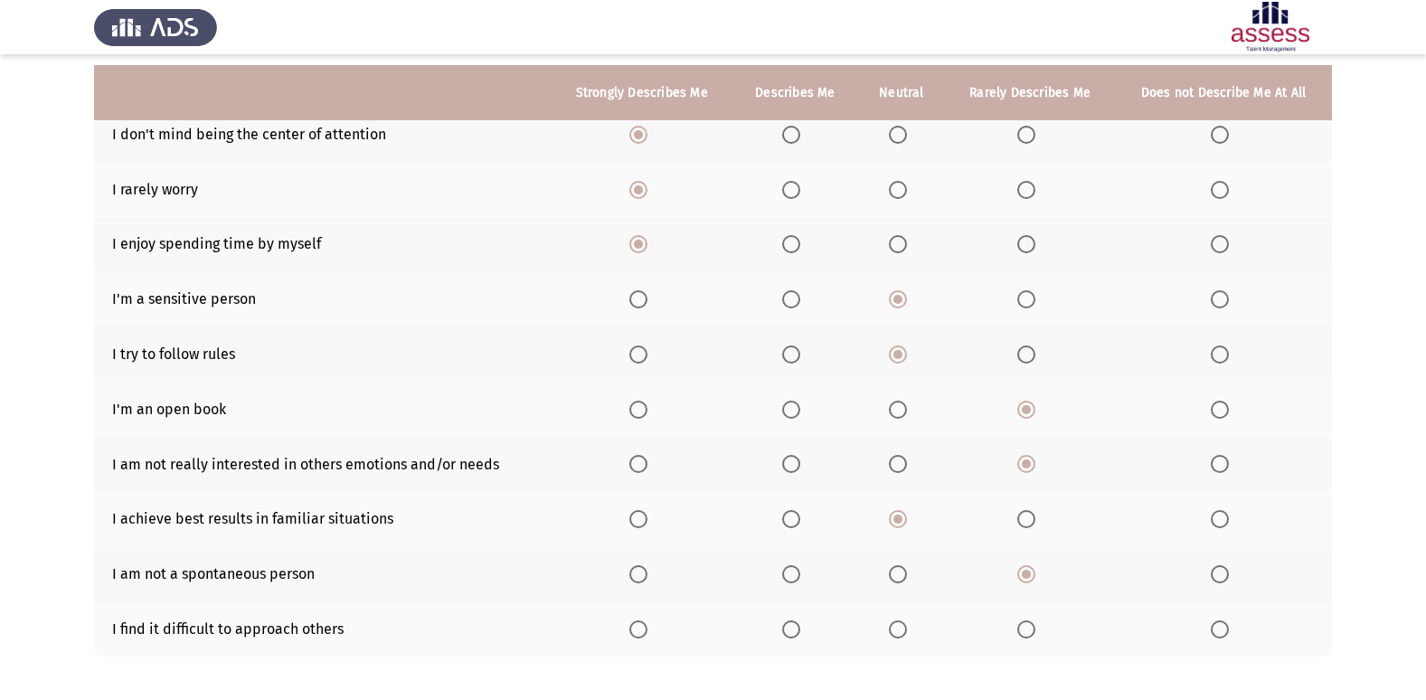
scroll to position [264, 0]
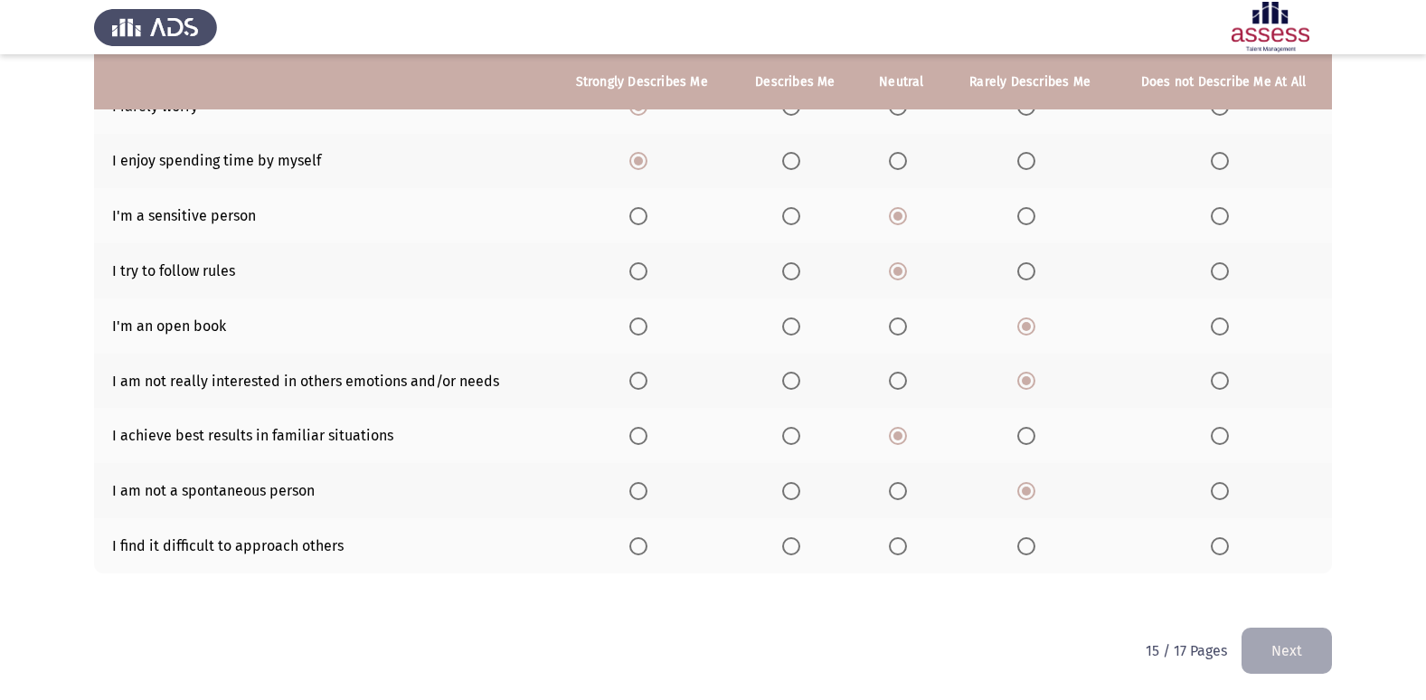
click at [903, 488] on span "Select an option" at bounding box center [898, 491] width 18 height 18
click at [903, 488] on input "Select an option" at bounding box center [898, 491] width 18 height 18
click at [1214, 544] on span "Select an option" at bounding box center [1220, 546] width 18 height 18
click at [1214, 544] on input "Select an option" at bounding box center [1220, 546] width 18 height 18
click at [1253, 640] on button "Next" at bounding box center [1287, 651] width 90 height 46
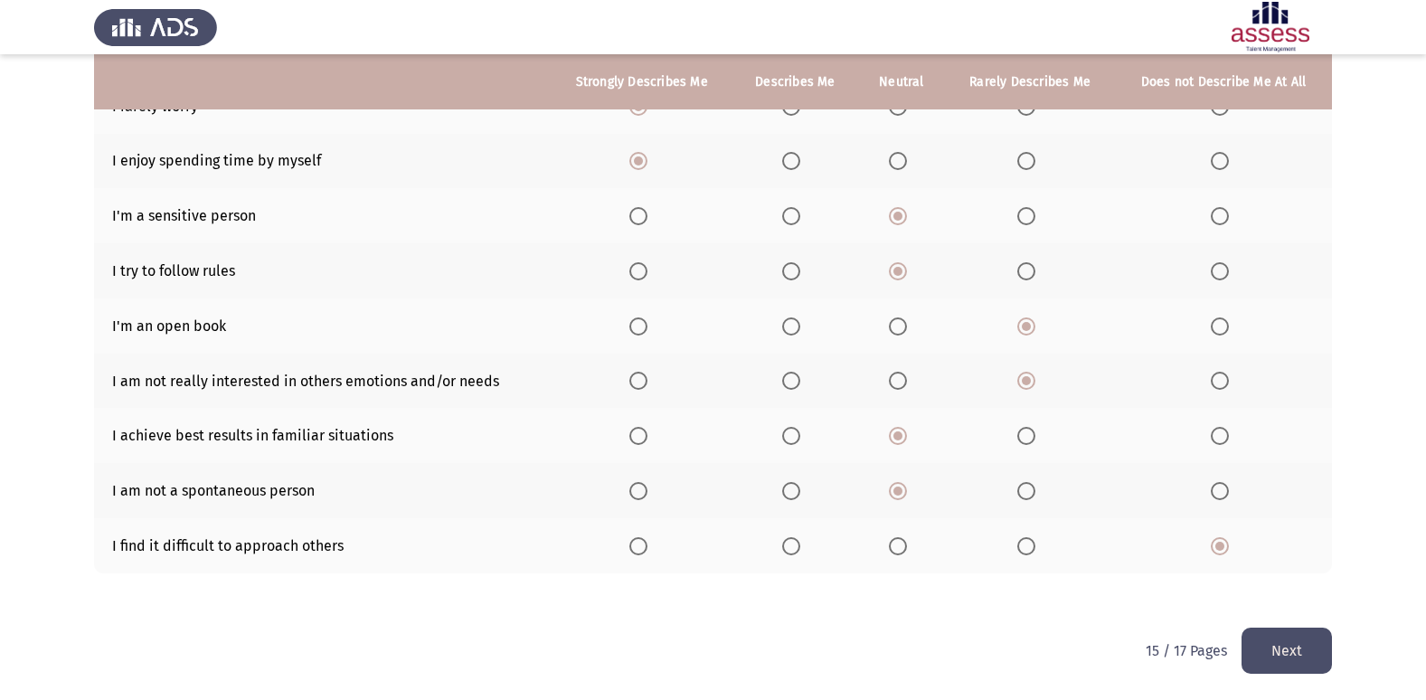
scroll to position [0, 0]
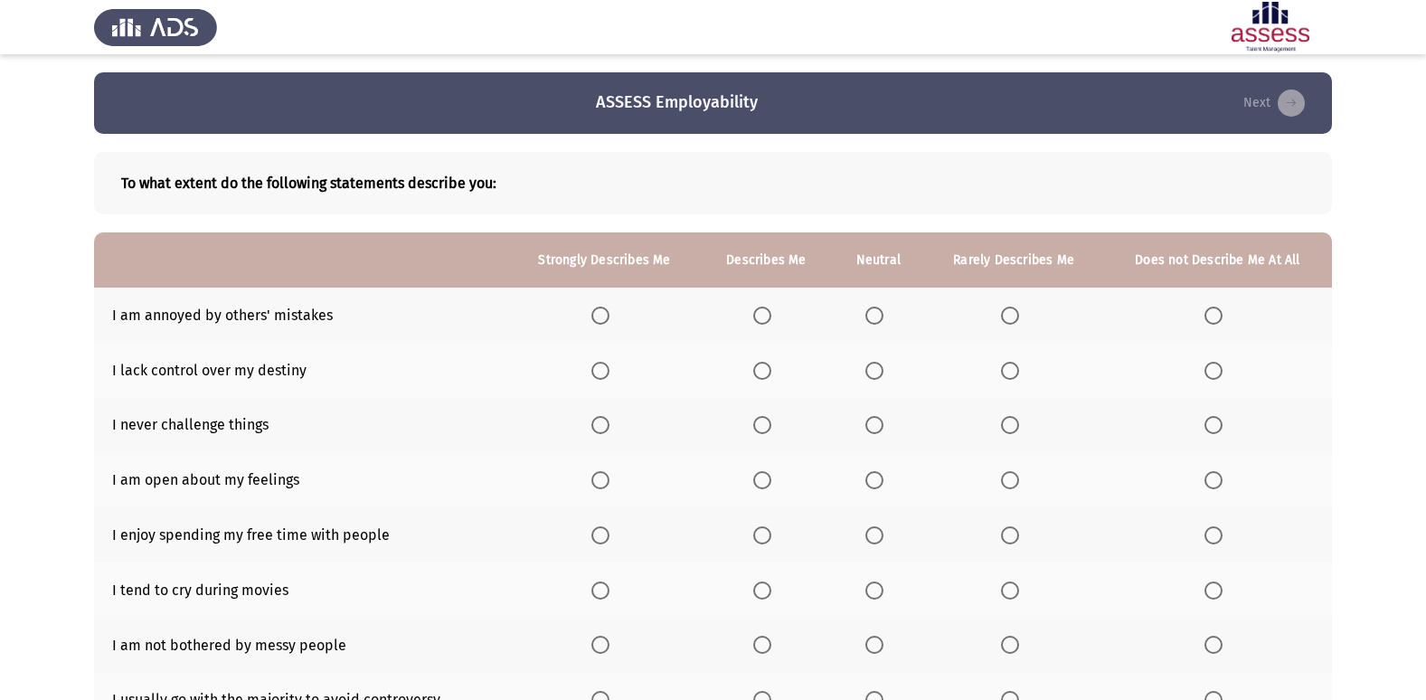
click at [1214, 316] on span "Select an option" at bounding box center [1214, 316] width 0 height 0
click at [1214, 316] on input "Select an option" at bounding box center [1214, 316] width 18 height 18
click at [1221, 367] on span "Select an option" at bounding box center [1214, 371] width 18 height 18
click at [1221, 367] on input "Select an option" at bounding box center [1214, 371] width 18 height 18
click at [1219, 425] on span "Select an option" at bounding box center [1214, 425] width 18 height 18
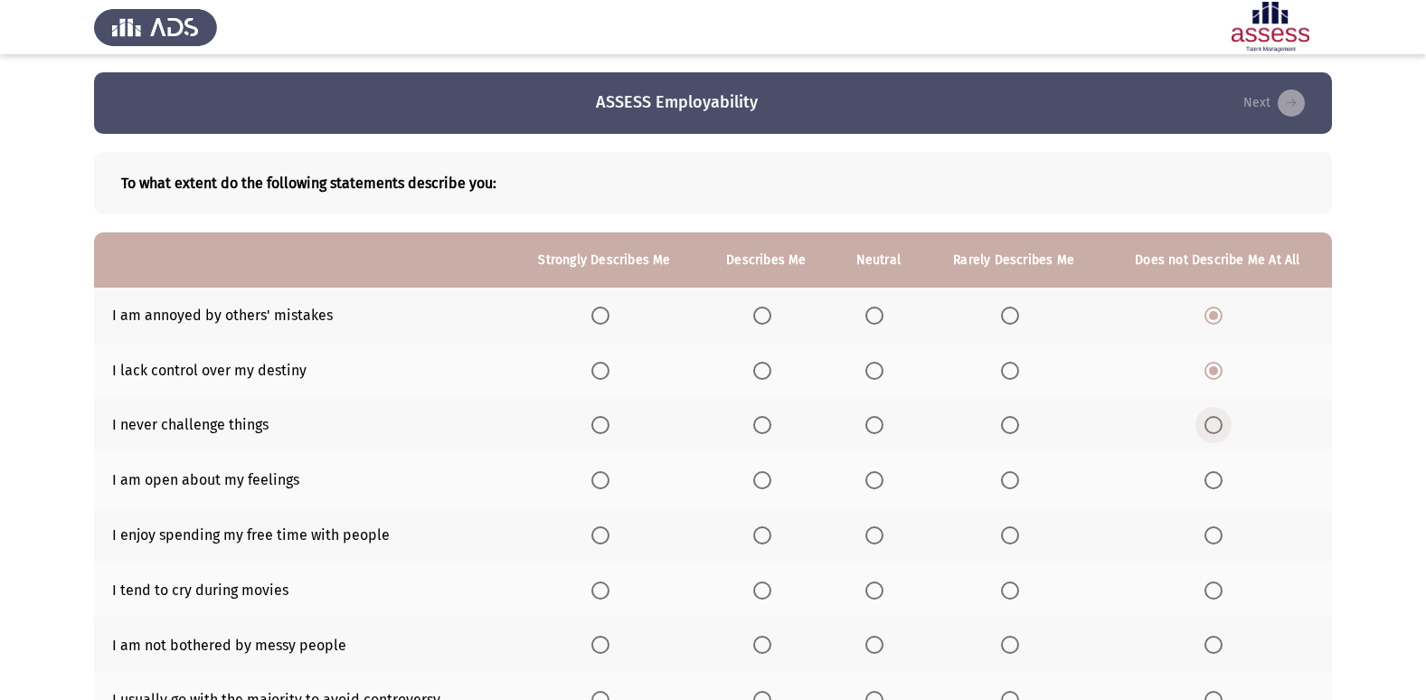
click at [1219, 425] on input "Select an option" at bounding box center [1214, 425] width 18 height 18
click at [1025, 478] on label "Select an option" at bounding box center [1013, 480] width 25 height 18
click at [1019, 478] on input "Select an option" at bounding box center [1010, 480] width 18 height 18
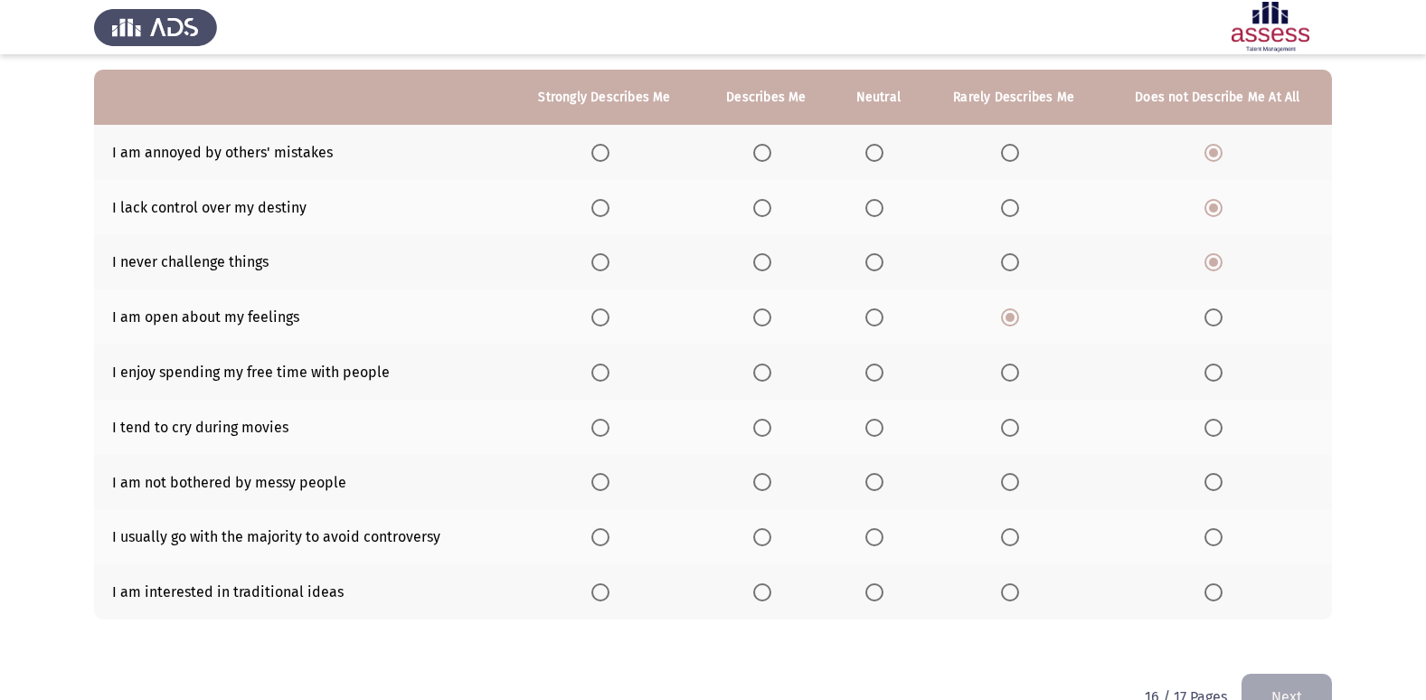
scroll to position [181, 0]
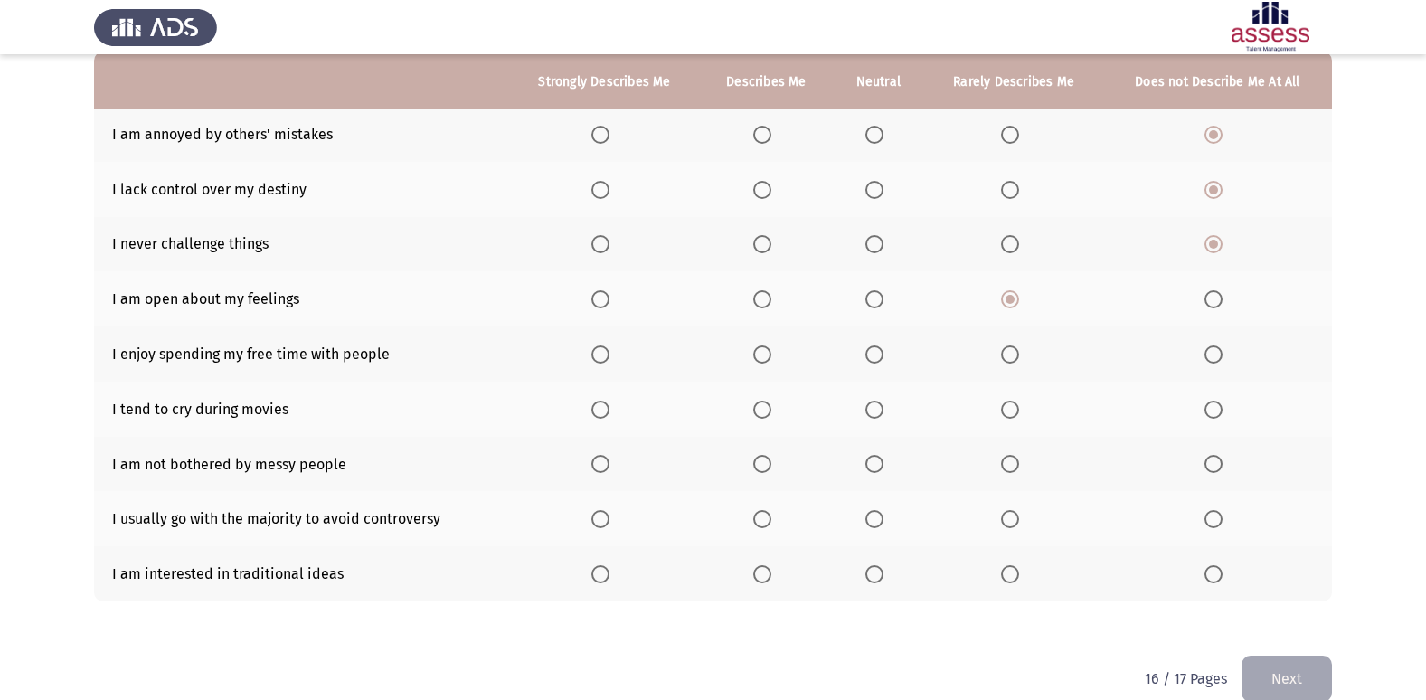
click at [874, 297] on span "Select an option" at bounding box center [874, 299] width 18 height 18
click at [874, 297] on input "Select an option" at bounding box center [874, 299] width 18 height 18
click at [776, 349] on label "Select an option" at bounding box center [765, 354] width 25 height 18
click at [771, 349] on input "Select an option" at bounding box center [762, 354] width 18 height 18
click at [867, 411] on span "Select an option" at bounding box center [874, 410] width 18 height 18
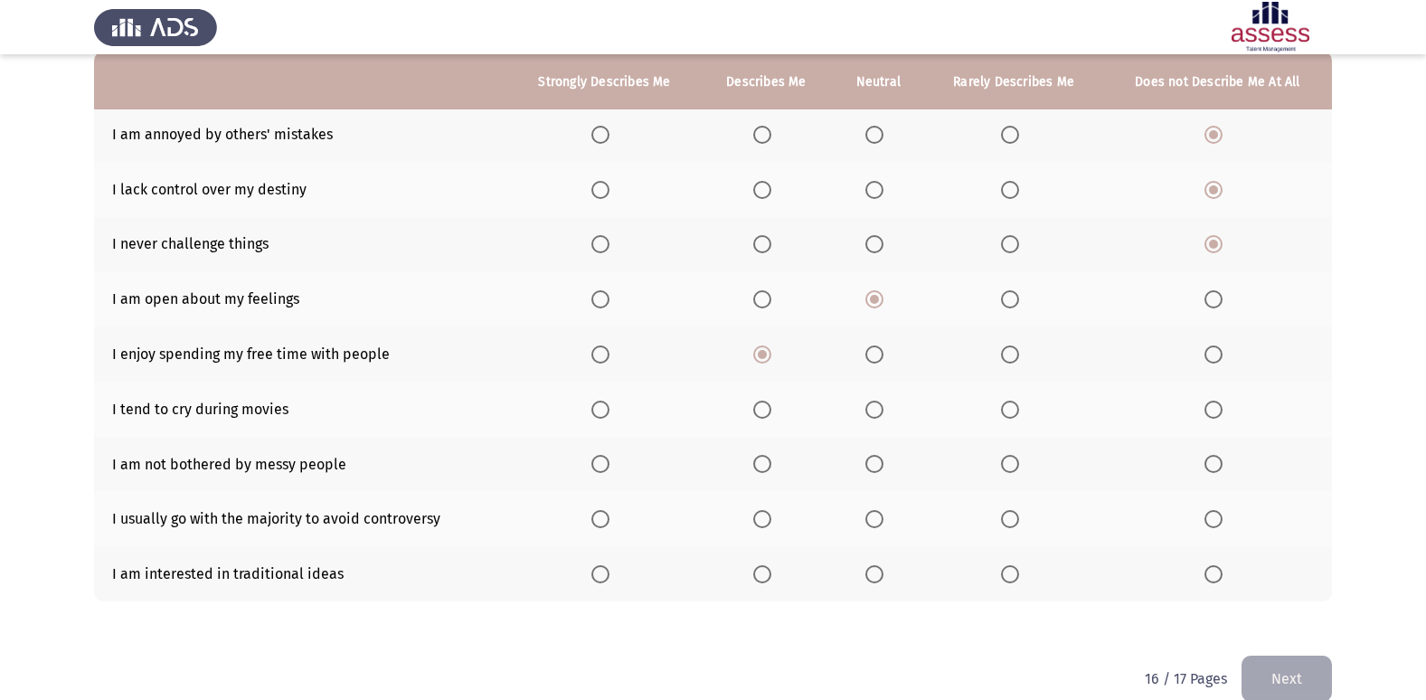
click at [867, 411] on input "Select an option" at bounding box center [874, 410] width 18 height 18
click at [883, 456] on span "Select an option" at bounding box center [874, 464] width 18 height 18
click at [883, 456] on input "Select an option" at bounding box center [874, 464] width 18 height 18
click at [1204, 518] on th at bounding box center [1217, 518] width 229 height 55
click at [1206, 519] on span "Select an option" at bounding box center [1214, 519] width 18 height 18
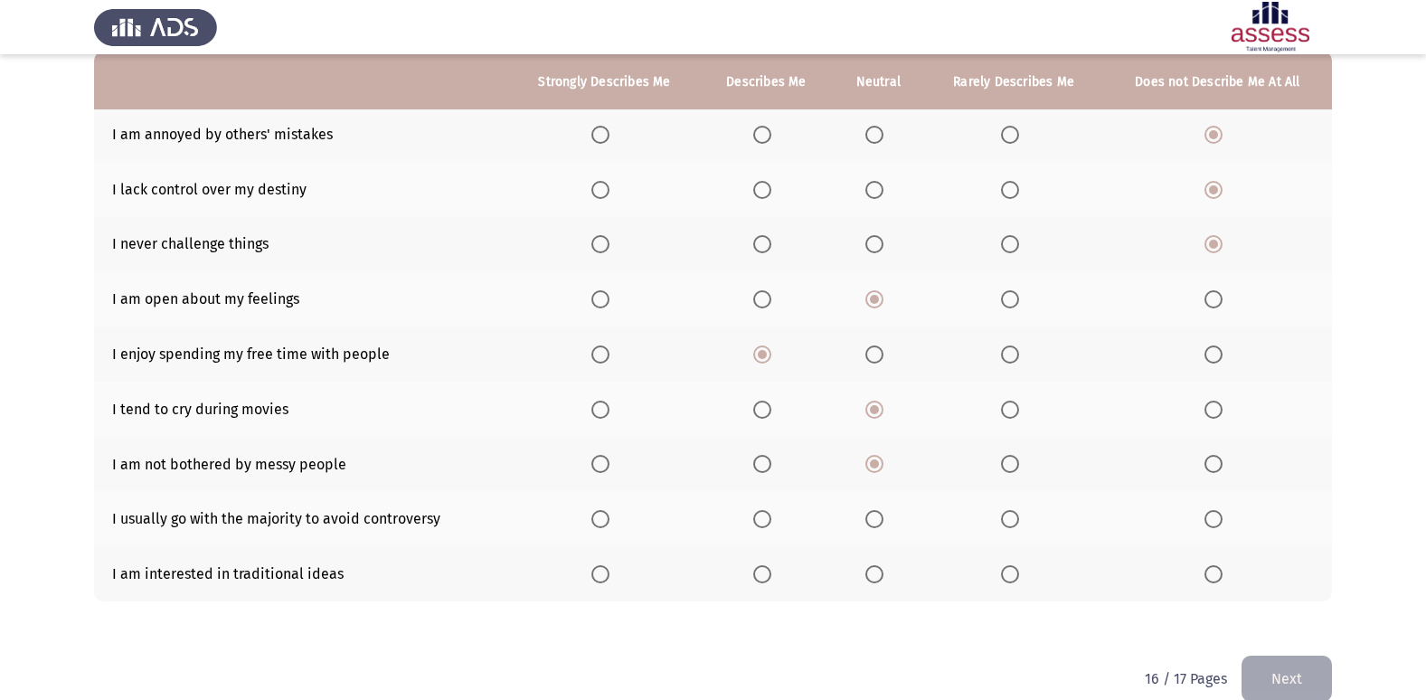
click at [1206, 519] on input "Select an option" at bounding box center [1214, 519] width 18 height 18
click at [1214, 574] on span "Select an option" at bounding box center [1214, 574] width 0 height 0
click at [1214, 573] on input "Select an option" at bounding box center [1214, 574] width 18 height 18
click at [1286, 670] on button "Next" at bounding box center [1287, 679] width 90 height 46
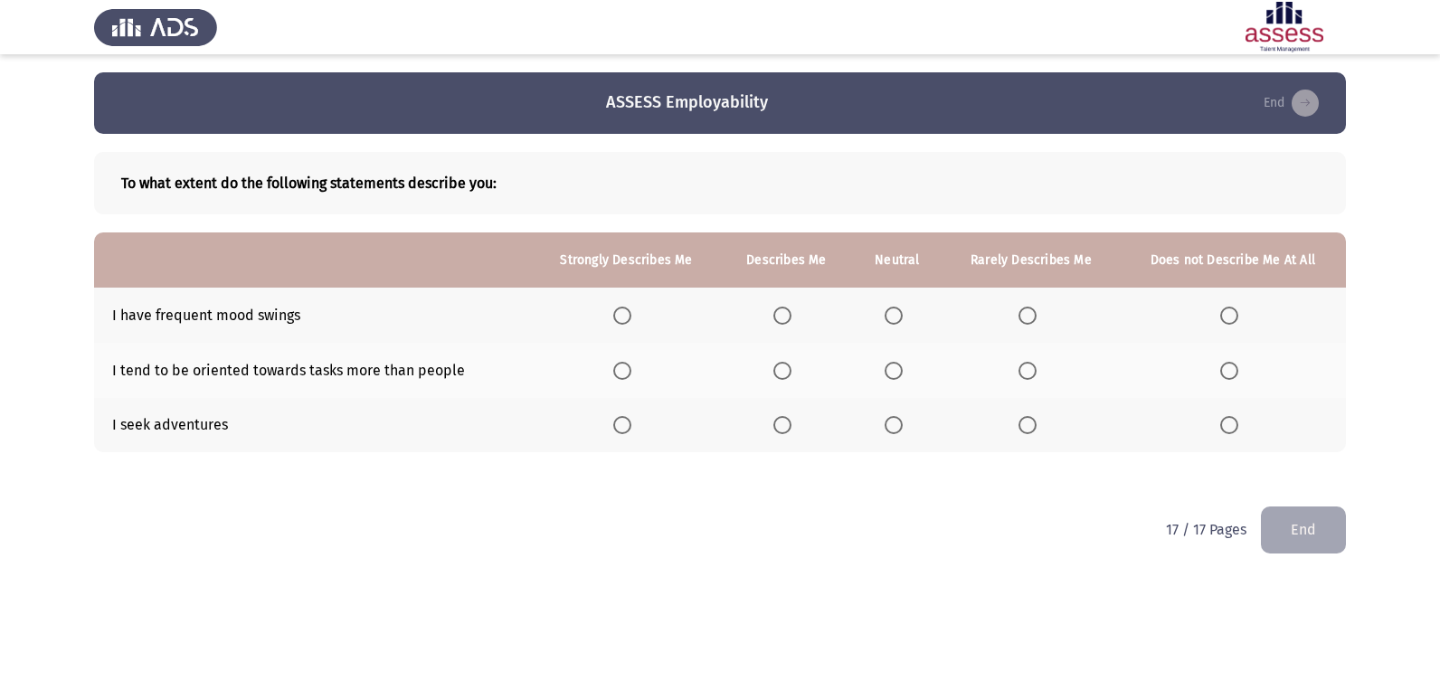
click at [1027, 304] on th at bounding box center [1030, 315] width 177 height 55
click at [1030, 311] on span "Select an option" at bounding box center [1027, 316] width 18 height 18
click at [1030, 311] on input "Select an option" at bounding box center [1027, 316] width 18 height 18
click at [904, 375] on label "Select an option" at bounding box center [896, 371] width 25 height 18
click at [903, 375] on input "Select an option" at bounding box center [893, 371] width 18 height 18
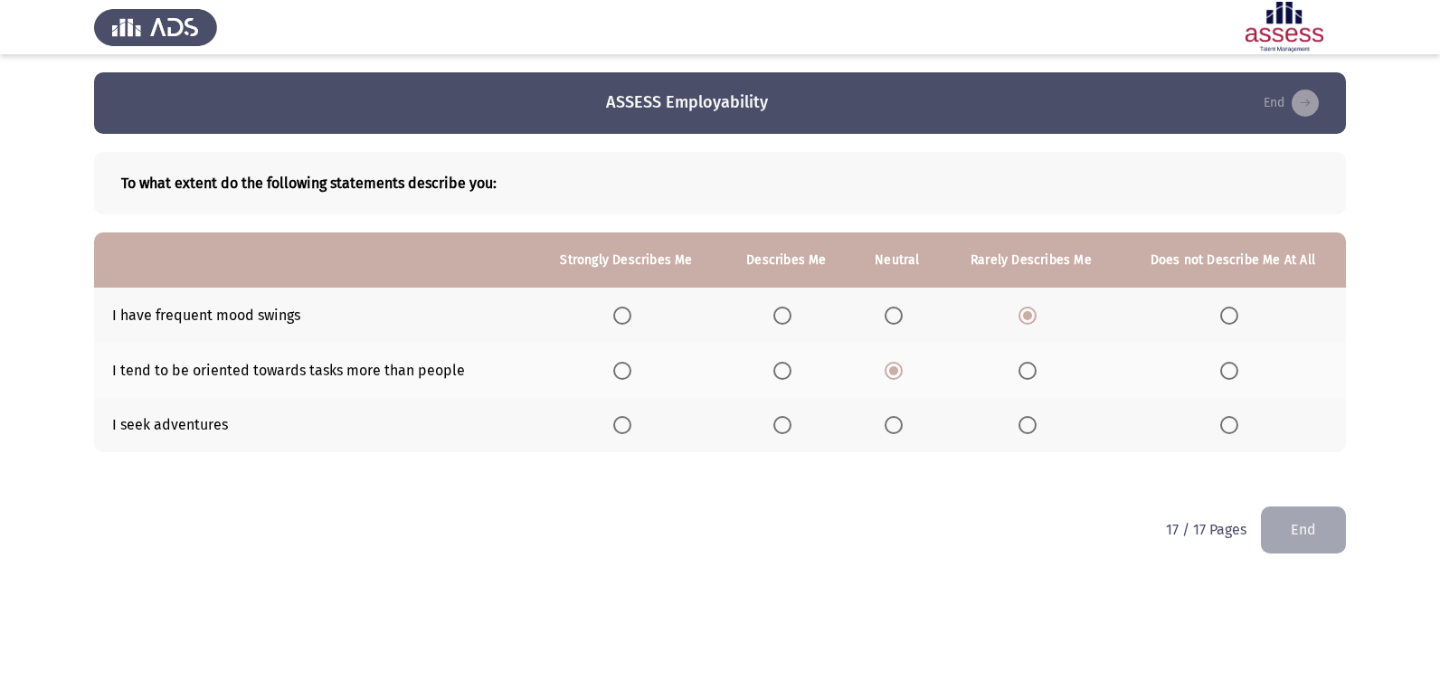
click at [780, 421] on span "Select an option" at bounding box center [782, 425] width 18 height 18
click at [780, 421] on input "Select an option" at bounding box center [782, 425] width 18 height 18
click at [1323, 515] on button "End" at bounding box center [1303, 529] width 85 height 46
